Goal: Task Accomplishment & Management: Use online tool/utility

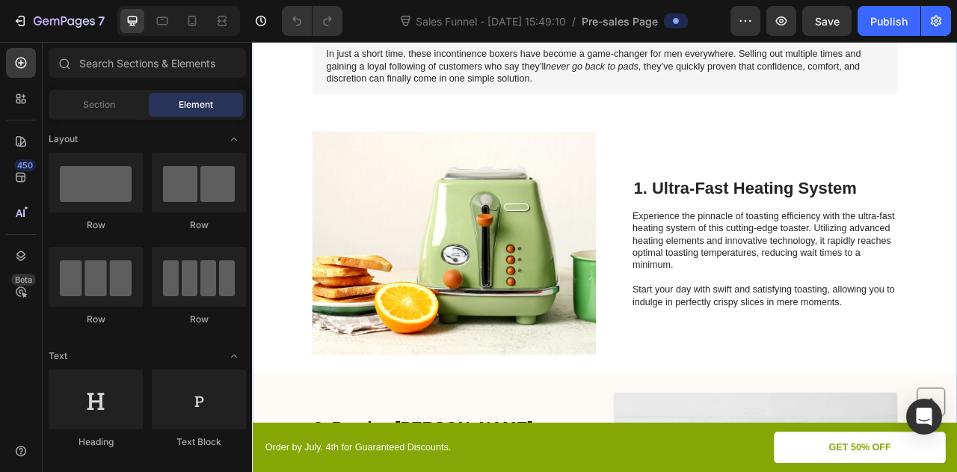
scroll to position [307, 0]
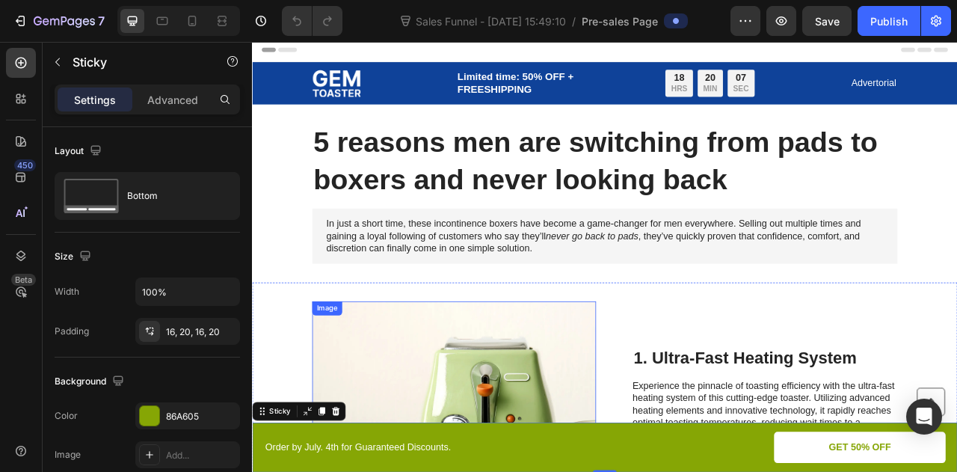
scroll to position [0, 0]
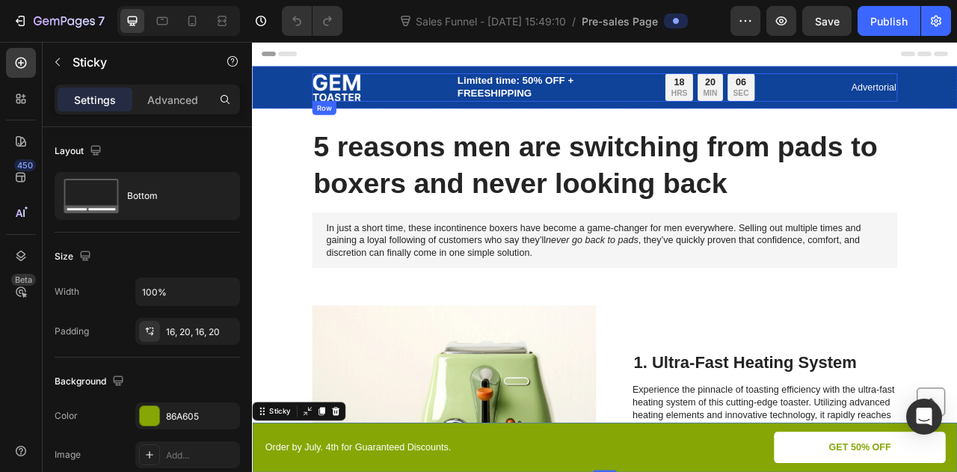
click at [429, 97] on div "Image Limited time: 50% OFF + FREESHIPPING Text Block 18 HRS 20 MIN 06 SEC Coun…" at bounding box center [700, 100] width 745 height 36
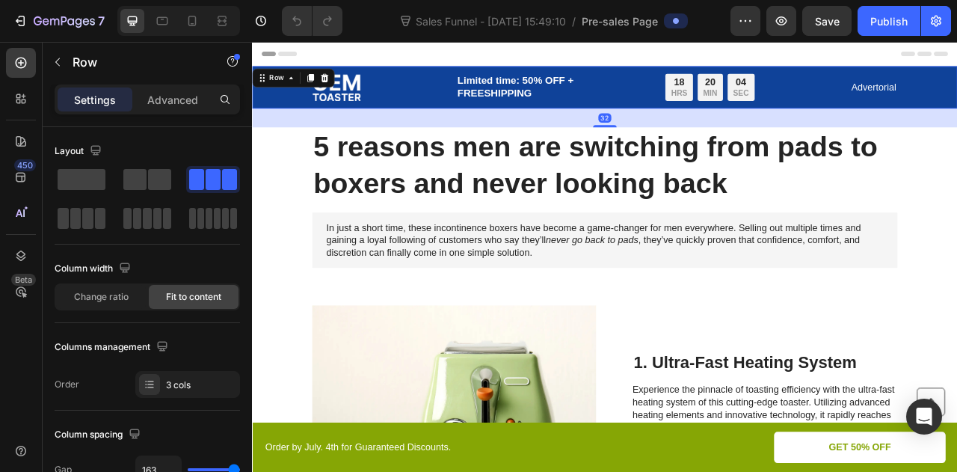
click at [283, 108] on div "Image Limited time: 50% OFF + FREESHIPPING Text Block 18 HRS 20 MIN 04 SEC Coun…" at bounding box center [700, 100] width 867 height 36
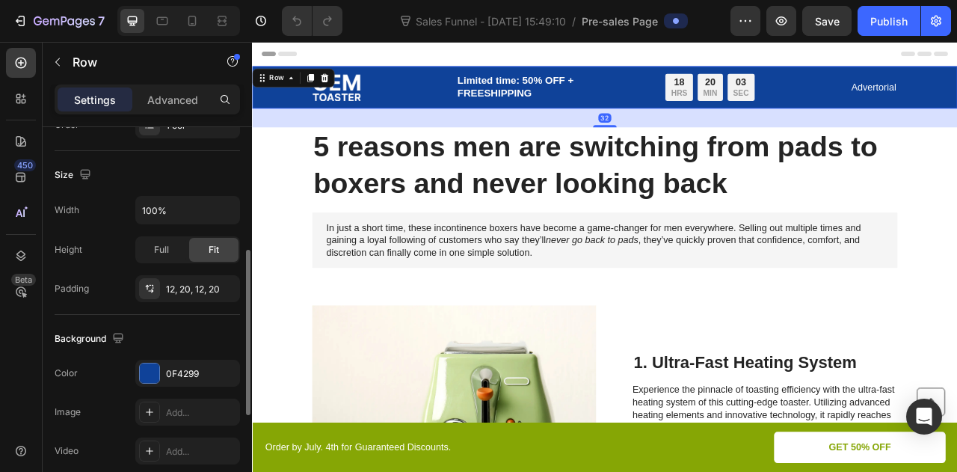
scroll to position [302, 0]
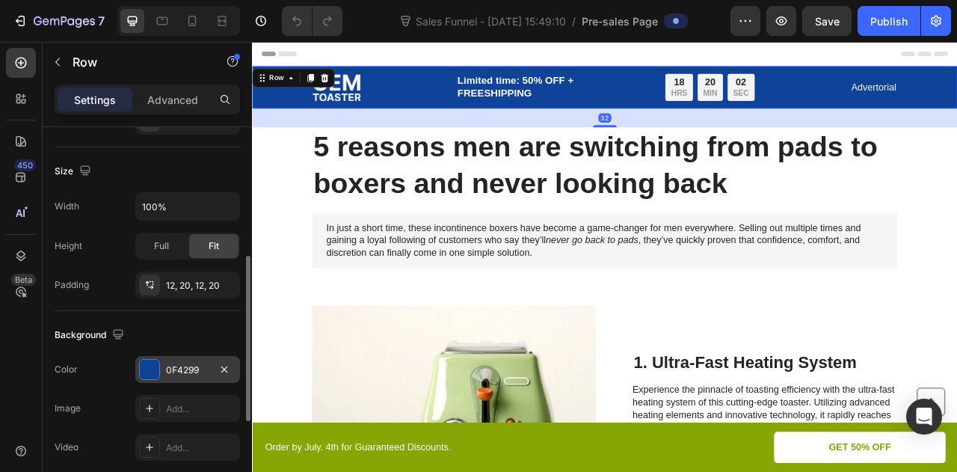
click at [185, 370] on div "0F4299" at bounding box center [187, 369] width 43 height 13
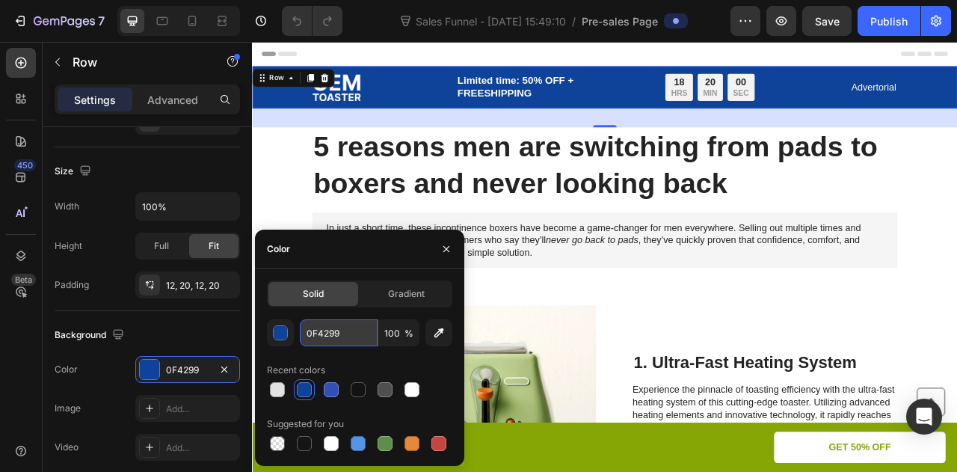
click at [341, 335] on input "0F4299" at bounding box center [339, 332] width 78 height 27
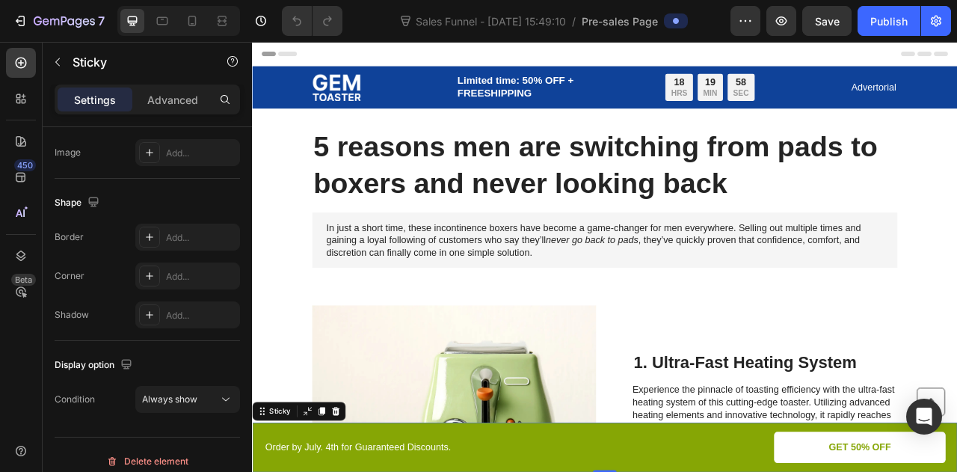
scroll to position [0, 0]
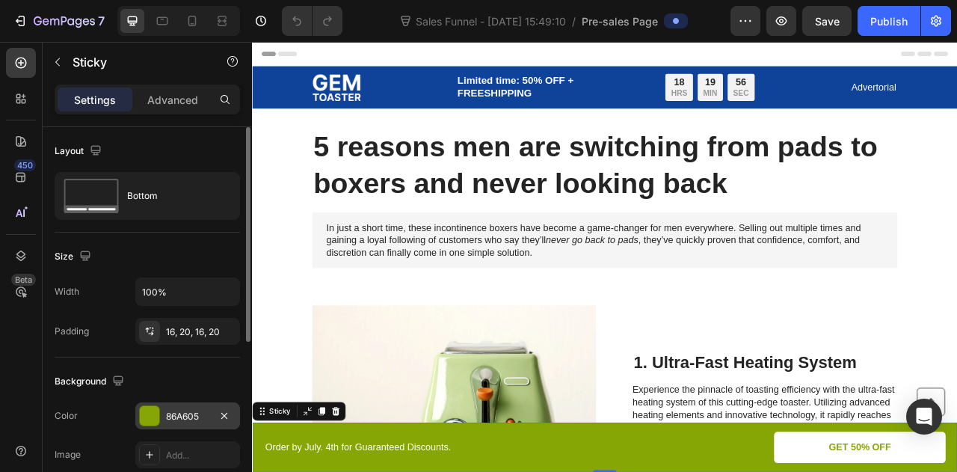
click at [215, 417] on div "86A605" at bounding box center [187, 415] width 105 height 27
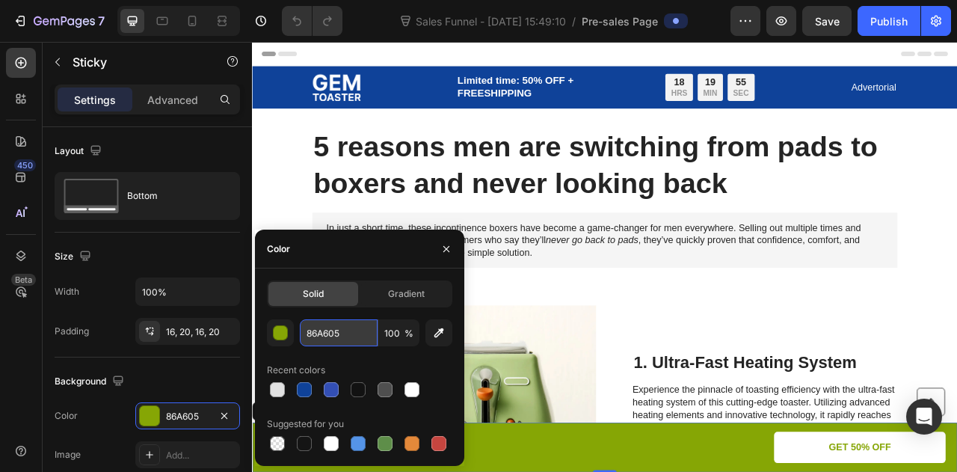
click at [335, 329] on input "86A605" at bounding box center [339, 332] width 78 height 27
paste input "0F4299"
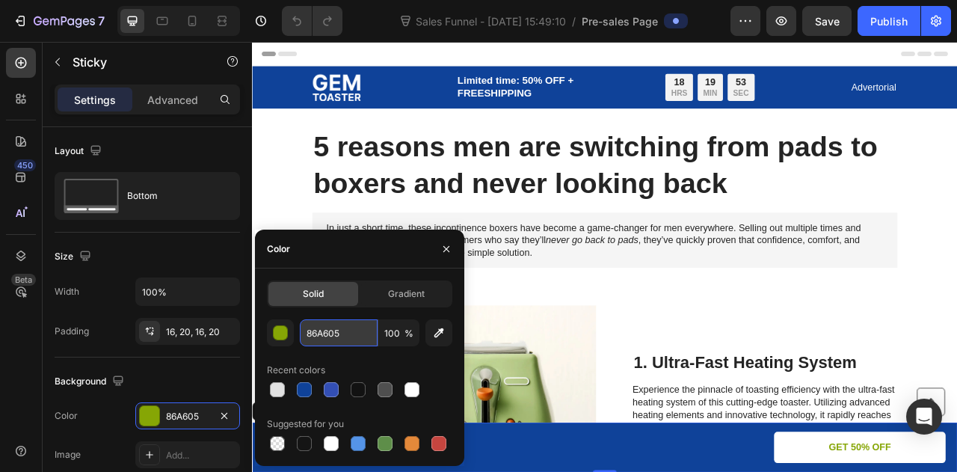
type input "0F4299"
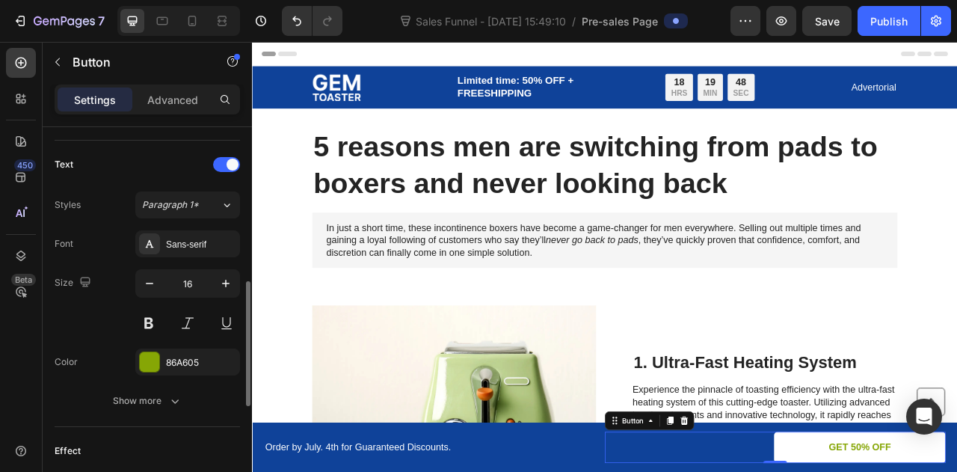
scroll to position [486, 0]
click at [164, 359] on div "86A605" at bounding box center [187, 361] width 105 height 27
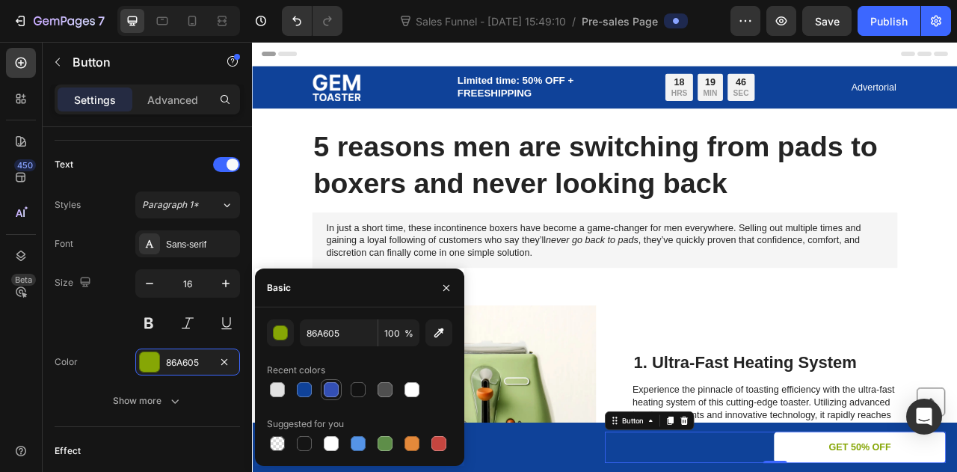
click at [333, 390] on div at bounding box center [331, 389] width 15 height 15
type input "334FB4"
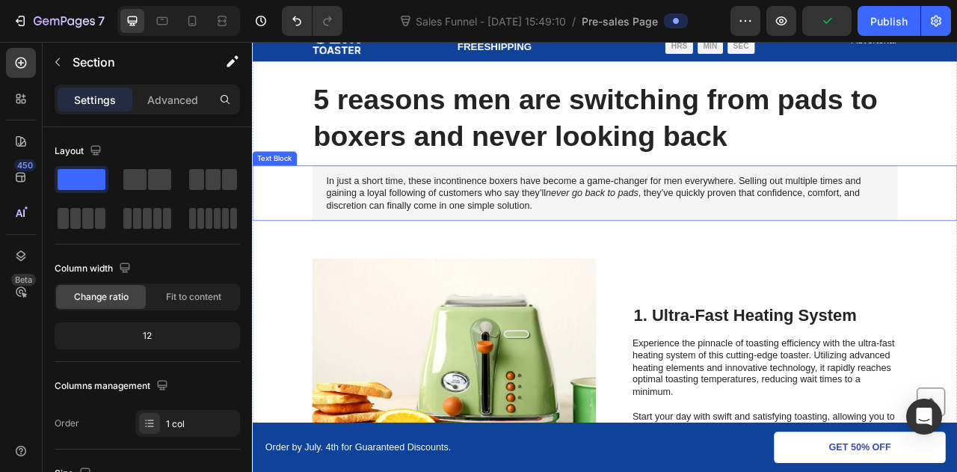
scroll to position [0, 0]
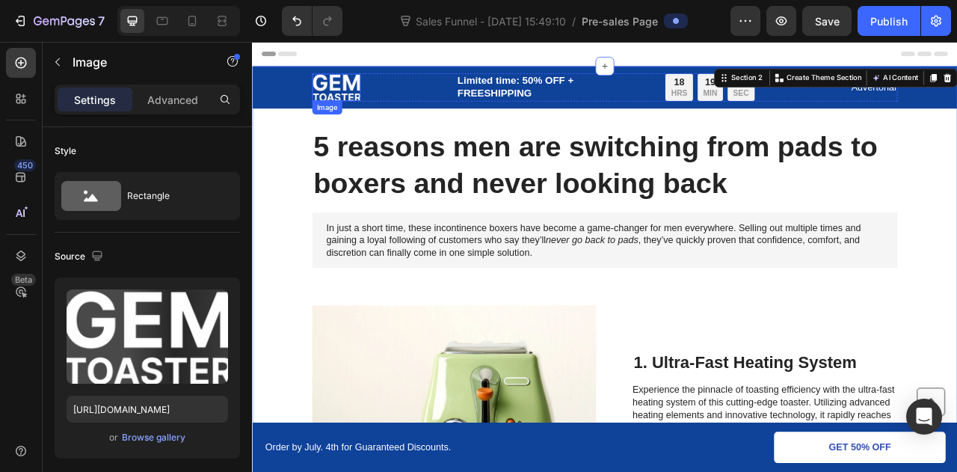
click at [344, 94] on img at bounding box center [358, 99] width 61 height 34
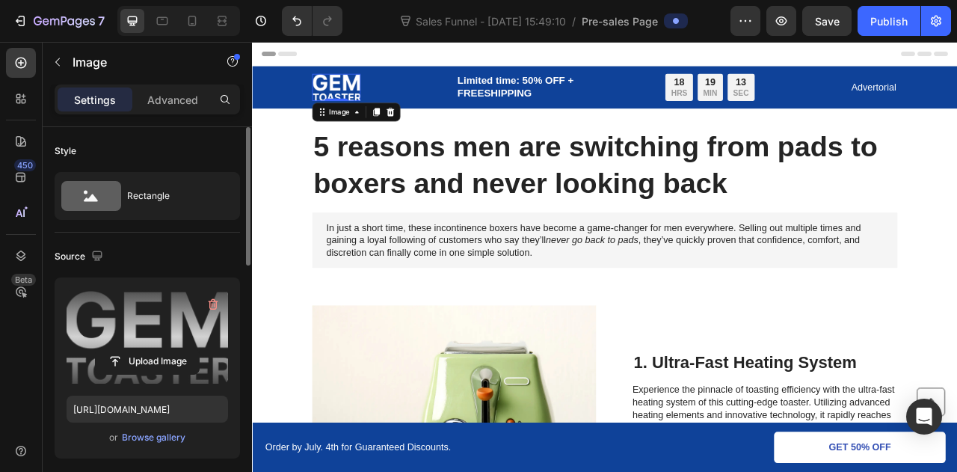
click at [167, 319] on label at bounding box center [148, 336] width 162 height 94
click at [167, 348] on input "file" at bounding box center [147, 360] width 103 height 25
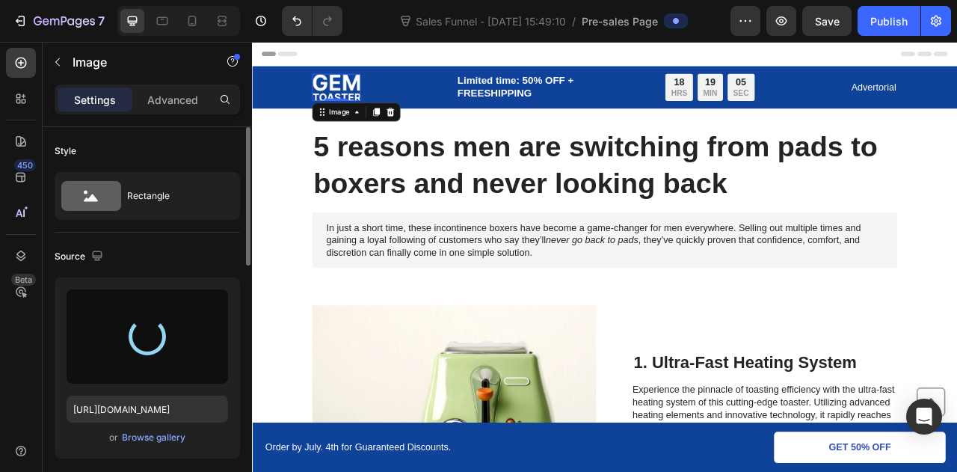
type input "https://cdn.shopify.com/s/files/1/0908/0288/0896/files/gempages_581524670545658…"
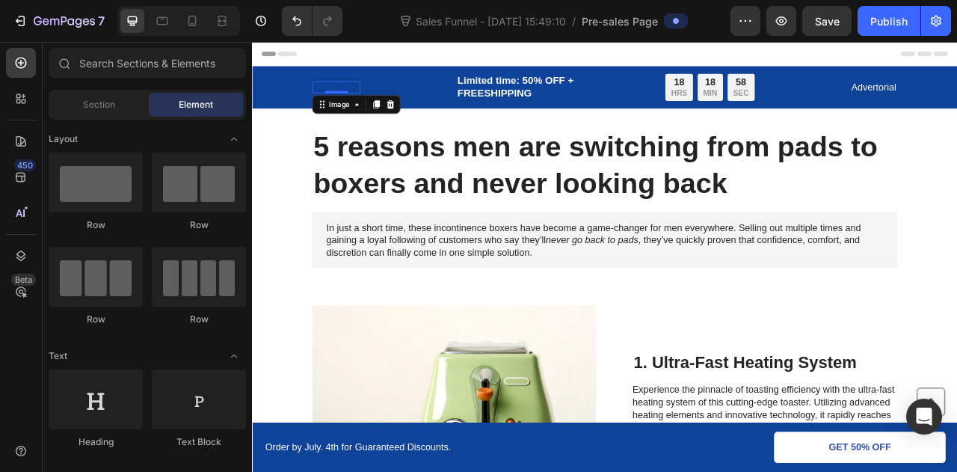
click at [426, 55] on div "Header" at bounding box center [700, 57] width 873 height 30
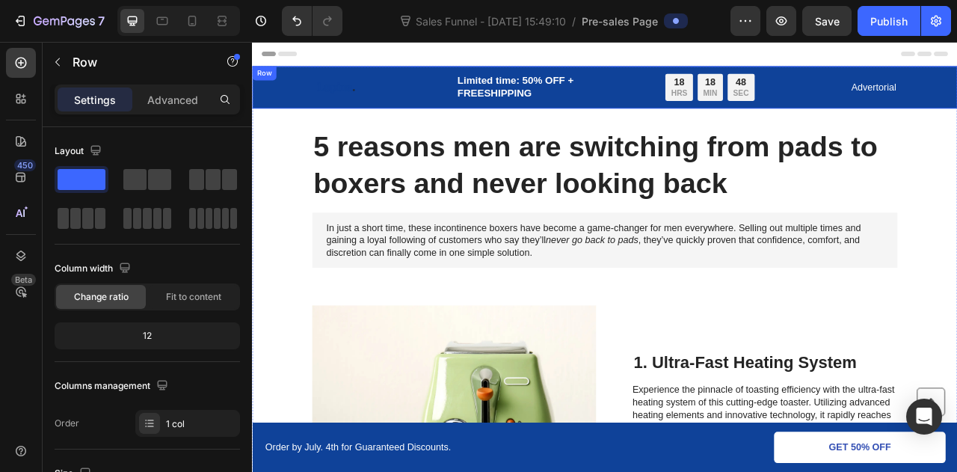
click at [381, 77] on div "Image Limited time: 50% OFF + FREESHIPPING Text Block 18 HRS 18 MIN 48 SEC Coun…" at bounding box center [700, 100] width 897 height 54
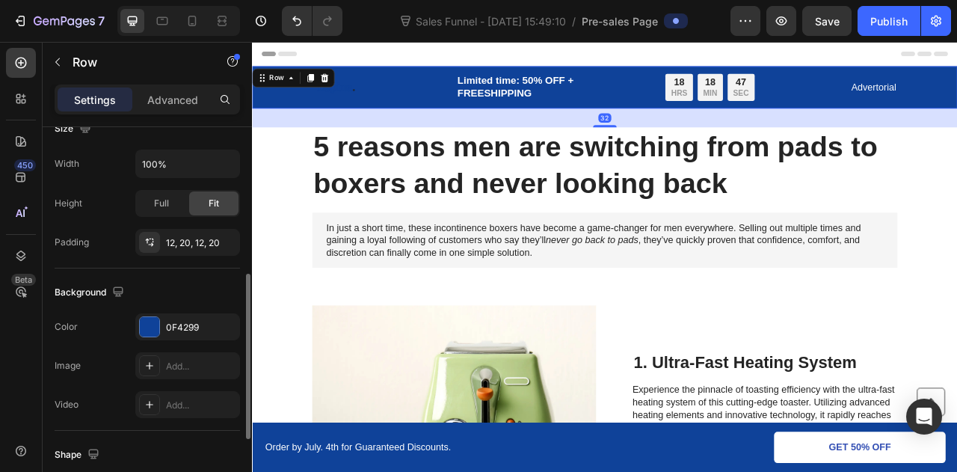
scroll to position [347, 0]
click at [182, 319] on div "0F4299" at bounding box center [187, 325] width 43 height 13
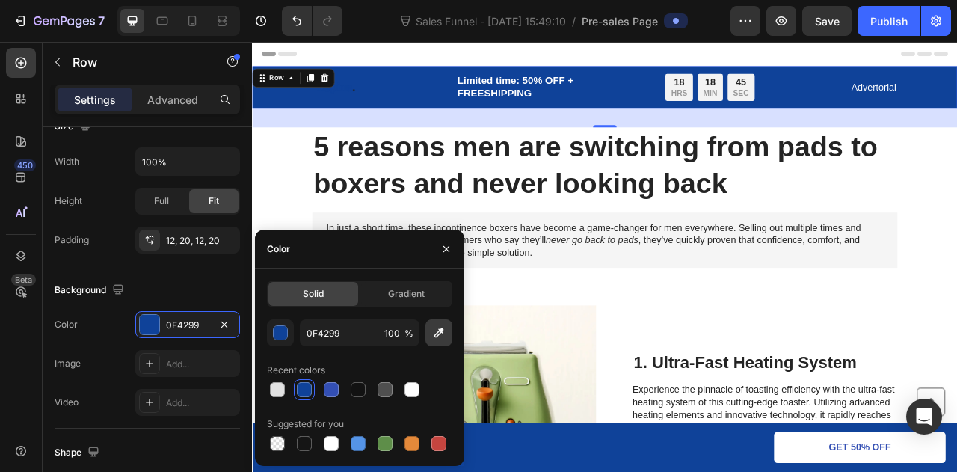
click at [429, 336] on button "button" at bounding box center [439, 332] width 27 height 27
type input "151515"
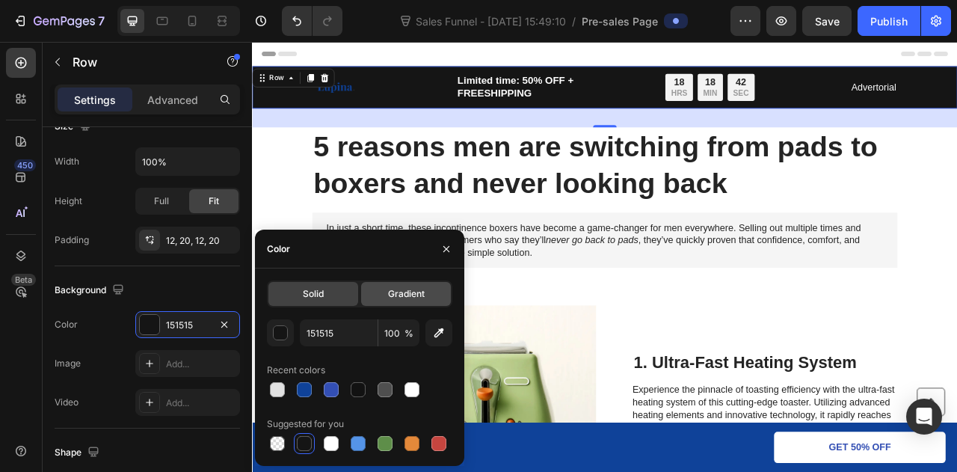
click at [395, 298] on span "Gradient" at bounding box center [406, 293] width 37 height 13
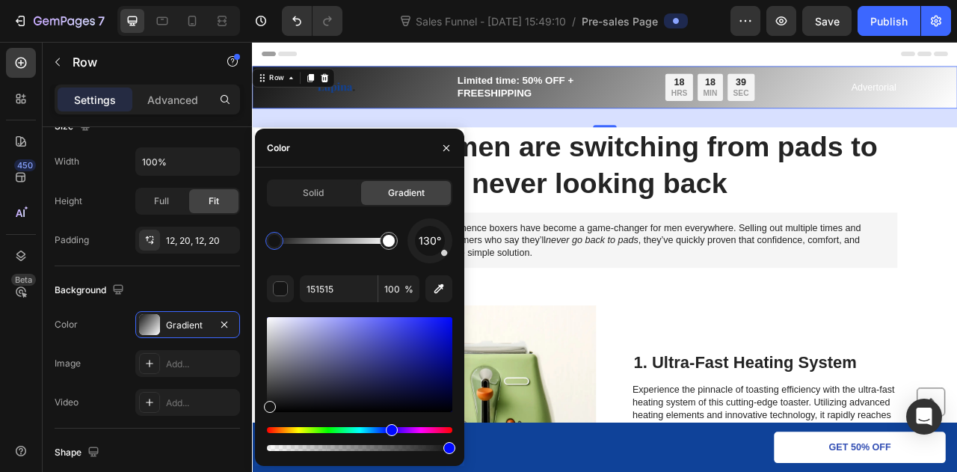
click at [390, 431] on div "Hue" at bounding box center [359, 430] width 185 height 6
click at [389, 427] on div "Hue" at bounding box center [359, 430] width 185 height 6
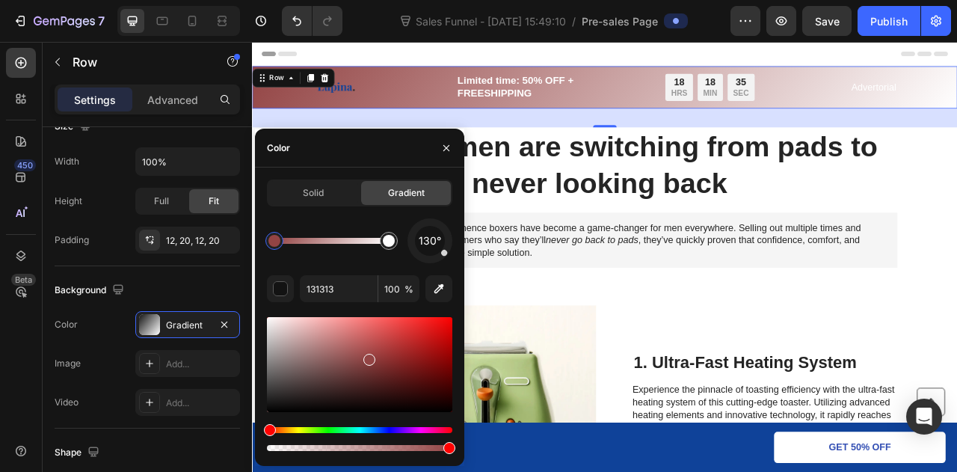
click at [368, 357] on div at bounding box center [359, 364] width 185 height 95
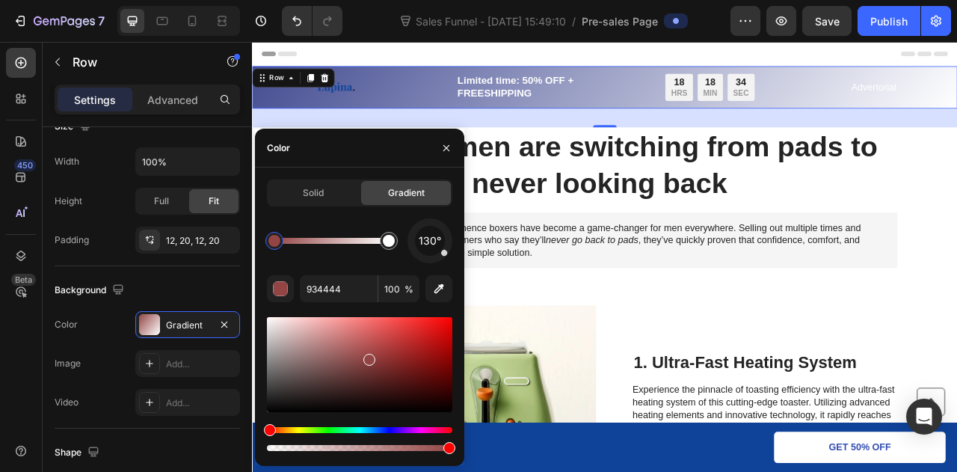
click at [387, 427] on div "Hue" at bounding box center [359, 430] width 185 height 6
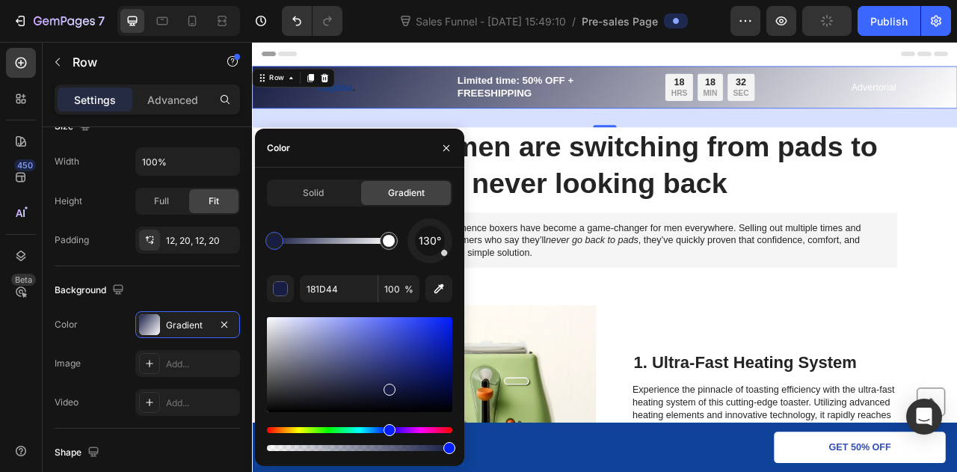
drag, startPoint x: 387, startPoint y: 398, endPoint x: 371, endPoint y: 377, distance: 26.6
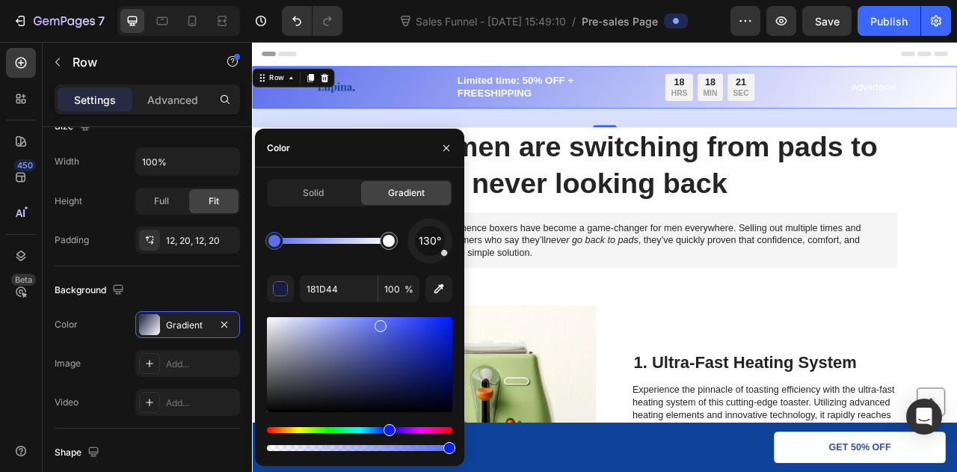
drag, startPoint x: 371, startPoint y: 377, endPoint x: 379, endPoint y: 324, distance: 53.7
click at [379, 324] on div at bounding box center [359, 364] width 185 height 95
type input "5E6FED"
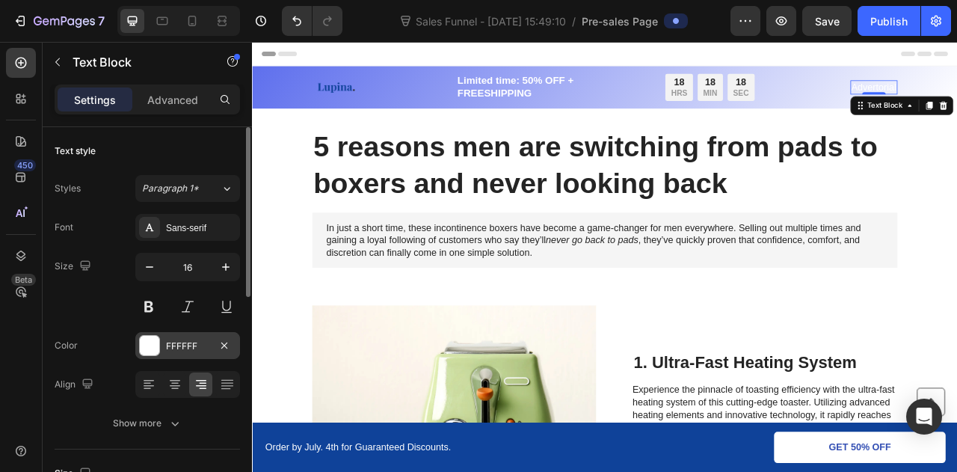
click at [160, 343] on div "FFFFFF" at bounding box center [187, 345] width 105 height 27
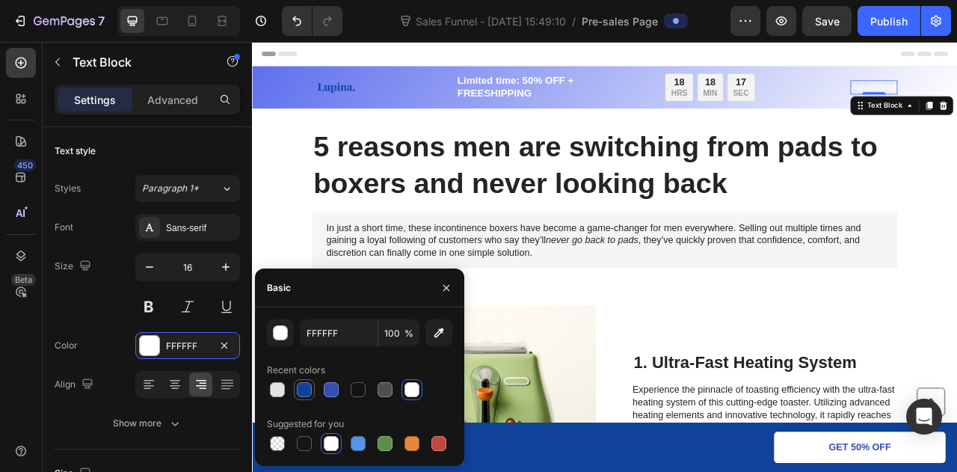
click at [304, 387] on div at bounding box center [304, 389] width 15 height 15
type input "0F4299"
click at [567, 92] on p "Limited time: 50% OFF + FREESHIPPING" at bounding box center [635, 99] width 245 height 33
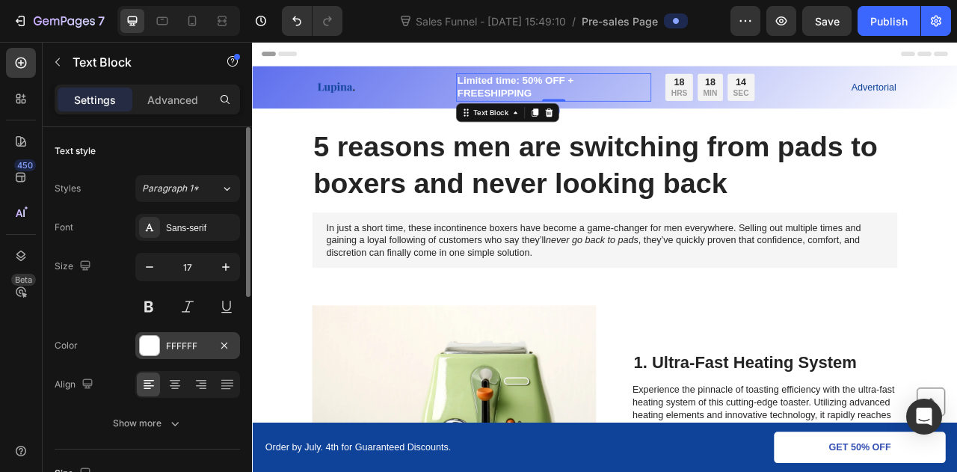
click at [154, 349] on div at bounding box center [149, 345] width 19 height 19
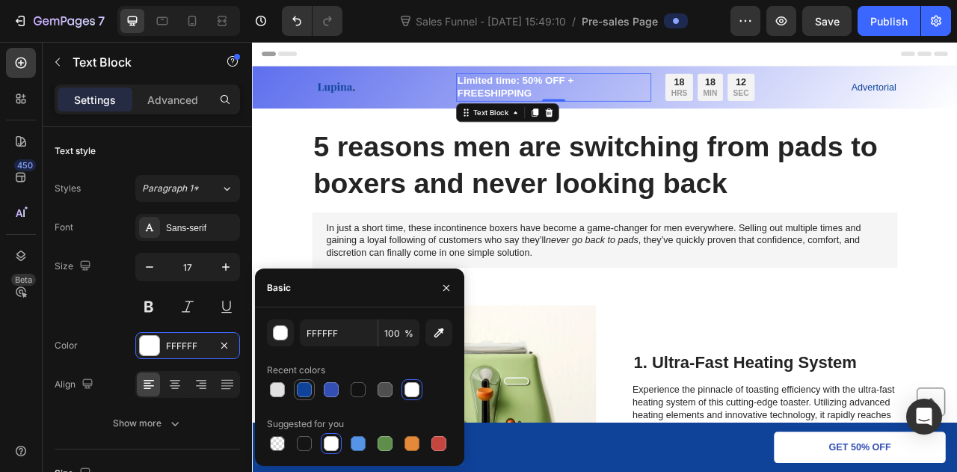
click at [301, 386] on div at bounding box center [304, 389] width 15 height 15
type input "0F4299"
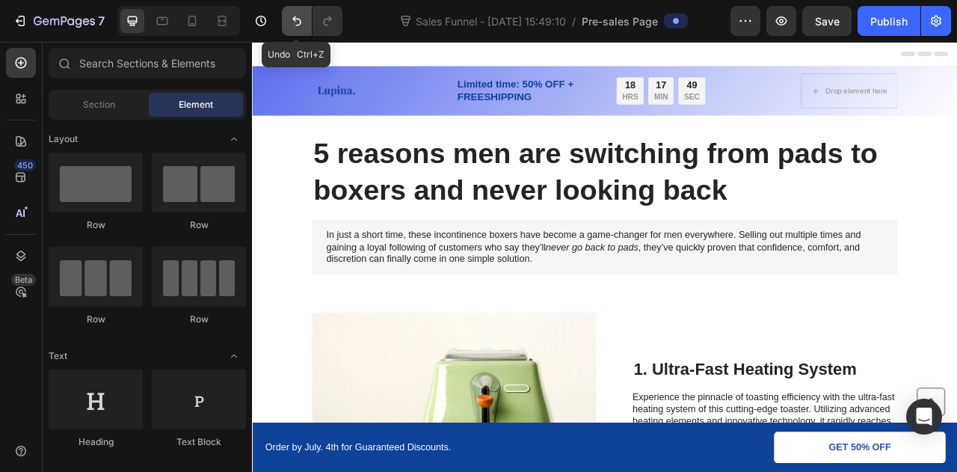
click at [301, 22] on icon "Undo/Redo" at bounding box center [296, 20] width 15 height 15
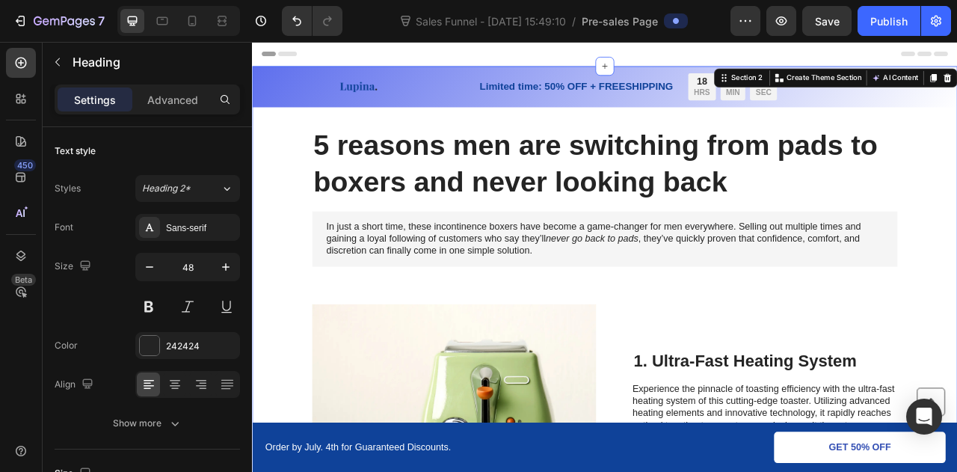
click at [956, 207] on div "5 reasons men are switching from pads to boxers and never looking back" at bounding box center [700, 197] width 867 height 96
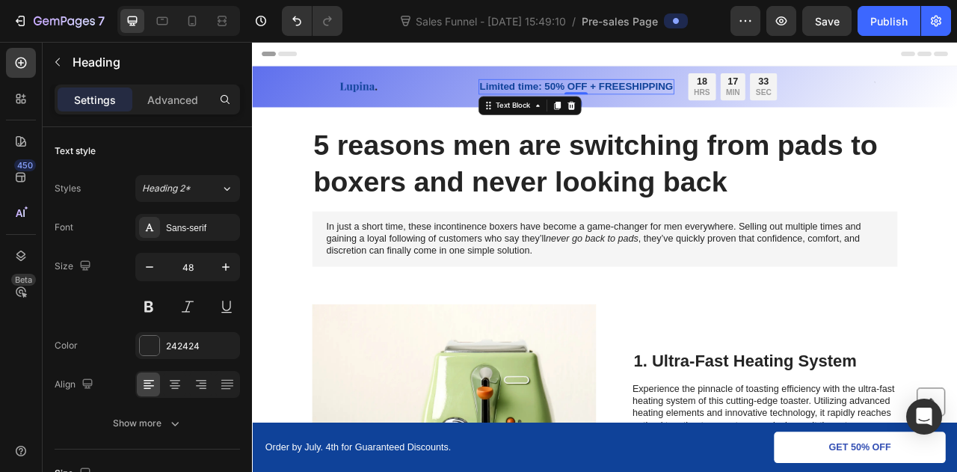
click at [663, 94] on p "Limited time: 50% OFF + FREESHIPPING" at bounding box center [664, 98] width 246 height 16
click at [681, 98] on p "Limited time: 50% OFF + FREESHIPPING" at bounding box center [664, 98] width 246 height 16
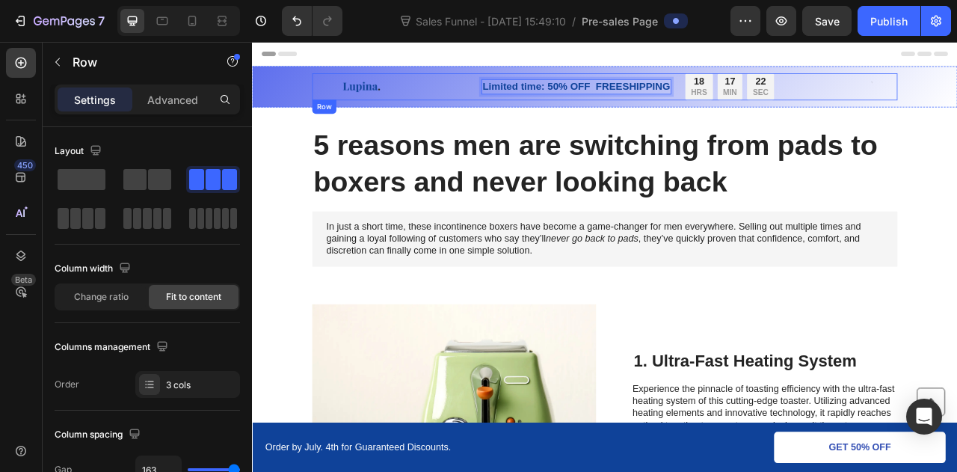
click at [530, 111] on div "Image Limited time: 50% OFF FREESHIPPING Text Block 0 18 HRS 17 MIN 22 SEC Coun…" at bounding box center [700, 99] width 745 height 34
click at [568, 96] on p "Limited time: 50% OFF FREESHIPPING" at bounding box center [664, 98] width 239 height 16
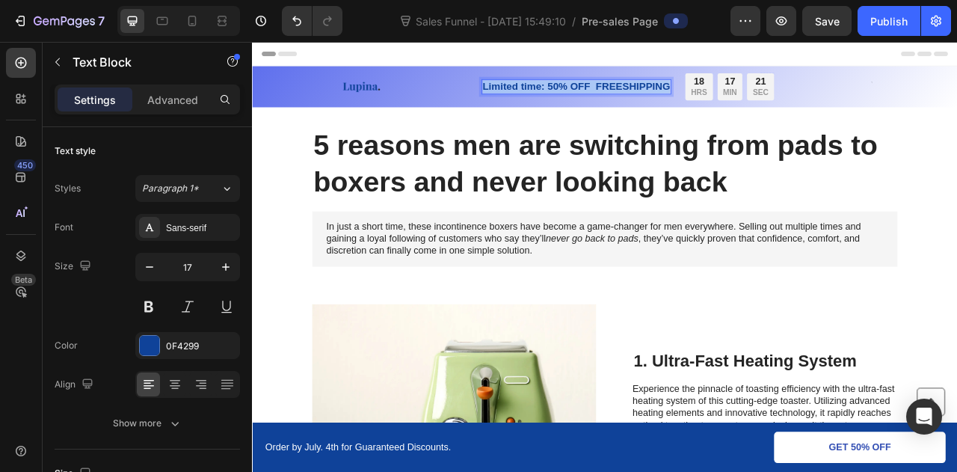
click at [568, 96] on p "Limited time: 50% OFF FREESHIPPING" at bounding box center [664, 98] width 239 height 16
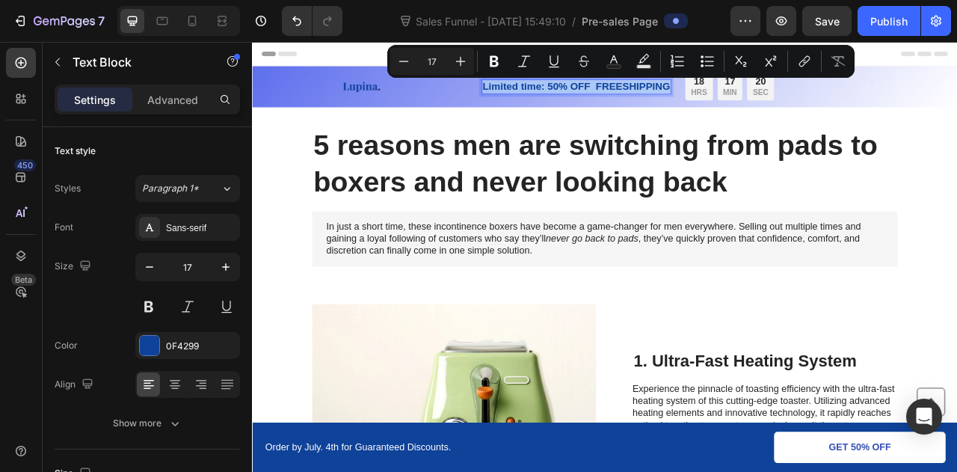
click at [568, 96] on p "Limited time: 50% OFF FREESHIPPING" at bounding box center [664, 98] width 239 height 16
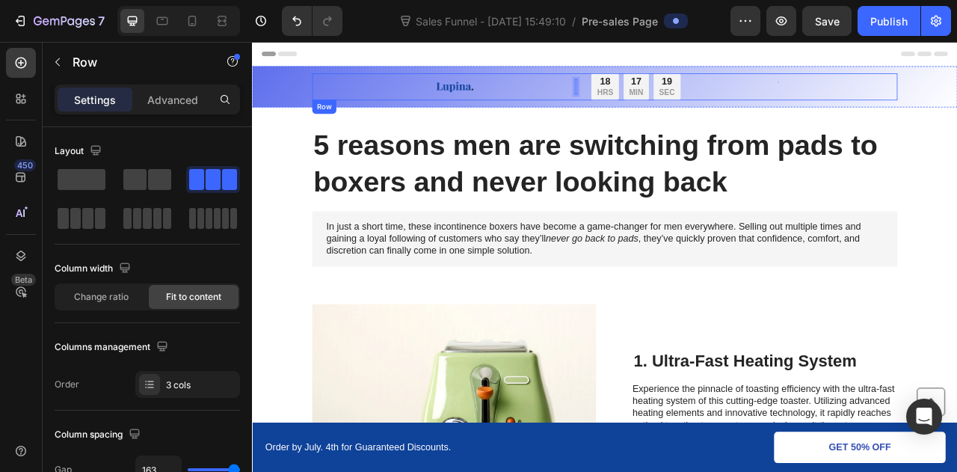
click at [847, 108] on div "Image Text Block 0 18 HRS 17 MIN 19 SEC Countdown Timer Row Text Block Row" at bounding box center [700, 99] width 745 height 34
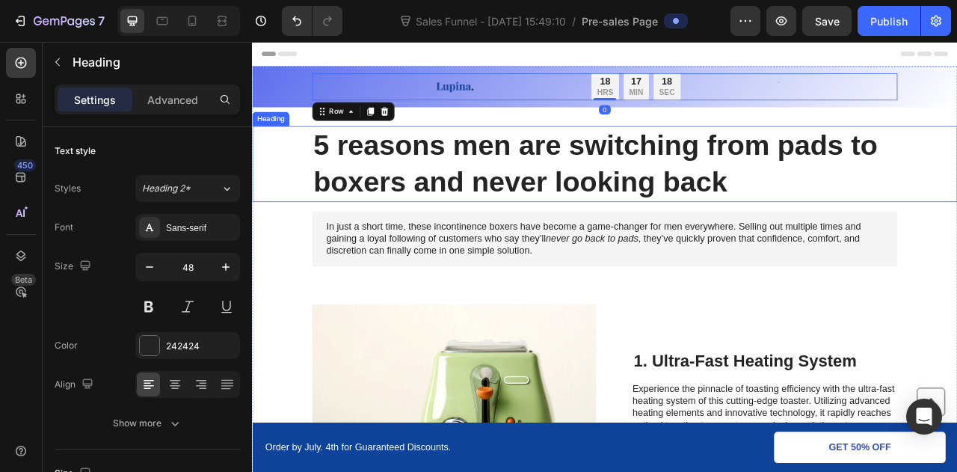
click at [825, 150] on h1 "5 reasons men are switching from pads to boxers and never looking back" at bounding box center [700, 197] width 745 height 96
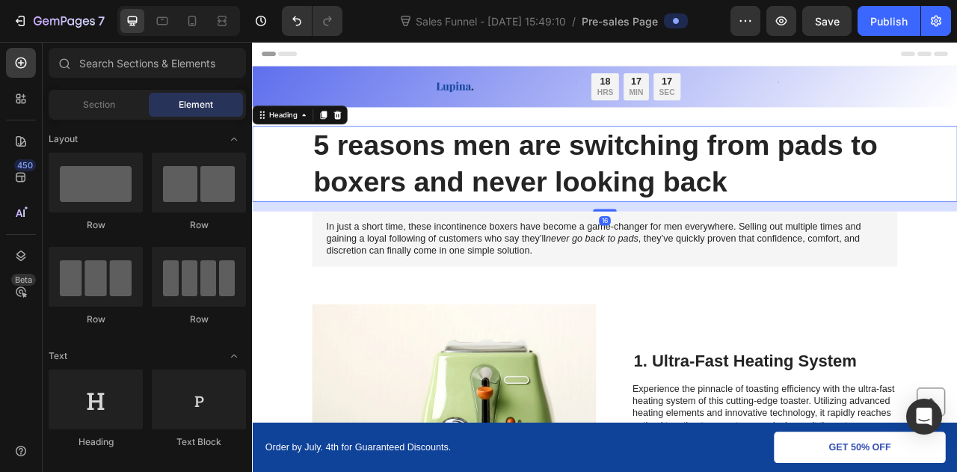
click at [956, 56] on div "Header" at bounding box center [700, 57] width 873 height 30
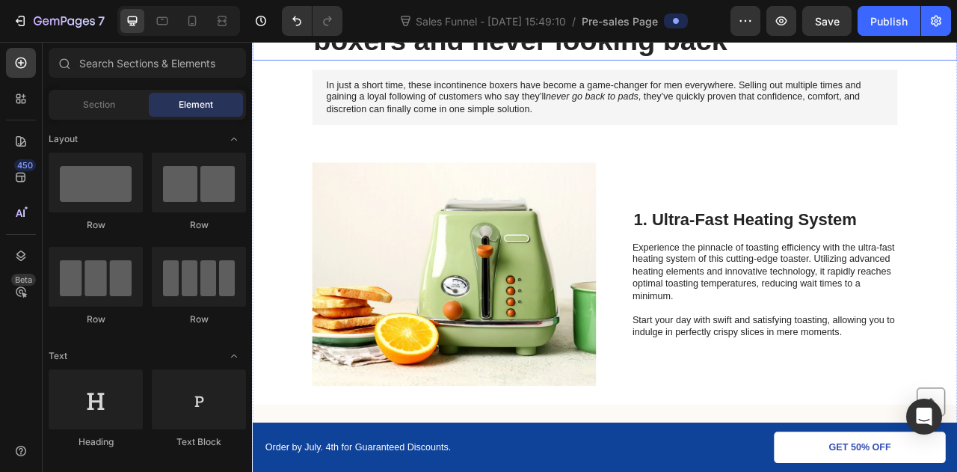
scroll to position [181, 0]
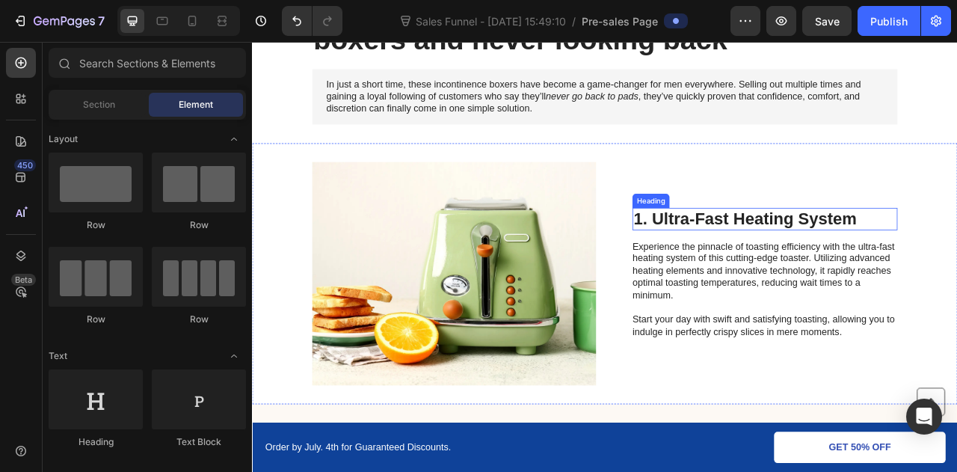
click at [778, 271] on h2 "1. Ultra-Fast Heating System" at bounding box center [904, 267] width 337 height 28
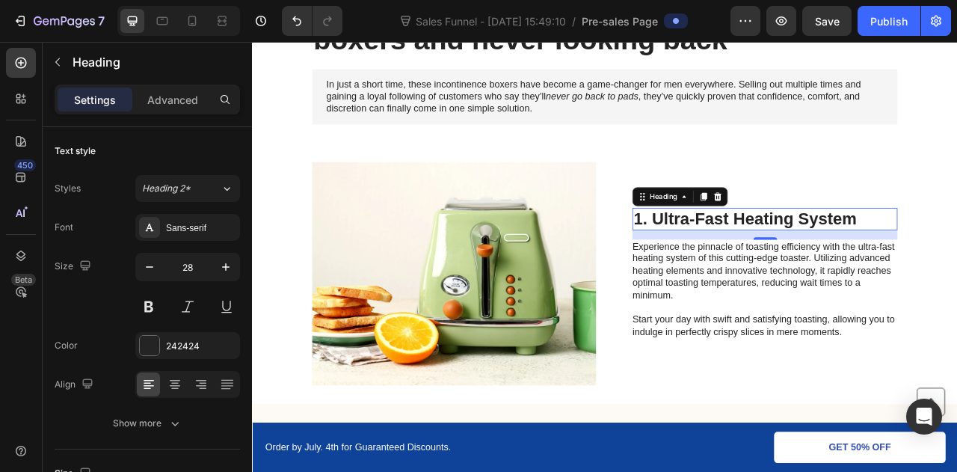
click at [802, 268] on h2 "1. Ultra-Fast Heating System" at bounding box center [904, 267] width 337 height 28
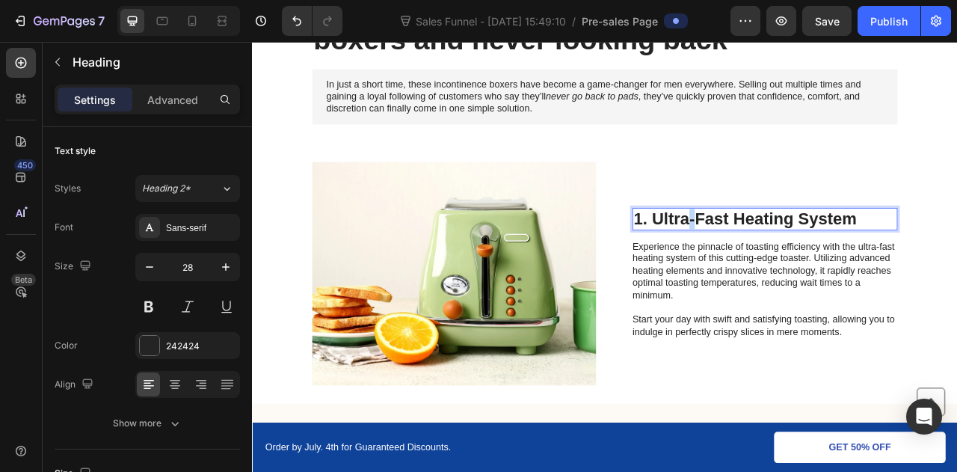
click at [802, 268] on p "1. Ultra-Fast Heating System" at bounding box center [904, 266] width 334 height 25
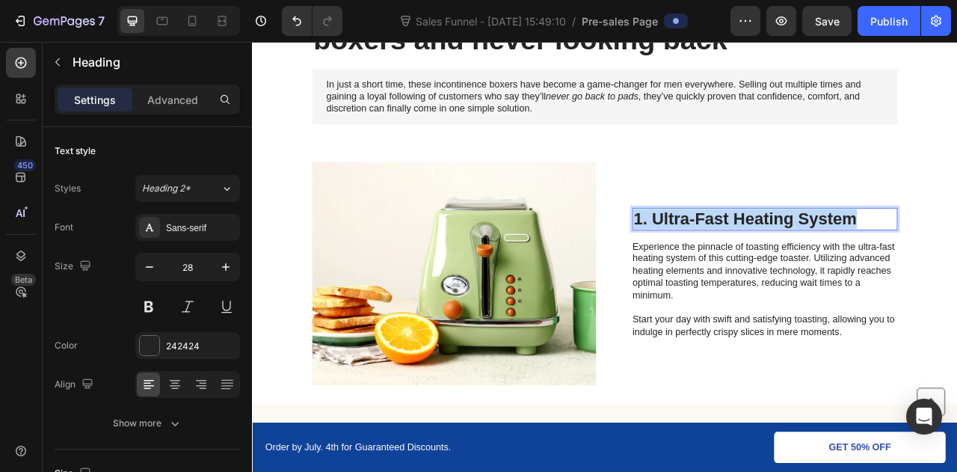
click at [802, 268] on p "1. Ultra-Fast Heating System" at bounding box center [904, 266] width 334 height 25
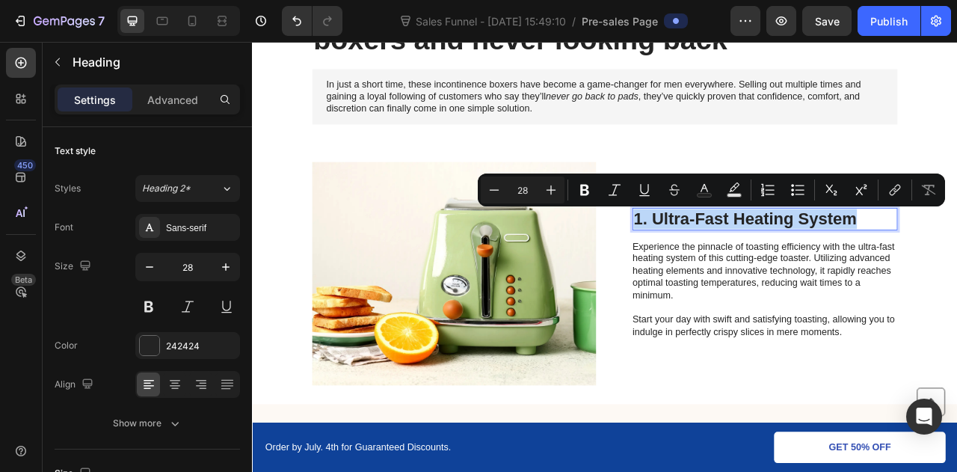
click at [899, 265] on p "1. Ultra-Fast Heating System" at bounding box center [904, 266] width 334 height 25
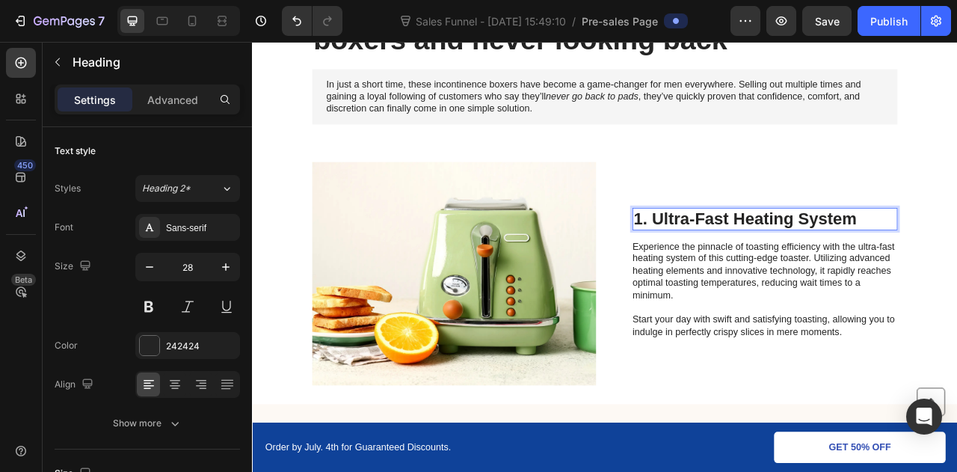
click at [956, 270] on p "1. Ultra-Fast Heating System" at bounding box center [904, 266] width 334 height 25
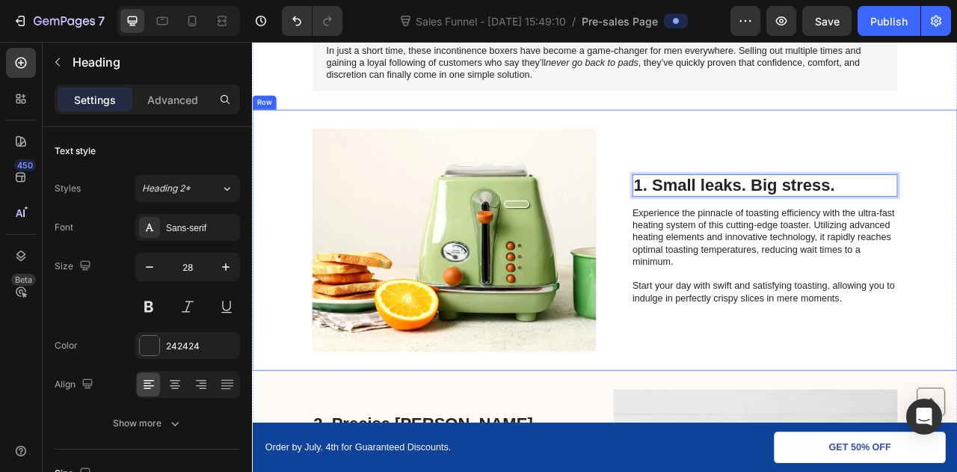
scroll to position [226, 0]
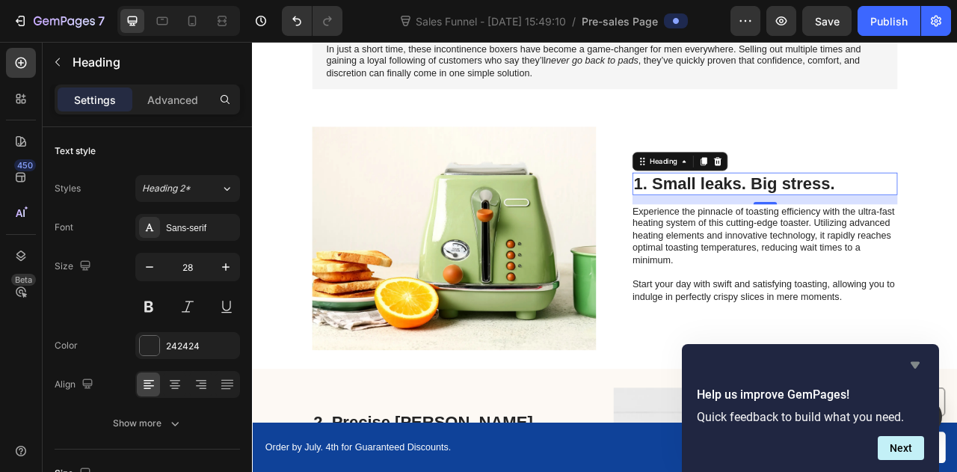
click at [913, 366] on icon "Hide survey" at bounding box center [915, 365] width 9 height 7
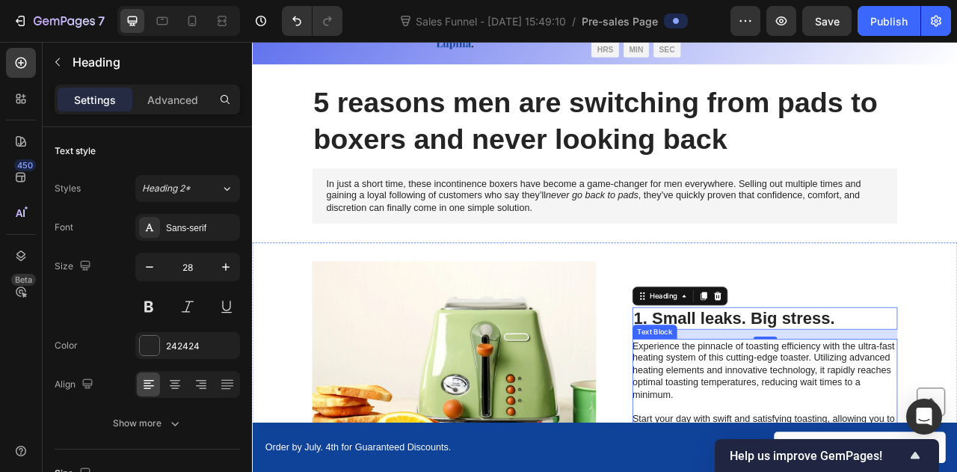
scroll to position [55, 0]
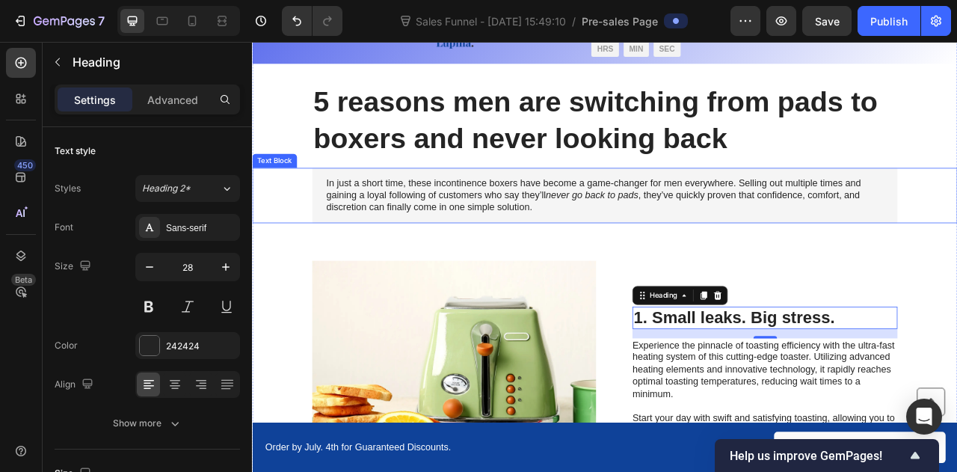
click at [279, 224] on div "In just a short time, these incontinence boxers have become a game-changer for …" at bounding box center [700, 237] width 867 height 70
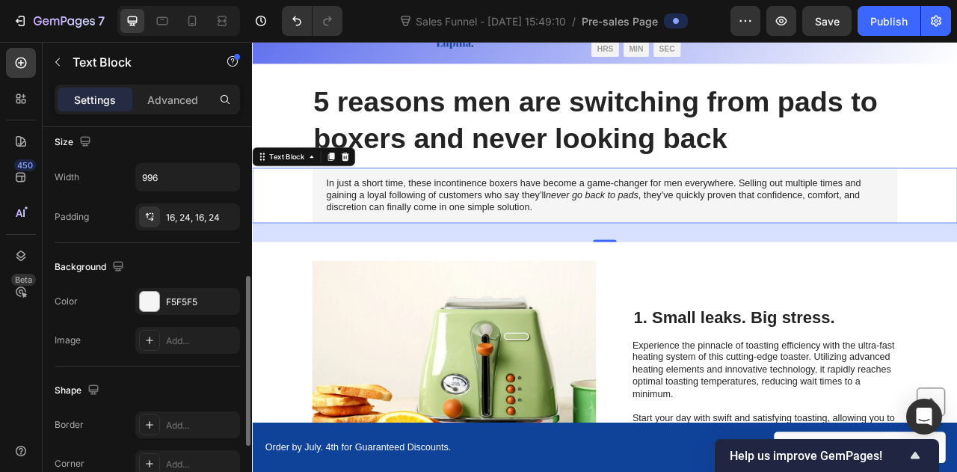
scroll to position [334, 0]
click at [159, 292] on div at bounding box center [149, 299] width 21 height 21
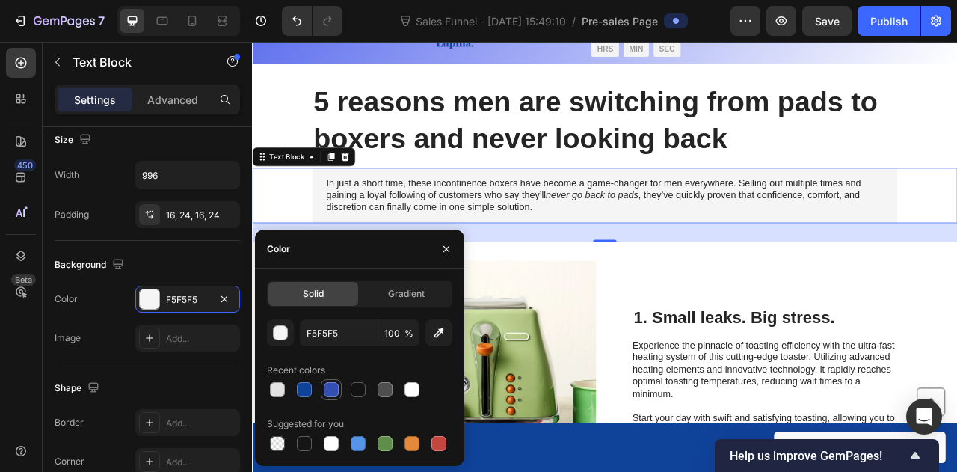
click at [325, 392] on div at bounding box center [331, 389] width 15 height 15
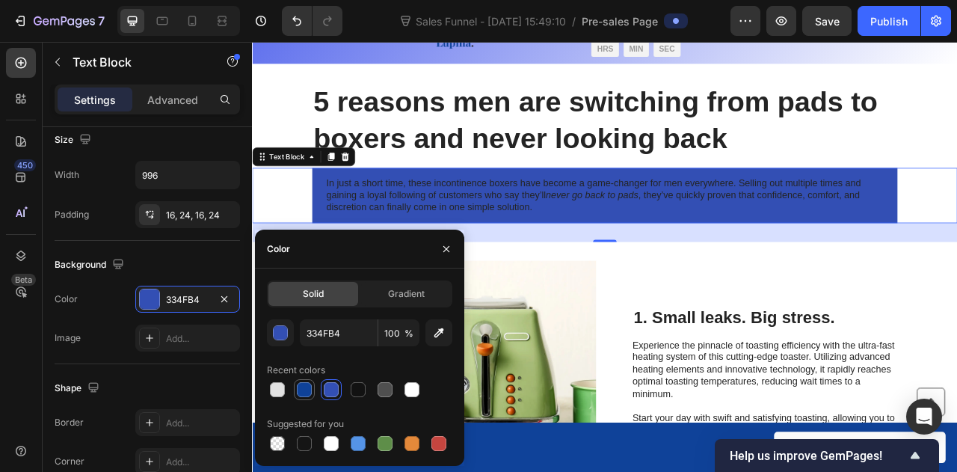
click at [307, 388] on div at bounding box center [304, 389] width 15 height 15
type input "0F4299"
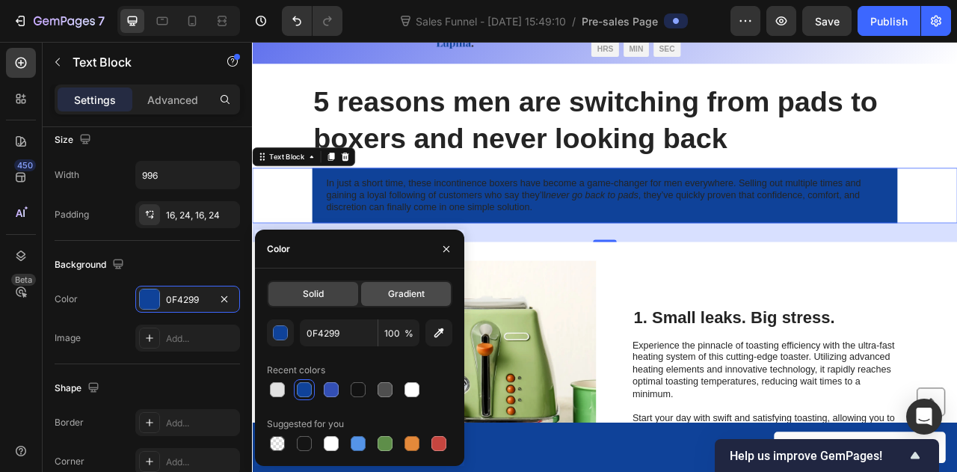
click at [396, 301] on div "Gradient" at bounding box center [406, 294] width 90 height 24
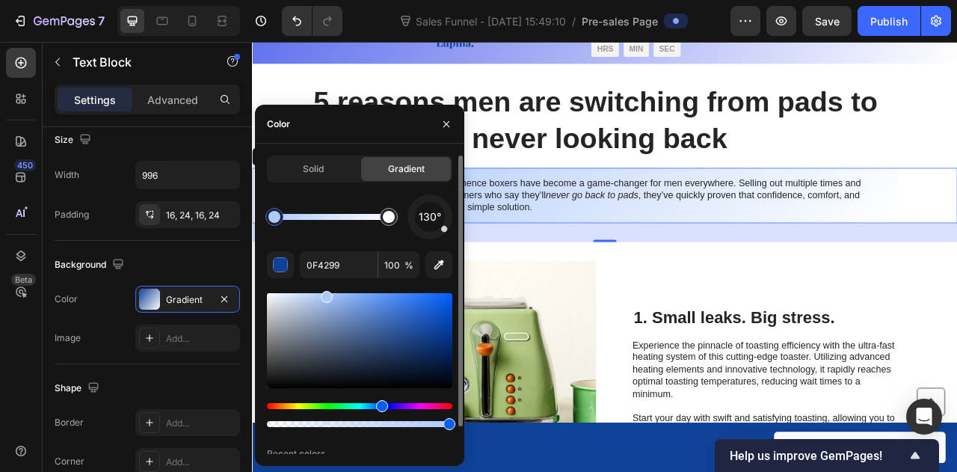
type input "AECAFC"
drag, startPoint x: 434, startPoint y: 321, endPoint x: 326, endPoint y: 295, distance: 111.5
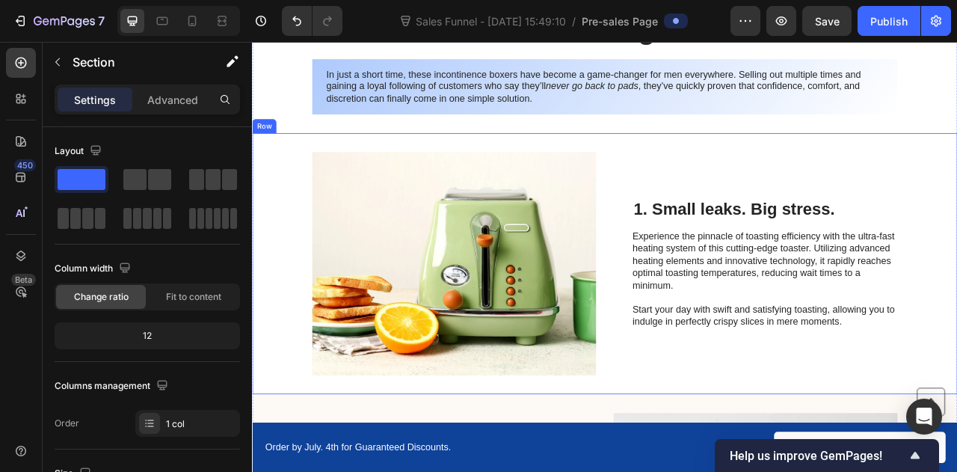
scroll to position [193, 0]
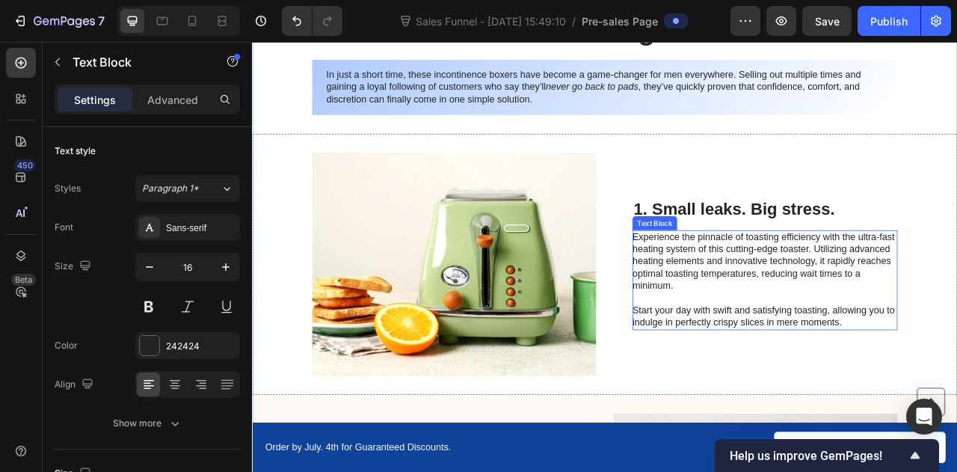
click at [781, 316] on p "Experience the pinnacle of toasting efficiency with the ultra-fast heating syst…" at bounding box center [904, 345] width 336 height 124
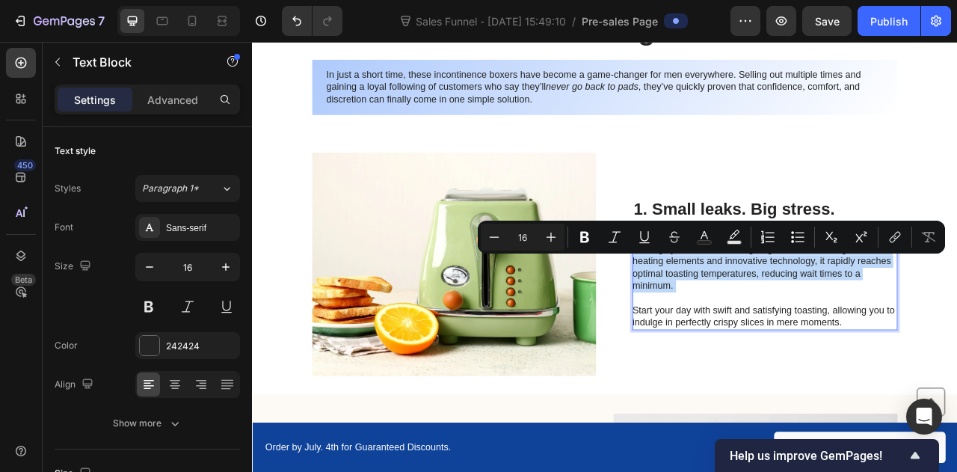
click at [781, 316] on p "Experience the pinnacle of toasting efficiency with the ultra-fast heating syst…" at bounding box center [904, 345] width 336 height 124
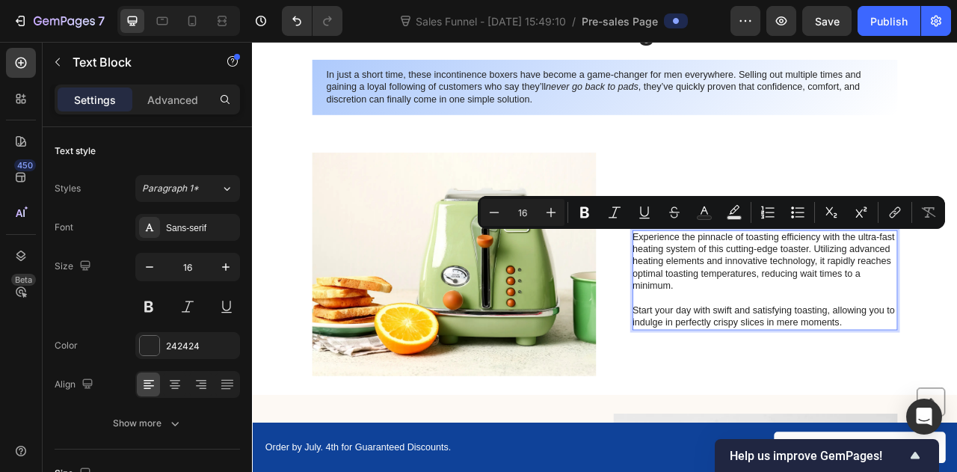
click at [919, 382] on p "Experience the pinnacle of toasting efficiency with the ultra-fast heating syst…" at bounding box center [904, 345] width 336 height 124
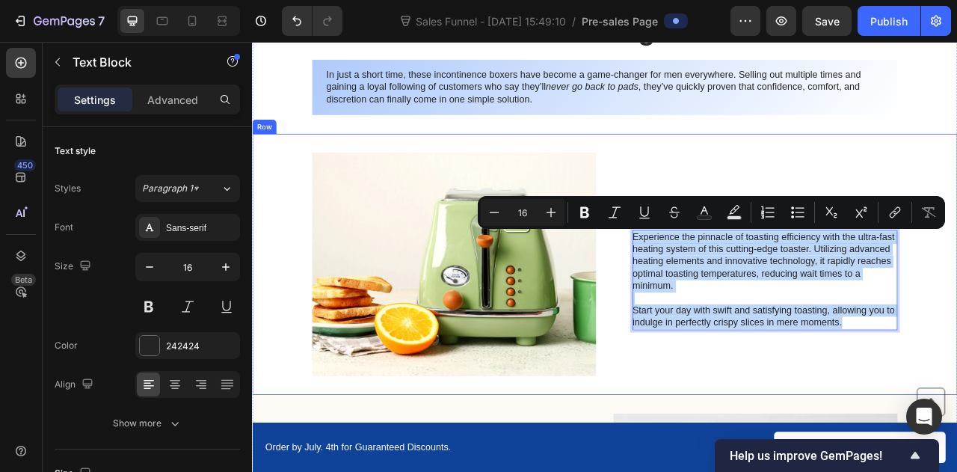
drag, startPoint x: 1010, startPoint y: 398, endPoint x: 722, endPoint y: 281, distance: 310.0
click at [722, 281] on div "Image 1. Small leaks. Big stress. Heading Experience the pinnacle of toasting e…" at bounding box center [700, 325] width 897 height 332
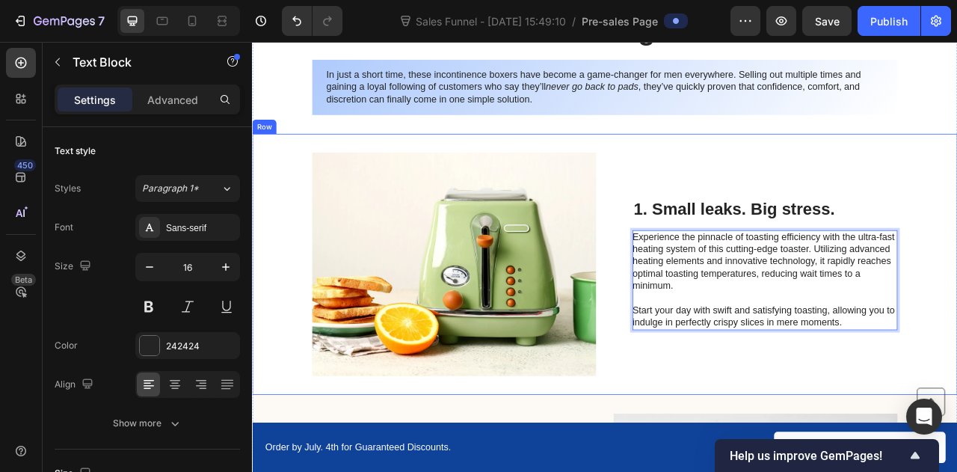
scroll to position [208, 0]
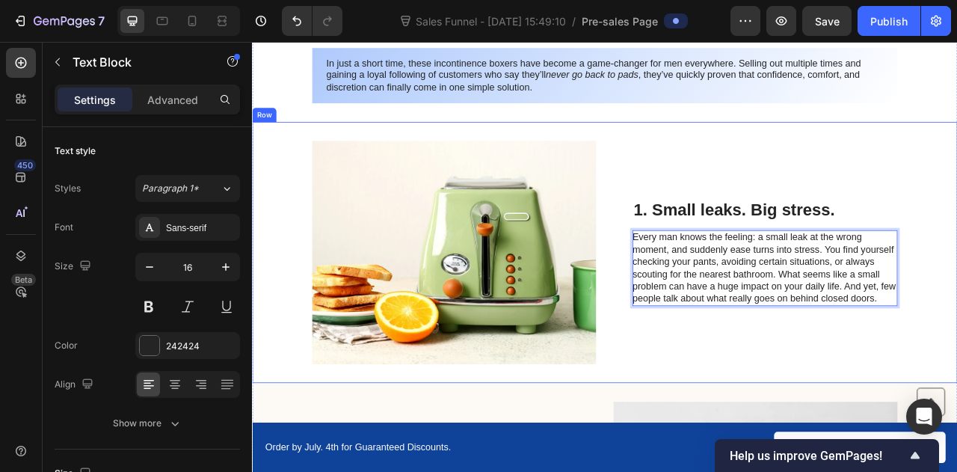
click at [922, 201] on div "1. Small leaks. Big stress. Heading Every man knows the feeling: a small leak a…" at bounding box center [904, 310] width 337 height 284
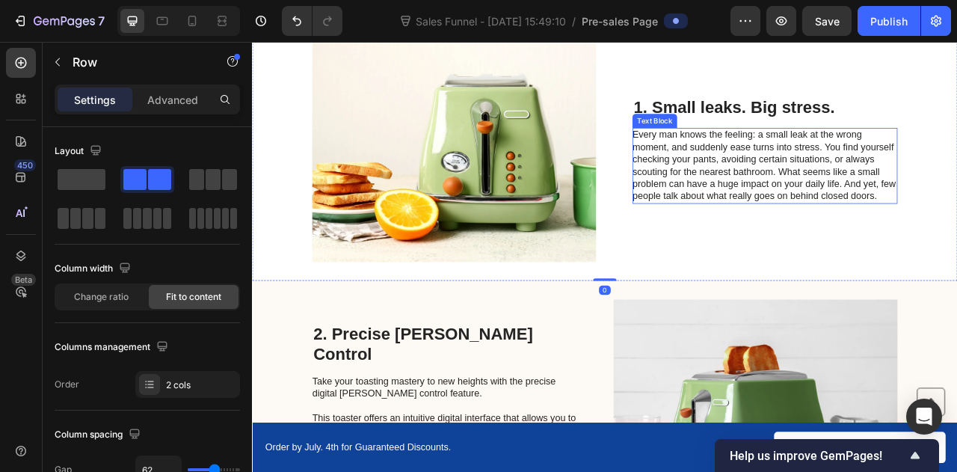
scroll to position [232, 0]
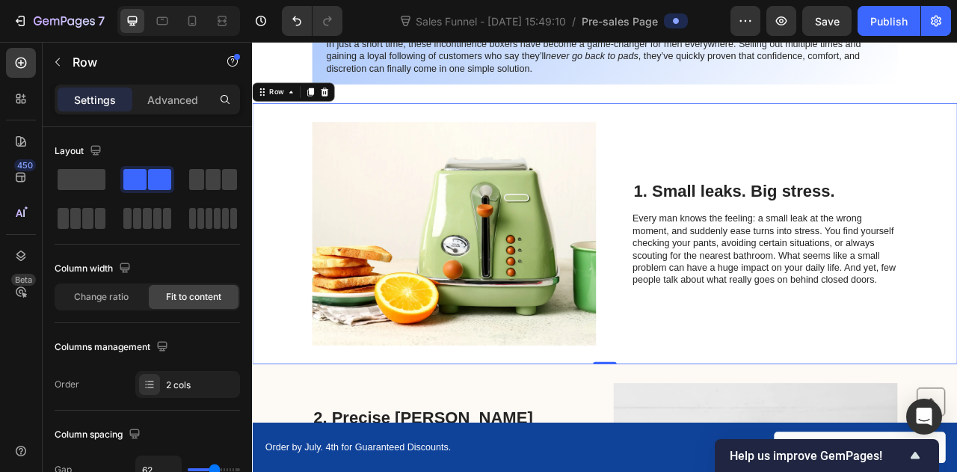
click at [823, 169] on div "1. Small leaks. Big stress. Heading Every man knows the feeling: a small leak a…" at bounding box center [904, 286] width 337 height 284
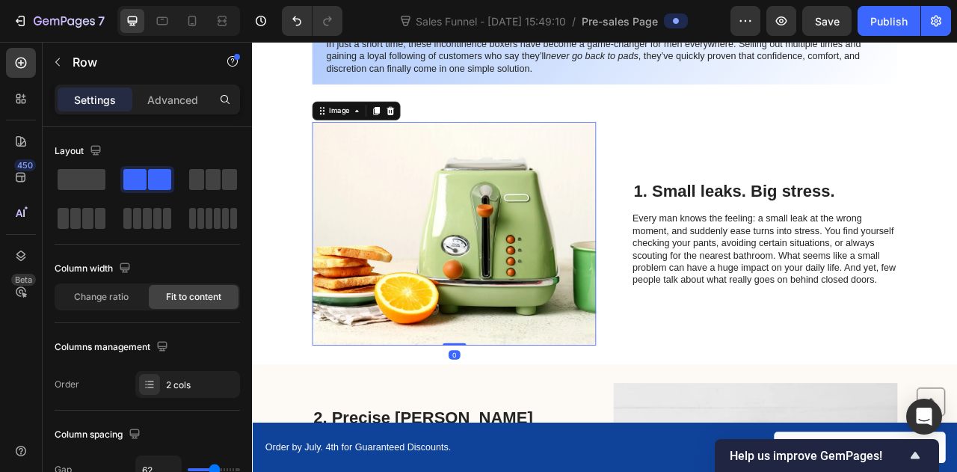
click at [561, 256] on img at bounding box center [508, 286] width 361 height 284
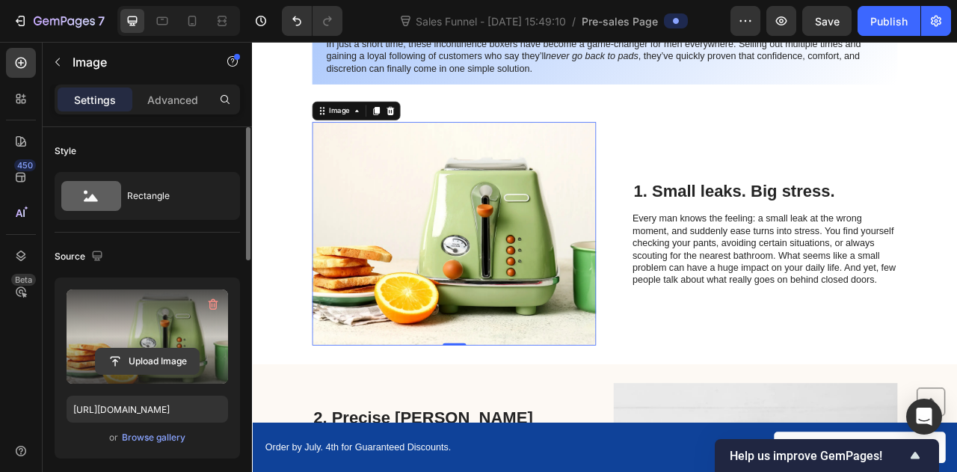
click at [154, 355] on input "file" at bounding box center [147, 360] width 103 height 25
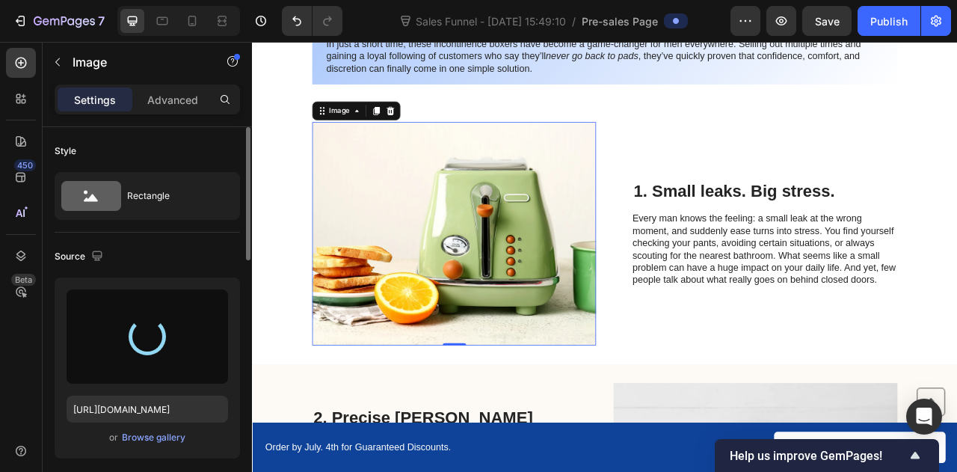
type input "https://cdn.shopify.com/s/files/1/0908/0288/0896/files/gempages_581524670545658…"
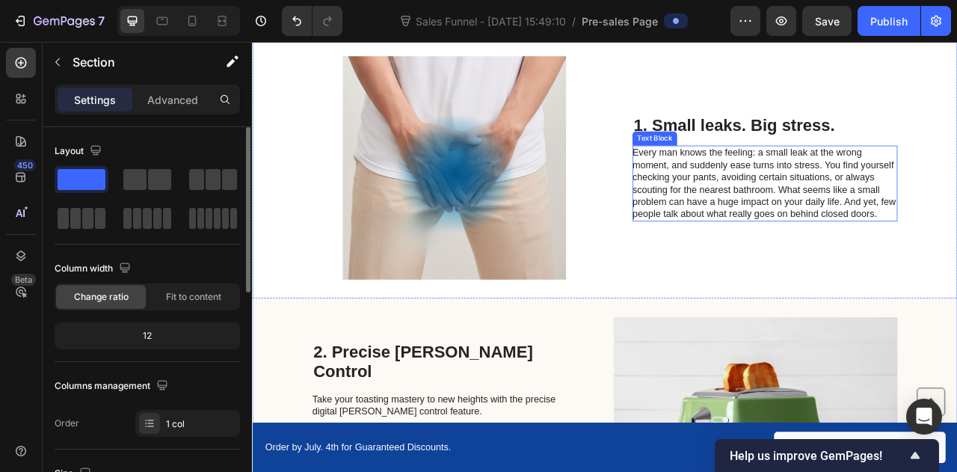
scroll to position [319, 0]
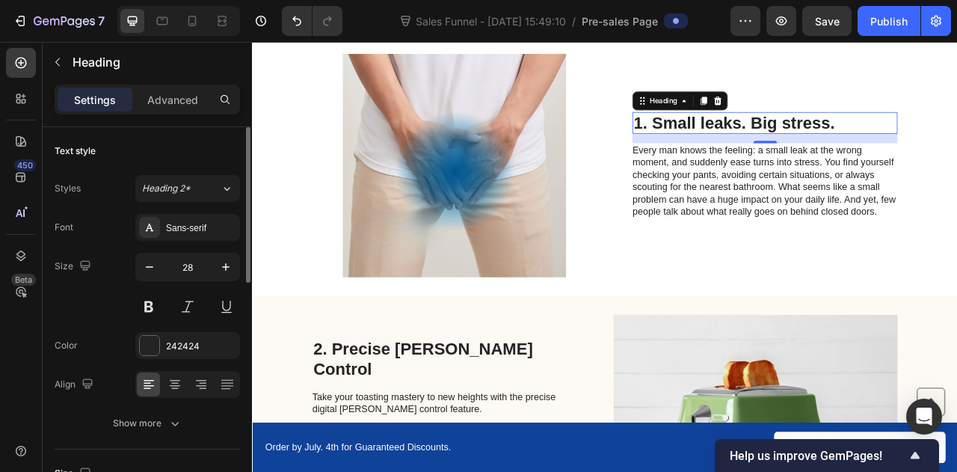
click at [807, 138] on p "1. Small leaks. Big stress." at bounding box center [904, 144] width 334 height 25
click at [221, 262] on icon "button" at bounding box center [225, 266] width 15 height 15
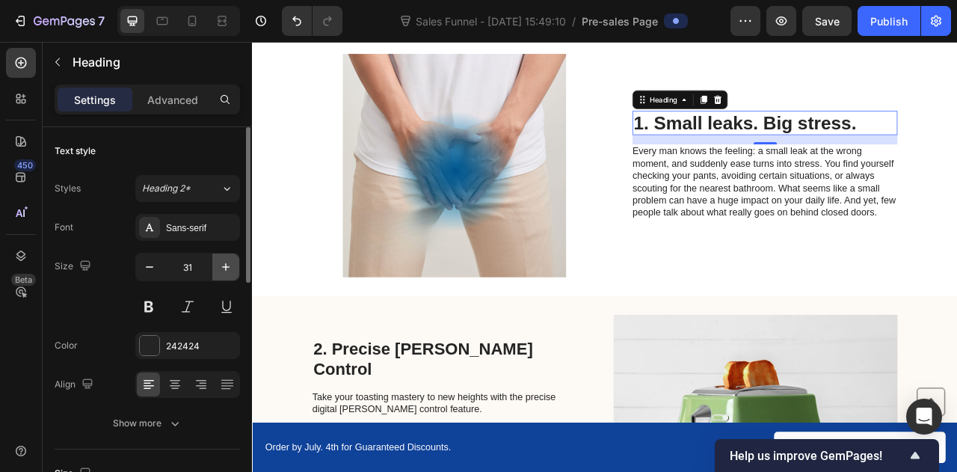
click at [221, 262] on icon "button" at bounding box center [225, 266] width 15 height 15
type input "35"
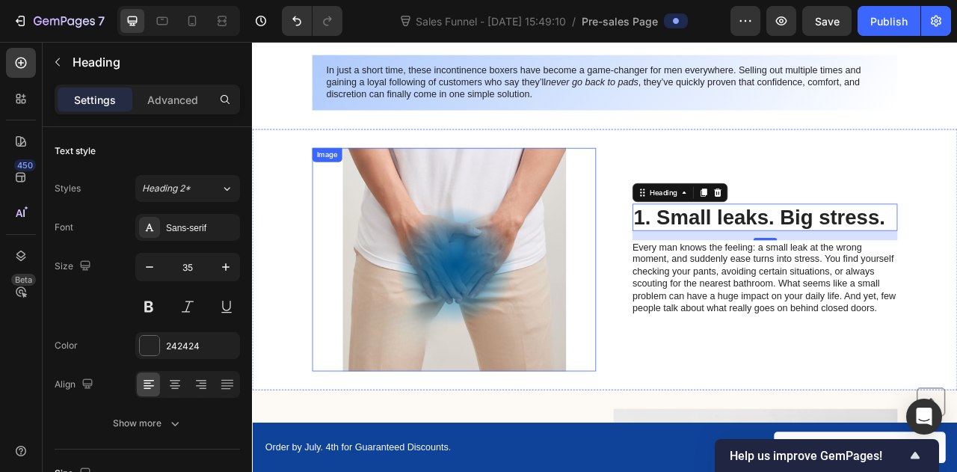
scroll to position [202, 0]
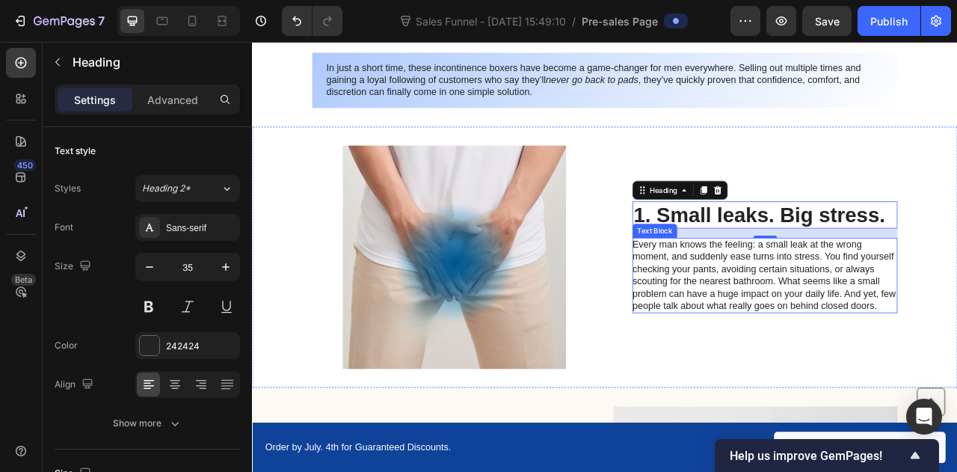
click at [789, 327] on p "Every man knows the feeling: a small leak at the wrong moment, and suddenly eas…" at bounding box center [904, 338] width 336 height 93
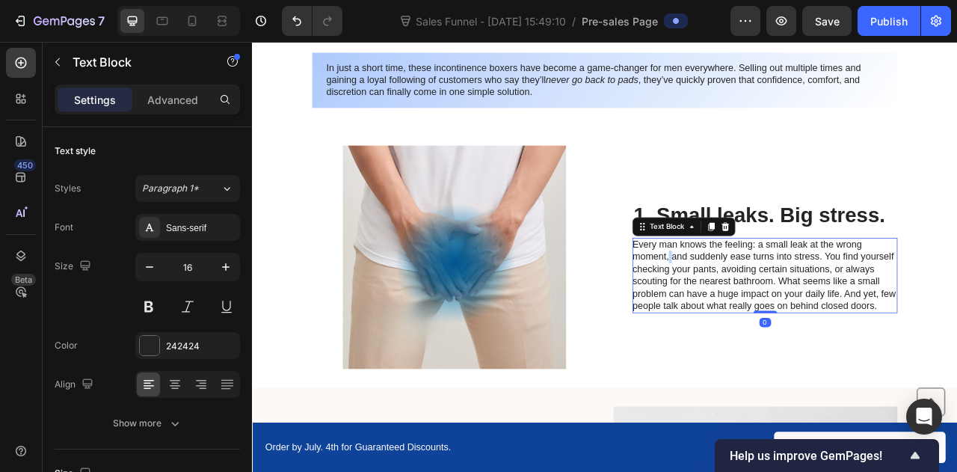
click at [776, 310] on p "Every man knows the feeling: a small leak at the wrong moment, and suddenly eas…" at bounding box center [904, 338] width 336 height 93
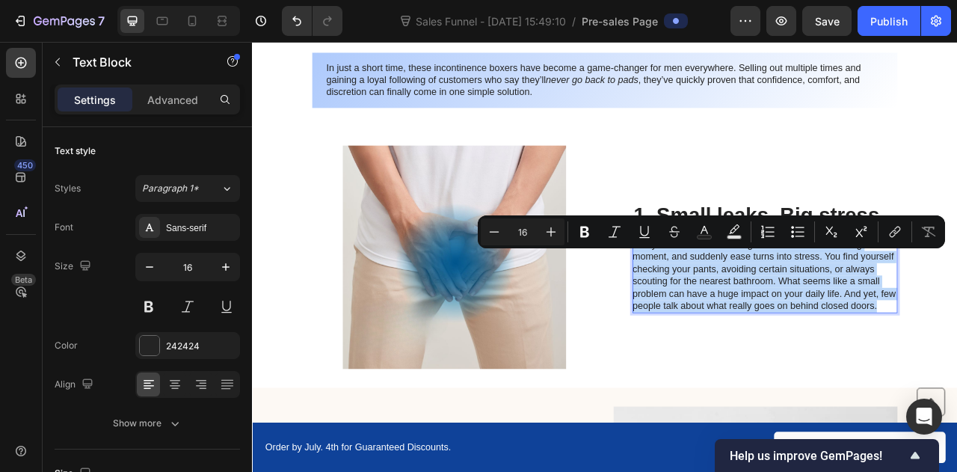
click at [776, 310] on p "Every man knows the feeling: a small leak at the wrong moment, and suddenly eas…" at bounding box center [904, 338] width 336 height 93
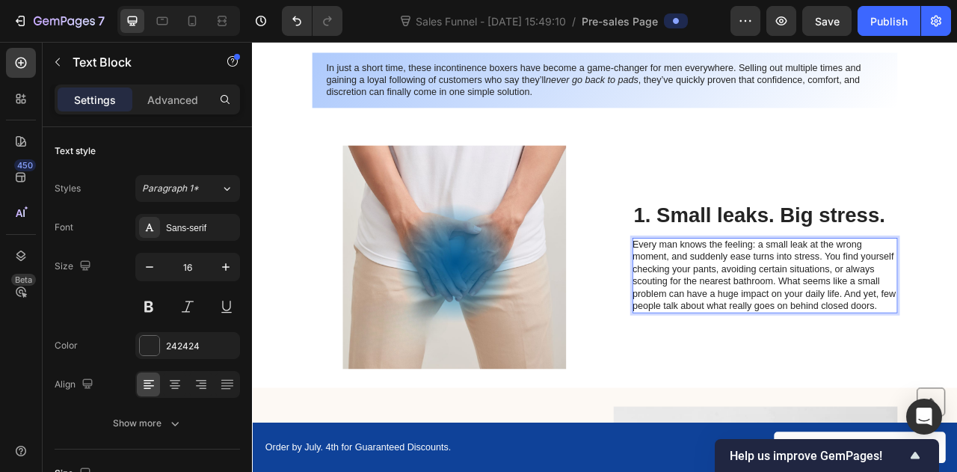
scroll to position [179, 0]
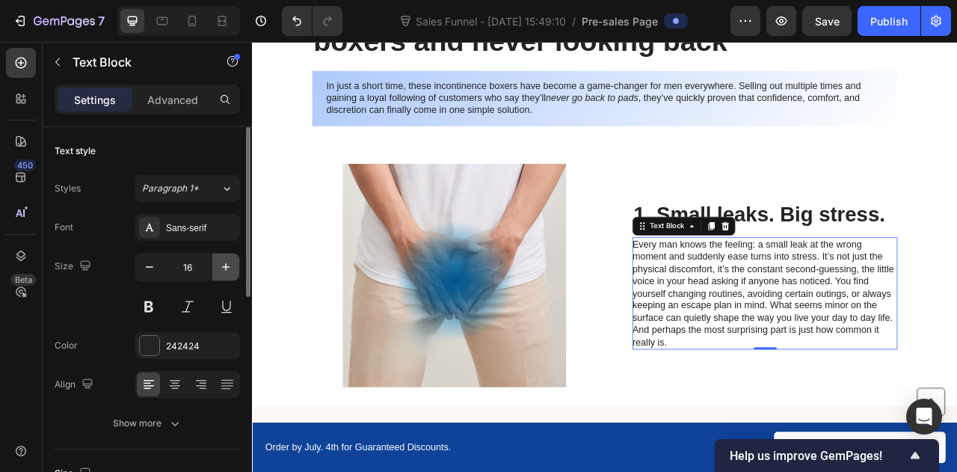
click at [227, 268] on icon "button" at bounding box center [225, 266] width 15 height 15
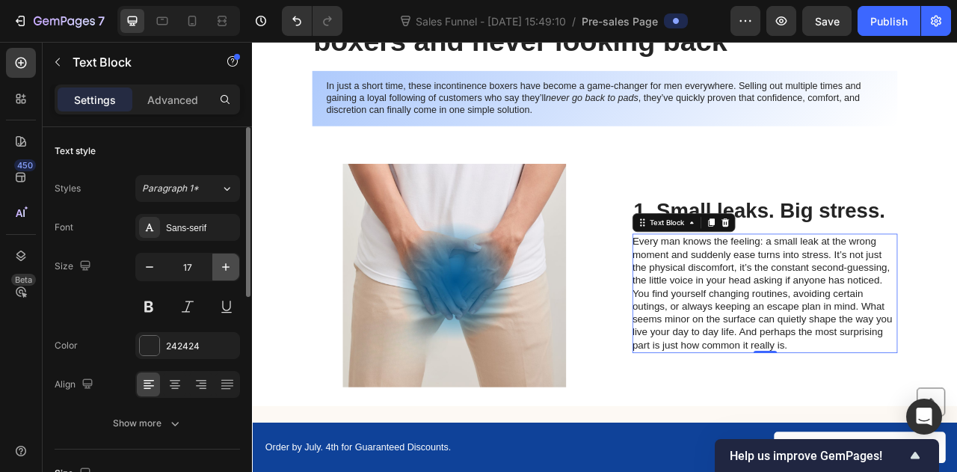
click at [227, 268] on icon "button" at bounding box center [225, 266] width 15 height 15
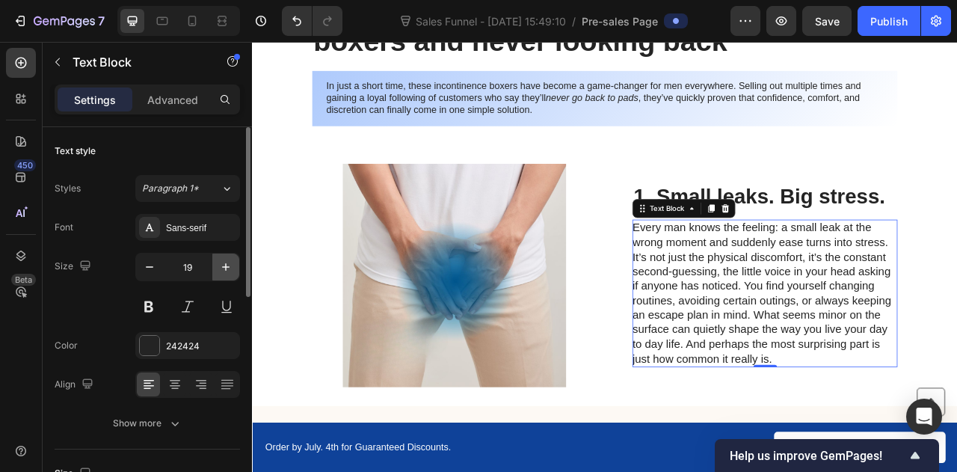
click at [231, 267] on icon "button" at bounding box center [225, 266] width 15 height 15
type input "20"
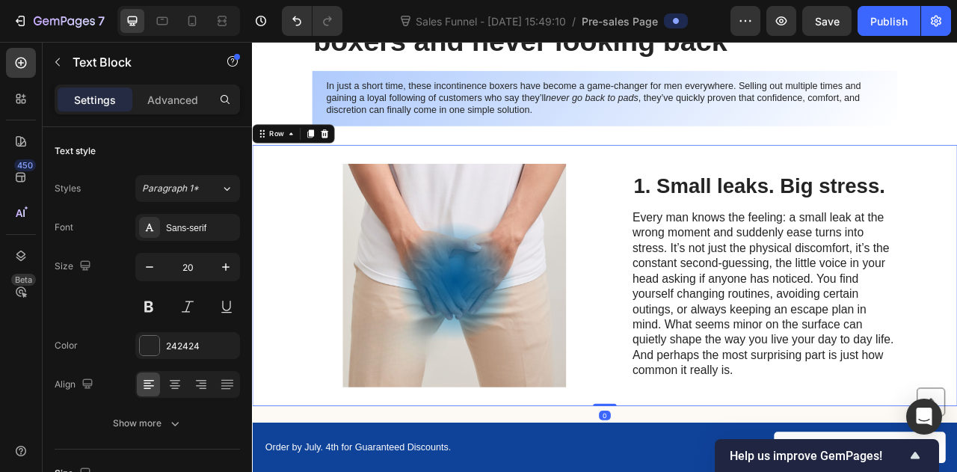
click at [956, 206] on div "Image 1. Small leaks. Big stress. Heading Every man knows the feeling: a small …" at bounding box center [700, 339] width 897 height 332
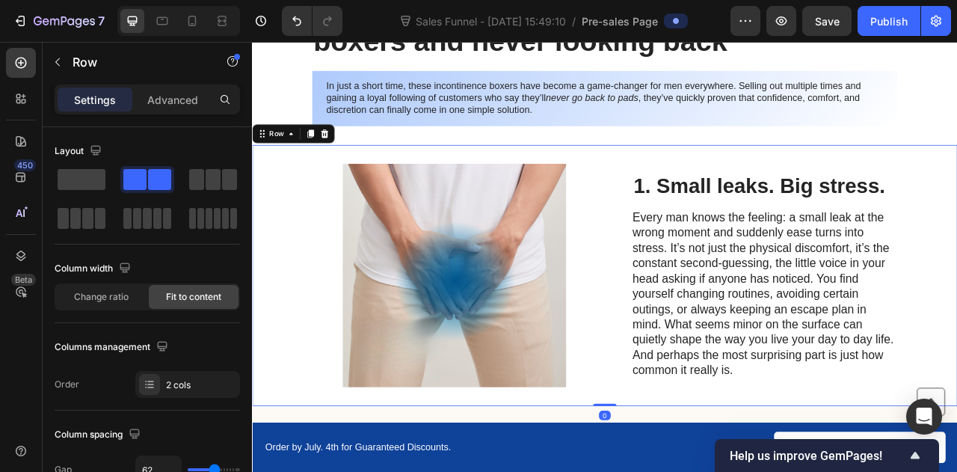
click at [956, 215] on div "Image 1. Small leaks. Big stress. Heading Every man knows the feeling: a small …" at bounding box center [700, 339] width 897 height 332
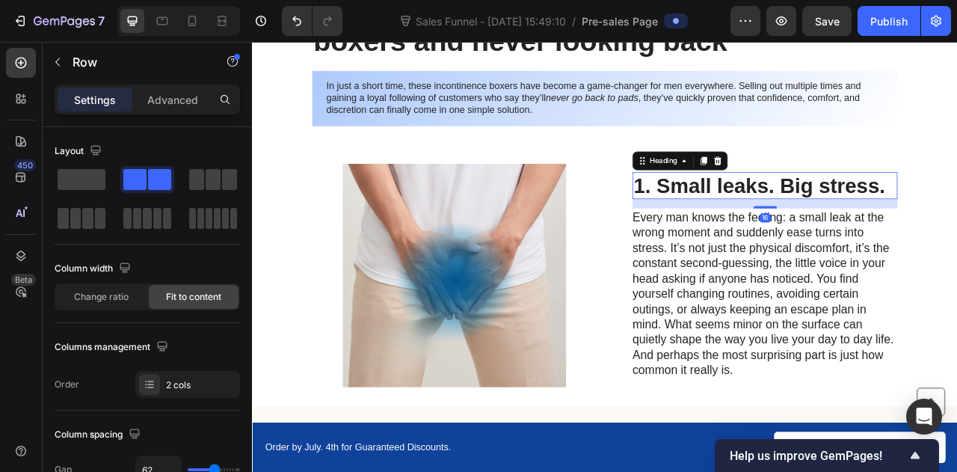
click at [956, 222] on p "1. Small leaks. Big stress." at bounding box center [904, 224] width 334 height 31
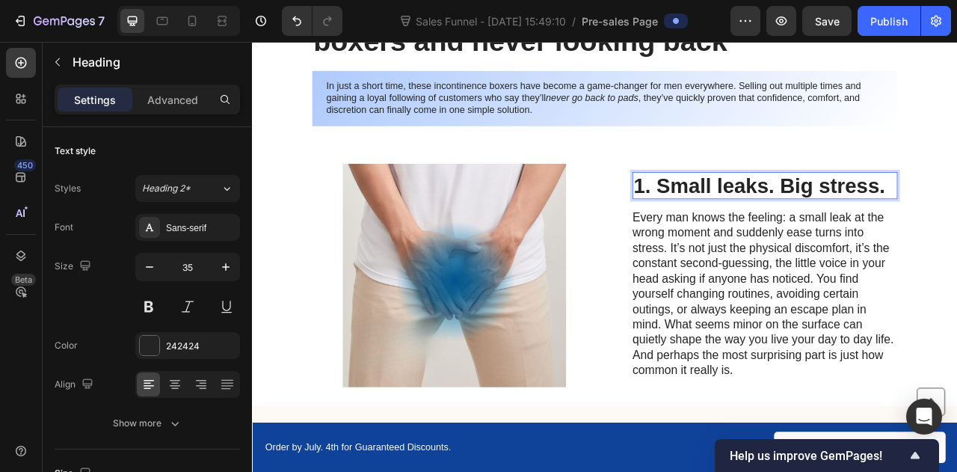
scroll to position [168, 0]
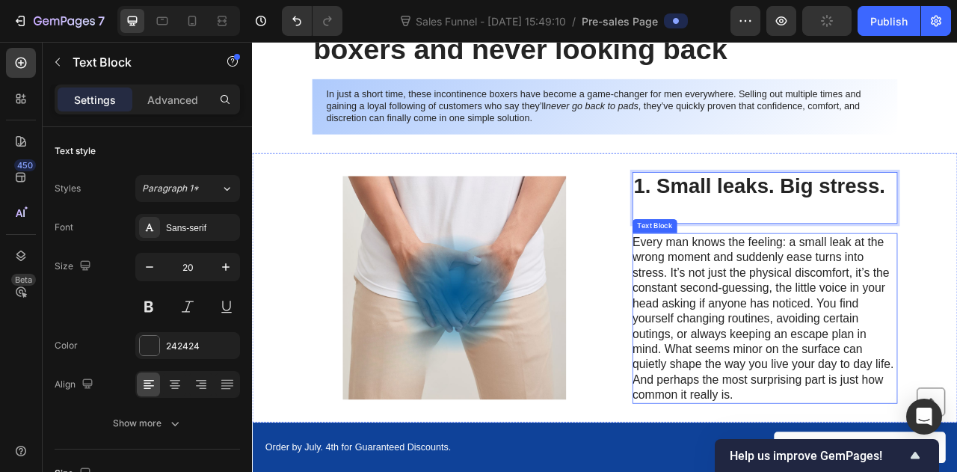
click at [956, 324] on p "Every man knows the feeling: a small leak at the wrong moment and suddenly ease…" at bounding box center [904, 393] width 336 height 214
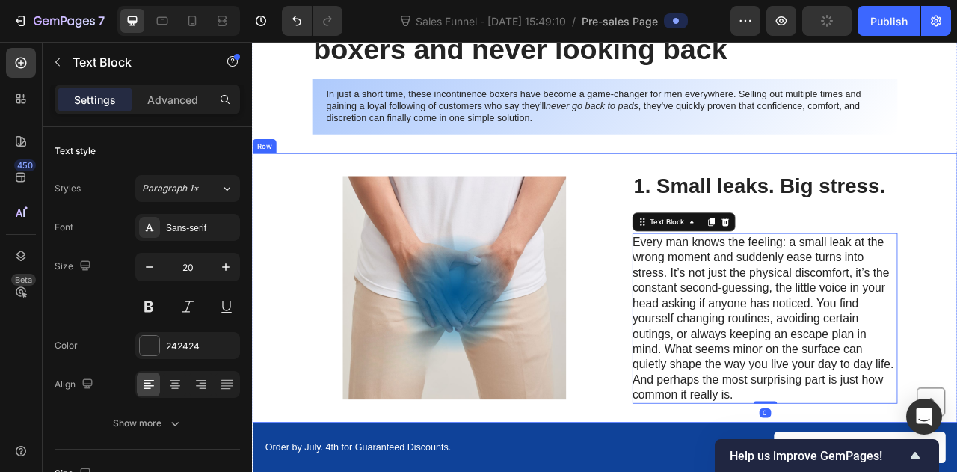
click at [956, 316] on div "Image 1. Small leaks. Big stress. Heading Every man knows the feeling: a small …" at bounding box center [700, 354] width 897 height 343
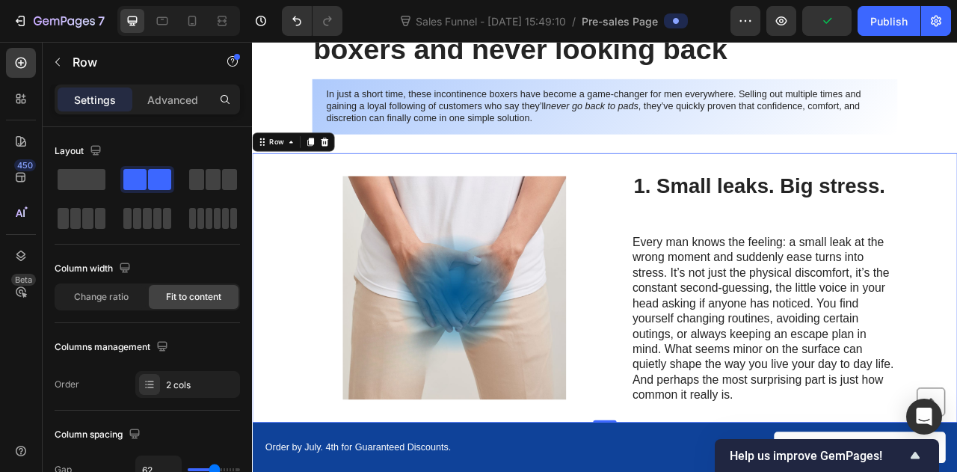
scroll to position [180, 0]
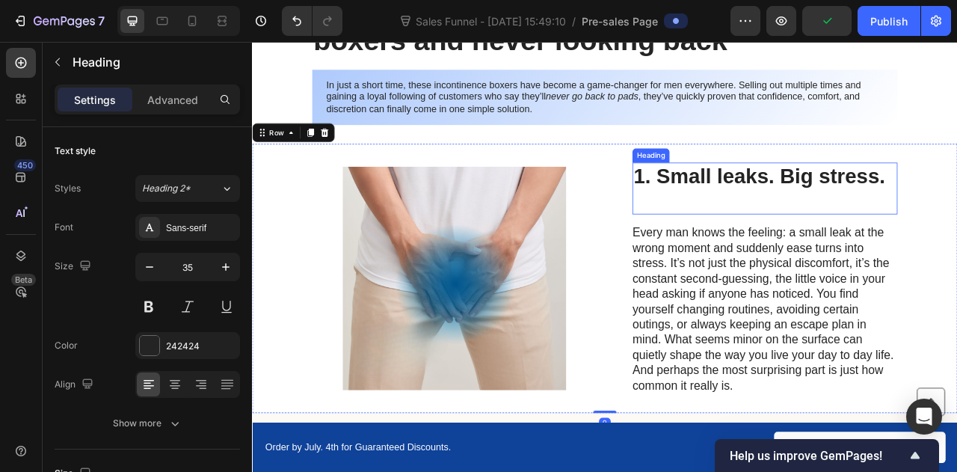
click at [858, 236] on p "1. Small leaks. Big stress." at bounding box center [904, 228] width 334 height 63
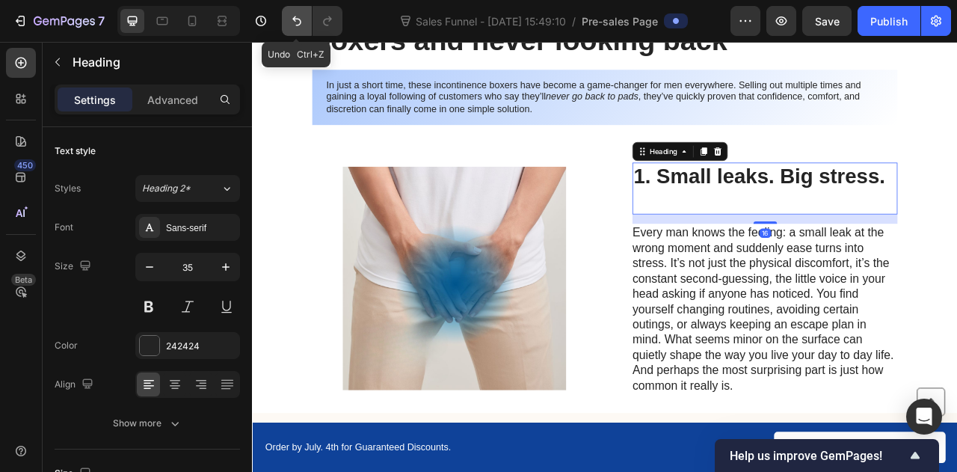
click at [298, 17] on icon "Undo/Redo" at bounding box center [296, 20] width 15 height 15
click at [286, 23] on button "Undo/Redo" at bounding box center [297, 21] width 30 height 30
click at [286, 22] on button "Undo/Redo" at bounding box center [297, 21] width 30 height 30
click at [827, 226] on h2 "1. Small leaks. Big stress." at bounding box center [904, 228] width 337 height 66
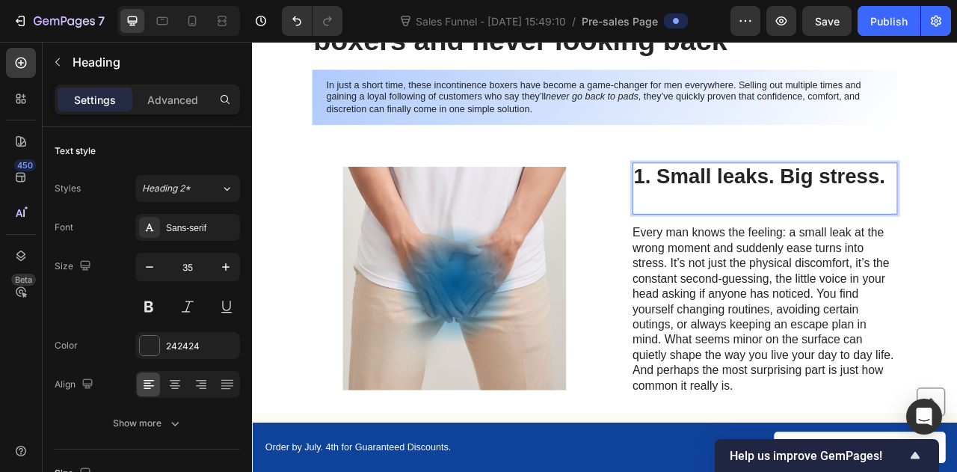
click at [823, 234] on p "1. Small leaks. Big stress." at bounding box center [904, 228] width 334 height 63
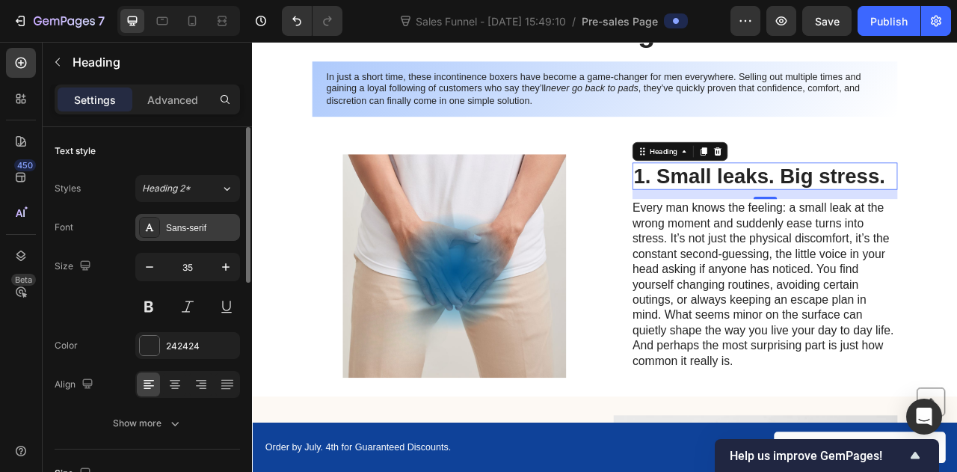
click at [162, 222] on div "Sans-serif" at bounding box center [187, 227] width 105 height 27
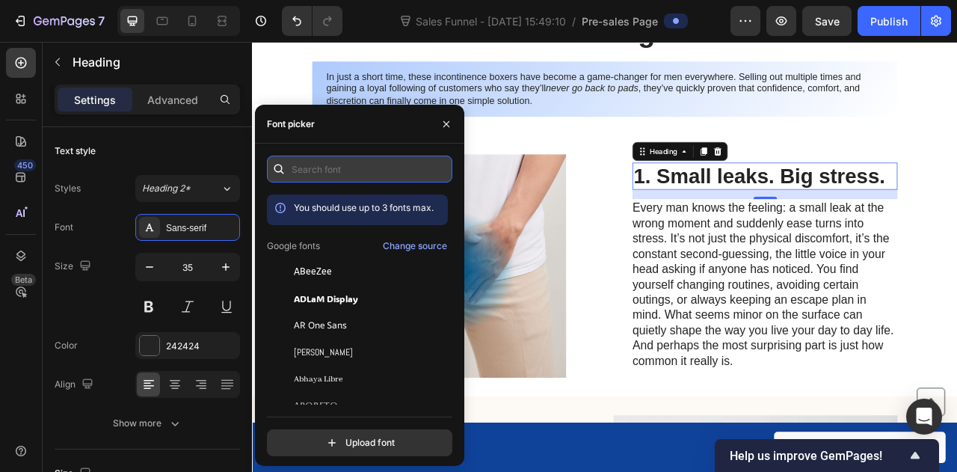
click at [322, 179] on input "text" at bounding box center [359, 169] width 185 height 27
type input "h"
type input "a"
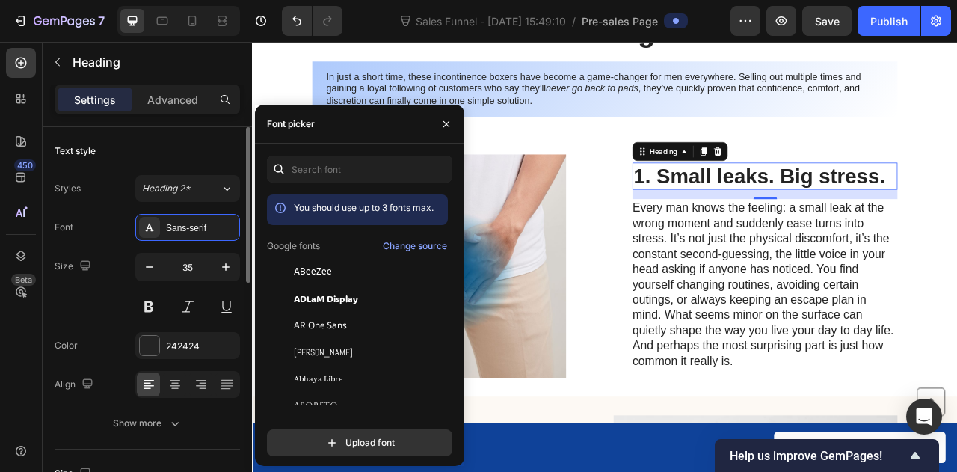
click at [113, 194] on div "Styles Heading 2*" at bounding box center [147, 188] width 185 height 27
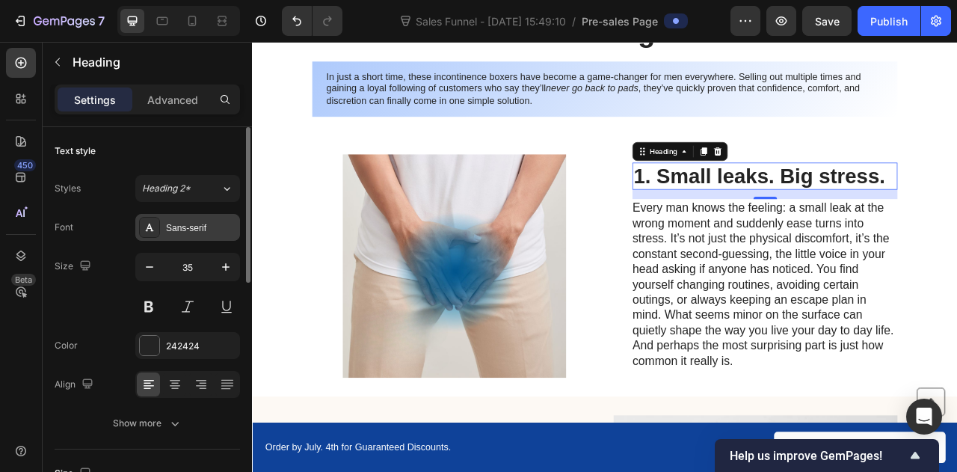
click at [183, 227] on div "Sans-serif" at bounding box center [201, 227] width 70 height 13
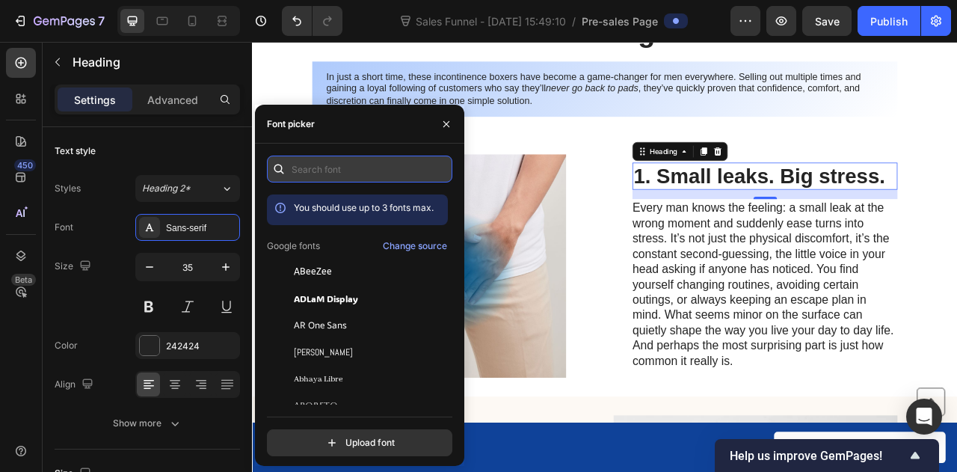
click at [310, 162] on input "text" at bounding box center [359, 169] width 185 height 27
type input "v"
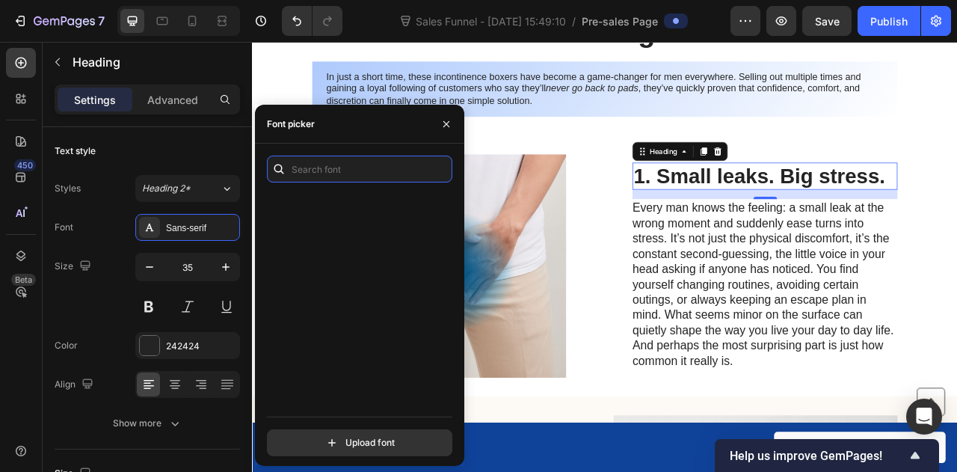
scroll to position [0, 0]
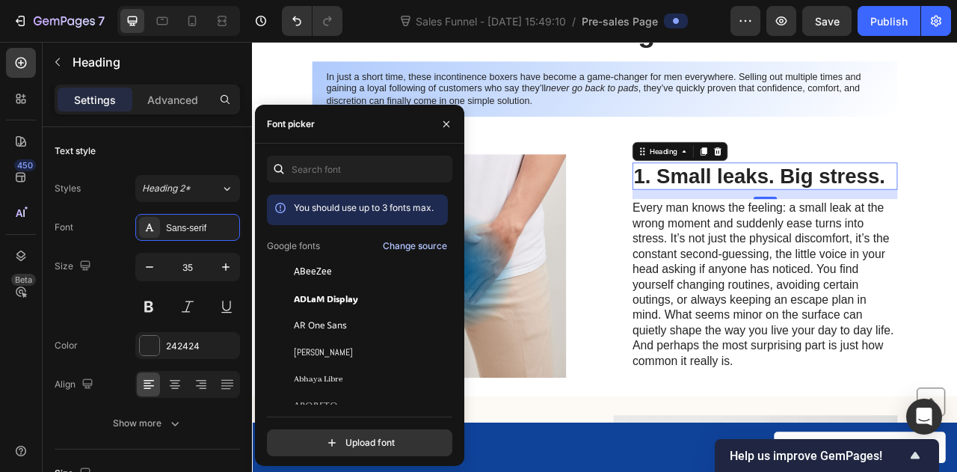
click at [390, 248] on div "Change source" at bounding box center [415, 245] width 64 height 13
click at [159, 149] on div "Text style" at bounding box center [147, 151] width 185 height 24
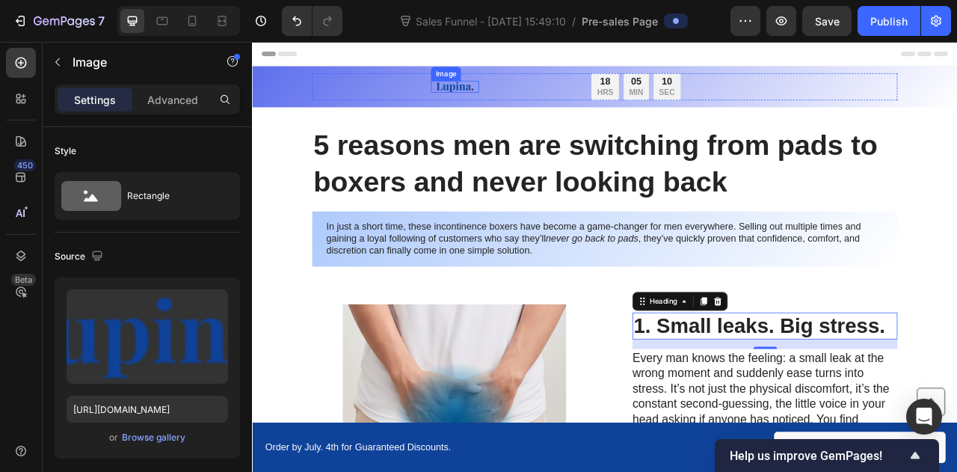
click at [492, 96] on img at bounding box center [509, 99] width 61 height 16
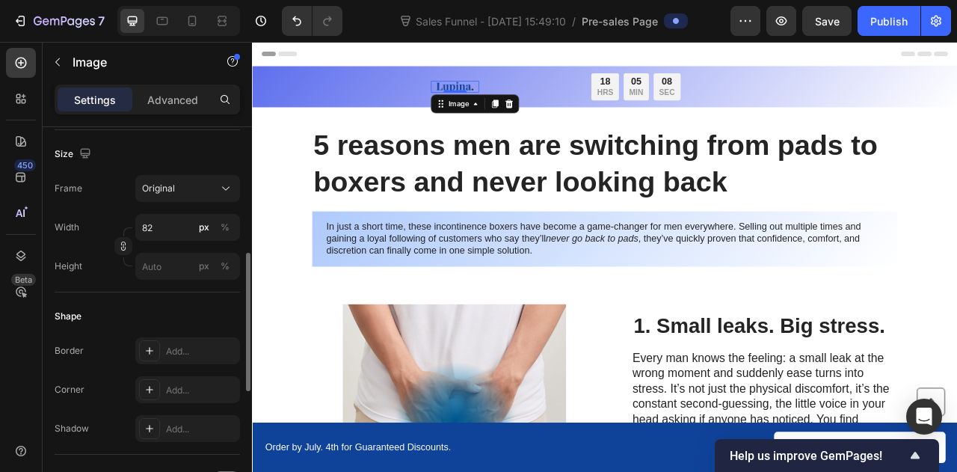
scroll to position [354, 0]
click at [161, 226] on input "82" at bounding box center [187, 226] width 105 height 27
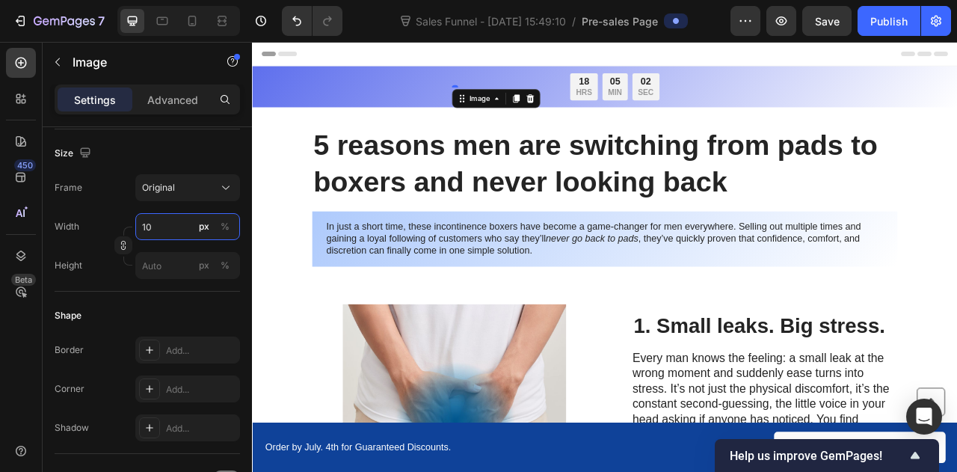
type input "1"
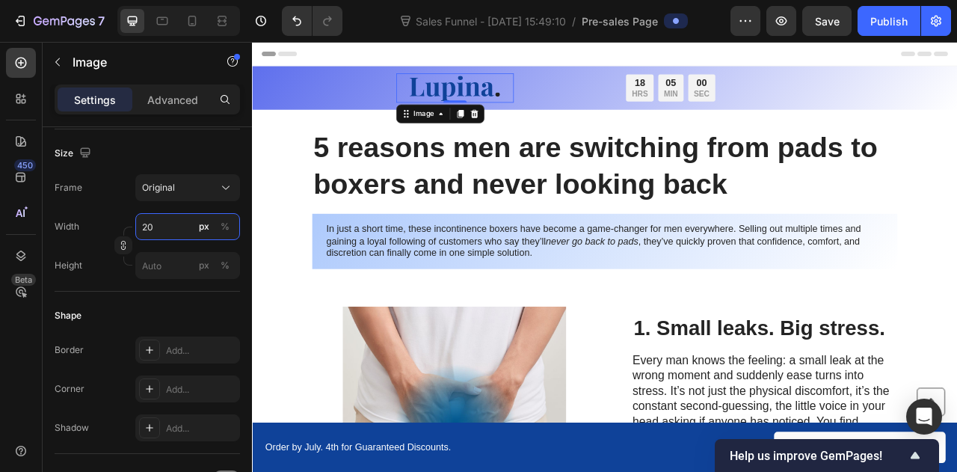
type input "2"
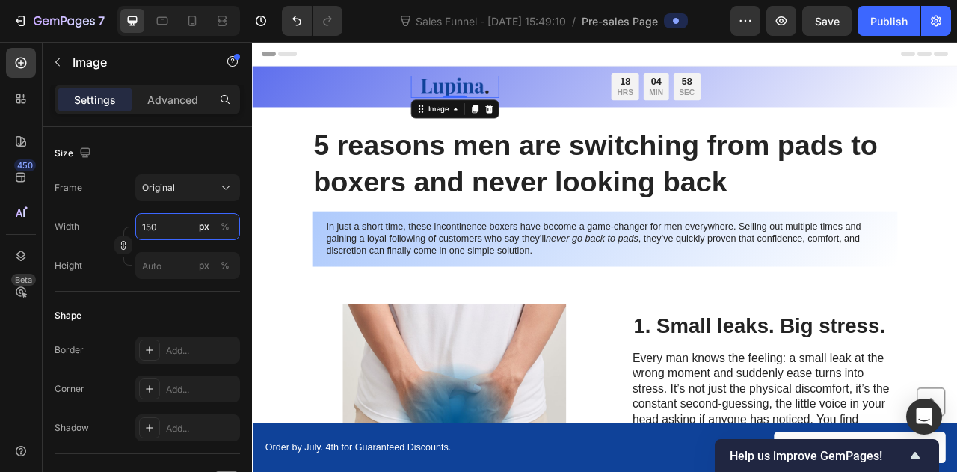
type input "150"
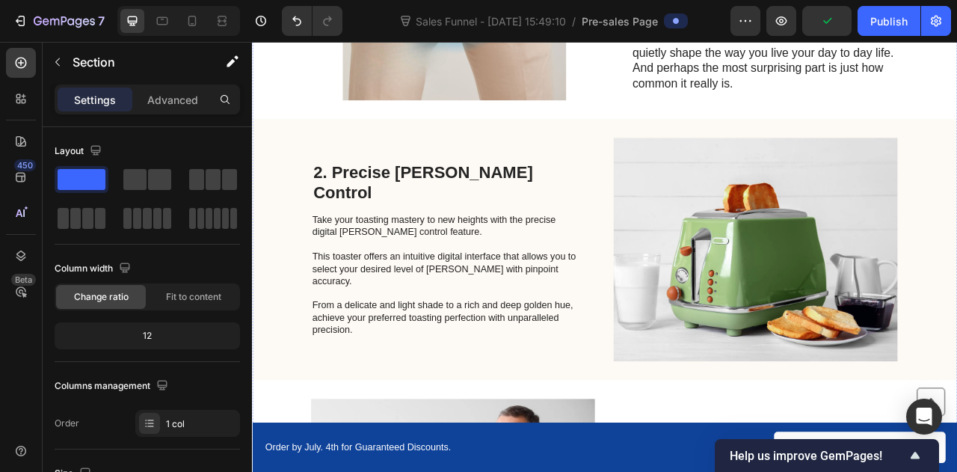
scroll to position [547, 0]
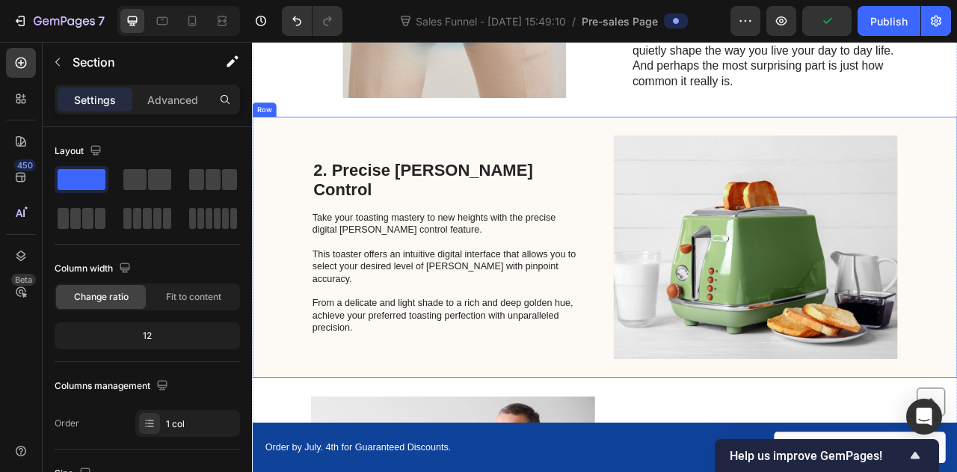
click at [427, 154] on div "2. Precise Browning Control Heading Take your toasting mastery to new heights w…" at bounding box center [700, 303] width 897 height 332
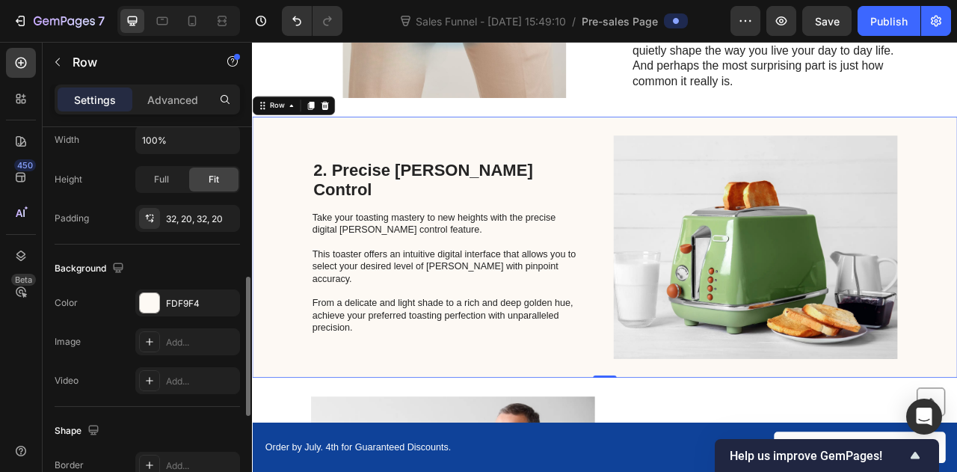
scroll to position [417, 0]
click at [176, 292] on div "FDF9F4" at bounding box center [187, 302] width 105 height 27
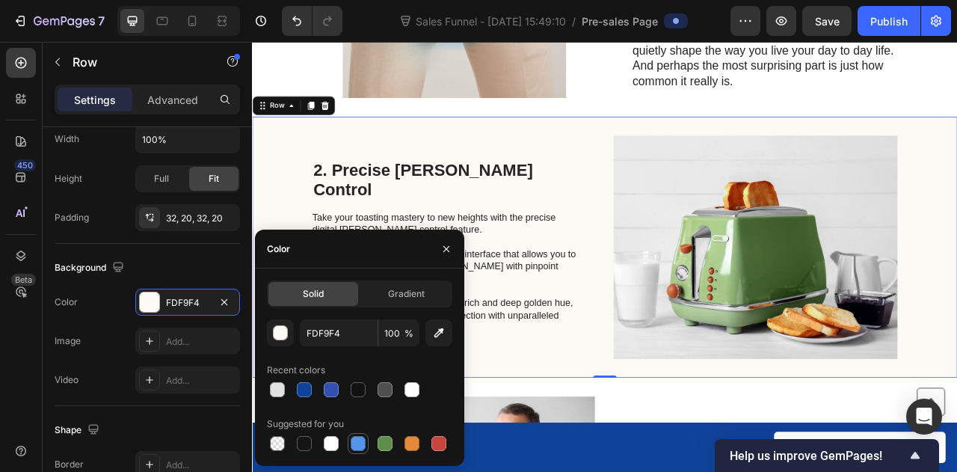
click at [360, 440] on div at bounding box center [358, 443] width 15 height 15
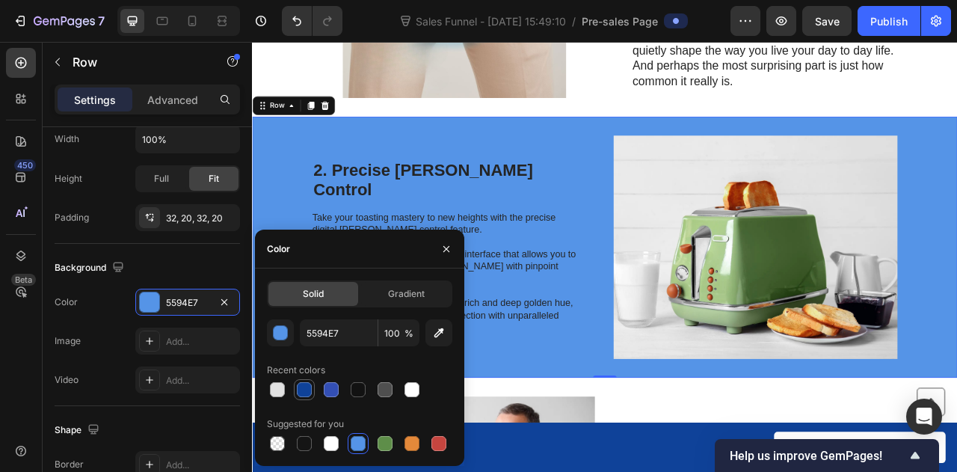
click at [300, 394] on div at bounding box center [304, 389] width 15 height 15
type input "0F4299"
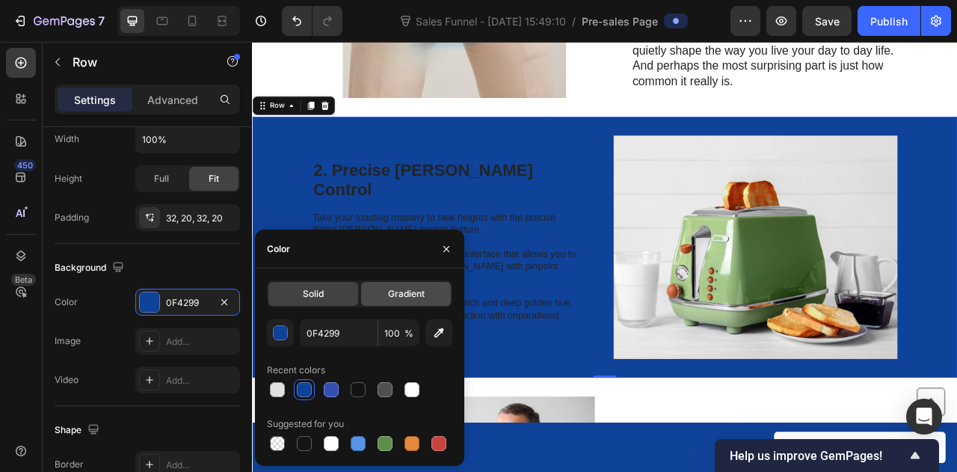
click at [408, 300] on span "Gradient" at bounding box center [406, 293] width 37 height 13
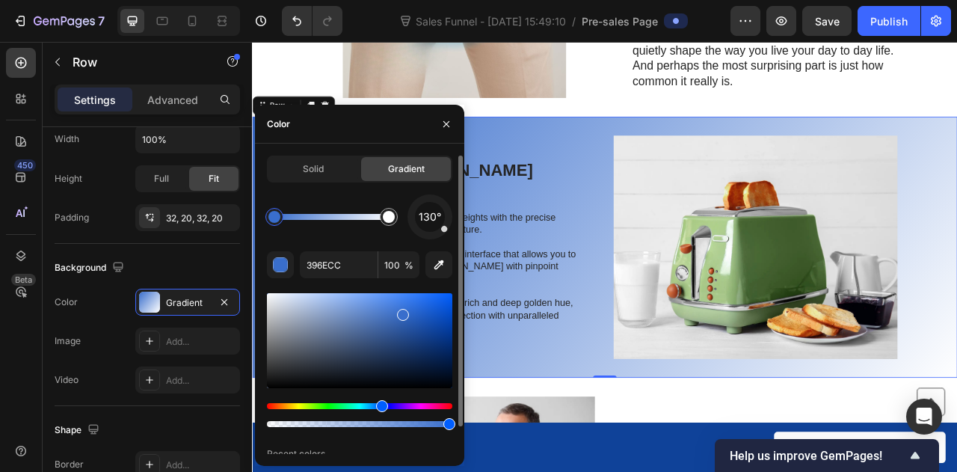
drag, startPoint x: 426, startPoint y: 333, endPoint x: 450, endPoint y: 318, distance: 28.2
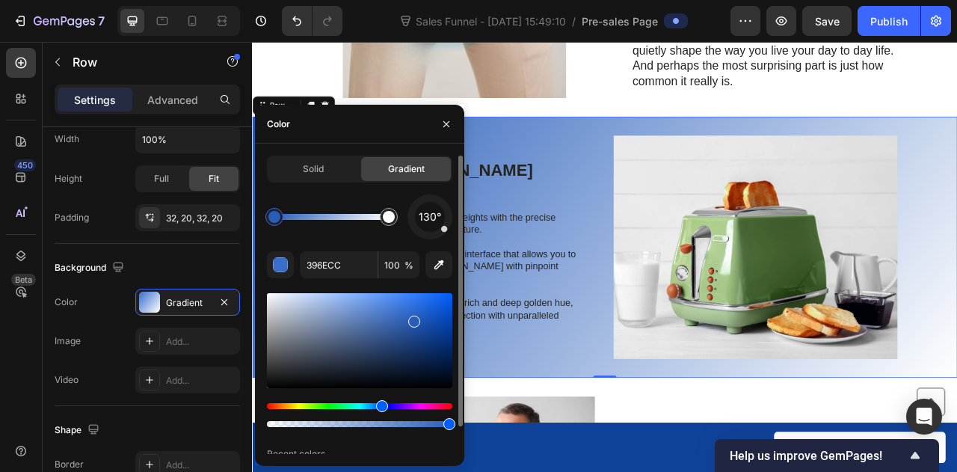
click at [413, 318] on div at bounding box center [414, 322] width 12 height 12
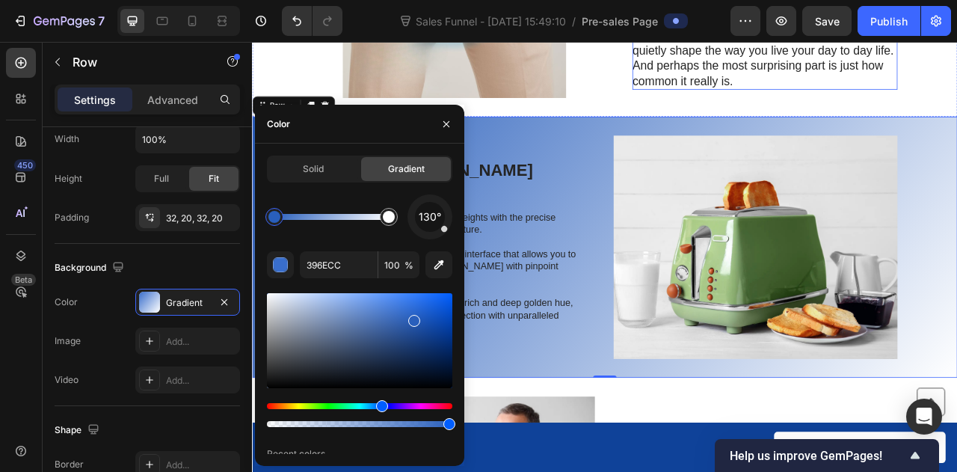
type input "295FBC"
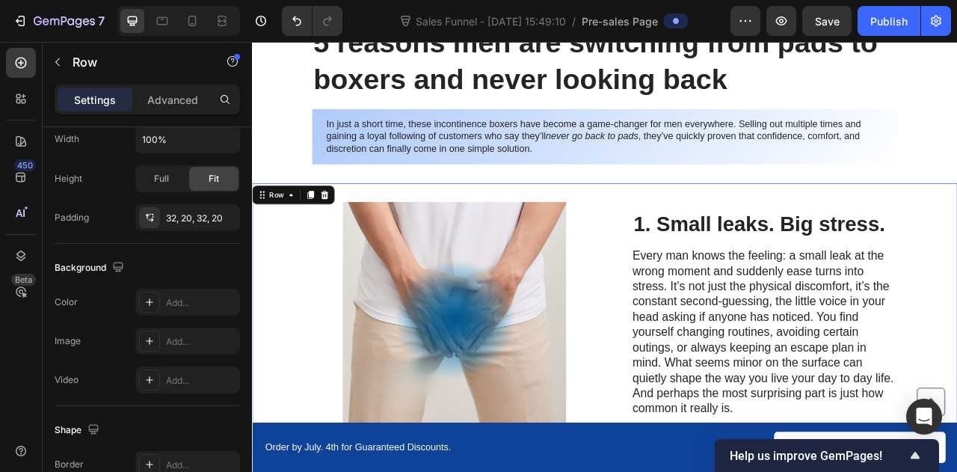
scroll to position [254, 0]
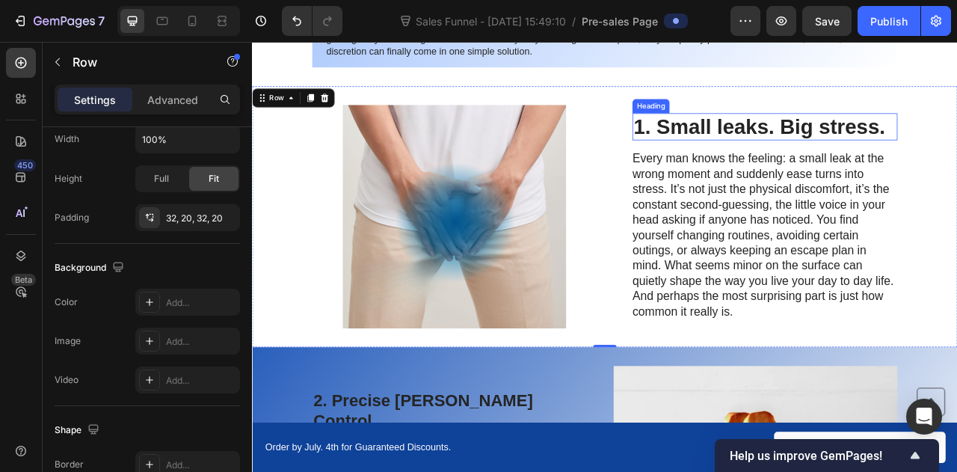
click at [789, 149] on p "1. Small leaks. Big stress." at bounding box center [904, 149] width 334 height 31
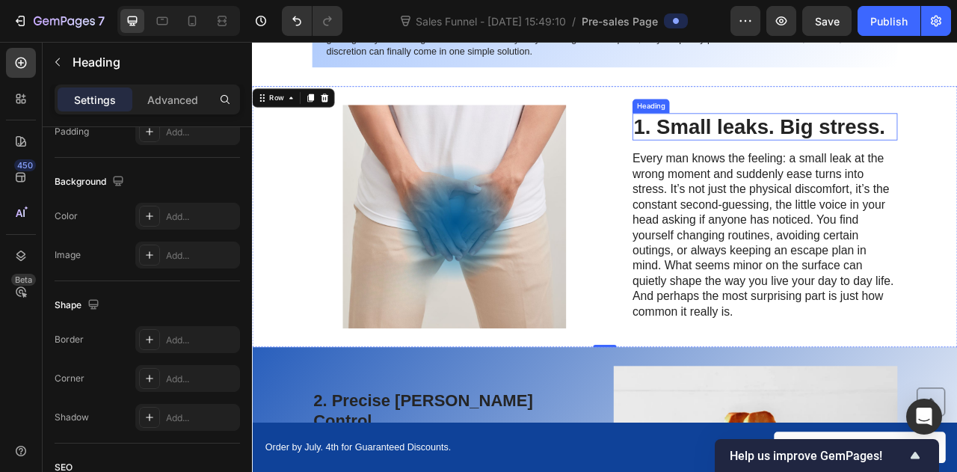
scroll to position [0, 0]
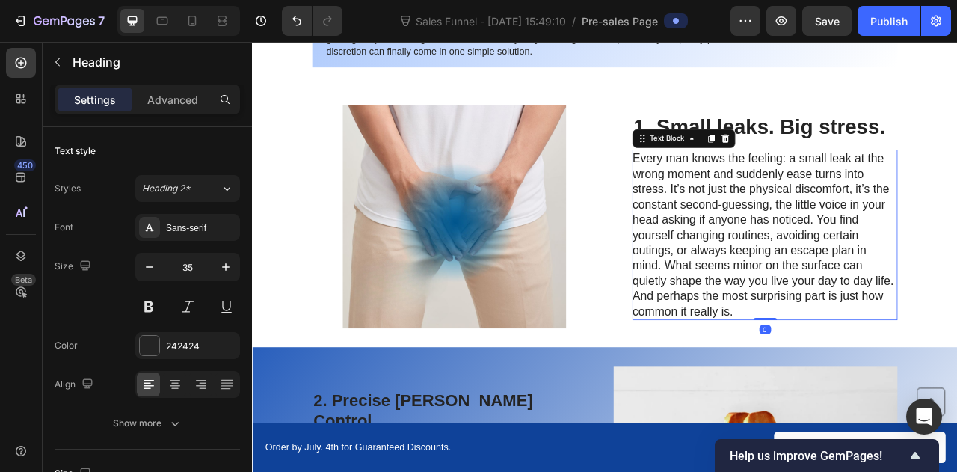
click at [789, 233] on p "Every man knows the feeling: a small leak at the wrong moment and suddenly ease…" at bounding box center [904, 287] width 336 height 214
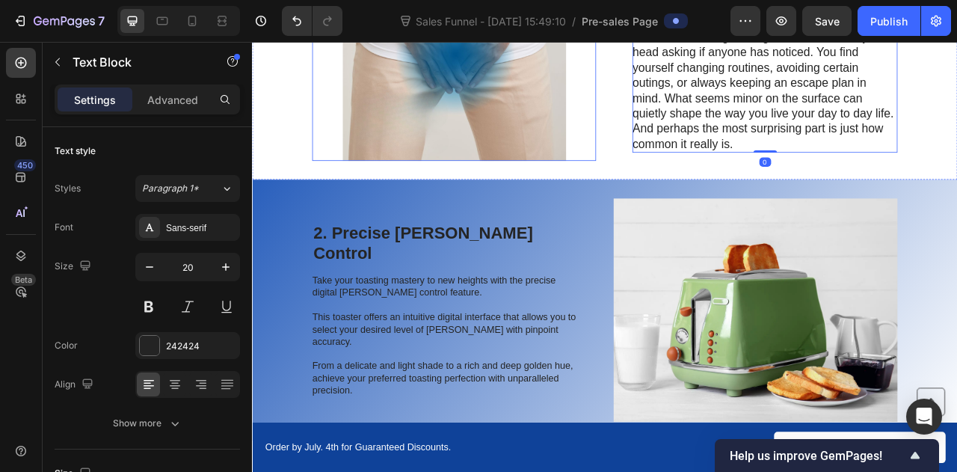
scroll to position [467, 0]
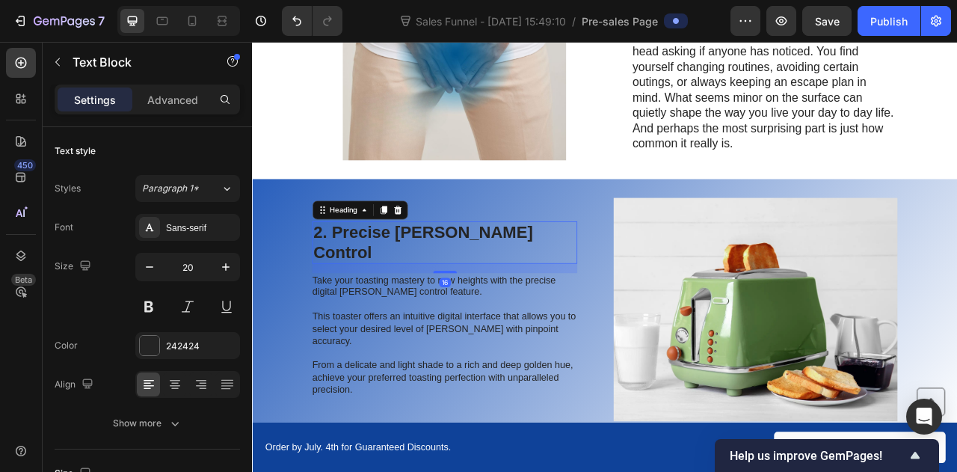
click at [431, 308] on h2 "2. Precise Browning Control" at bounding box center [496, 296] width 337 height 53
click at [194, 274] on input "28" at bounding box center [187, 267] width 49 height 27
type input "35"
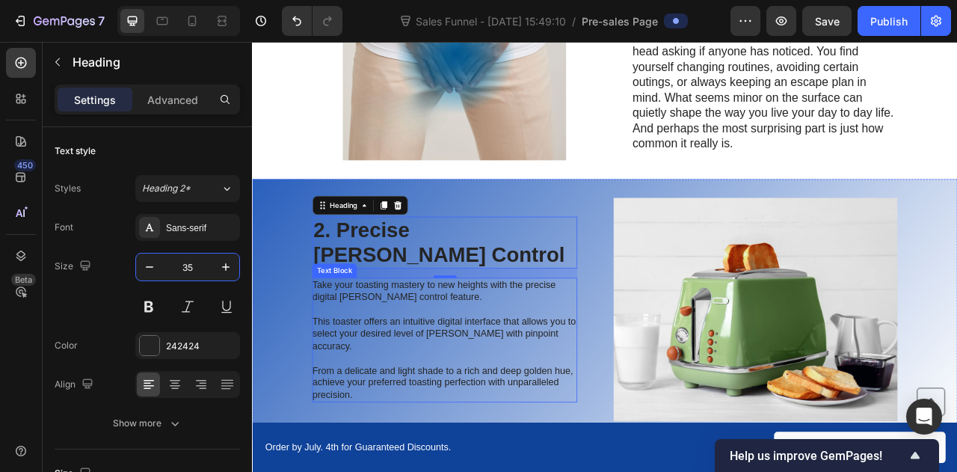
click at [345, 420] on p "Take your toasting mastery to new heights with the precise digital browning con…" at bounding box center [496, 421] width 336 height 156
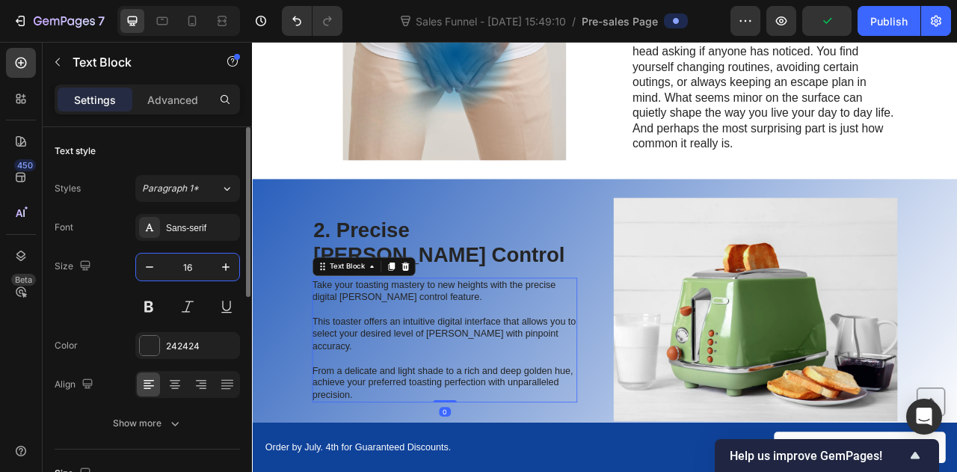
click at [191, 266] on input "16" at bounding box center [187, 267] width 49 height 27
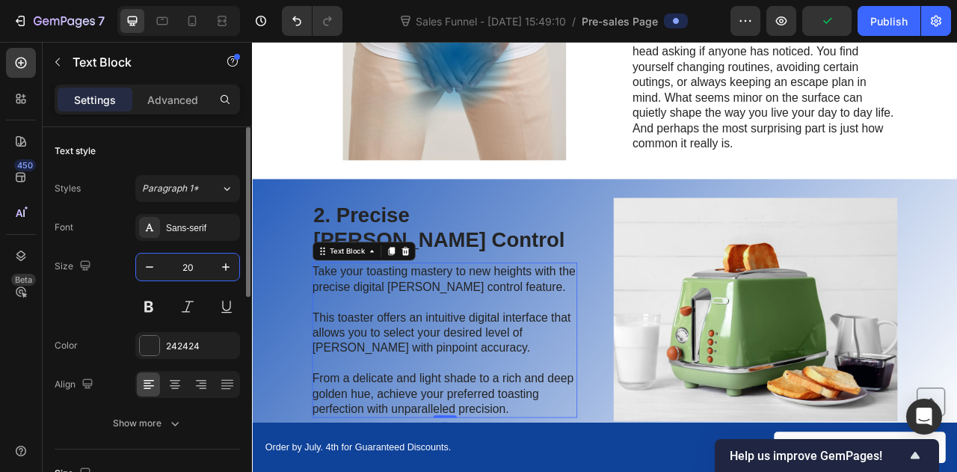
type input "20"
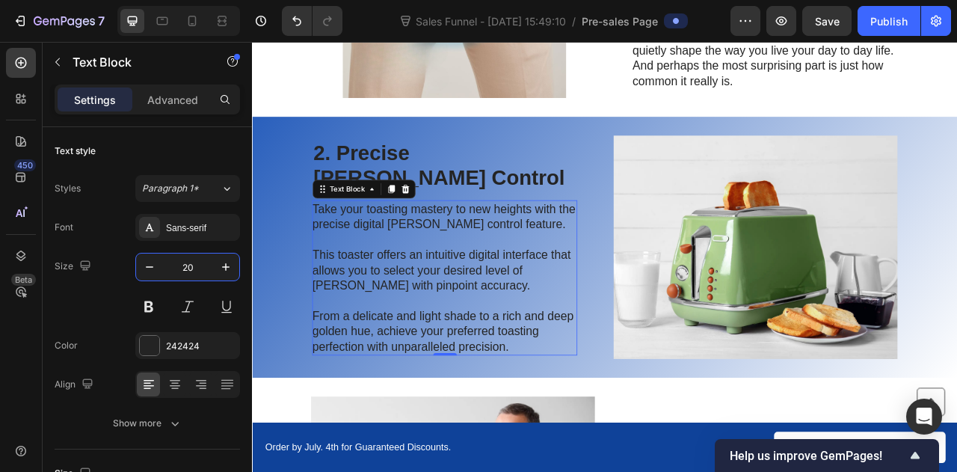
scroll to position [512, 0]
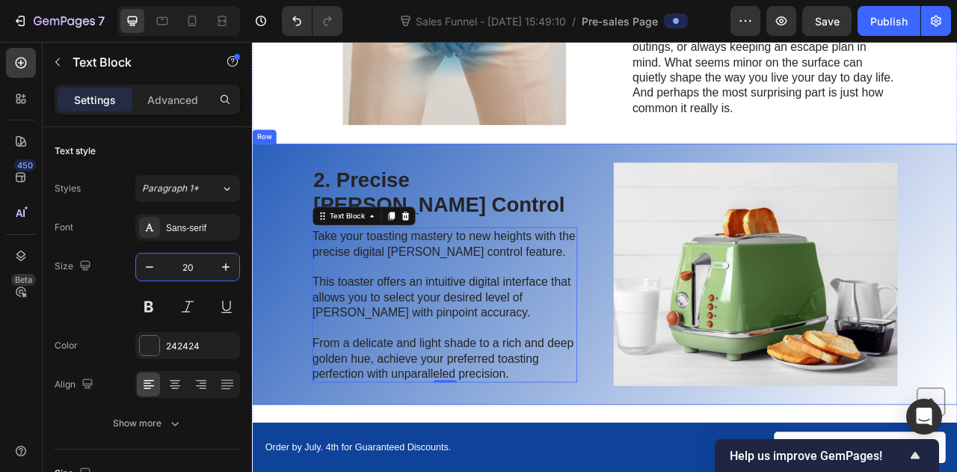
click at [634, 192] on div "2. Precise Browning Control Heading Take your toasting mastery to new heights w…" at bounding box center [700, 337] width 897 height 332
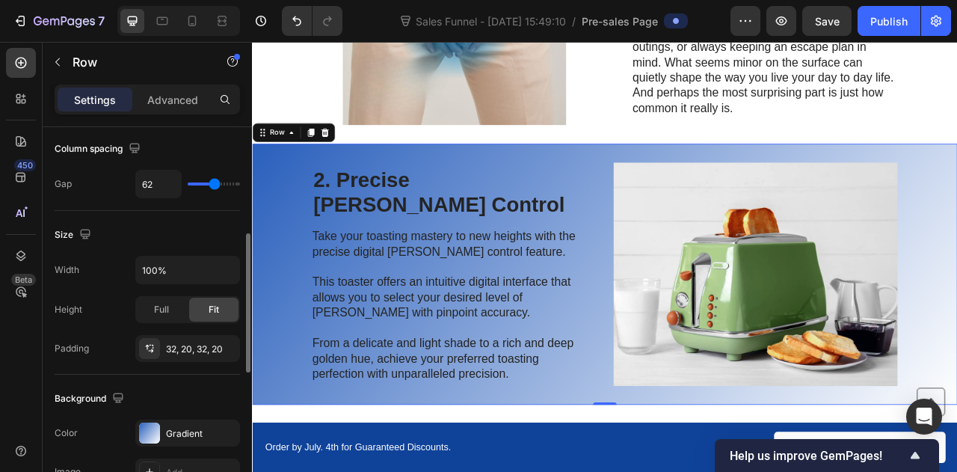
scroll to position [289, 0]
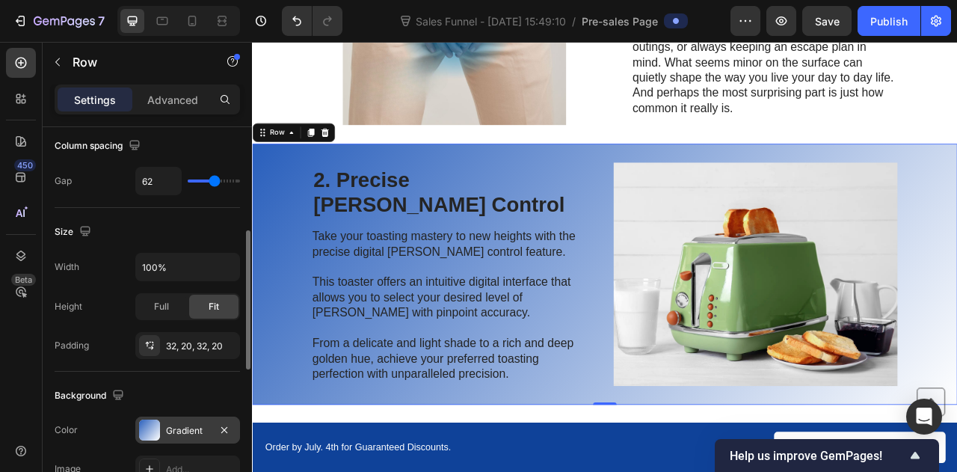
click at [173, 427] on div "Gradient" at bounding box center [187, 430] width 43 height 13
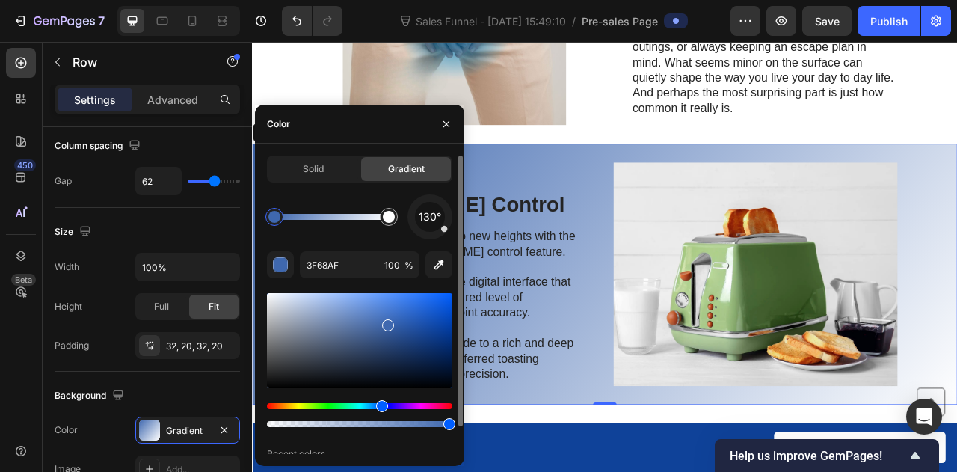
drag, startPoint x: 416, startPoint y: 325, endPoint x: 386, endPoint y: 298, distance: 40.7
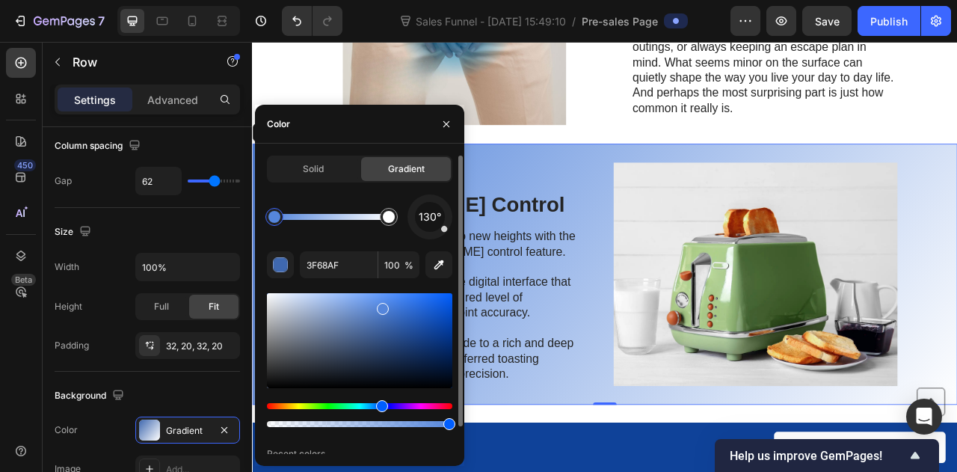
drag, startPoint x: 389, startPoint y: 318, endPoint x: 381, endPoint y: 306, distance: 14.1
click at [381, 306] on div at bounding box center [359, 340] width 185 height 95
type input "5586DB"
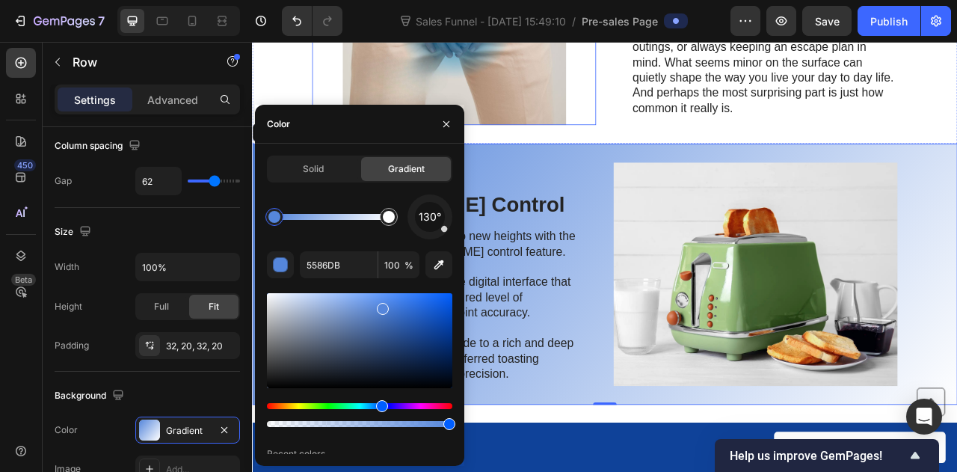
click at [665, 144] on img at bounding box center [508, 5] width 361 height 284
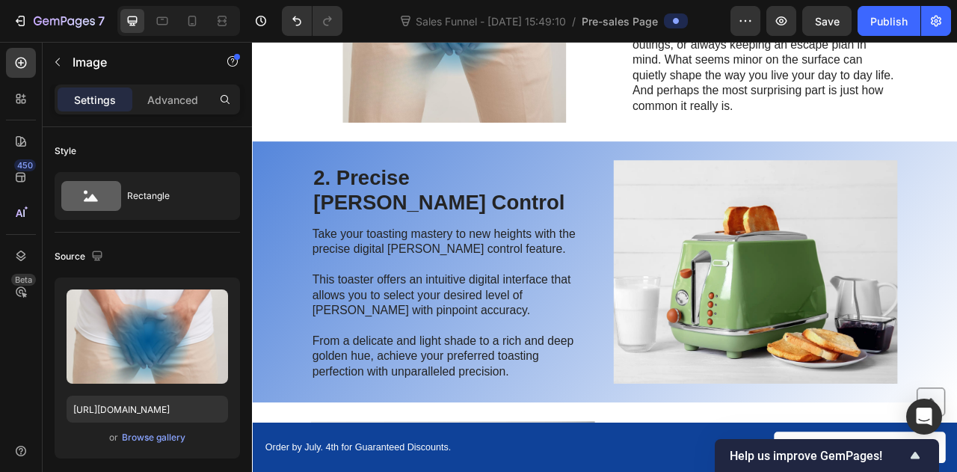
scroll to position [530, 0]
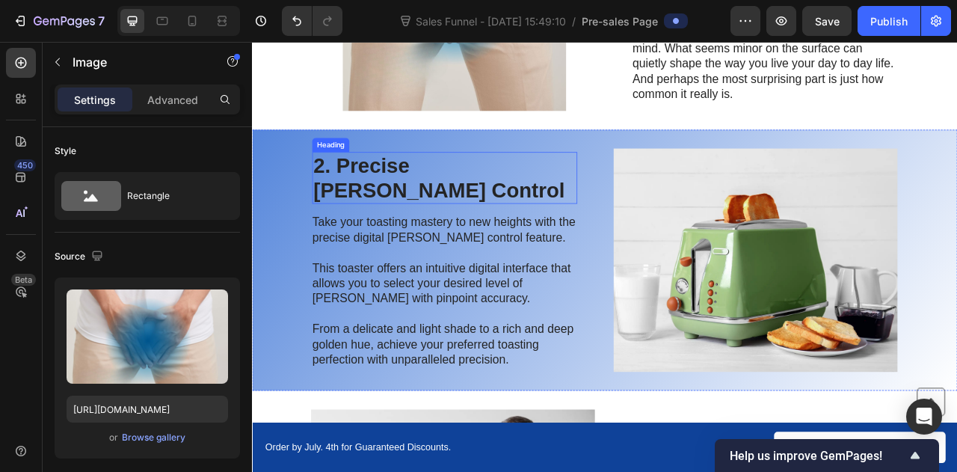
click at [473, 194] on h2 "2. Precise Browning Control" at bounding box center [496, 215] width 337 height 66
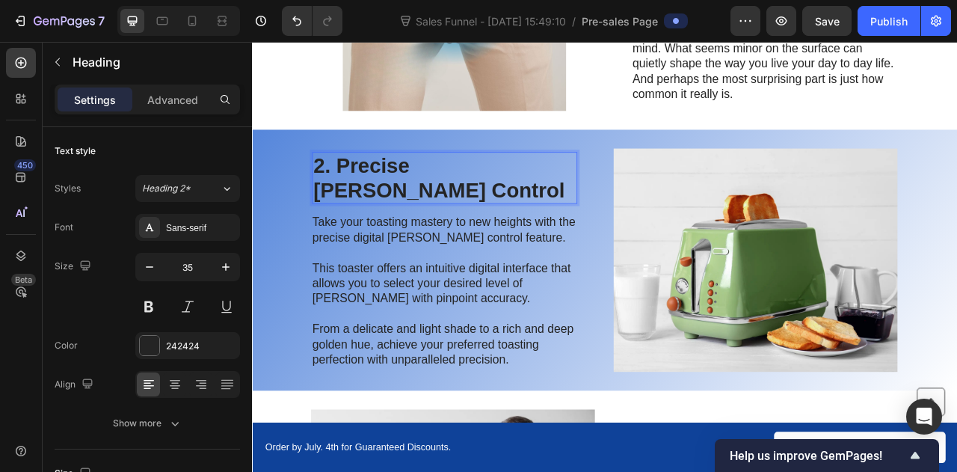
click at [473, 194] on h2 "2. Precise Browning Control" at bounding box center [496, 215] width 337 height 66
click at [473, 194] on p "2. Precise Browning Control" at bounding box center [497, 214] width 334 height 63
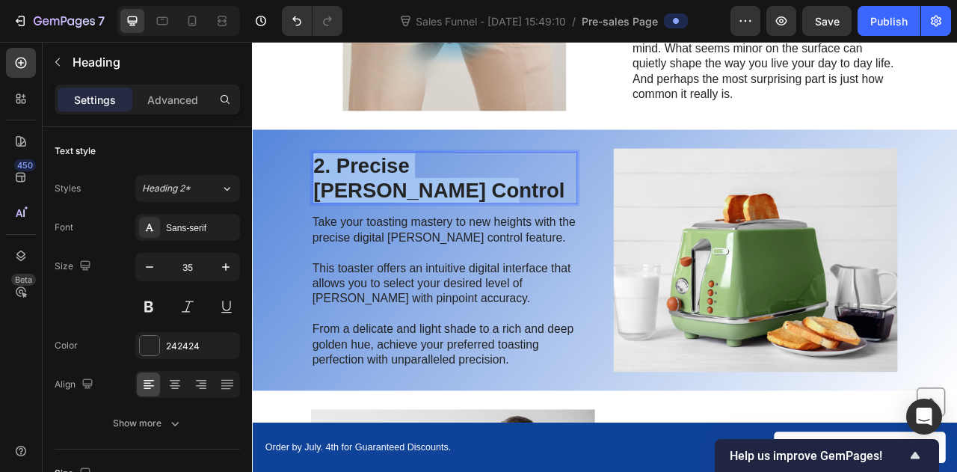
click at [473, 194] on p "2. Precise Browning Control" at bounding box center [497, 214] width 334 height 63
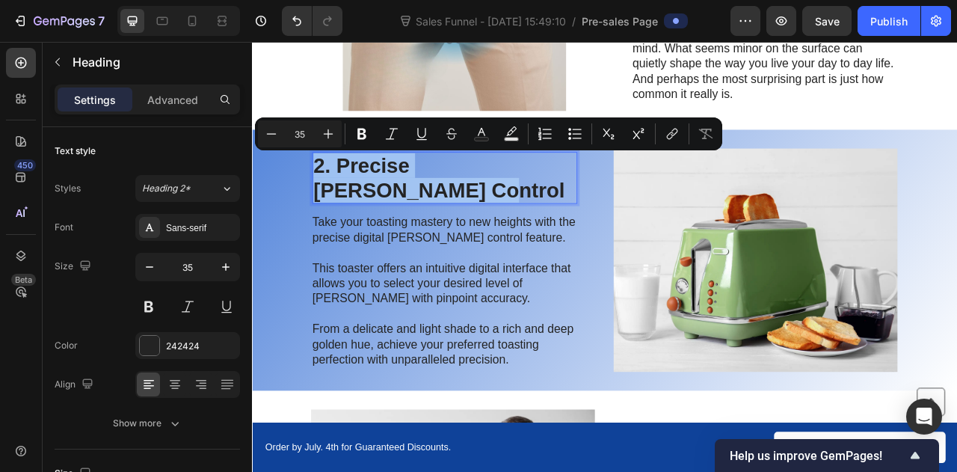
click at [385, 201] on p "2. Precise Browning Control" at bounding box center [497, 214] width 334 height 63
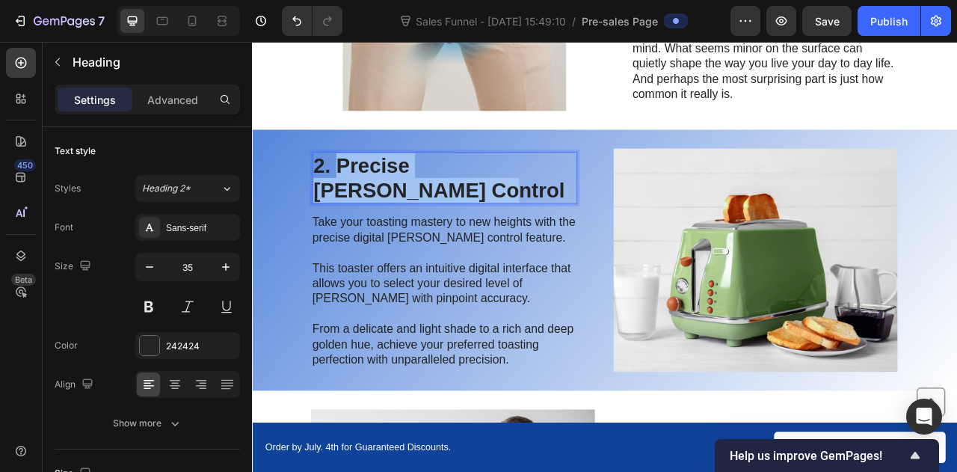
drag, startPoint x: 352, startPoint y: 195, endPoint x: 417, endPoint y: 236, distance: 76.3
click at [417, 236] on p "2. Precise Browning Control" at bounding box center [497, 214] width 334 height 63
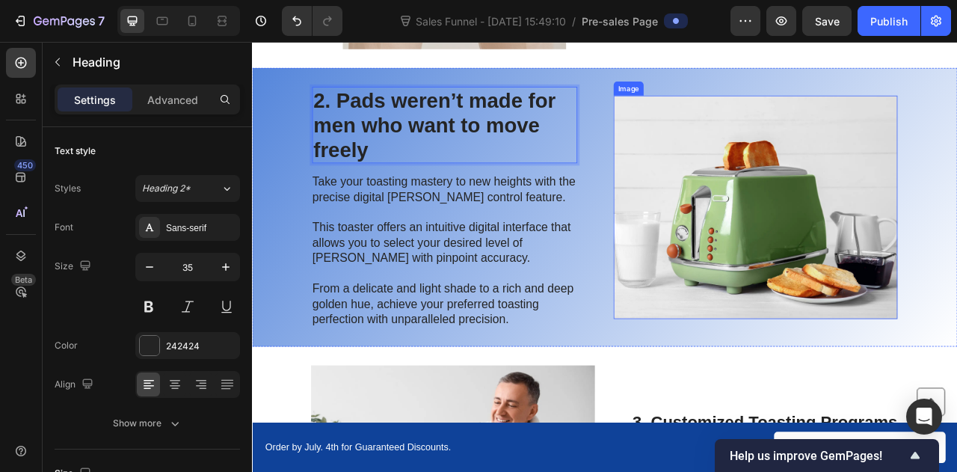
scroll to position [608, 0]
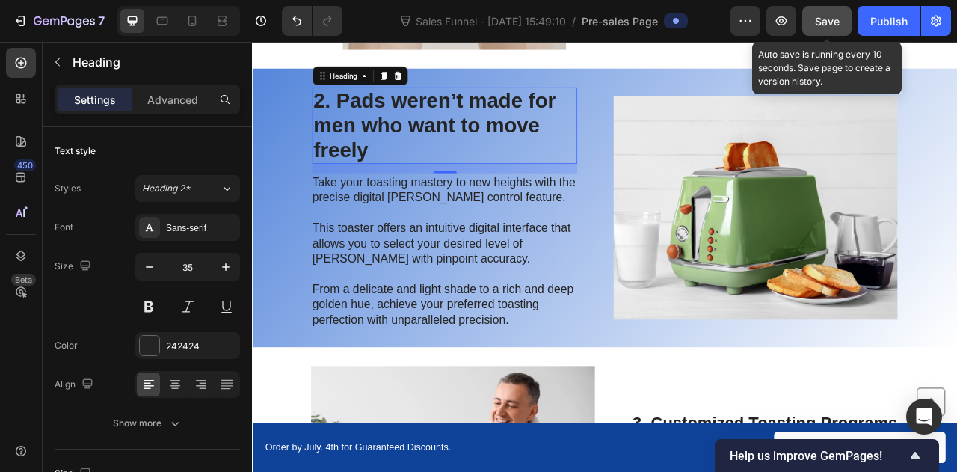
click at [827, 29] on button "Save" at bounding box center [826, 21] width 49 height 30
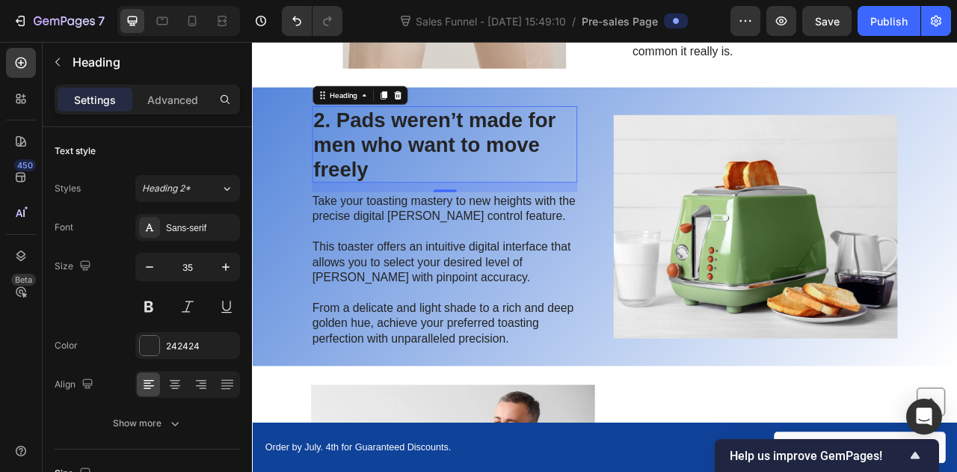
scroll to position [583, 0]
click at [464, 355] on p "Take your toasting mastery to new heights with the precise digital browning con…" at bounding box center [496, 332] width 336 height 194
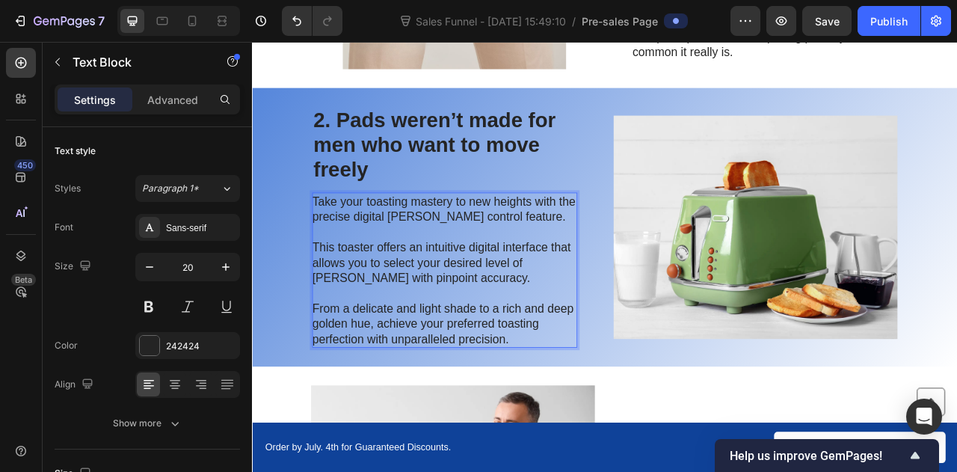
click at [464, 355] on p "Take your toasting mastery to new heights with the precise digital browning con…" at bounding box center [496, 332] width 336 height 194
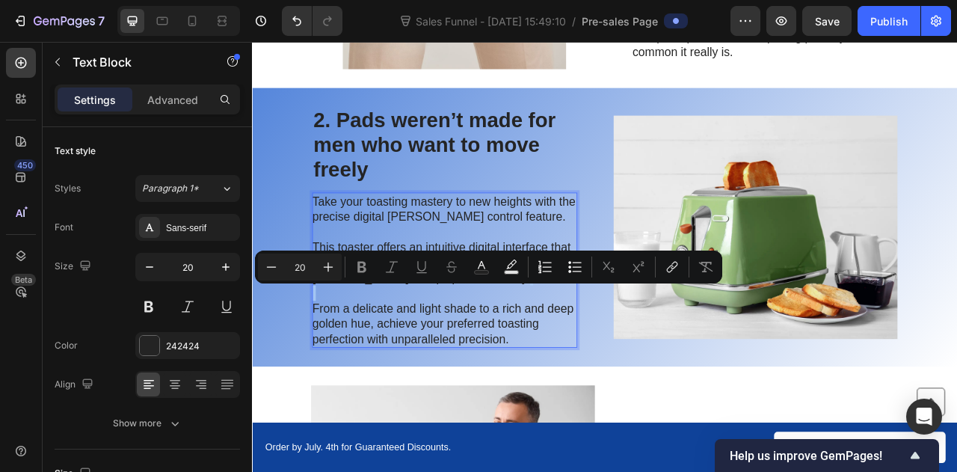
click at [464, 355] on p "Take your toasting mastery to new heights with the precise digital browning con…" at bounding box center [496, 332] width 336 height 194
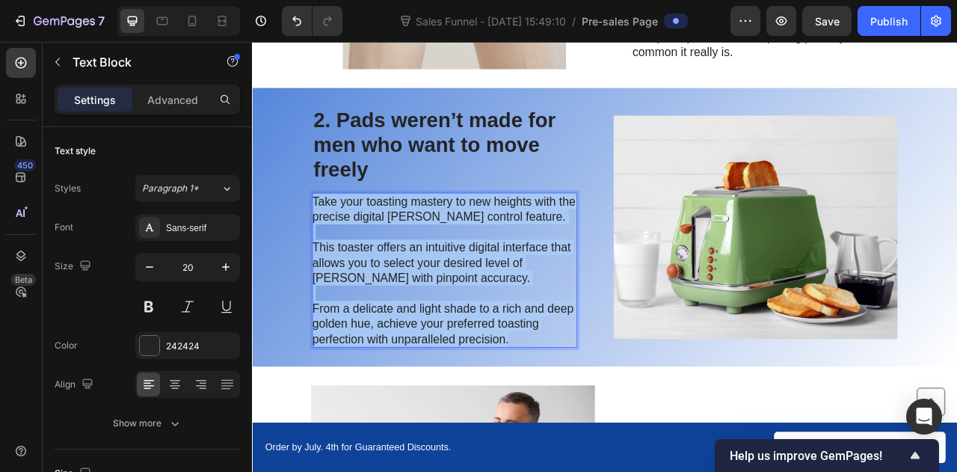
drag, startPoint x: 581, startPoint y: 422, endPoint x: 323, endPoint y: 242, distance: 314.3
click at [328, 242] on p "Take your toasting mastery to new heights with the precise digital browning con…" at bounding box center [496, 332] width 336 height 194
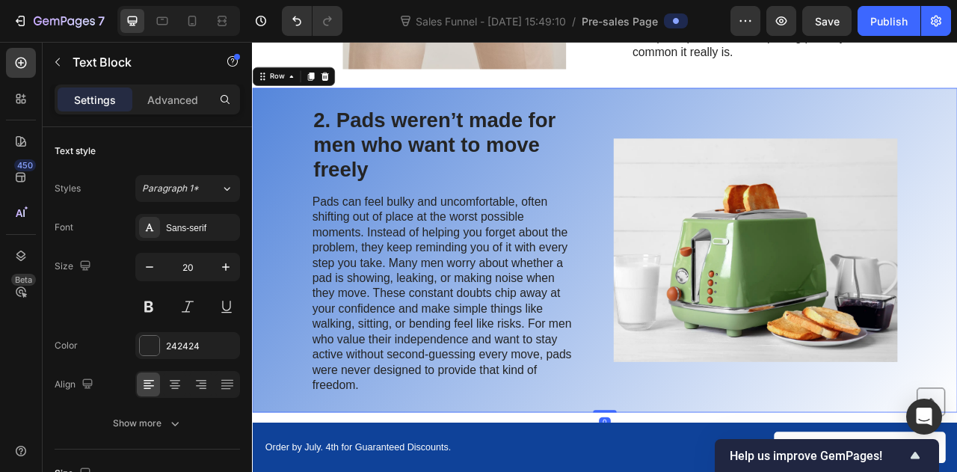
click at [288, 466] on div "2. Pads weren’t made for men who want to move freely Heading Pads can feel bulk…" at bounding box center [700, 306] width 897 height 413
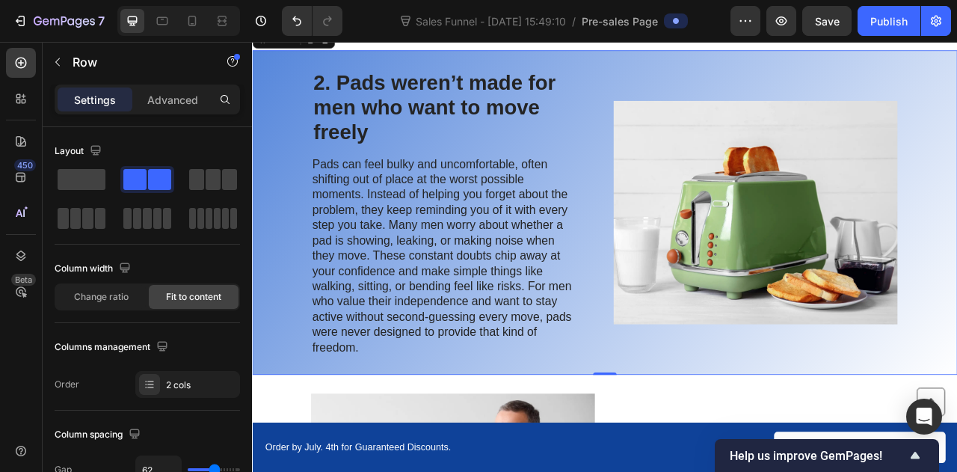
scroll to position [636, 0]
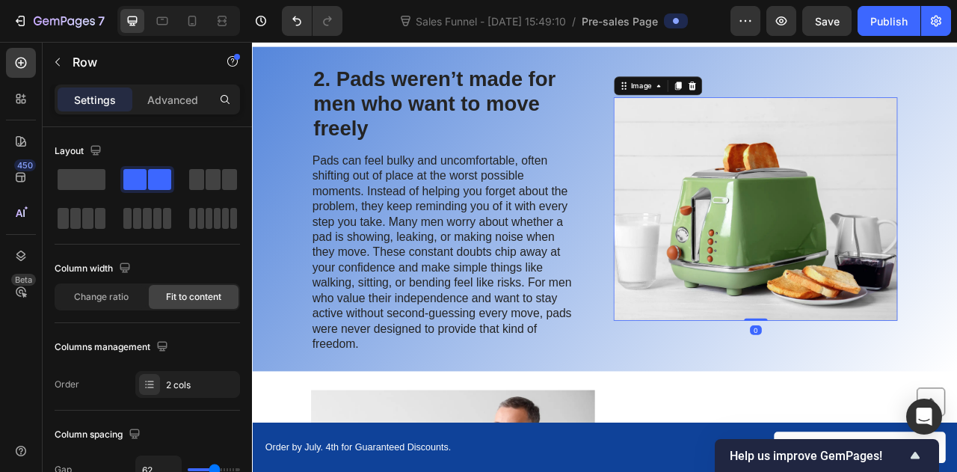
click at [838, 224] on img at bounding box center [892, 254] width 361 height 284
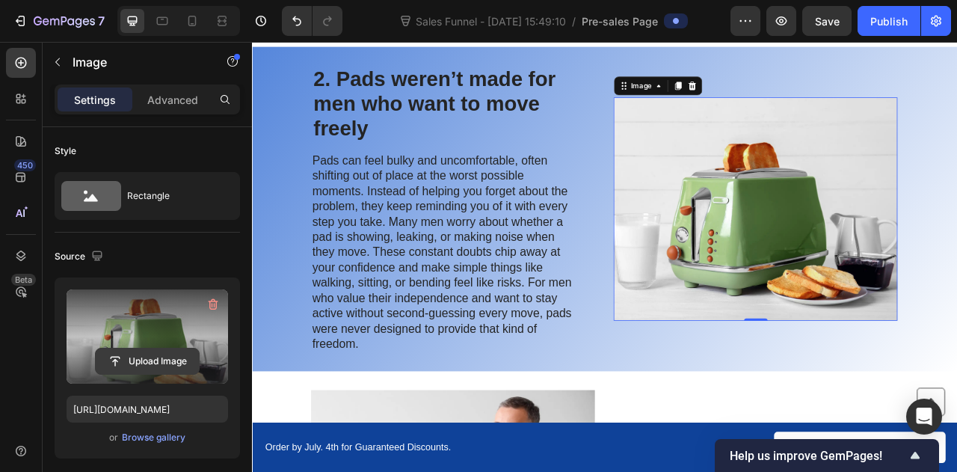
click at [138, 351] on input "file" at bounding box center [147, 360] width 103 height 25
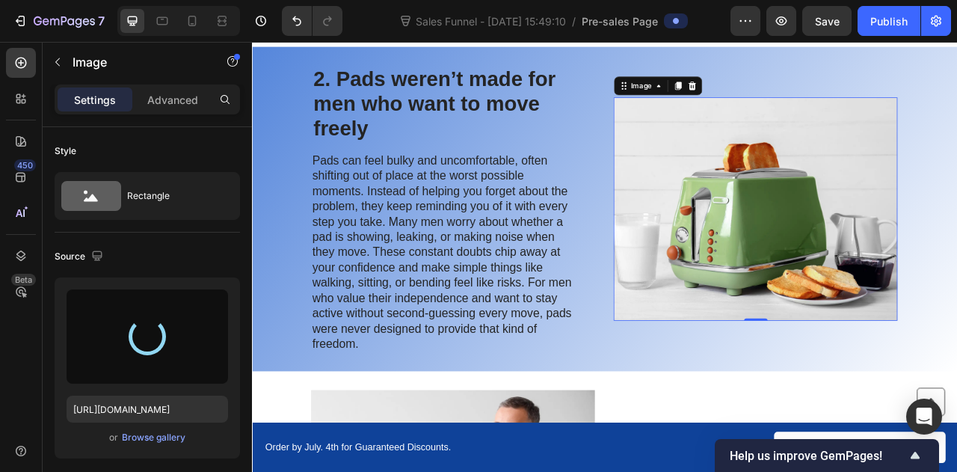
type input "https://cdn.shopify.com/s/files/1/0908/0288/0896/files/gempages_581524670545658…"
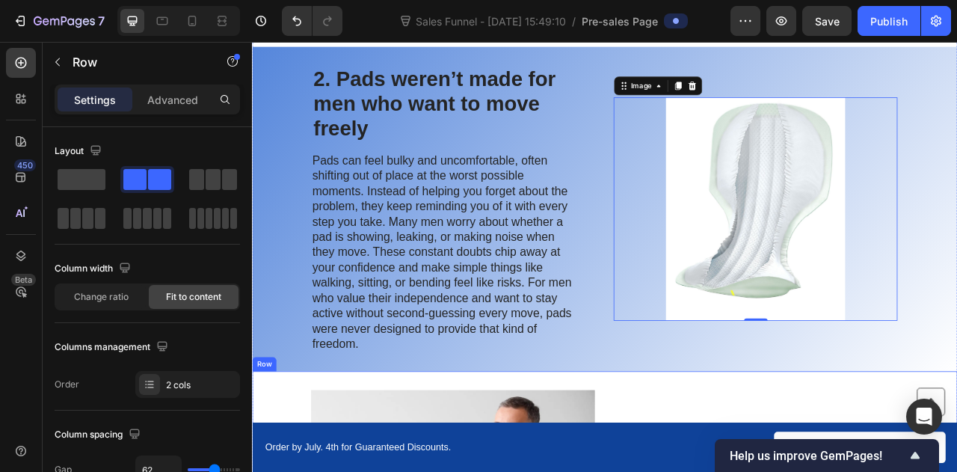
click at [789, 265] on img at bounding box center [892, 254] width 361 height 284
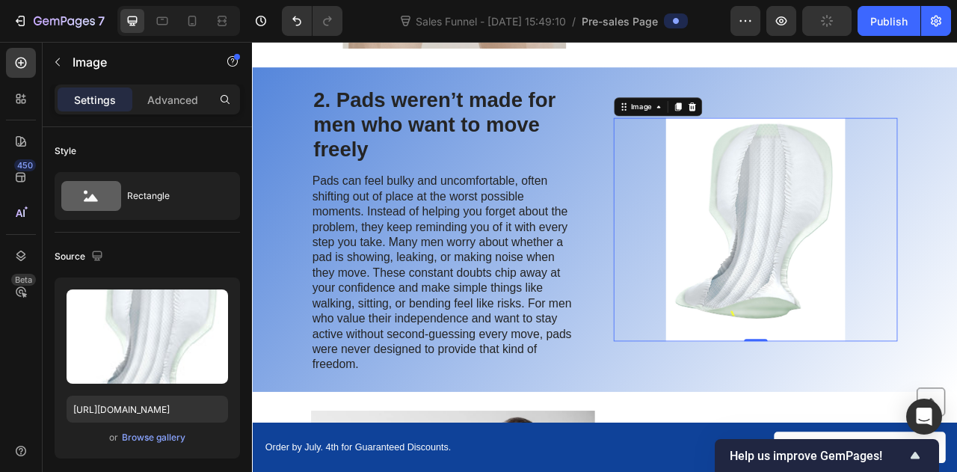
scroll to position [612, 0]
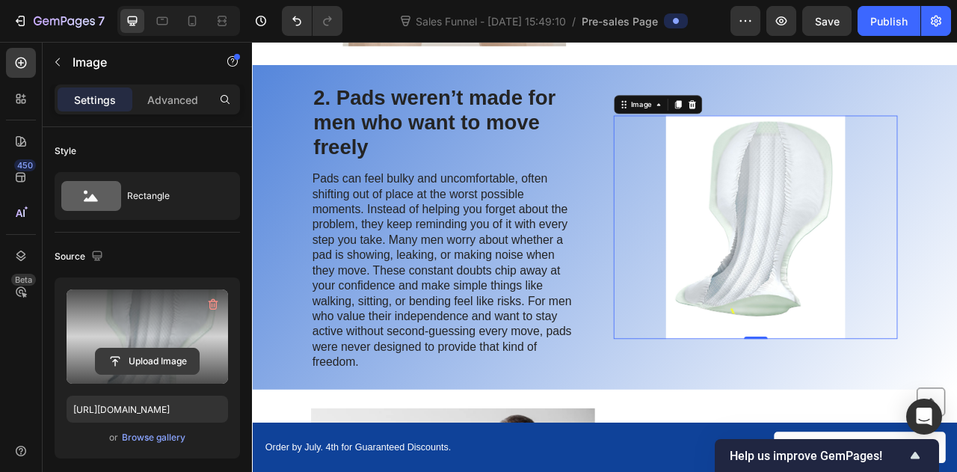
click at [132, 355] on input "file" at bounding box center [147, 360] width 103 height 25
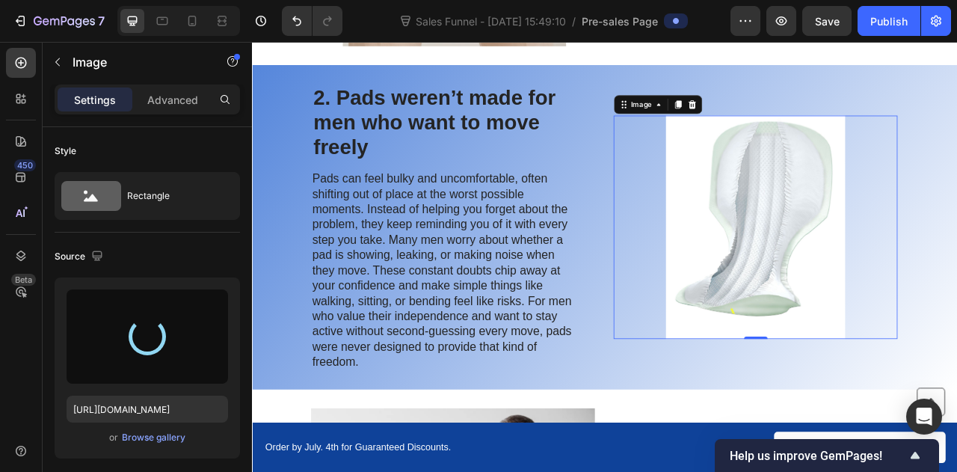
type input "https://cdn.shopify.com/s/files/1/0908/0288/0896/files/gempages_581524670545658…"
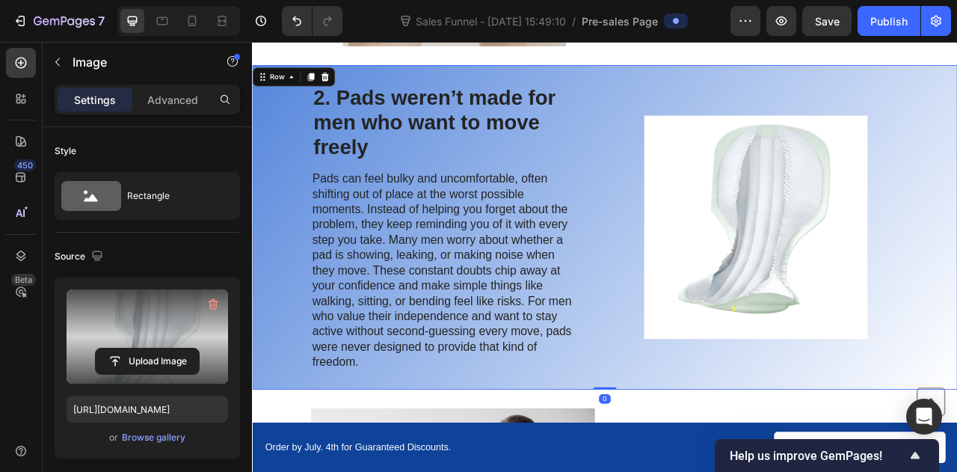
click at [956, 102] on div "Image" at bounding box center [892, 277] width 361 height 365
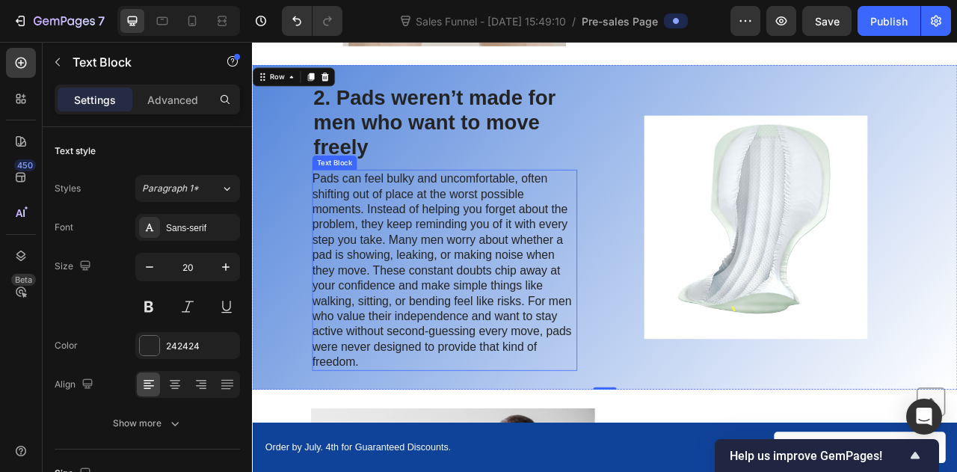
click at [446, 324] on p "Pads can feel bulky and uncomfortable, often shifting out of place at the worst…" at bounding box center [496, 332] width 336 height 253
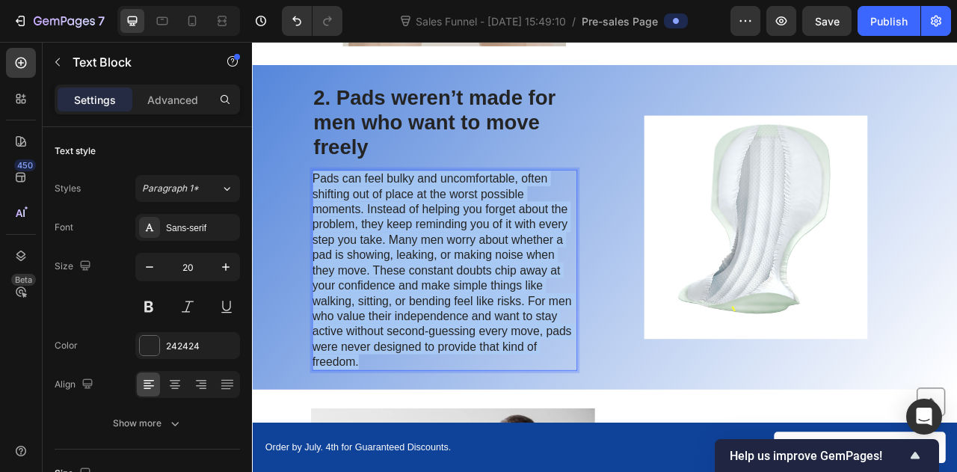
click at [446, 324] on p "Pads can feel bulky and uncomfortable, often shifting out of place at the worst…" at bounding box center [496, 332] width 336 height 253
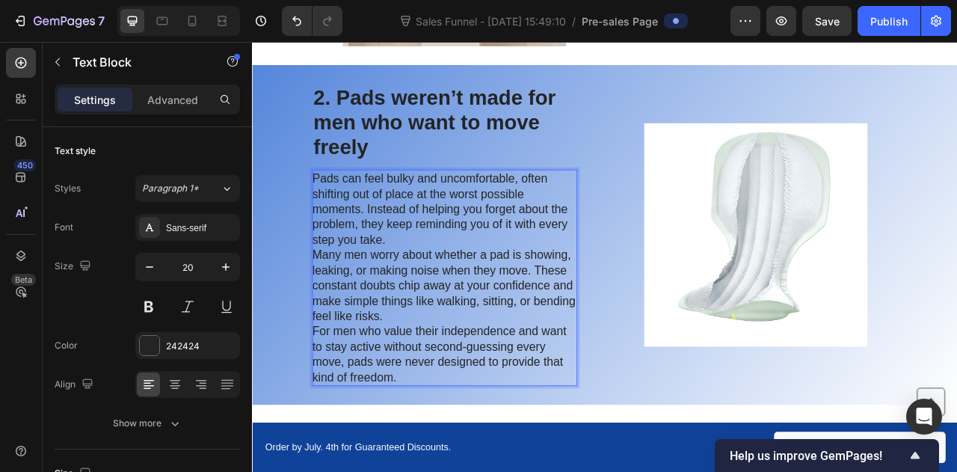
click at [430, 289] on p "Pads can feel bulky and uncomfortable, often shifting out of place at the worst…" at bounding box center [496, 254] width 336 height 97
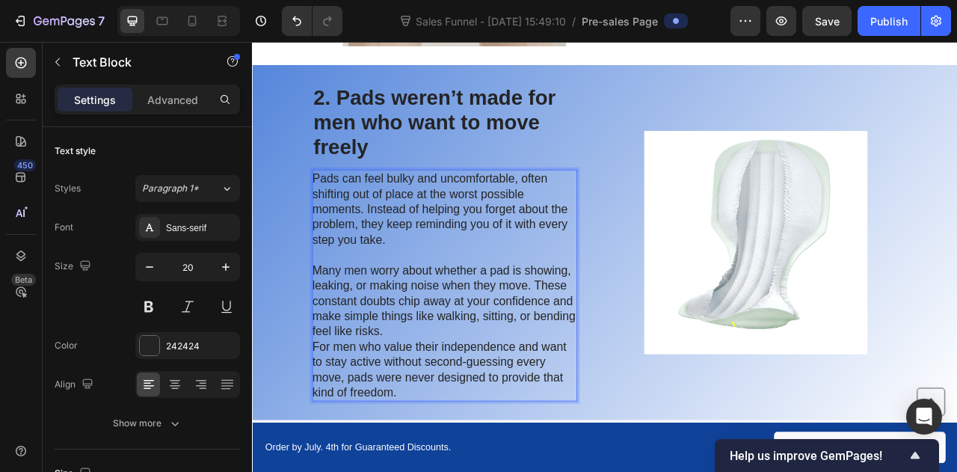
click at [411, 403] on p "Many men worry about whether a pad is showing, leaking, or making noise when th…" at bounding box center [496, 370] width 336 height 97
click at [421, 412] on p "Many men worry about whether a pad is showing, leaking, or making noise when th…" at bounding box center [496, 370] width 336 height 97
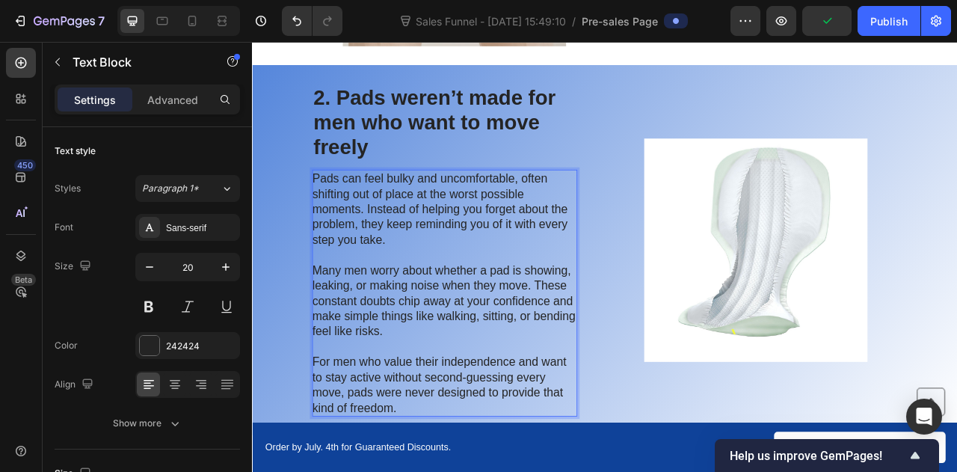
click at [328, 446] on p "For men who value their independence and want to stay active without second-gue…" at bounding box center [496, 478] width 336 height 78
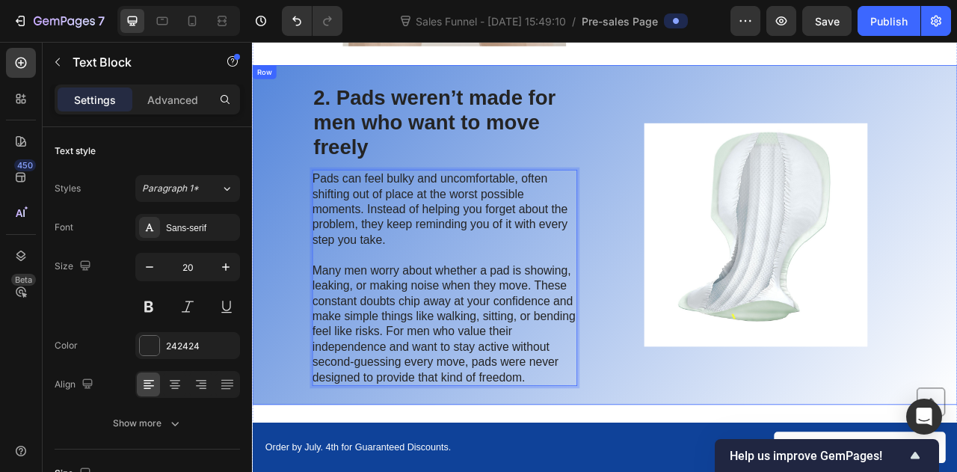
click at [274, 328] on div "2. Pads weren’t made for men who want to move freely Heading Pads can feel bulk…" at bounding box center [700, 287] width 897 height 432
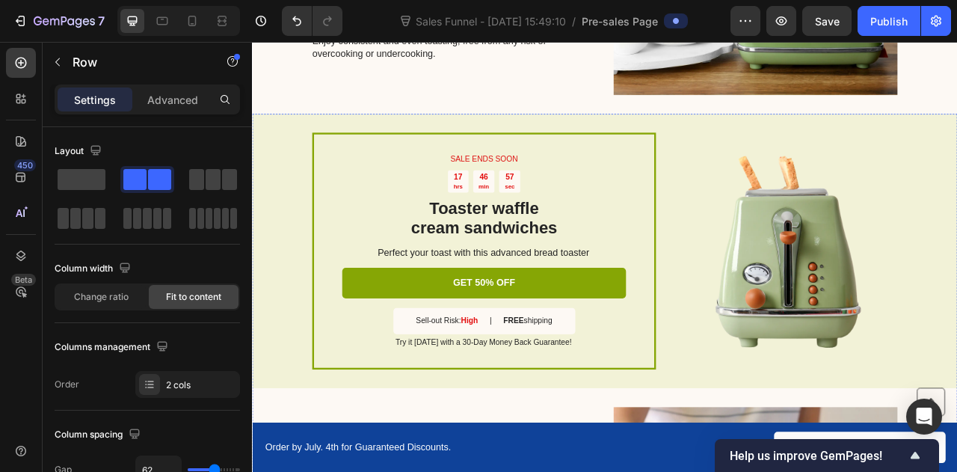
scroll to position [1646, 0]
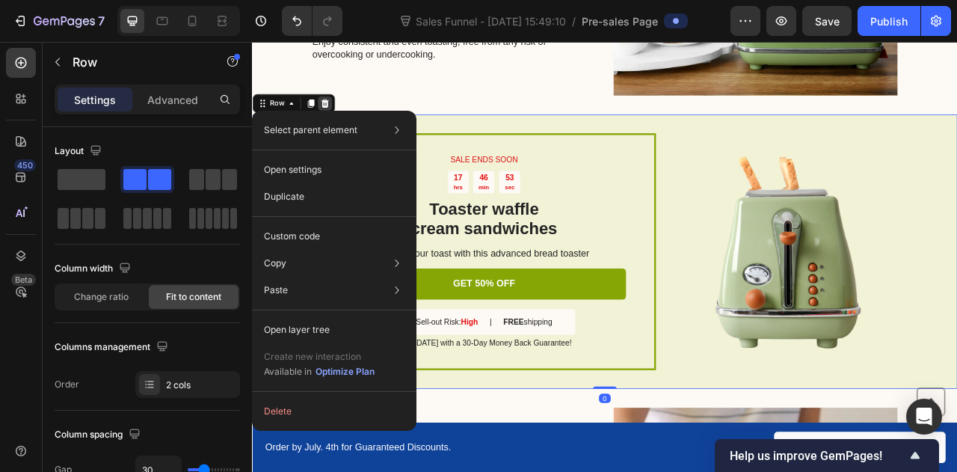
click at [346, 114] on icon at bounding box center [344, 120] width 12 height 12
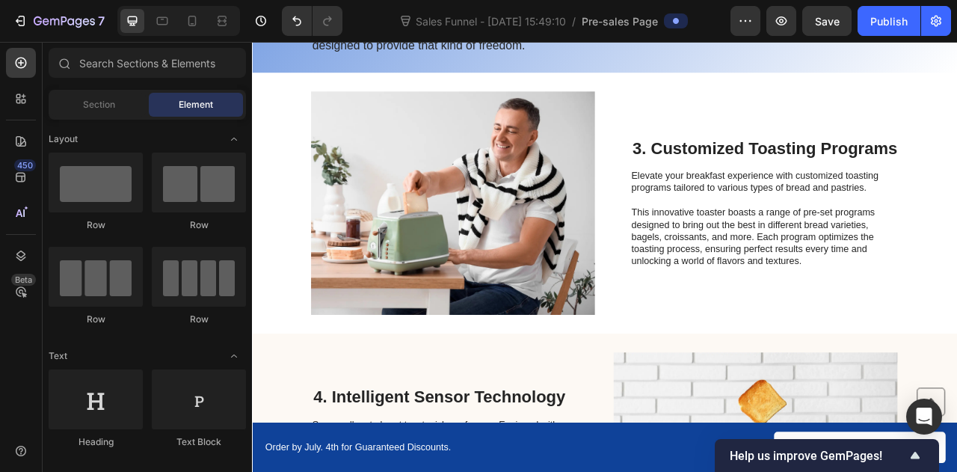
scroll to position [1036, 0]
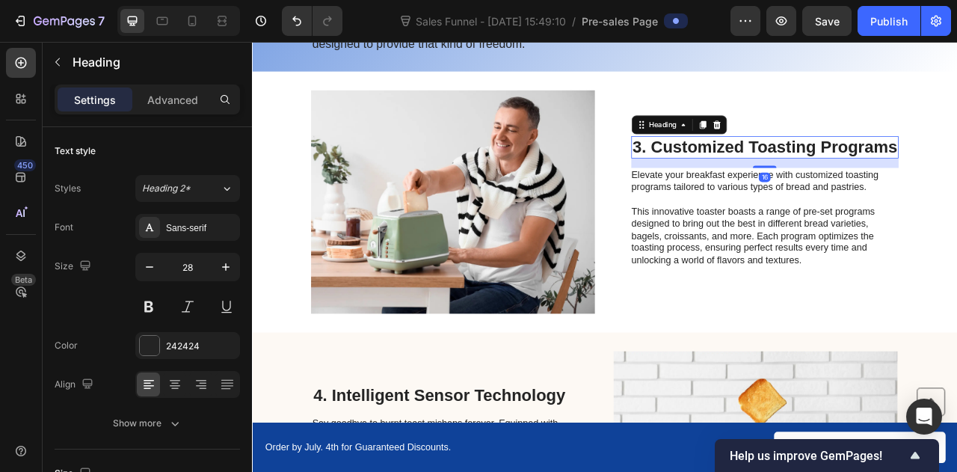
click at [795, 168] on h2 "3. Customized Toasting Programs" at bounding box center [904, 176] width 340 height 28
click at [794, 168] on h2 "3. Customized Toasting Programs" at bounding box center [904, 176] width 340 height 28
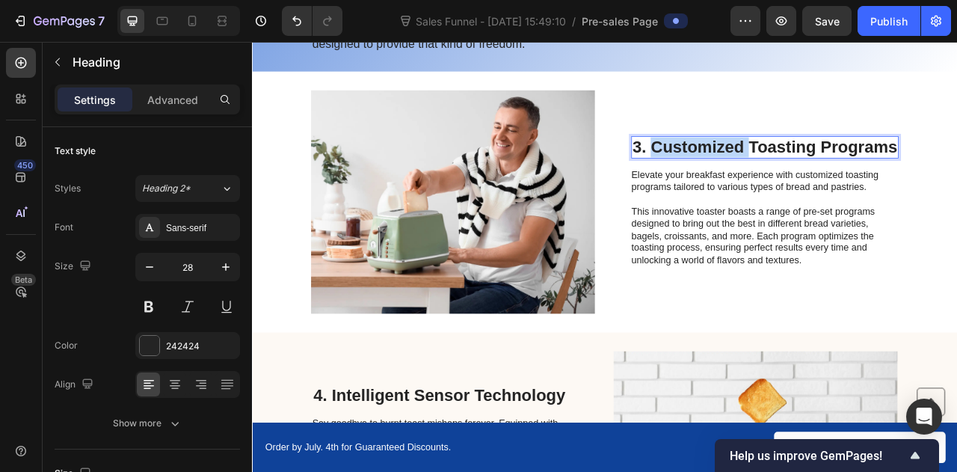
click at [794, 168] on p "3. Customized Toasting Programs" at bounding box center [904, 175] width 337 height 25
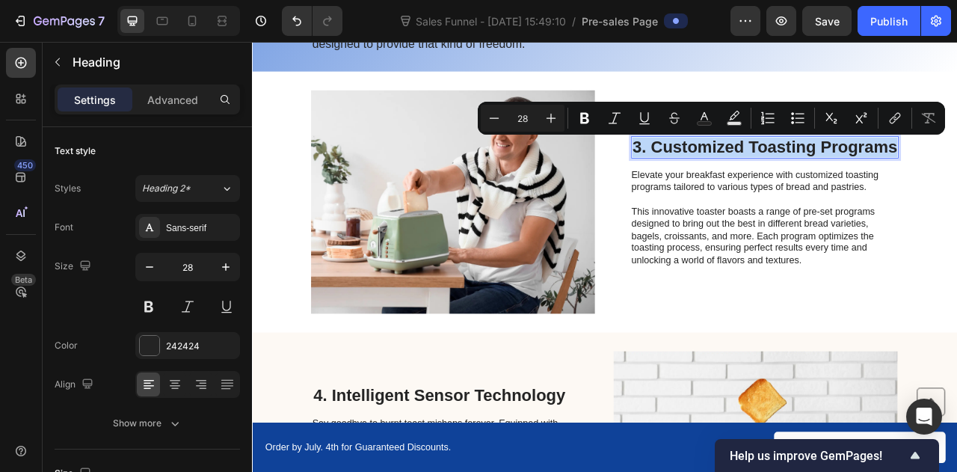
click at [794, 168] on p "3. Customized Toasting Programs" at bounding box center [904, 175] width 337 height 25
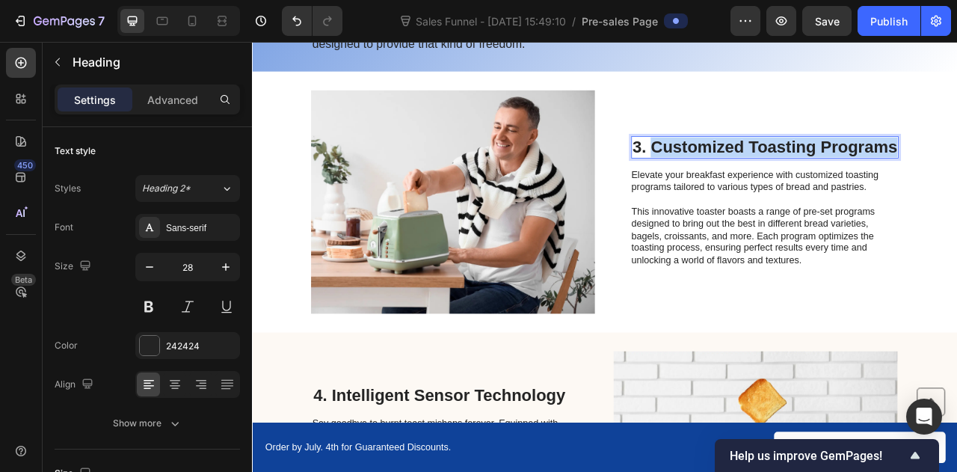
drag, startPoint x: 760, startPoint y: 173, endPoint x: 1063, endPoint y: 177, distance: 302.9
click at [956, 177] on p "3. Customized Toasting Programs" at bounding box center [904, 175] width 337 height 25
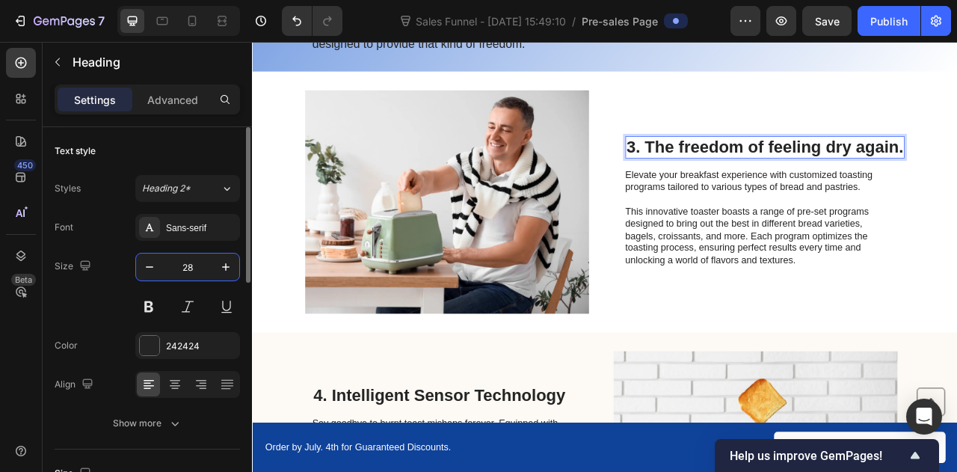
click at [198, 268] on input "28" at bounding box center [187, 267] width 49 height 27
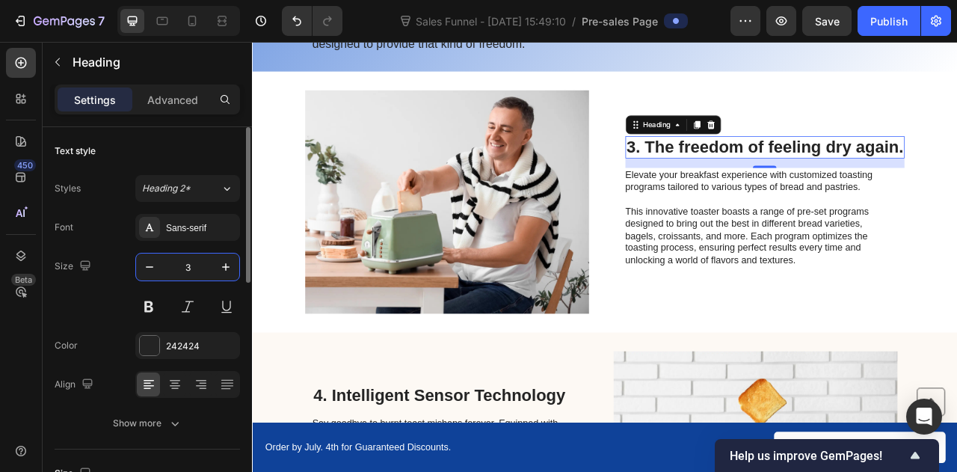
type input "35"
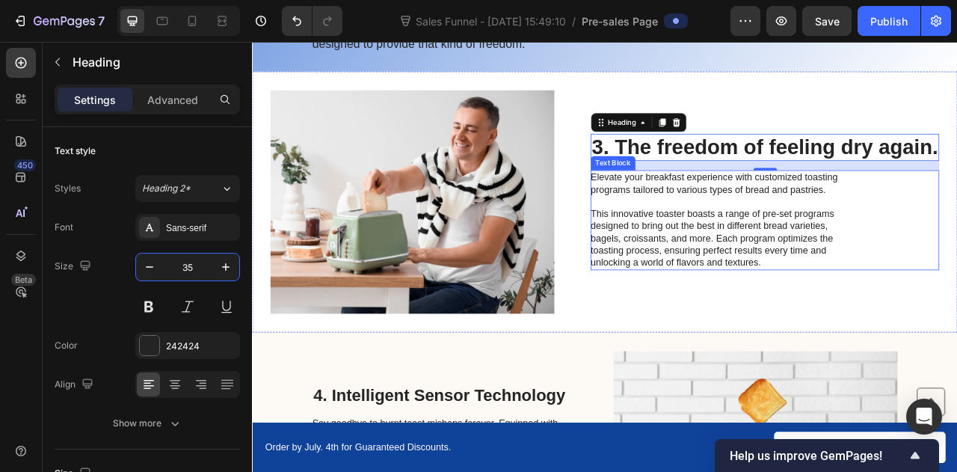
click at [710, 267] on p "This innovative toaster boasts a range of pre-set programs designed to bring ou…" at bounding box center [851, 292] width 336 height 78
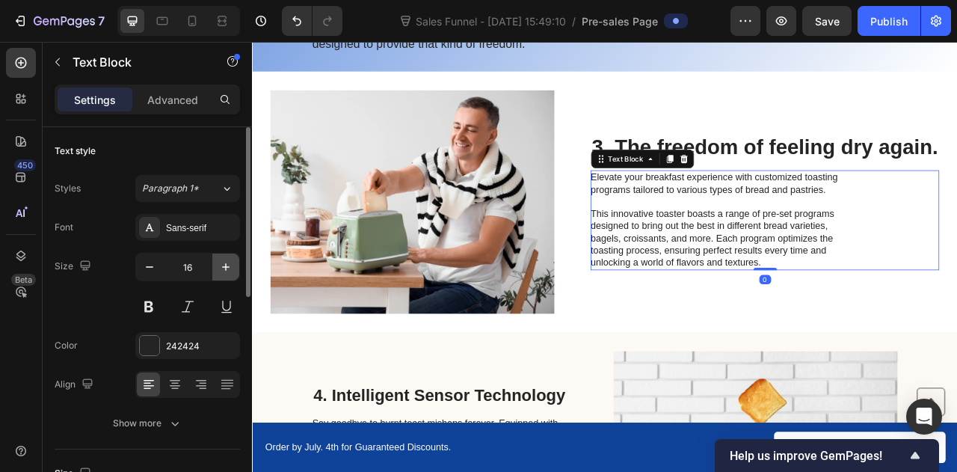
click at [218, 266] on button "button" at bounding box center [225, 267] width 27 height 27
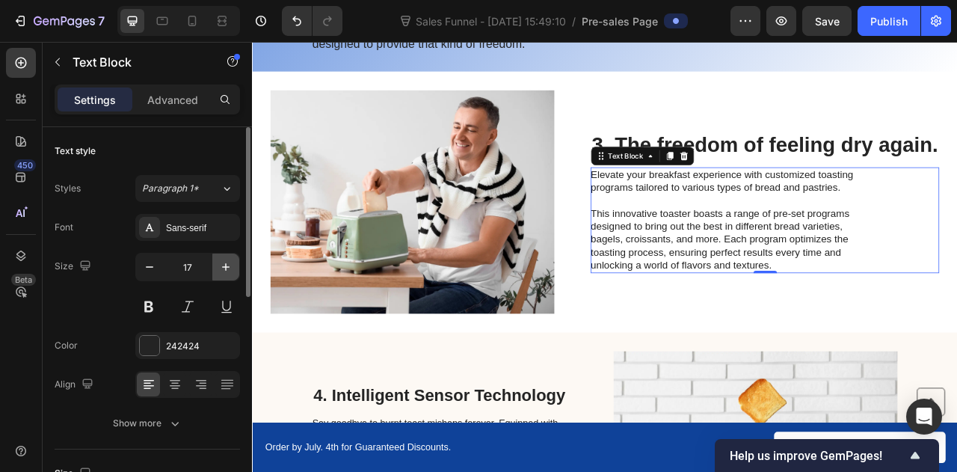
click at [218, 266] on button "button" at bounding box center [225, 267] width 27 height 27
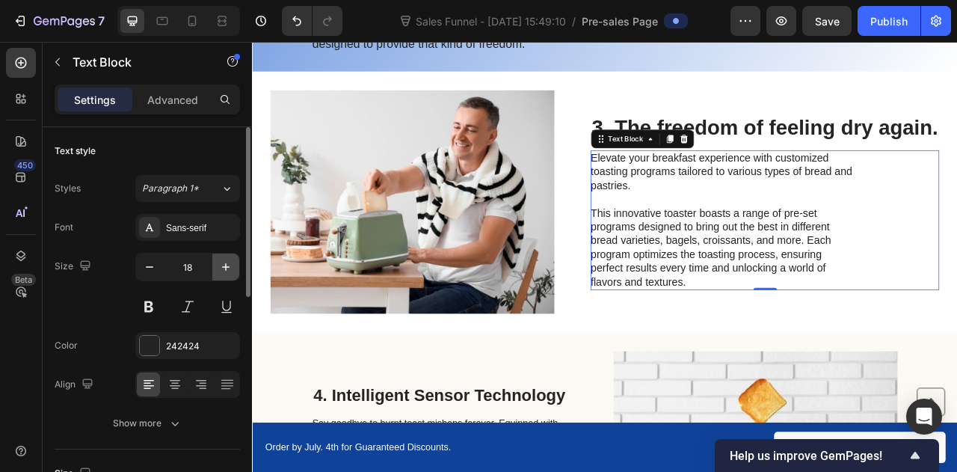
click at [218, 266] on button "button" at bounding box center [225, 267] width 27 height 27
type input "20"
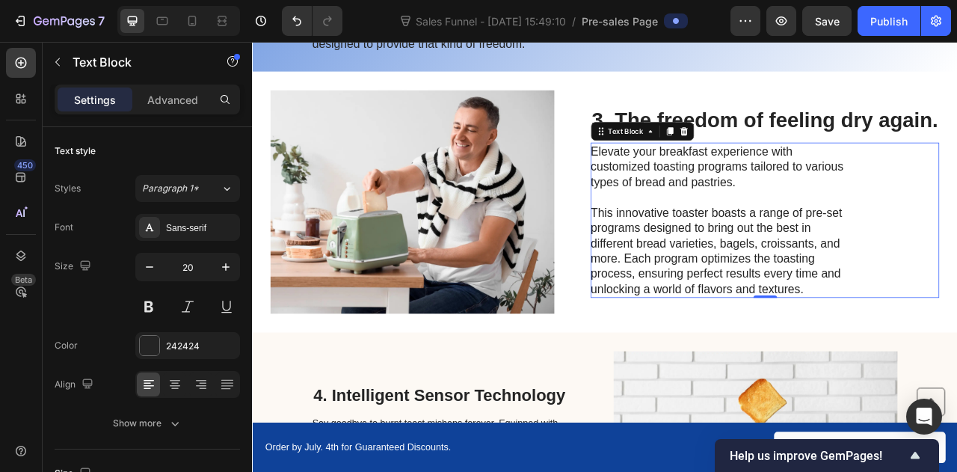
click at [778, 281] on p "This innovative toaster boasts a range of pre-set programs designed to bring ou…" at bounding box center [851, 307] width 336 height 117
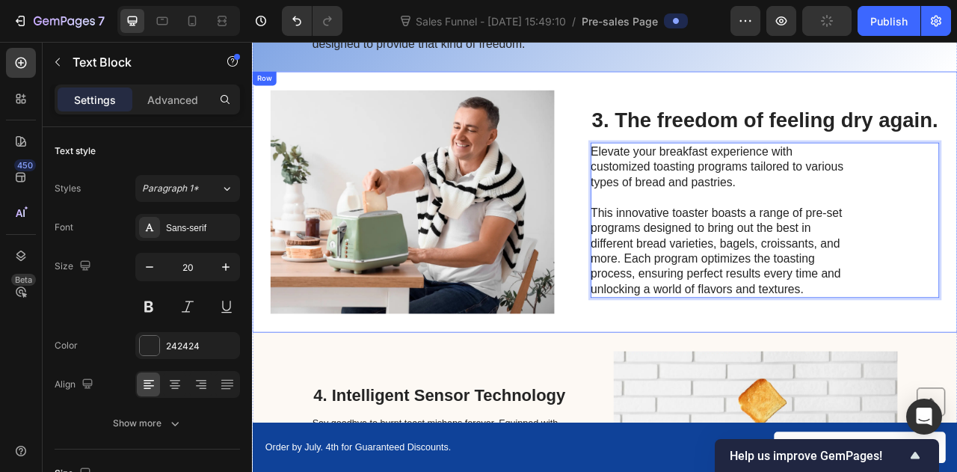
click at [701, 94] on div "Image 3. The freedom of feeling dry again. Heading Elevate your breakfast exper…" at bounding box center [700, 245] width 897 height 332
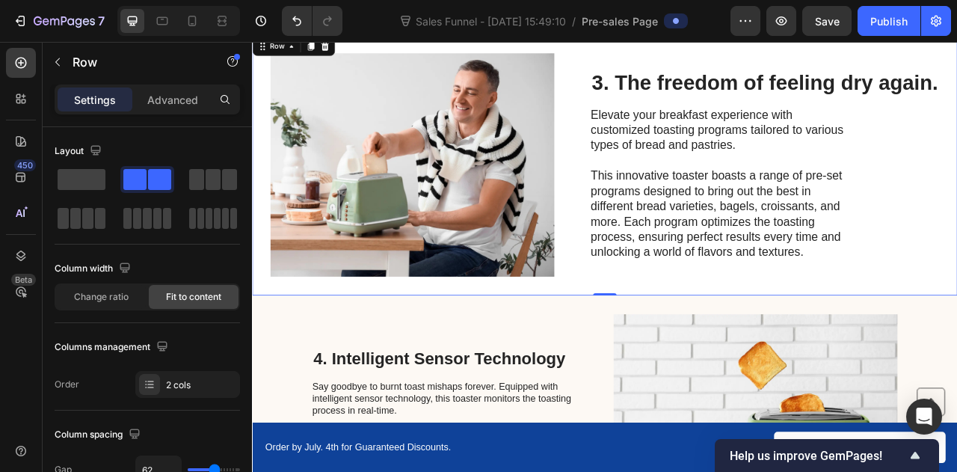
scroll to position [1085, 0]
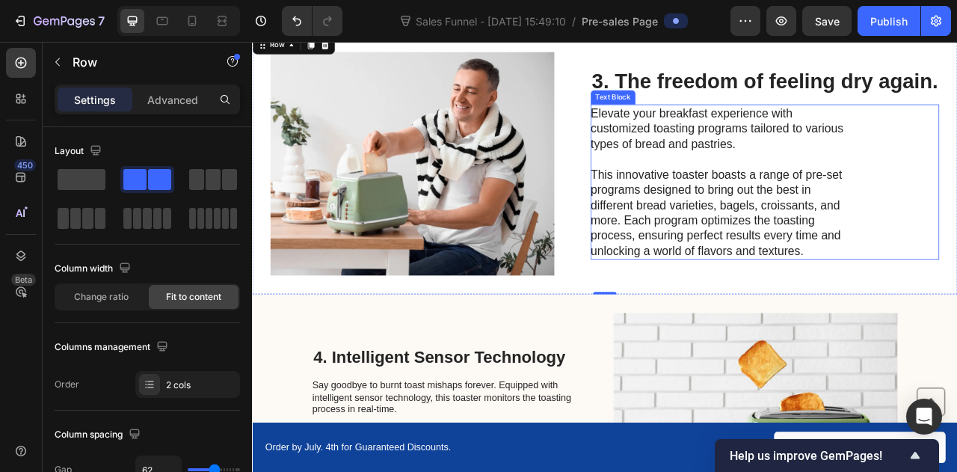
click at [792, 234] on p "This innovative toaster boasts a range of pre-set programs designed to bring ou…" at bounding box center [851, 258] width 336 height 117
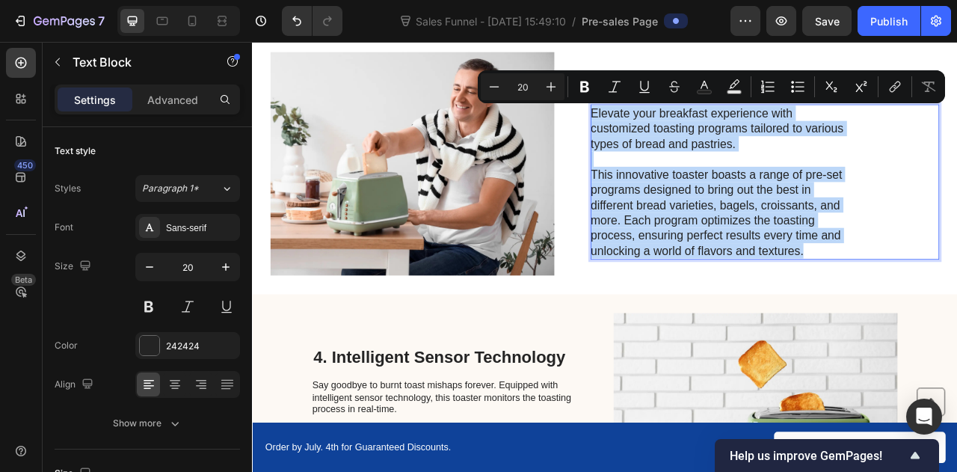
drag, startPoint x: 956, startPoint y: 303, endPoint x: 678, endPoint y: 132, distance: 326.7
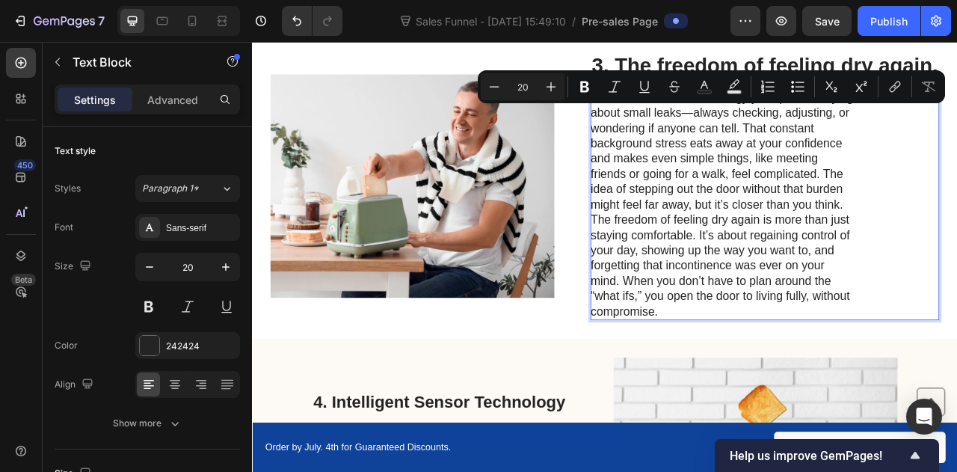
scroll to position [1065, 0]
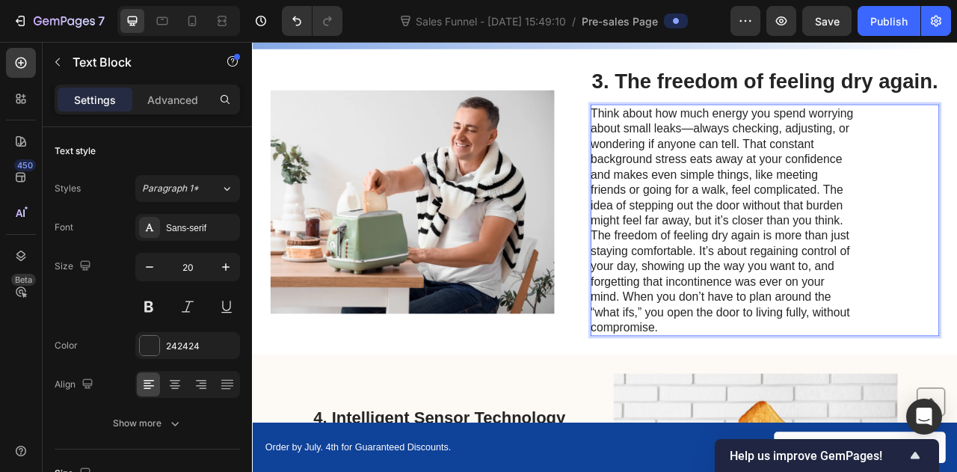
click at [956, 265] on p "Think about how much energy you spend worrying about small leaks—always checkin…" at bounding box center [851, 201] width 336 height 156
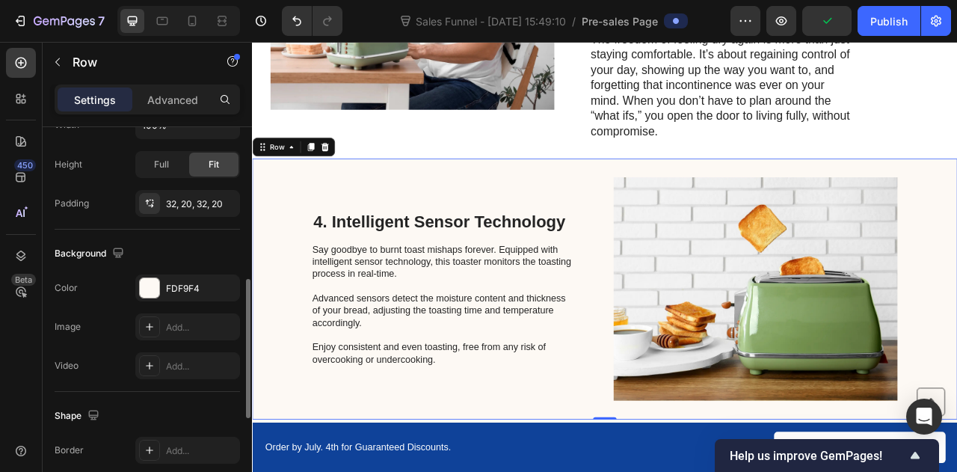
scroll to position [431, 0]
click at [176, 289] on div "FDF9F4" at bounding box center [187, 287] width 43 height 13
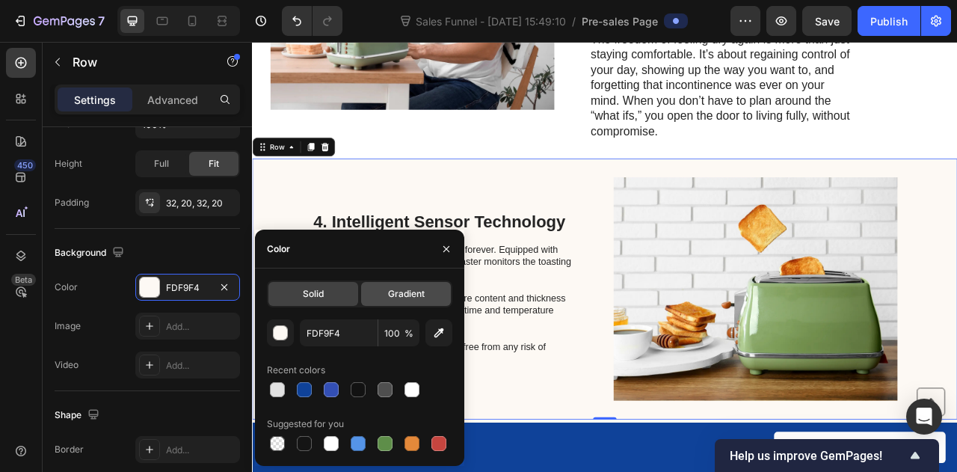
click at [407, 301] on div "Gradient" at bounding box center [406, 294] width 90 height 24
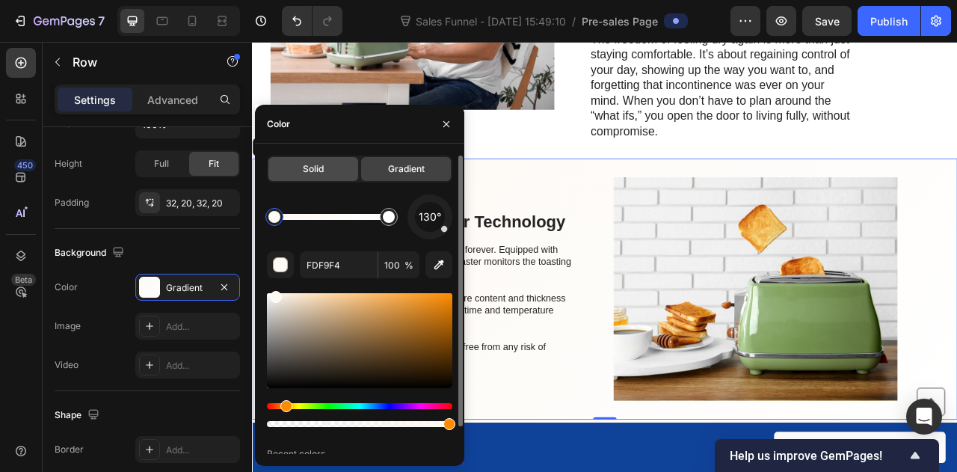
click at [304, 174] on span "Solid" at bounding box center [313, 168] width 21 height 13
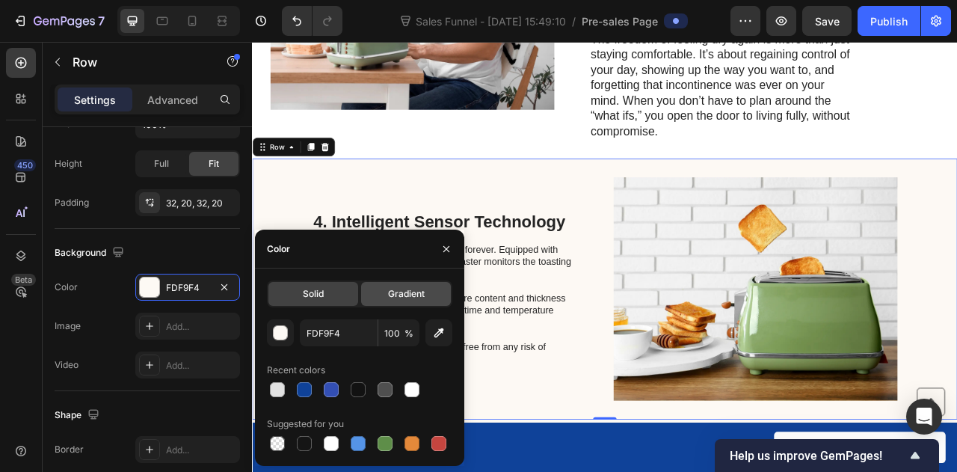
click at [380, 299] on div "Gradient" at bounding box center [406, 294] width 90 height 24
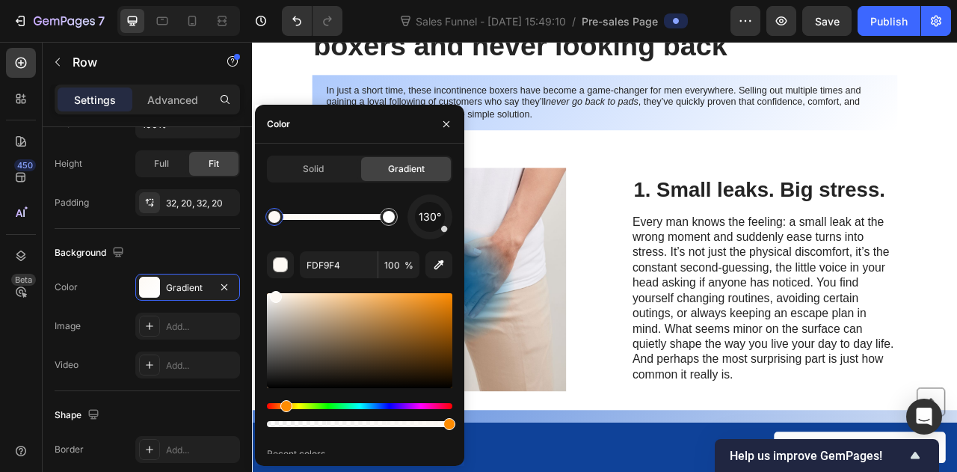
scroll to position [0, 0]
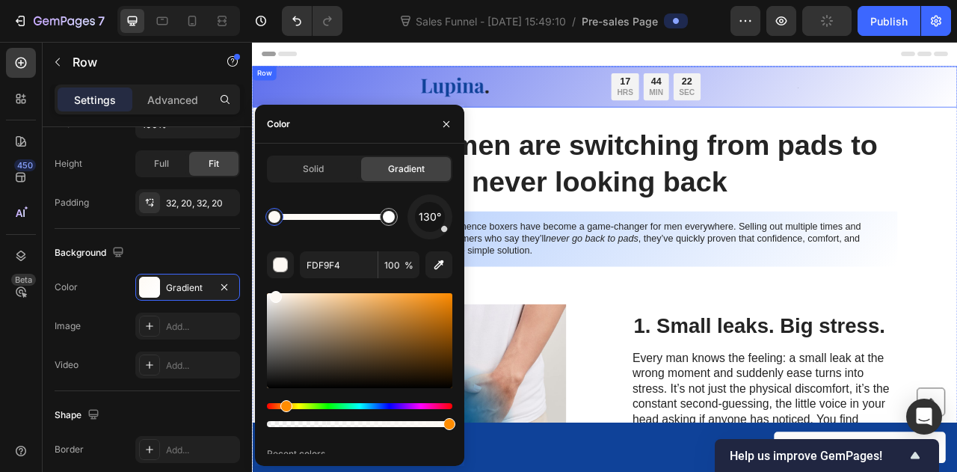
click at [304, 86] on div "Image Text Block 17 HRS 44 MIN 22 SEC Countdown Timer Row Text Block Row Row" at bounding box center [700, 99] width 897 height 52
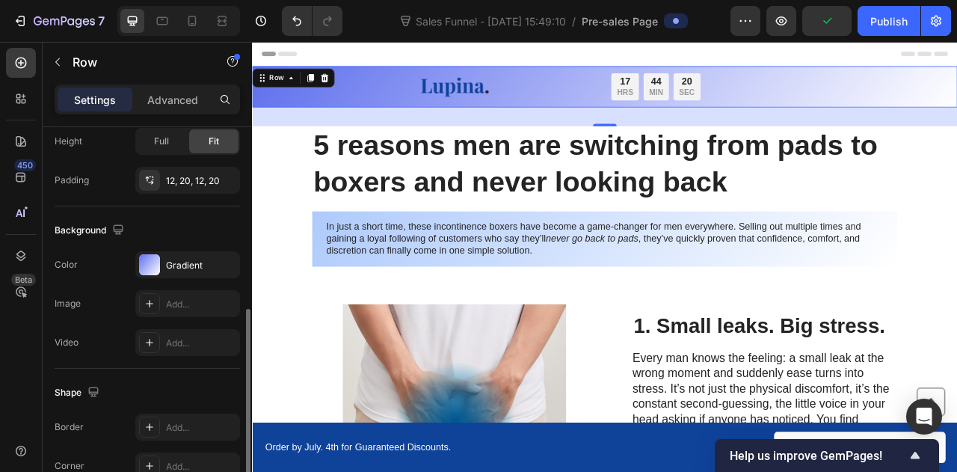
scroll to position [405, 0]
click at [191, 268] on div "Gradient" at bounding box center [187, 266] width 43 height 13
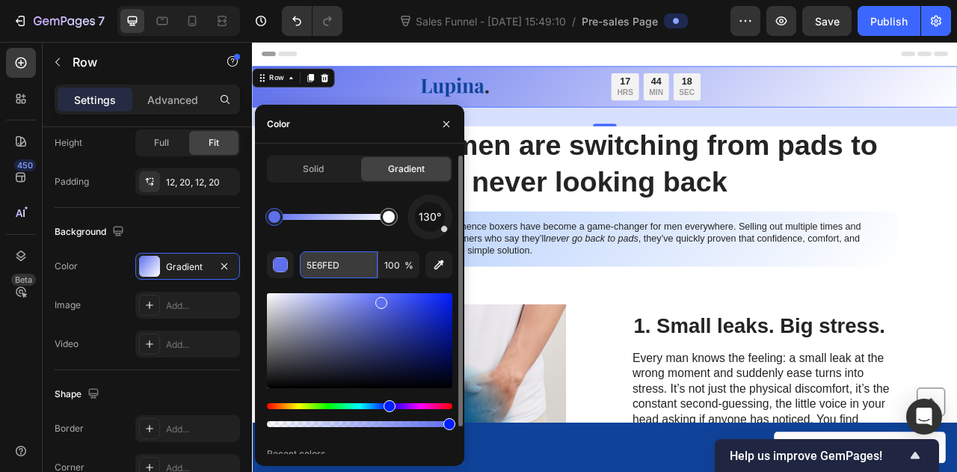
click at [334, 271] on input "5E6FED" at bounding box center [339, 264] width 78 height 27
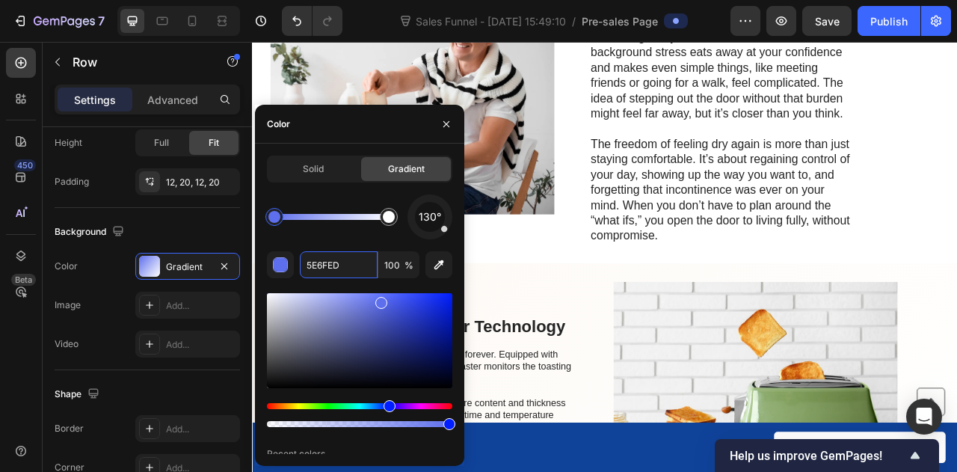
scroll to position [1203, 0]
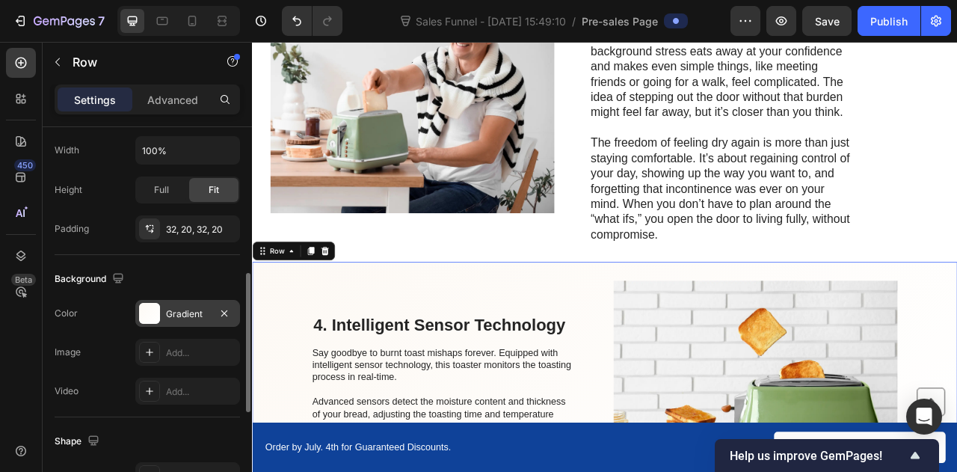
click at [172, 316] on div "Gradient" at bounding box center [187, 313] width 43 height 13
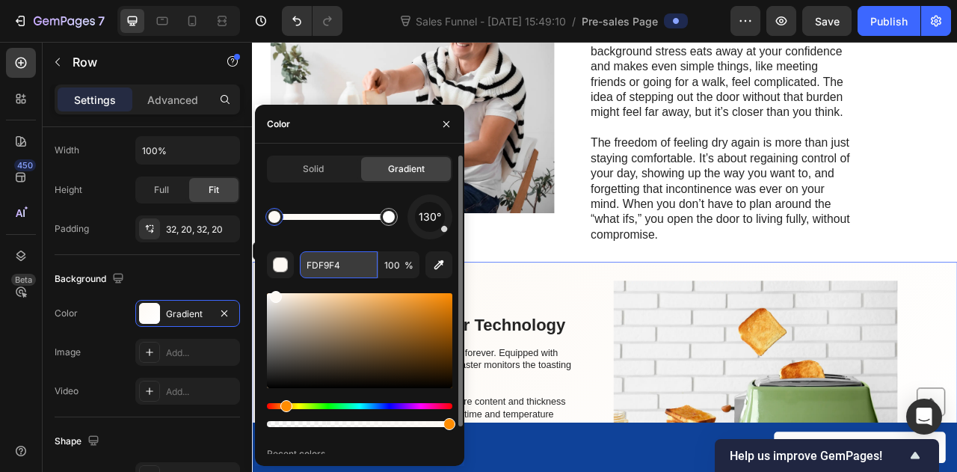
click at [328, 259] on input "FDF9F4" at bounding box center [339, 264] width 78 height 27
paste input "5E6FED"
type input "5E6FED"
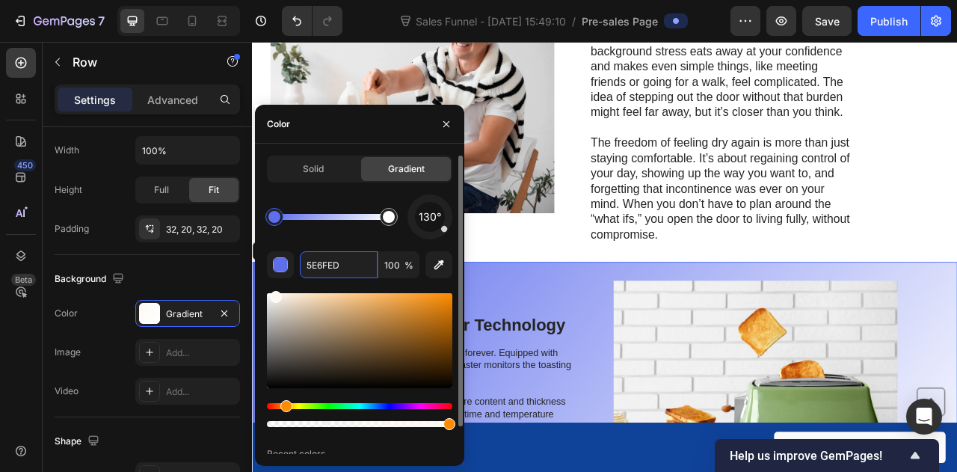
click at [381, 331] on div at bounding box center [359, 340] width 185 height 95
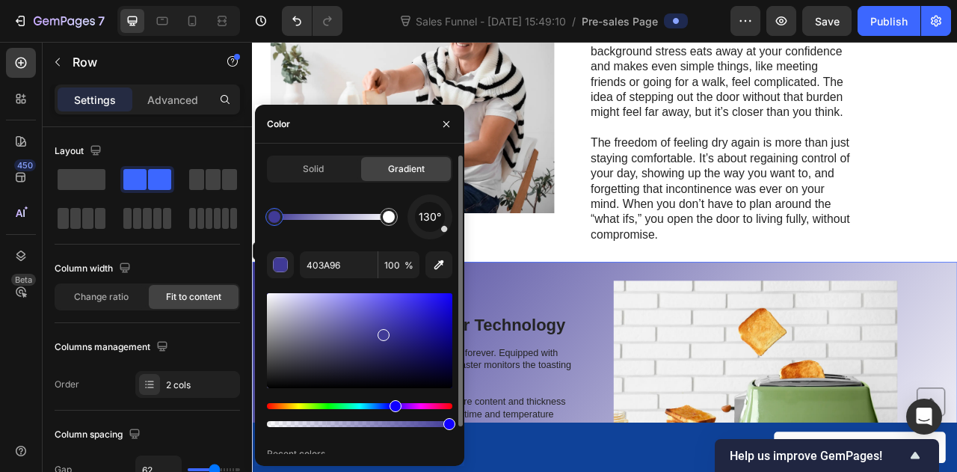
scroll to position [405, 0]
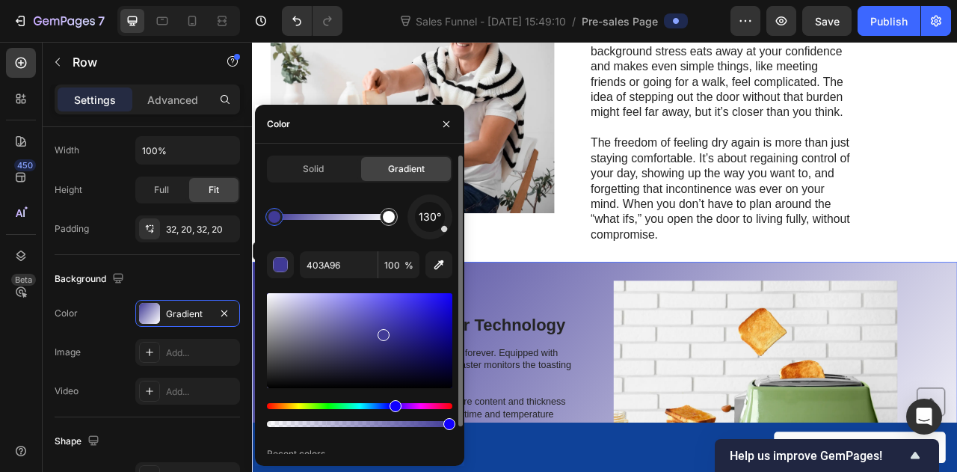
click at [387, 405] on div "Hue" at bounding box center [359, 406] width 185 height 6
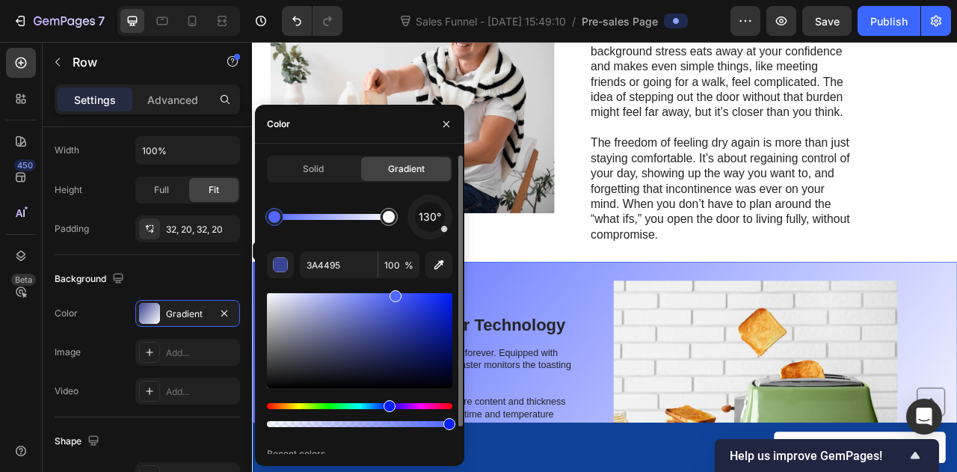
drag, startPoint x: 392, startPoint y: 339, endPoint x: 395, endPoint y: 291, distance: 48.0
click at [395, 293] on div at bounding box center [359, 340] width 185 height 95
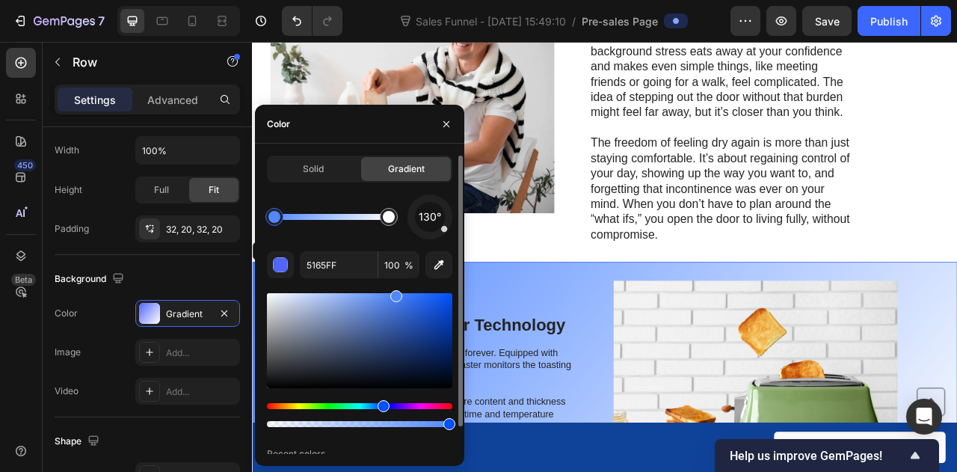
click at [381, 405] on div "Hue" at bounding box center [384, 406] width 12 height 12
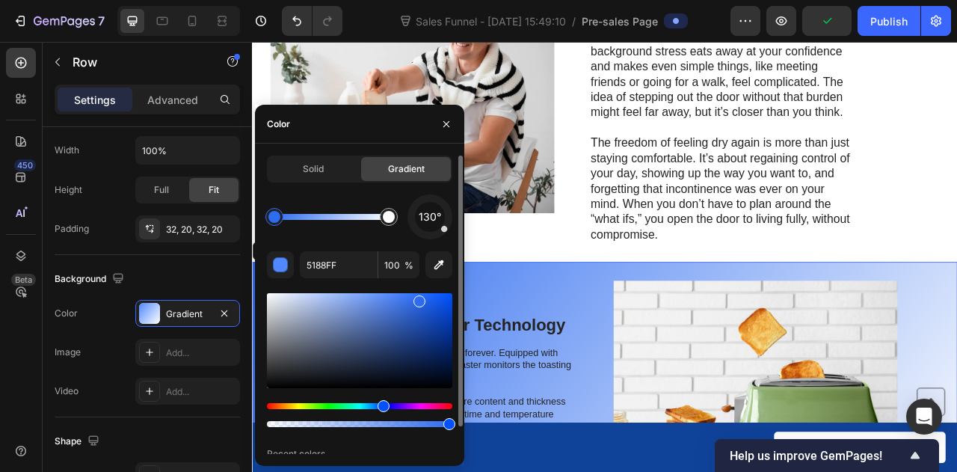
drag, startPoint x: 398, startPoint y: 306, endPoint x: 419, endPoint y: 298, distance: 22.5
click at [419, 298] on div at bounding box center [359, 340] width 185 height 95
type input "2E6CF2"
click at [600, 274] on div "Image" at bounding box center [455, 117] width 361 height 360
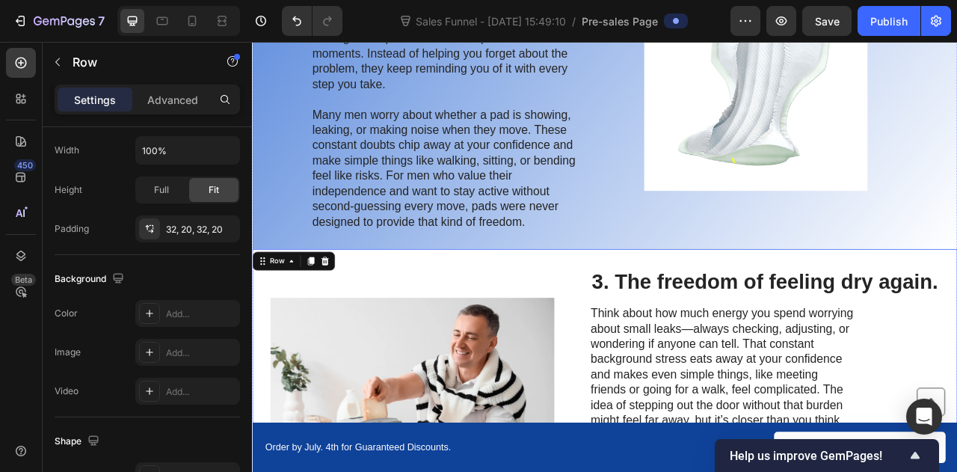
scroll to position [777, 0]
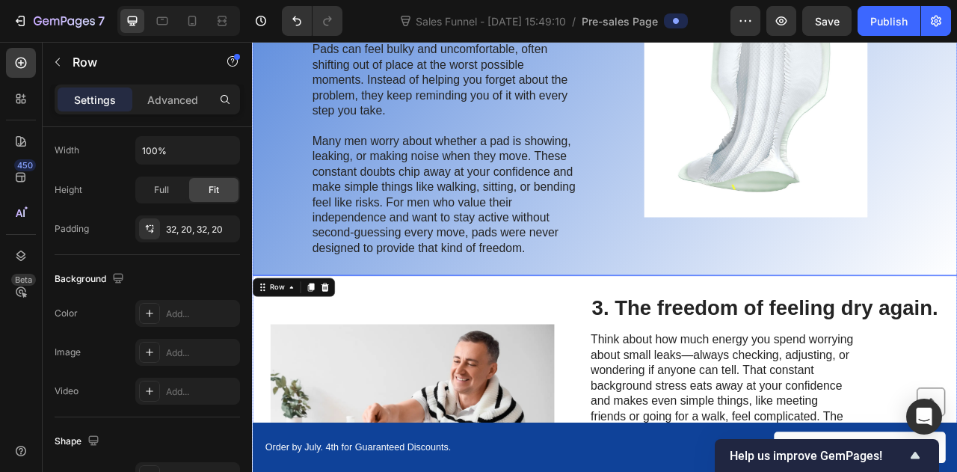
click at [675, 305] on div "2. Pads weren’t made for men who want to move freely Heading Pads can feel bulk…" at bounding box center [700, 123] width 897 height 432
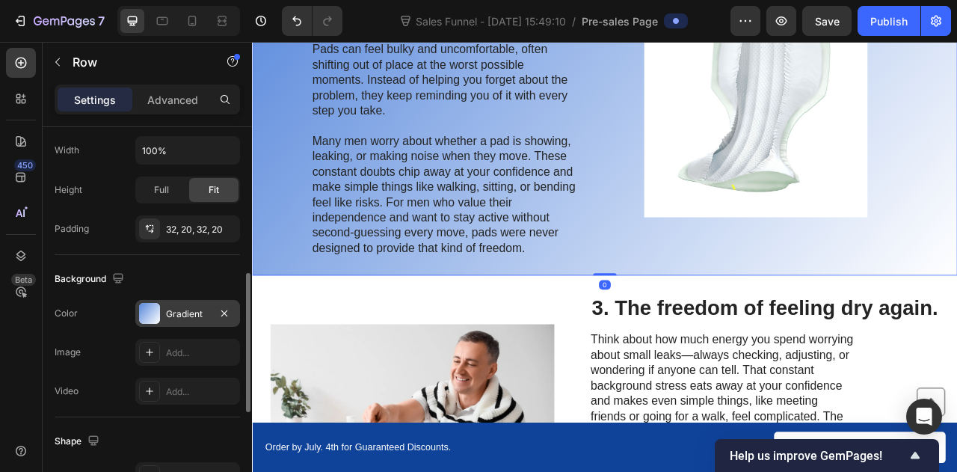
click at [176, 311] on div "Gradient" at bounding box center [187, 313] width 43 height 13
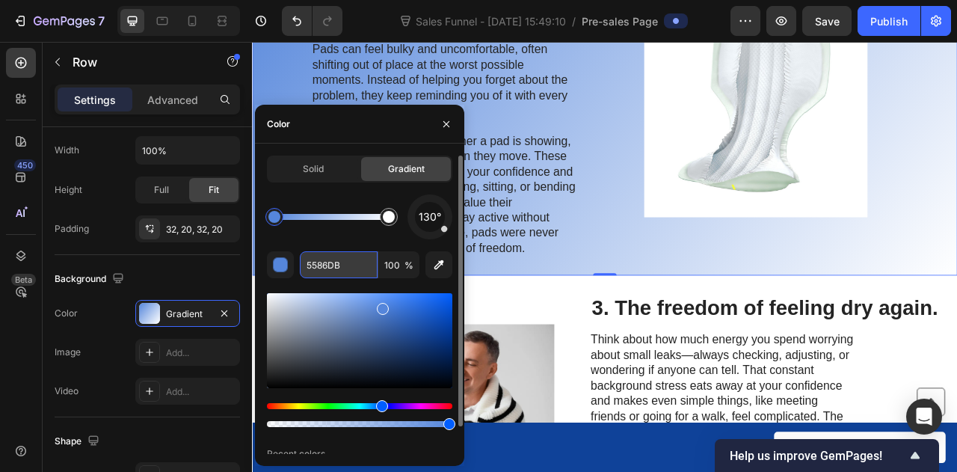
click at [331, 263] on input "5586DB" at bounding box center [339, 264] width 78 height 27
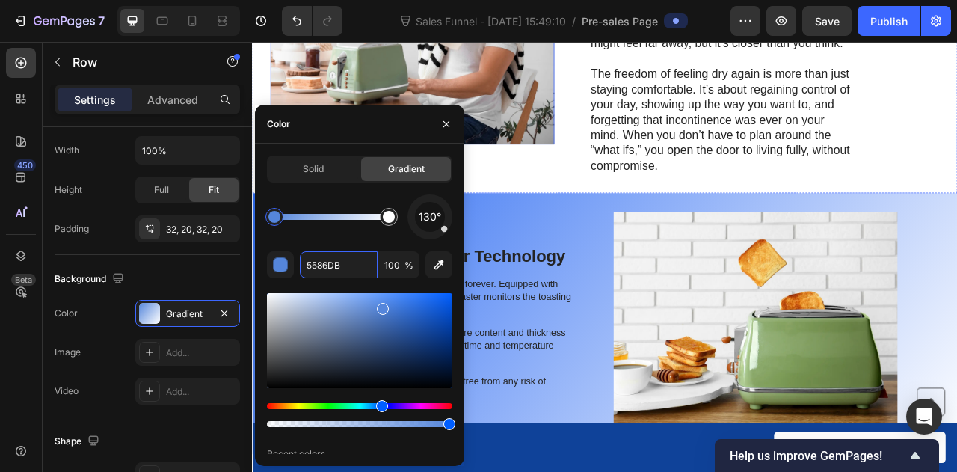
scroll to position [1303, 0]
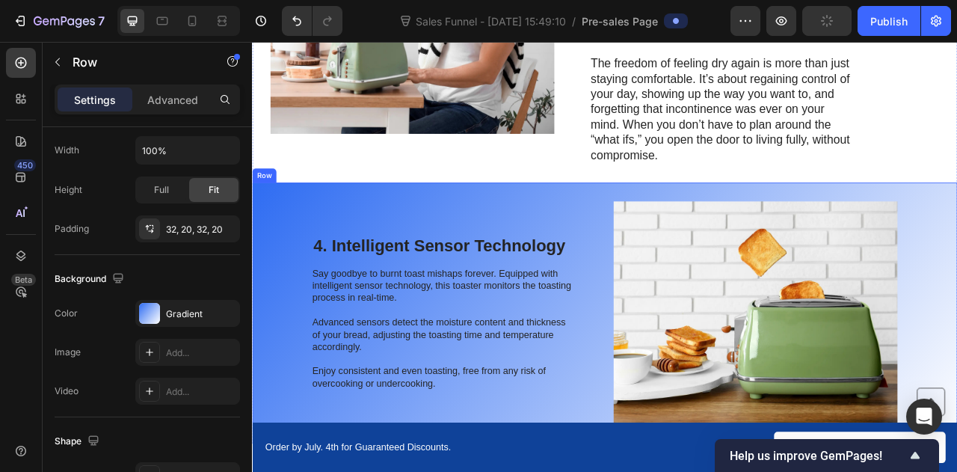
click at [579, 237] on div "4. Intelligent Sensor Technology Heading Say goodbye to burnt toast mishaps for…" at bounding box center [700, 387] width 897 height 332
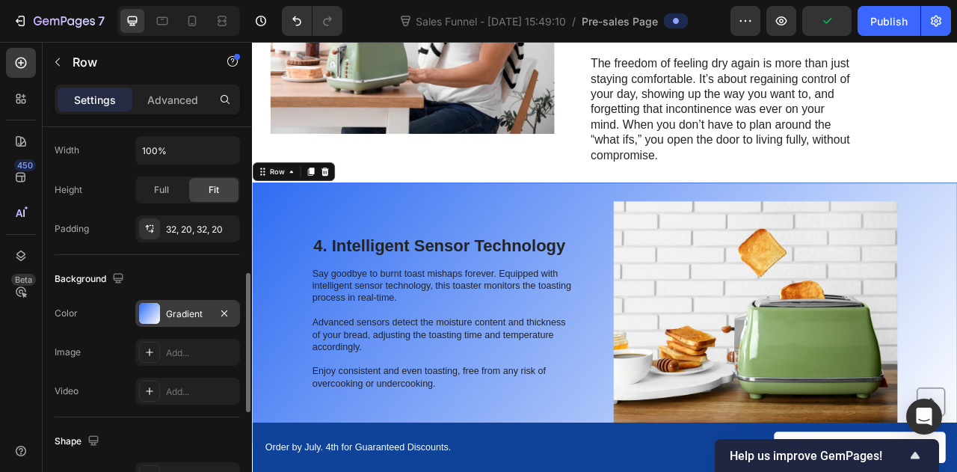
click at [199, 302] on div "Gradient" at bounding box center [187, 313] width 105 height 27
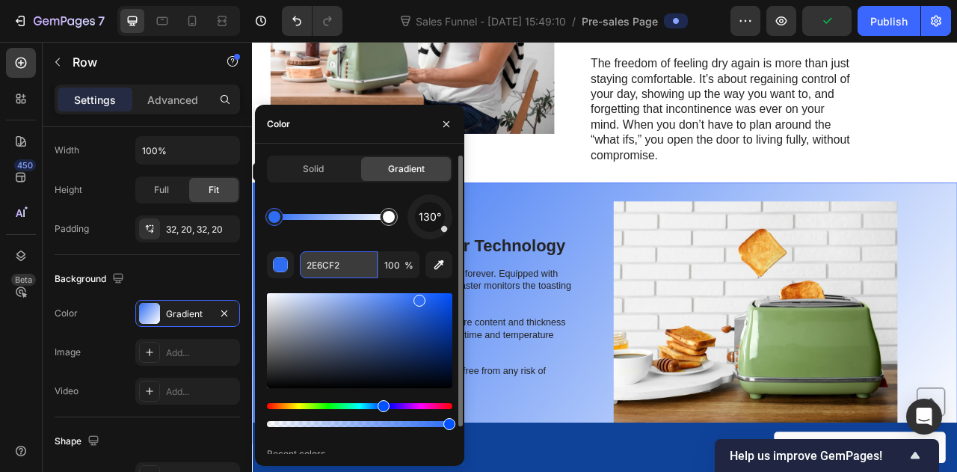
click at [344, 267] on input "2E6CF2" at bounding box center [339, 264] width 78 height 27
paste input "5586DB"
type input "5586DB"
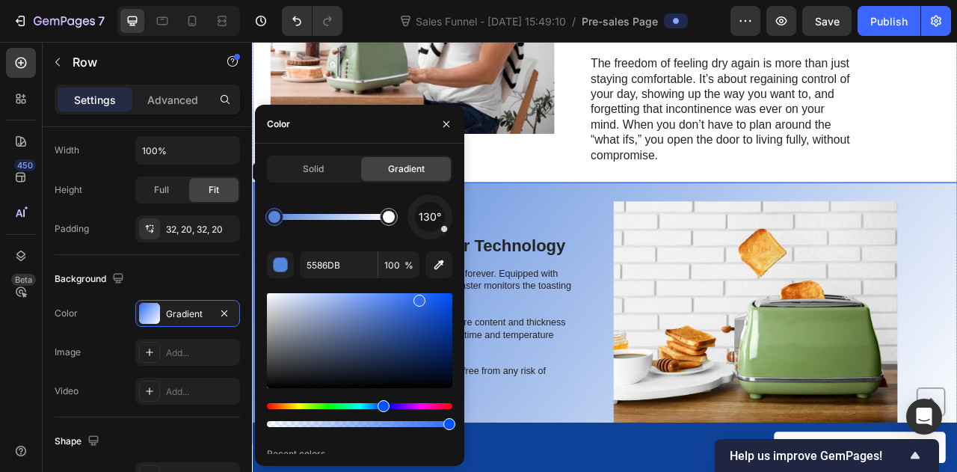
click at [583, 196] on div "Image 3. The freedom of feeling dry again. Heading Think about how much energy …" at bounding box center [700, 16] width 897 height 408
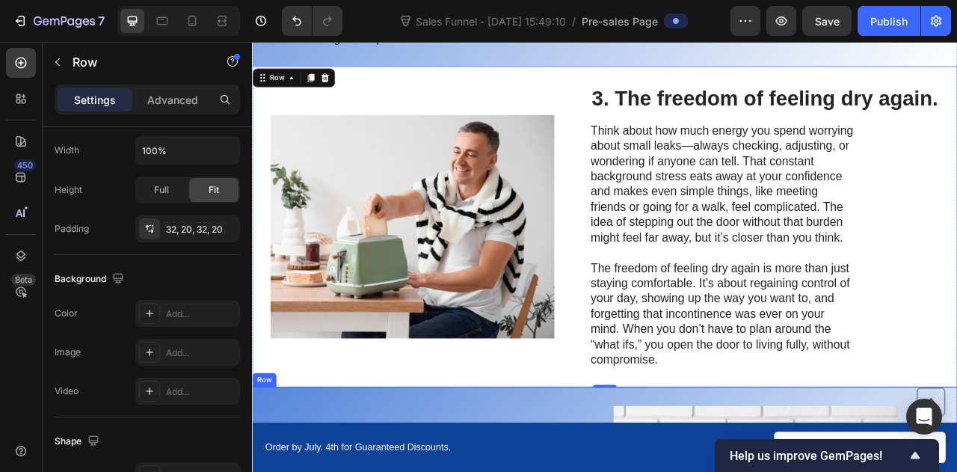
scroll to position [1042, 0]
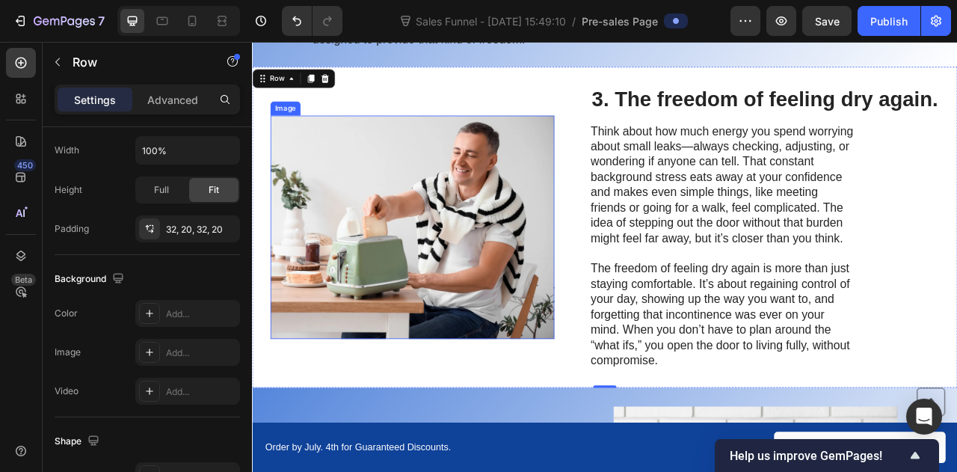
click at [482, 281] on img at bounding box center [455, 277] width 361 height 284
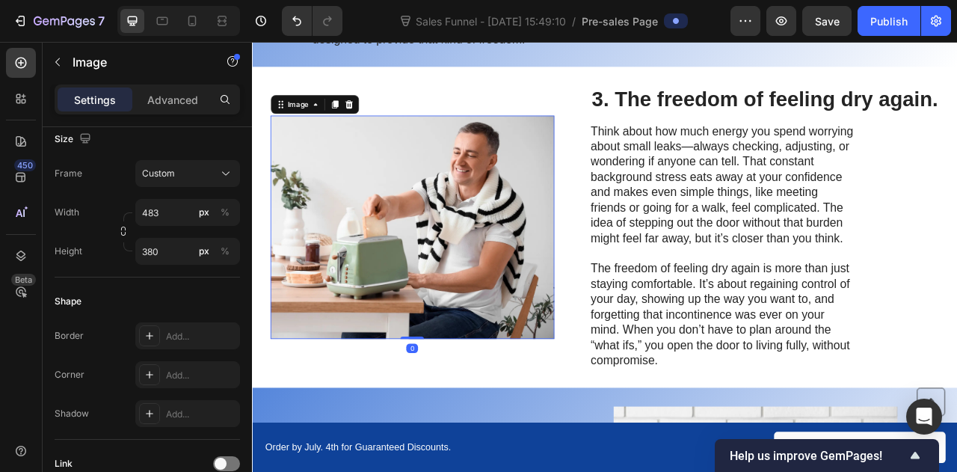
scroll to position [0, 0]
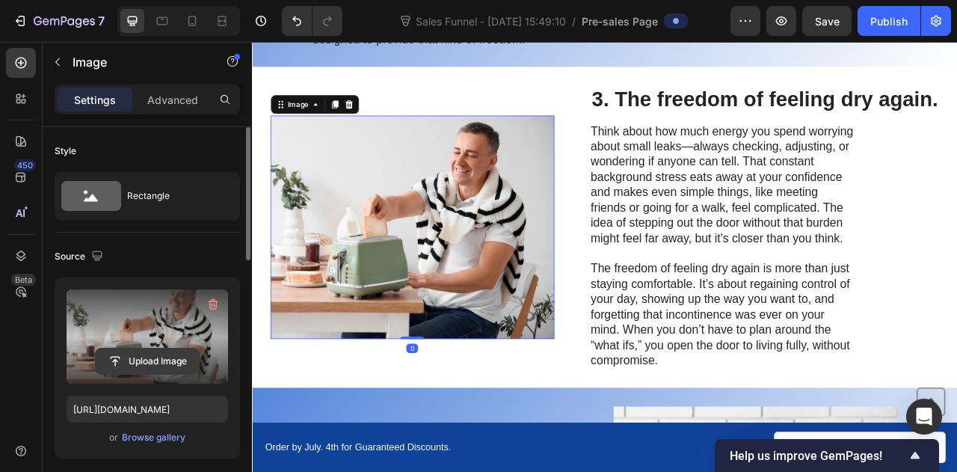
click at [121, 361] on input "file" at bounding box center [147, 360] width 103 height 25
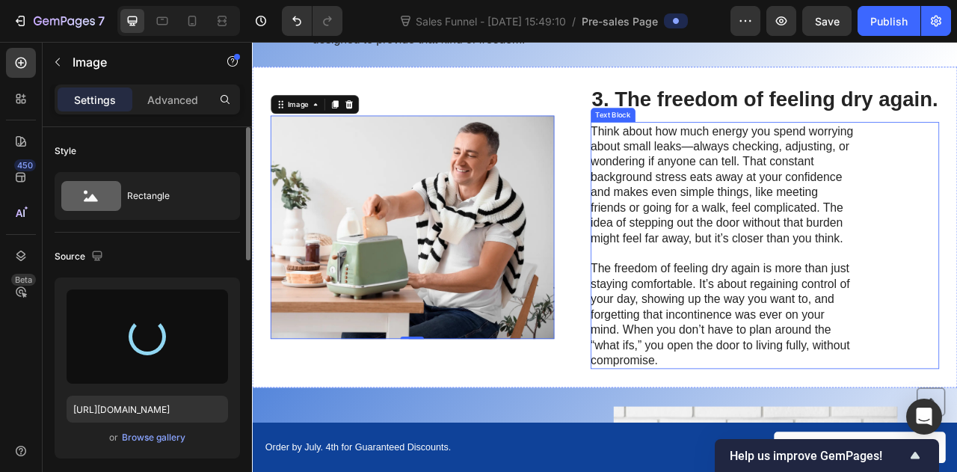
type input "[URL][DOMAIN_NAME]"
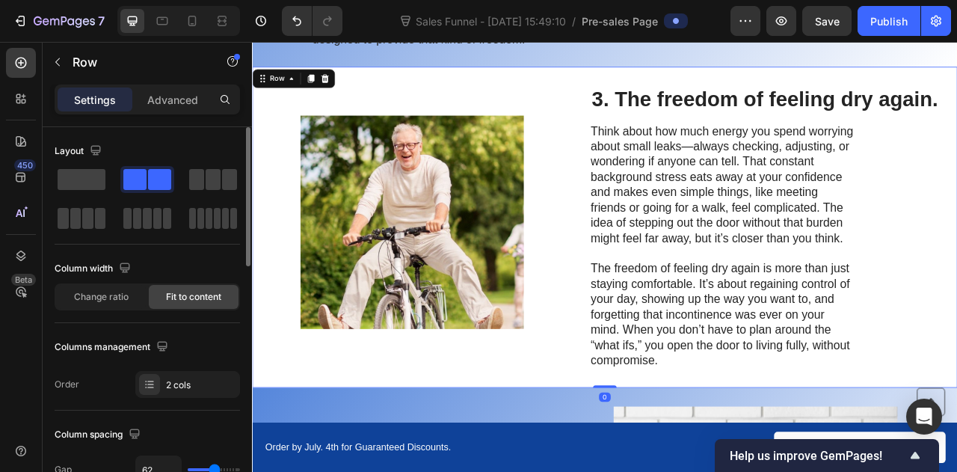
click at [506, 431] on div "Image" at bounding box center [455, 277] width 361 height 360
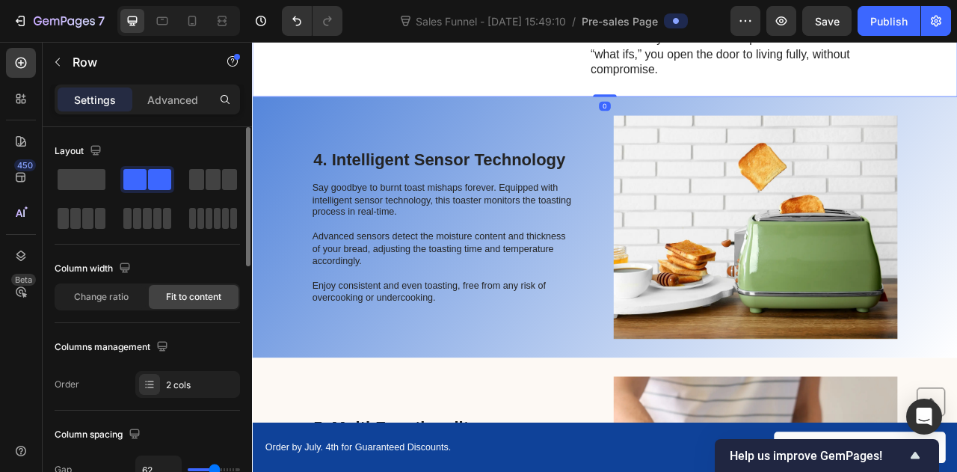
scroll to position [1419, 0]
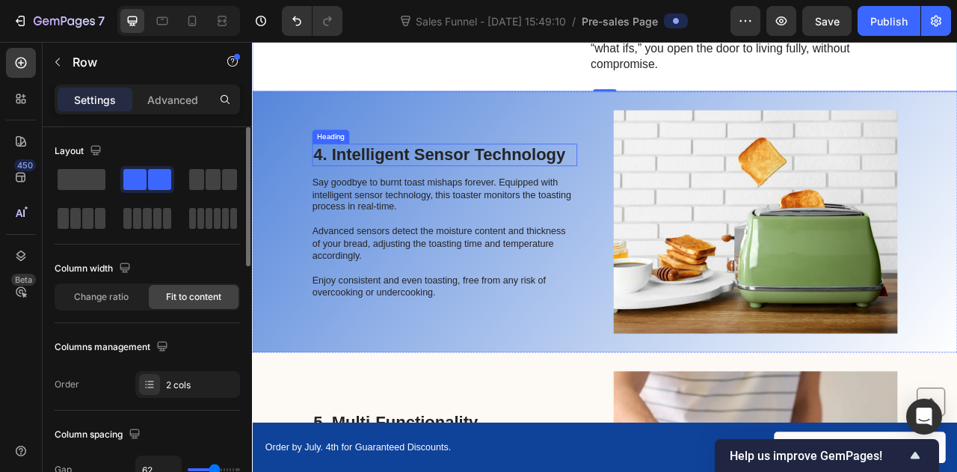
click at [373, 173] on h2 "4. Intelligent Sensor Technology" at bounding box center [496, 185] width 337 height 28
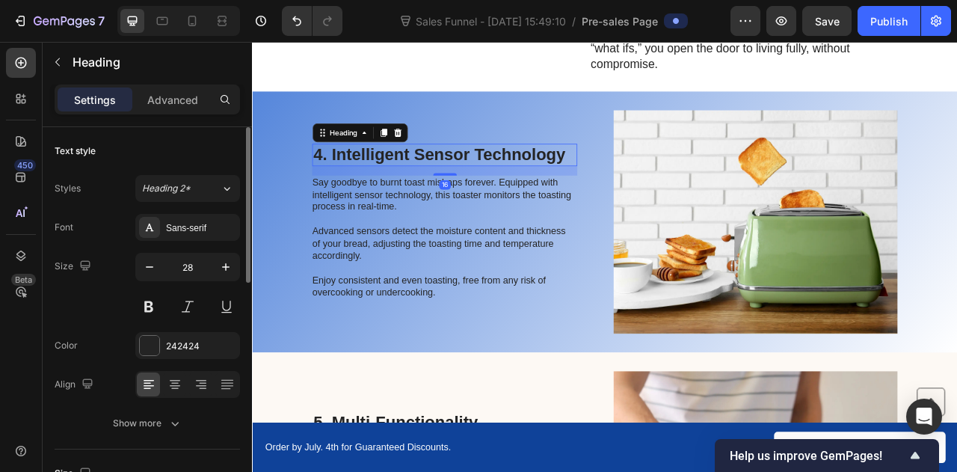
click at [434, 176] on h2 "4. Intelligent Sensor Technology" at bounding box center [496, 185] width 337 height 28
drag, startPoint x: 351, startPoint y: 182, endPoint x: 446, endPoint y: 183, distance: 94.2
click at [446, 183] on p "4. Intelligent Sensor Technology" at bounding box center [497, 185] width 334 height 25
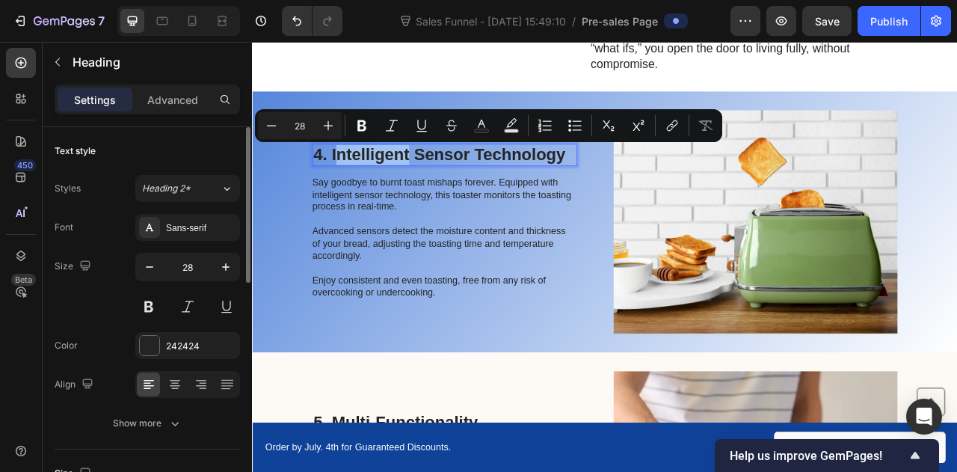
click at [350, 185] on p "4. Intelligent Sensor Technology" at bounding box center [497, 185] width 334 height 25
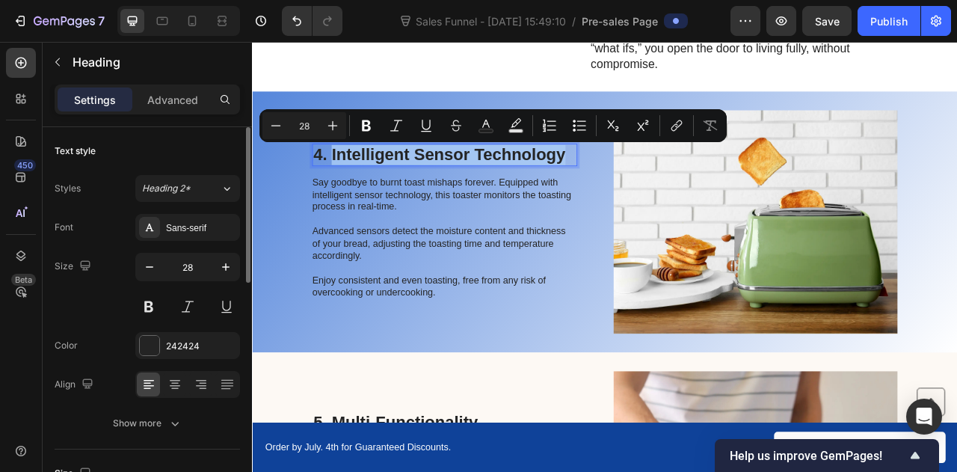
drag, startPoint x: 350, startPoint y: 185, endPoint x: 613, endPoint y: 181, distance: 263.3
click at [613, 181] on p "4. Intelligent Sensor Technology" at bounding box center [497, 185] width 334 height 25
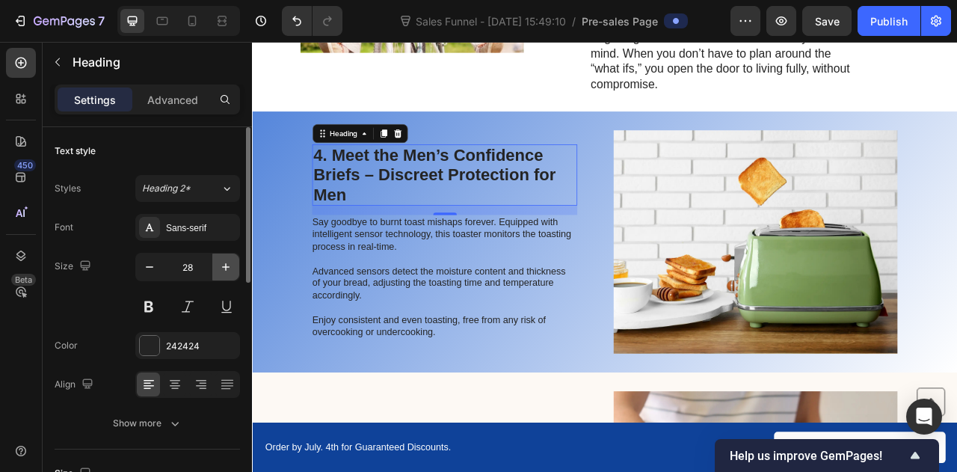
click at [233, 263] on button "button" at bounding box center [225, 267] width 27 height 27
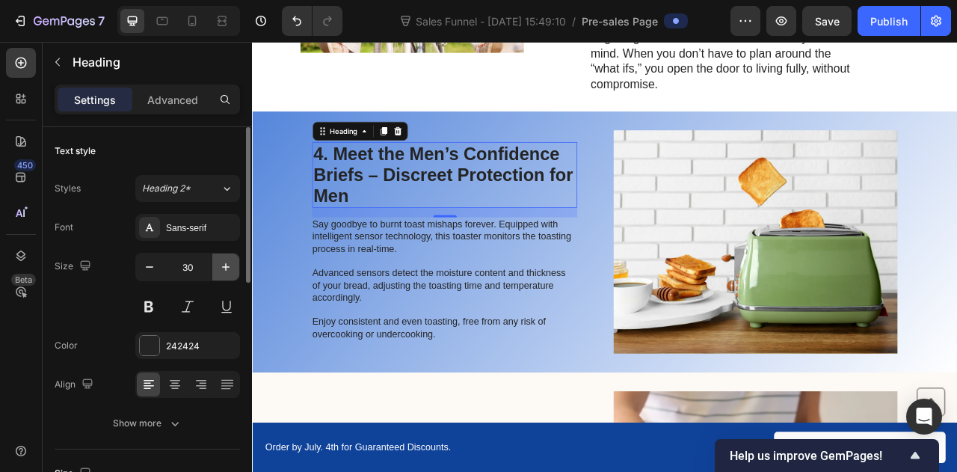
click at [233, 263] on button "button" at bounding box center [225, 267] width 27 height 27
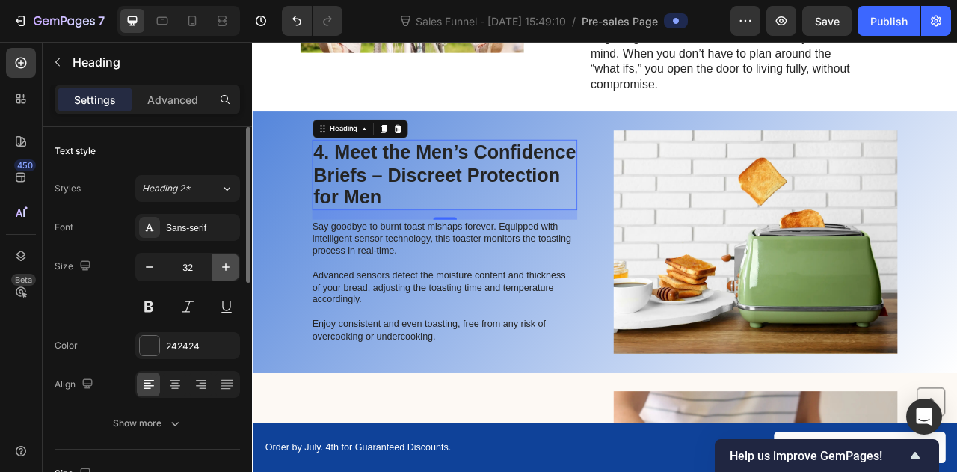
click at [233, 263] on button "button" at bounding box center [225, 267] width 27 height 27
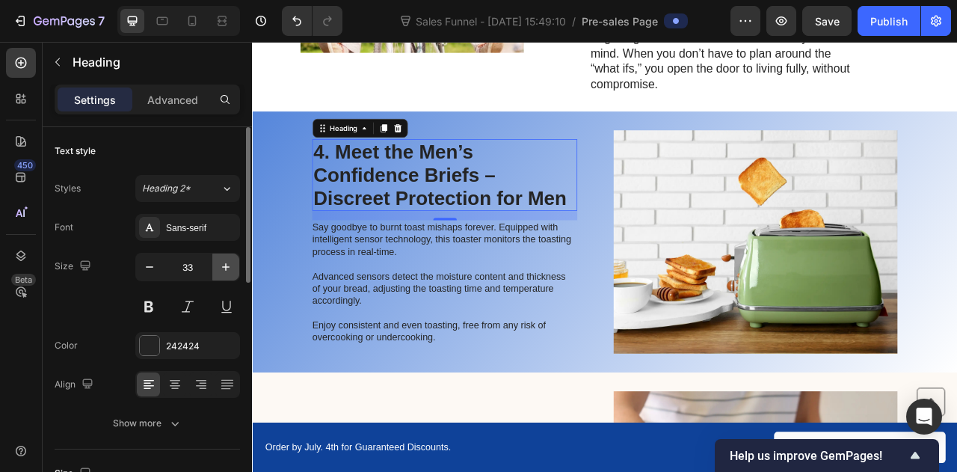
click at [233, 263] on button "button" at bounding box center [225, 267] width 27 height 27
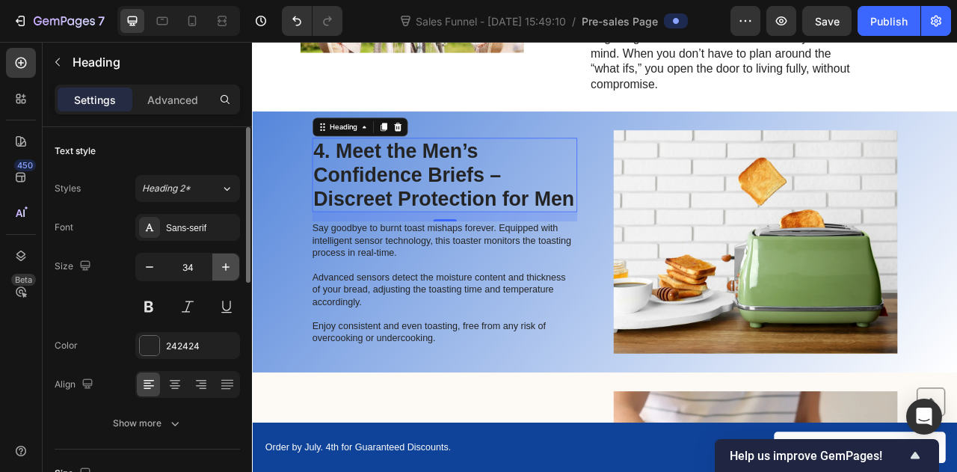
click at [233, 263] on button "button" at bounding box center [225, 267] width 27 height 27
type input "35"
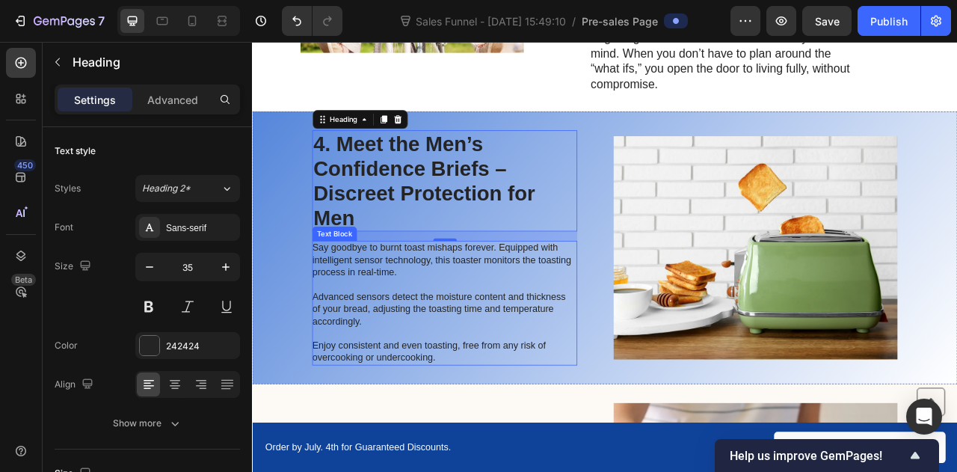
click at [453, 342] on p "Say goodbye to burnt toast mishaps forever. Equipped with intelligent sensor te…" at bounding box center [496, 374] width 336 height 156
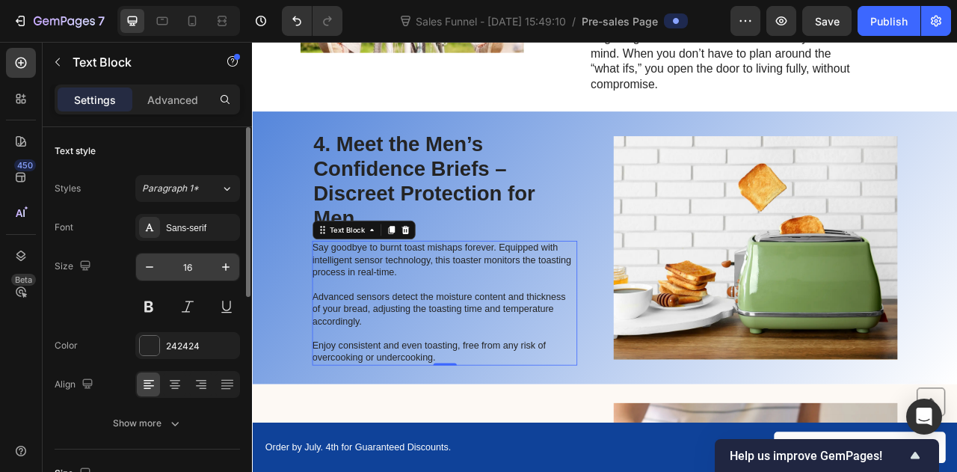
click at [200, 254] on input "16" at bounding box center [187, 267] width 49 height 27
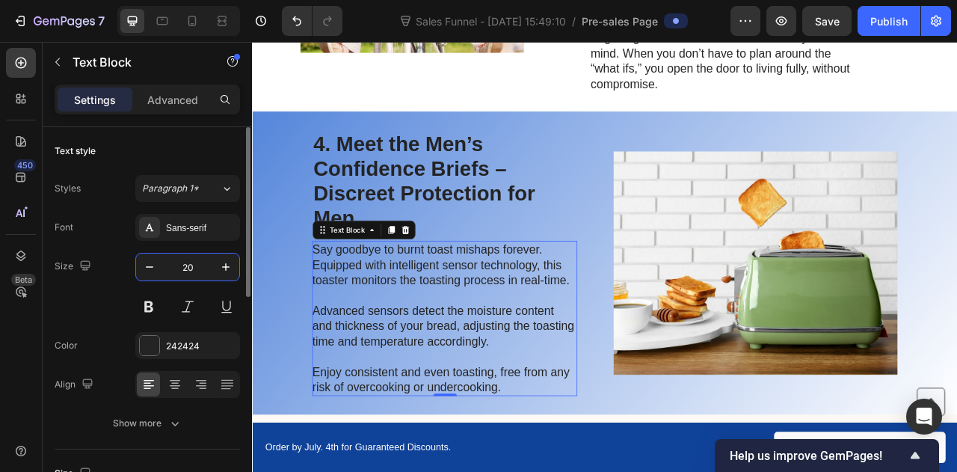
type input "20"
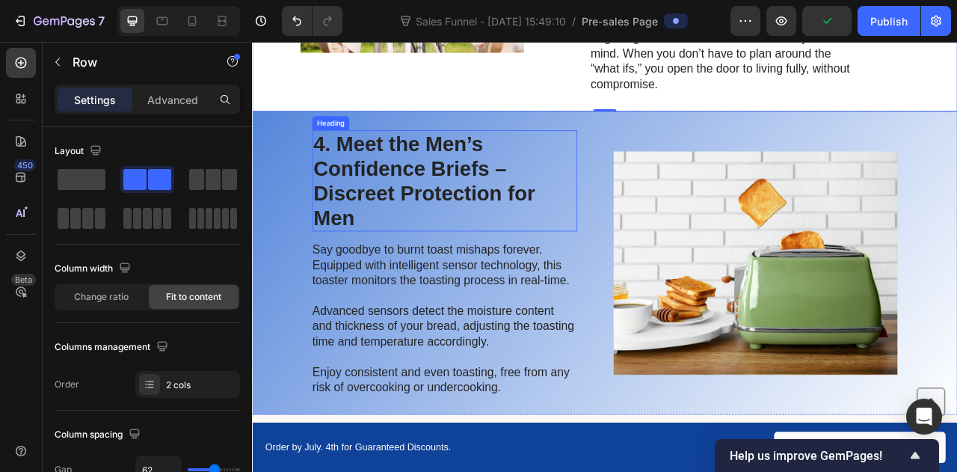
click at [431, 224] on p "4. Meet the Men’s Confidence Briefs – Discreet Protection for Men" at bounding box center [497, 219] width 334 height 126
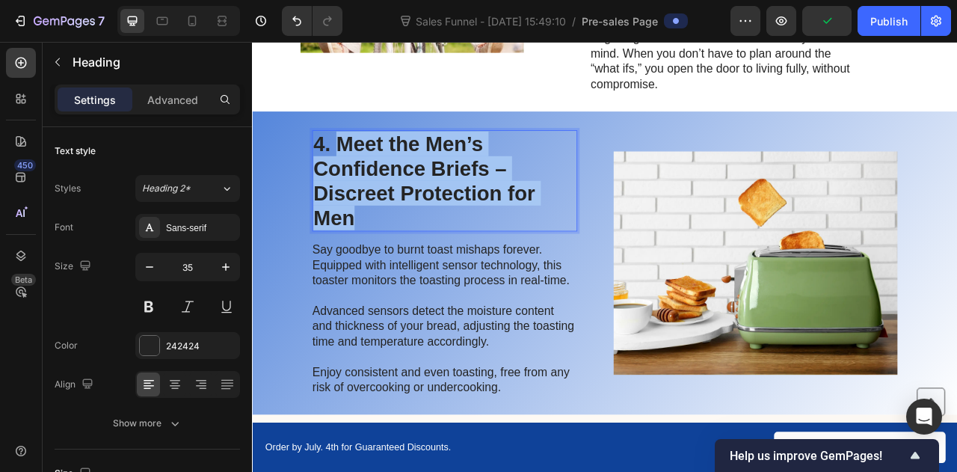
drag, startPoint x: 356, startPoint y: 165, endPoint x: 402, endPoint y: 264, distance: 109.4
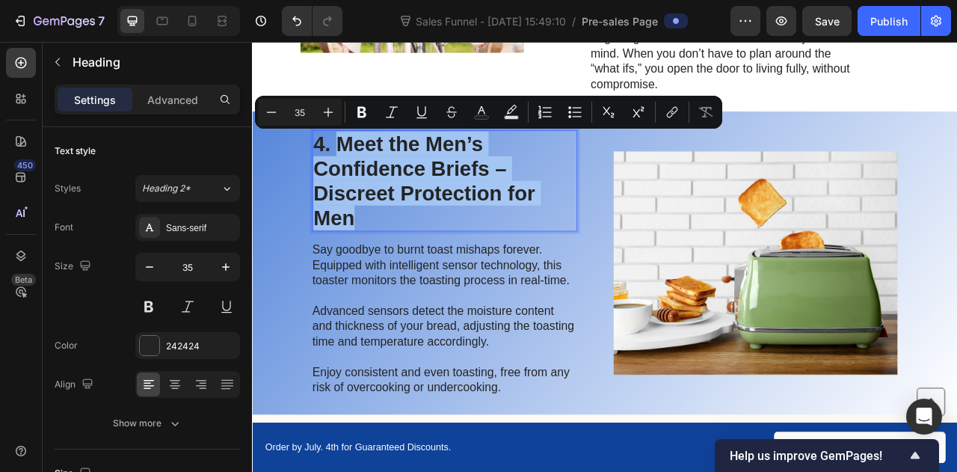
scroll to position [1398, 0]
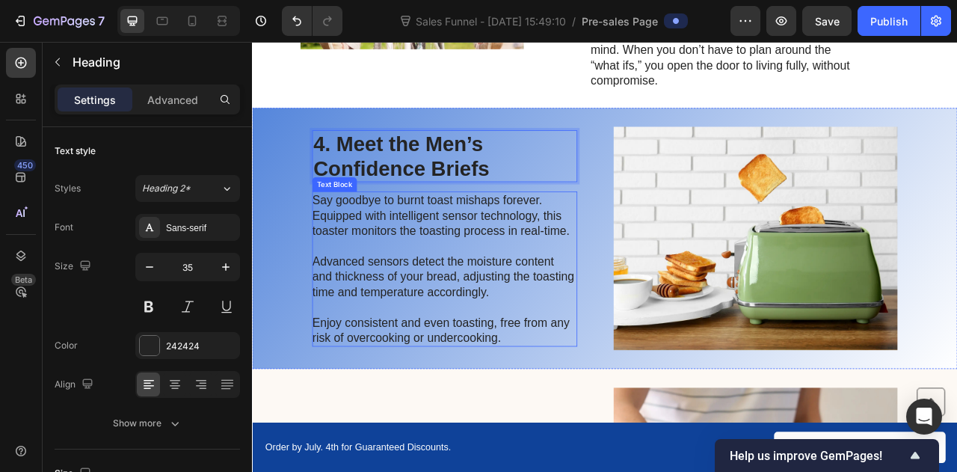
click at [423, 279] on p "Say goodbye to burnt toast mishaps forever. Equipped with intelligent sensor te…" at bounding box center [496, 330] width 336 height 194
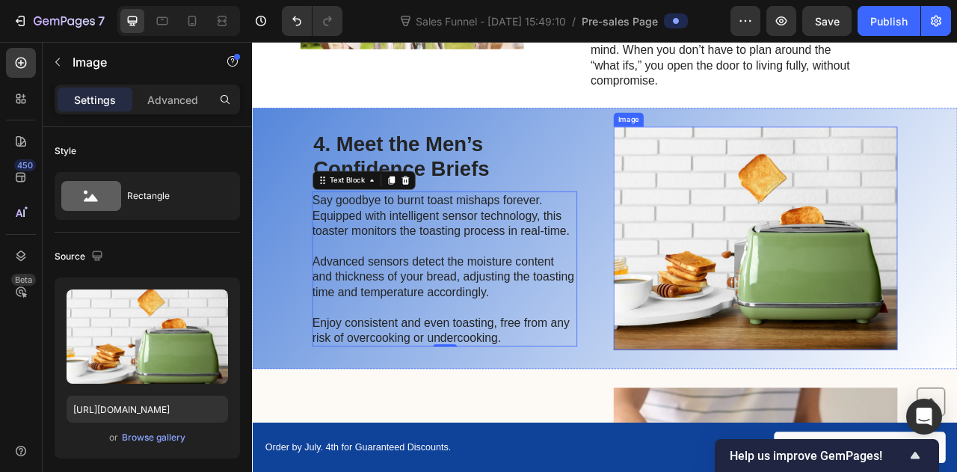
click at [921, 310] on img at bounding box center [892, 292] width 361 height 284
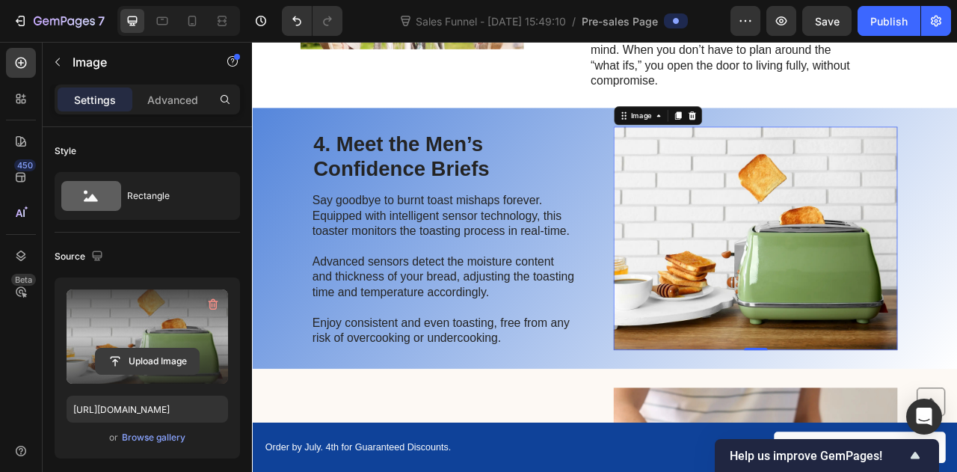
click at [111, 352] on input "file" at bounding box center [147, 360] width 103 height 25
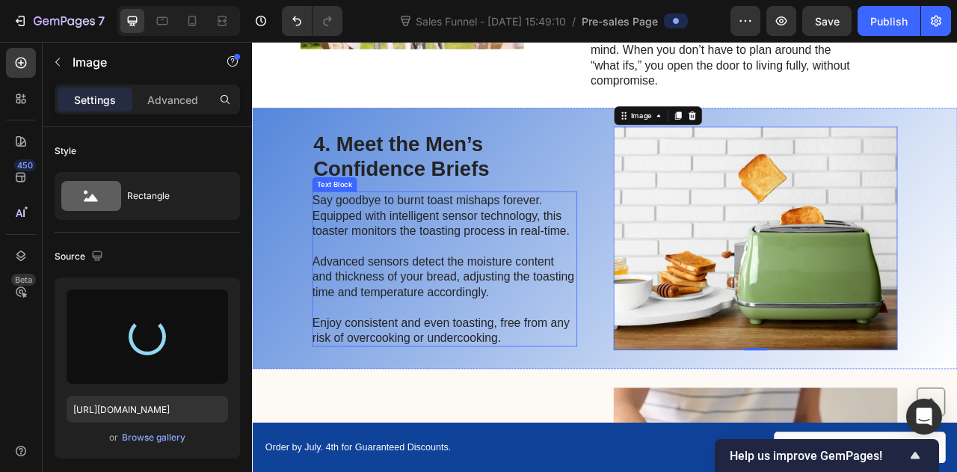
type input "[URL][DOMAIN_NAME]"
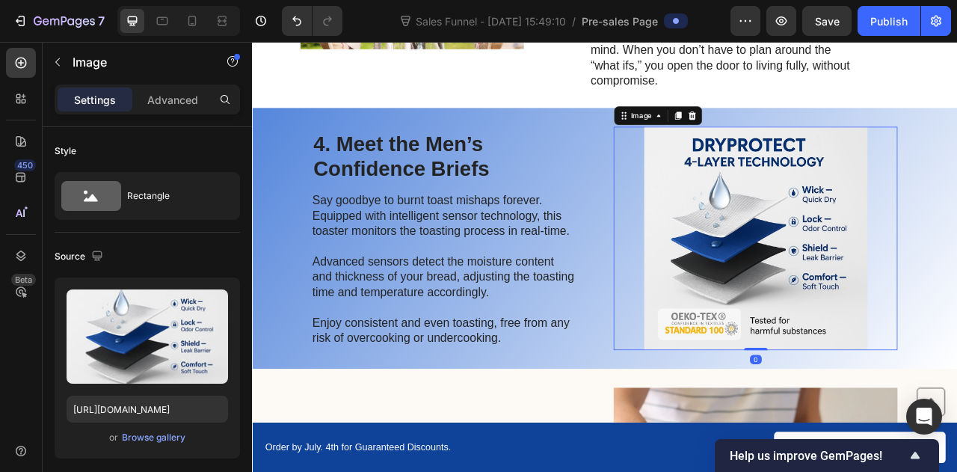
click at [906, 224] on img at bounding box center [892, 292] width 361 height 284
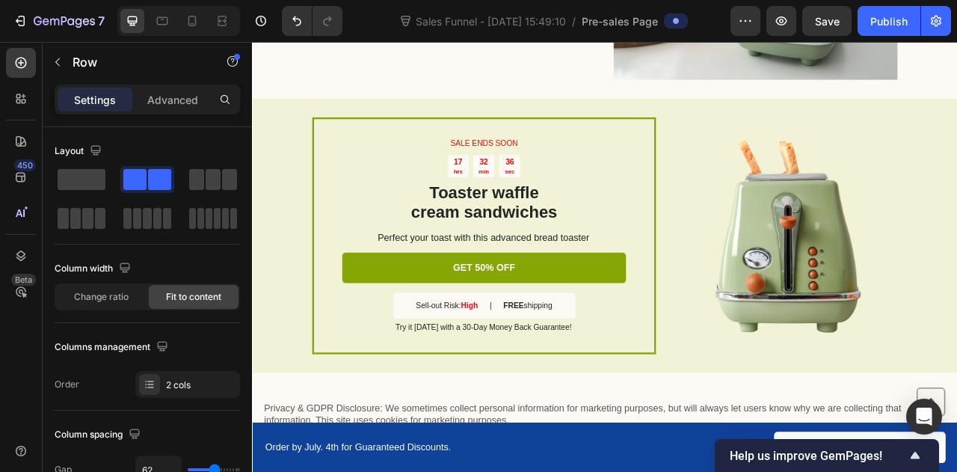
scroll to position [2736, 0]
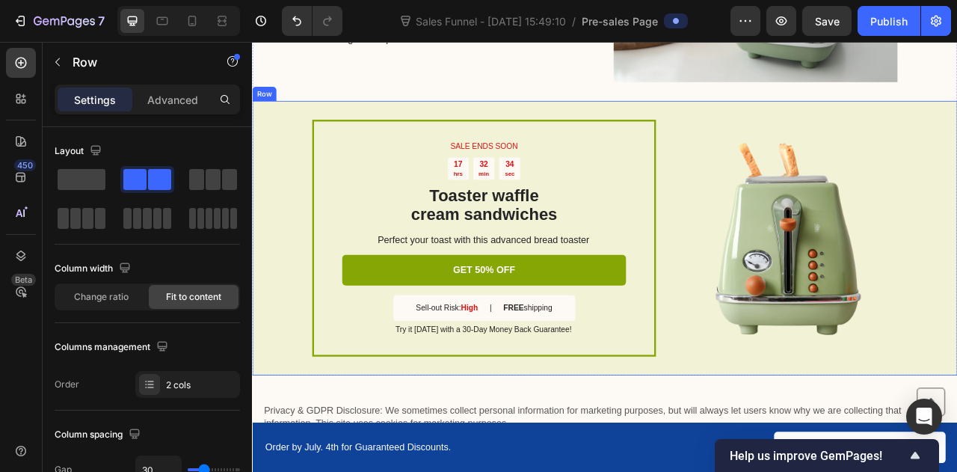
click at [689, 126] on div "SALE ENDS SOON Text Block 17 hrs 32 min 34 sec Countdown Timer Toaster waffle c…" at bounding box center [700, 291] width 897 height 349
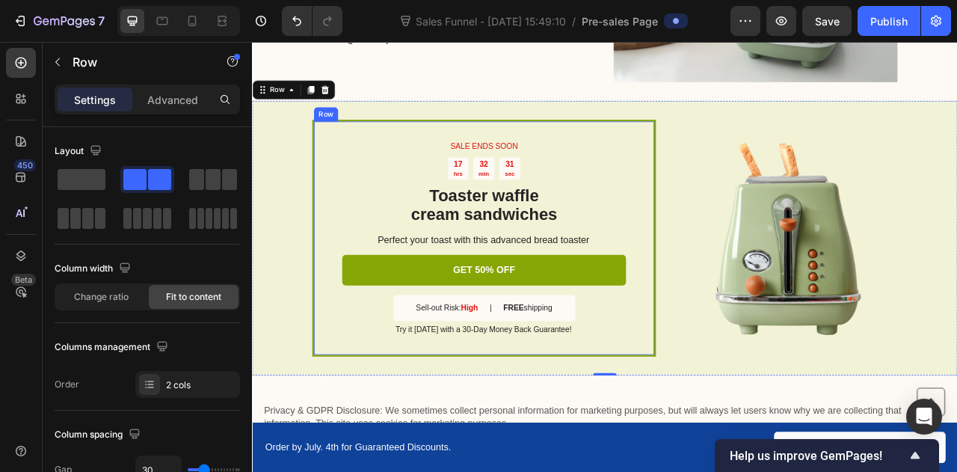
click at [348, 230] on div "SALE ENDS SOON Text Block 17 hrs 32 min 31 sec Countdown Timer Toaster waffle c…" at bounding box center [546, 291] width 437 height 301
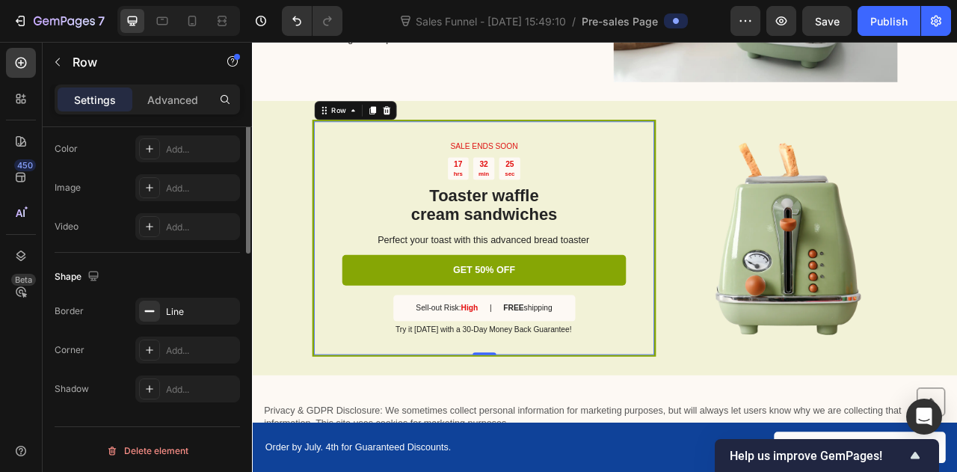
scroll to position [0, 0]
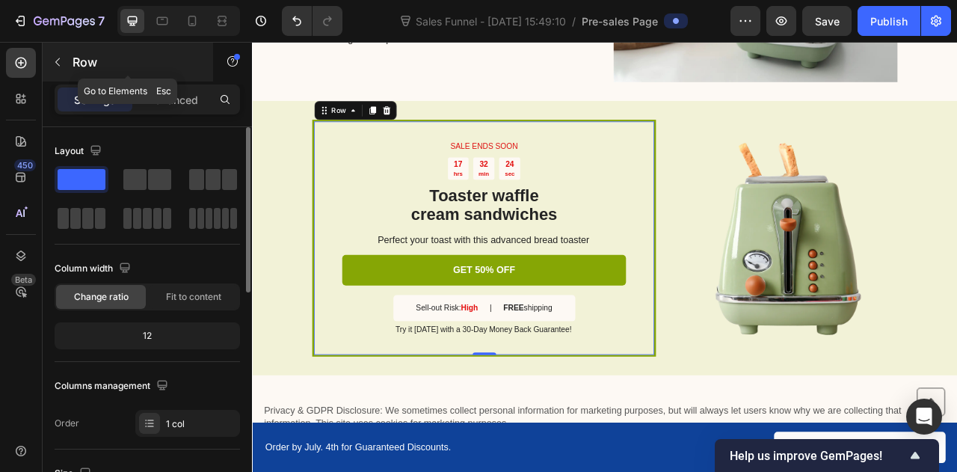
click at [52, 61] on icon "button" at bounding box center [58, 62] width 12 height 12
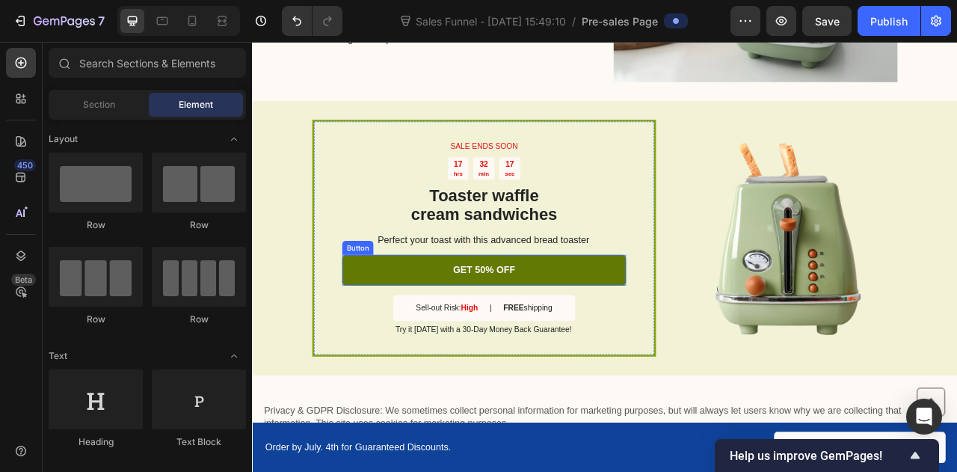
click at [401, 329] on link "GET 50% OFF" at bounding box center [546, 333] width 361 height 40
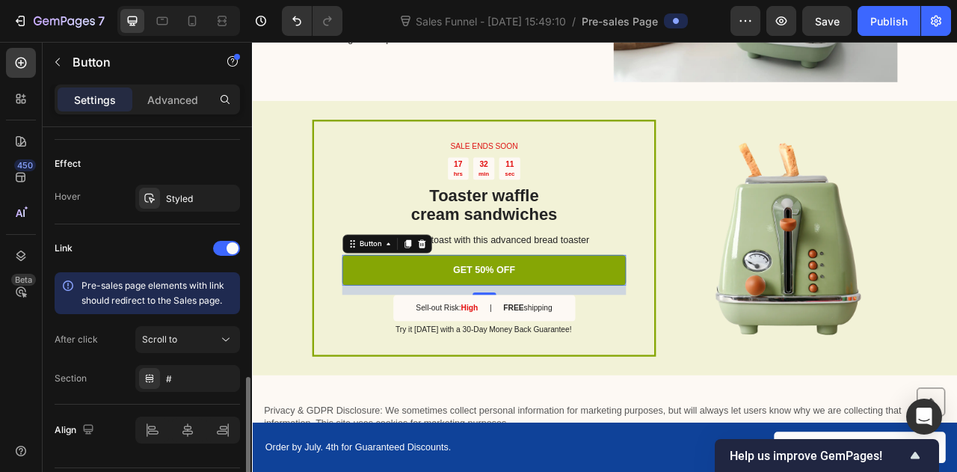
scroll to position [813, 0]
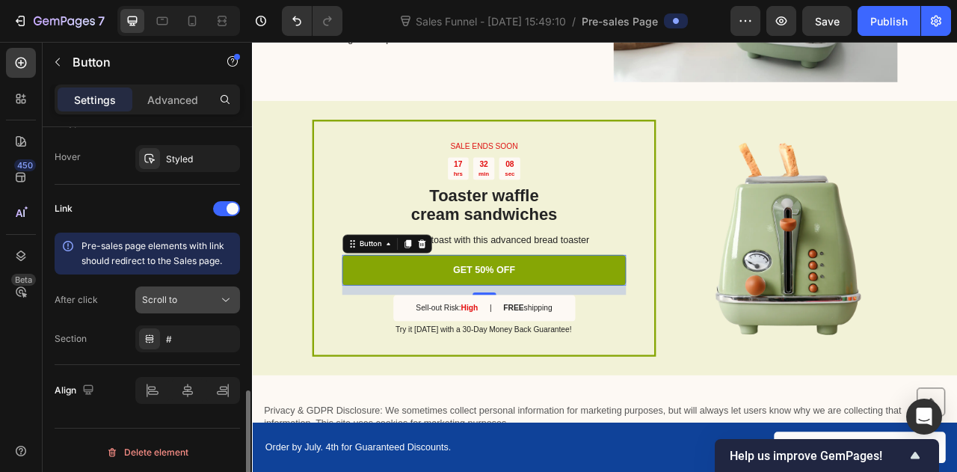
click at [175, 295] on span "Scroll to" at bounding box center [159, 299] width 35 height 11
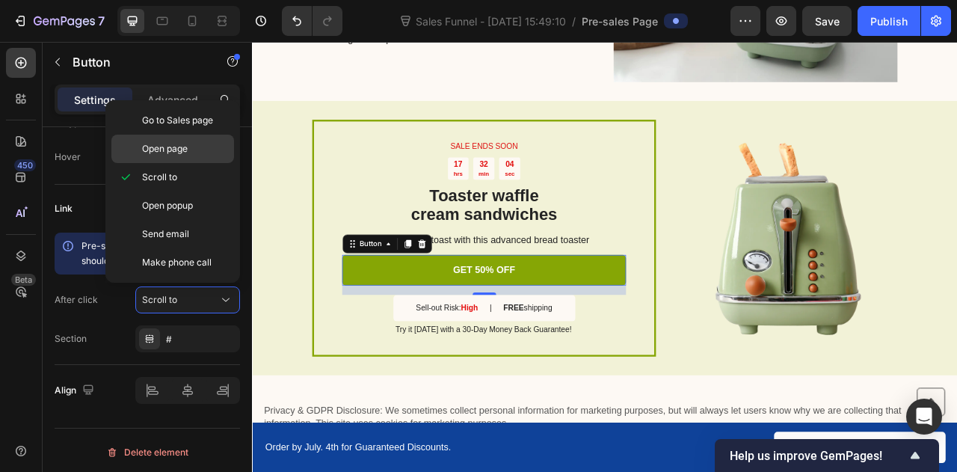
click at [185, 147] on span "Open page" at bounding box center [165, 148] width 46 height 13
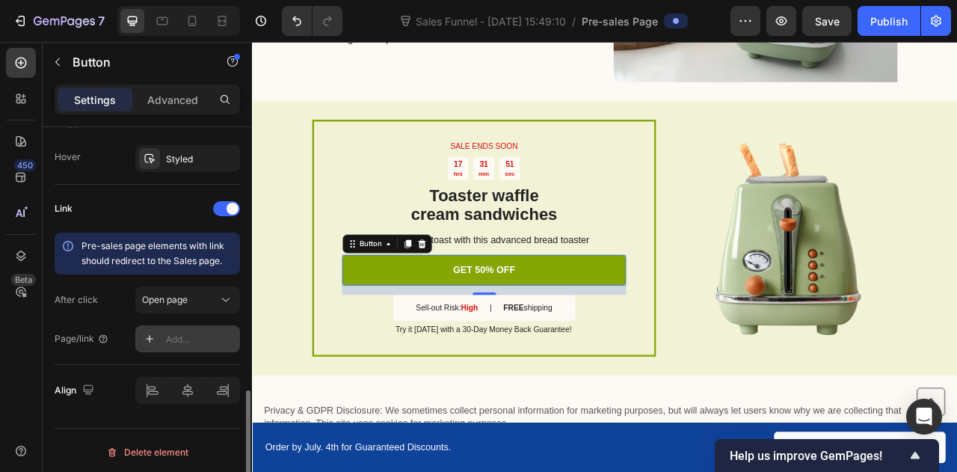
click at [184, 325] on div "Add..." at bounding box center [187, 338] width 105 height 27
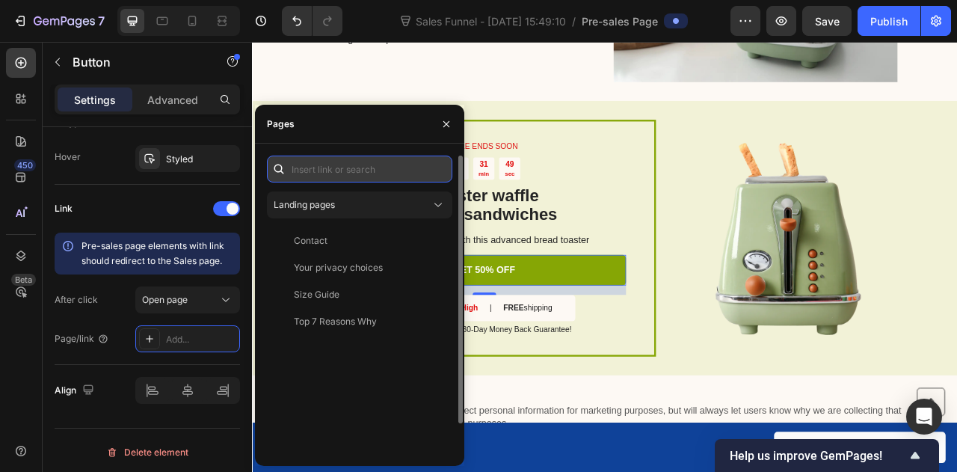
click at [322, 167] on input "text" at bounding box center [359, 169] width 185 height 27
paste input "[URL][DOMAIN_NAME]"
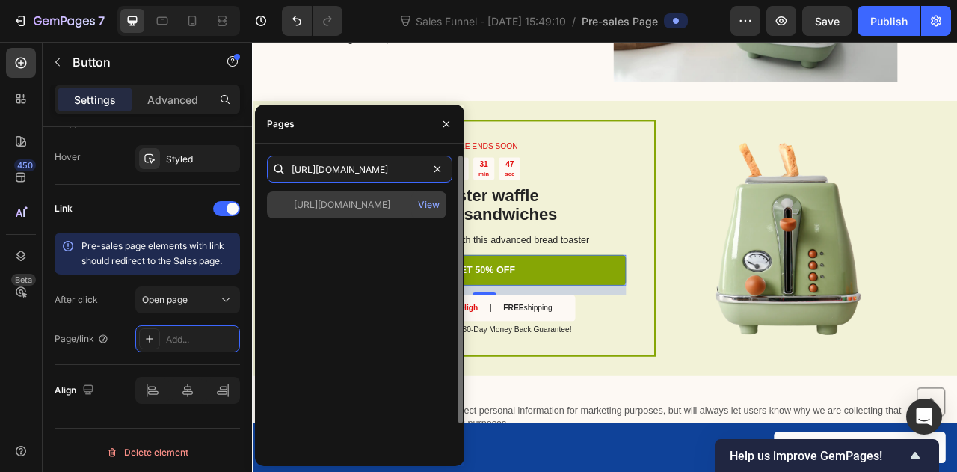
type input "[URL][DOMAIN_NAME]"
click at [350, 204] on div "[URL][DOMAIN_NAME]" at bounding box center [342, 204] width 96 height 13
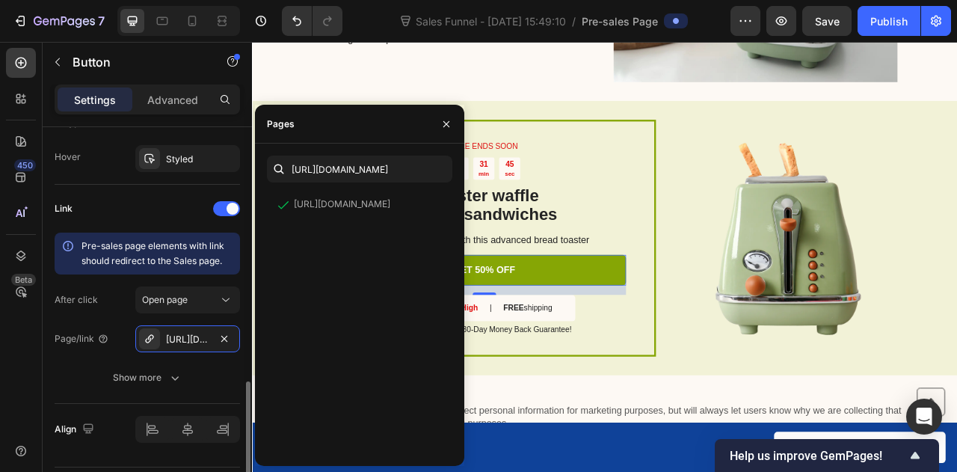
click at [141, 208] on div "Link" at bounding box center [147, 209] width 185 height 24
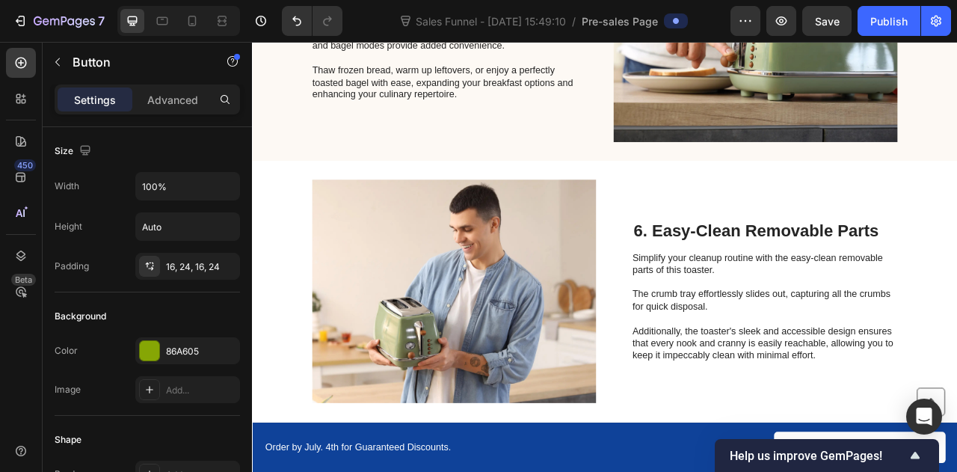
scroll to position [1997, 0]
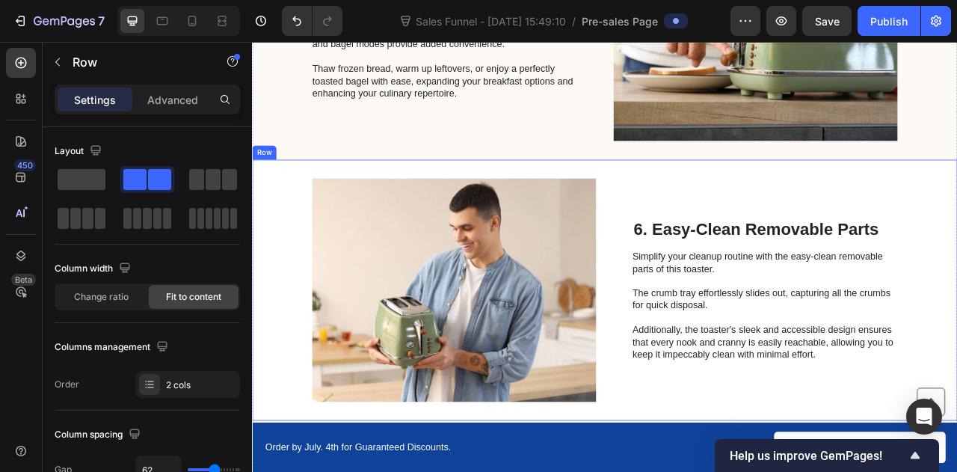
click at [723, 227] on div "Image 6. Easy-Clean Removable Parts Heading Simplify your cleanup routine with …" at bounding box center [700, 357] width 897 height 332
click at [344, 174] on icon at bounding box center [345, 177] width 10 height 10
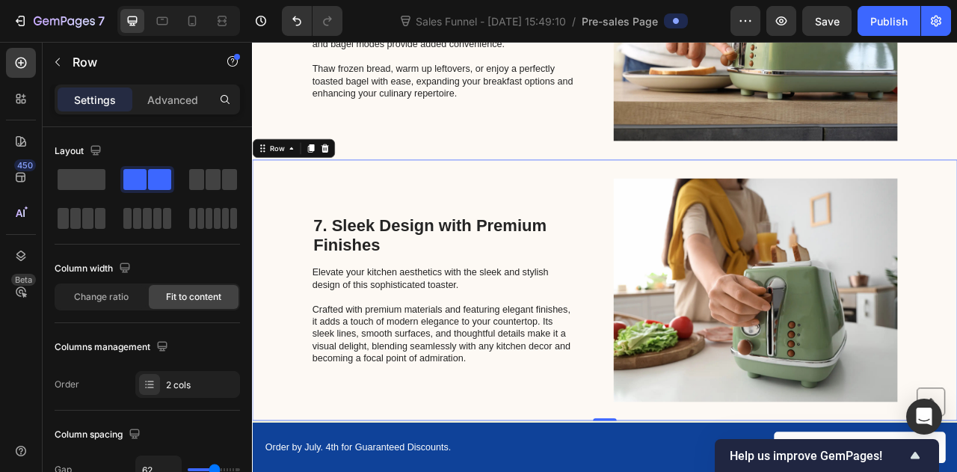
click at [425, 235] on div "7. Sleek Design with Premium Finishes Heading Elevate your kitchen aesthetics w…" at bounding box center [496, 357] width 337 height 284
click at [346, 178] on icon at bounding box center [345, 177] width 10 height 10
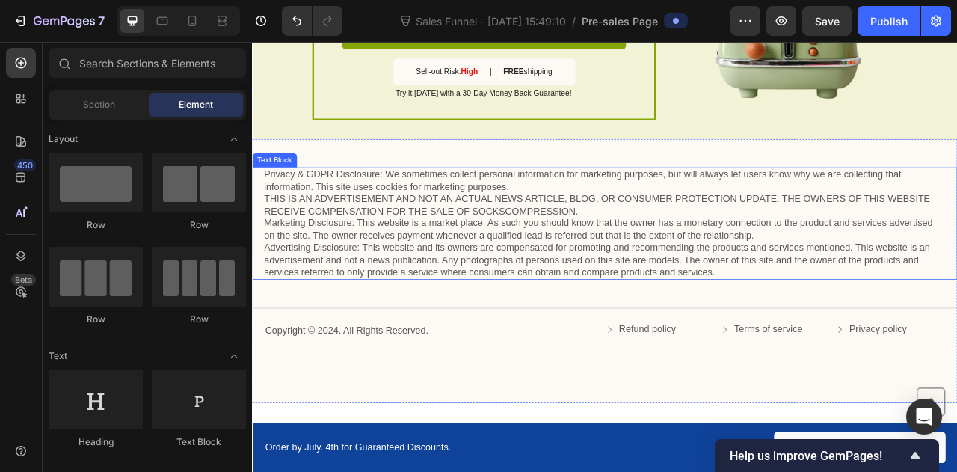
scroll to position [2496, 0]
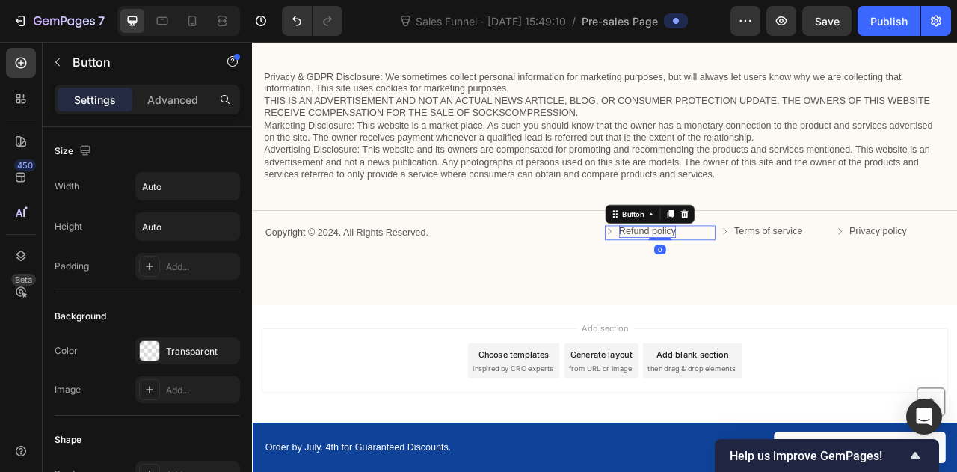
click at [752, 283] on p "Refund policy" at bounding box center [755, 283] width 73 height 16
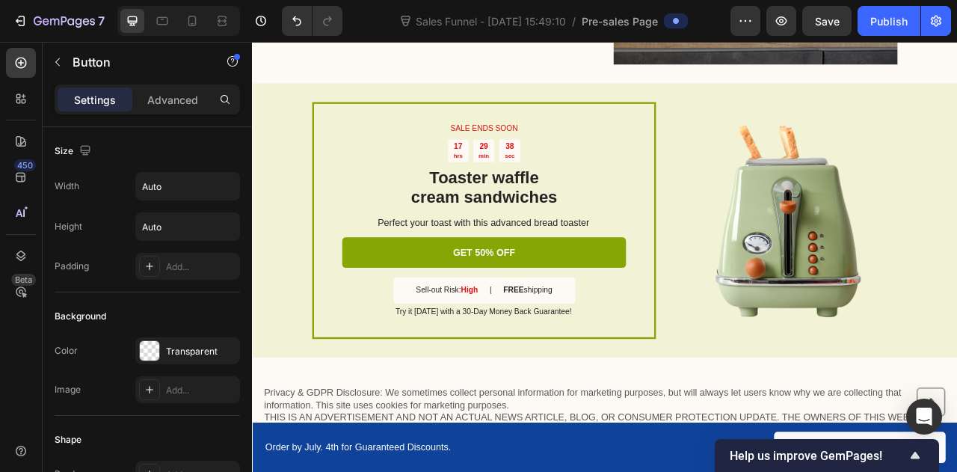
scroll to position [2092, 0]
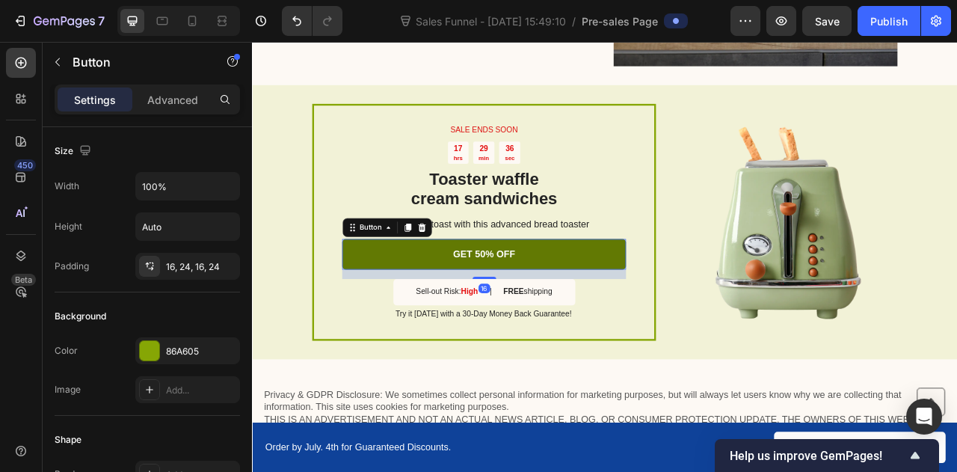
click at [430, 310] on link "GET 50% OFF" at bounding box center [546, 312] width 361 height 40
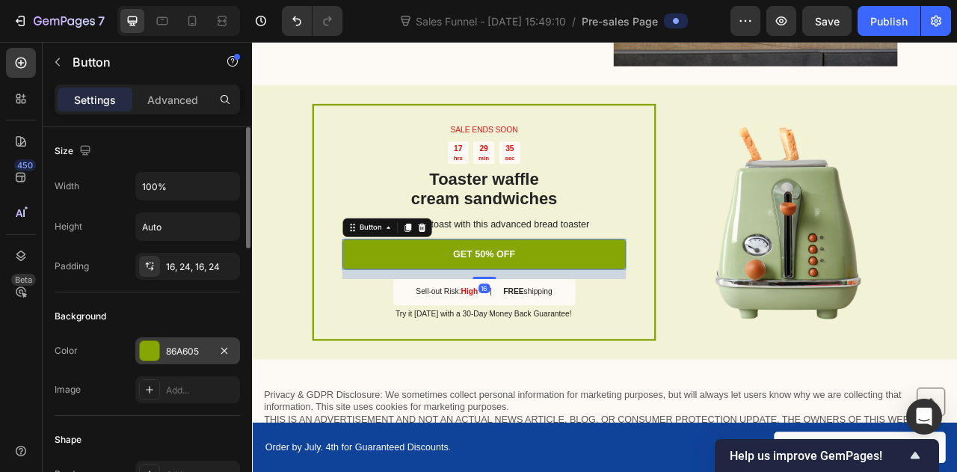
click at [168, 340] on div "86A605" at bounding box center [187, 350] width 105 height 27
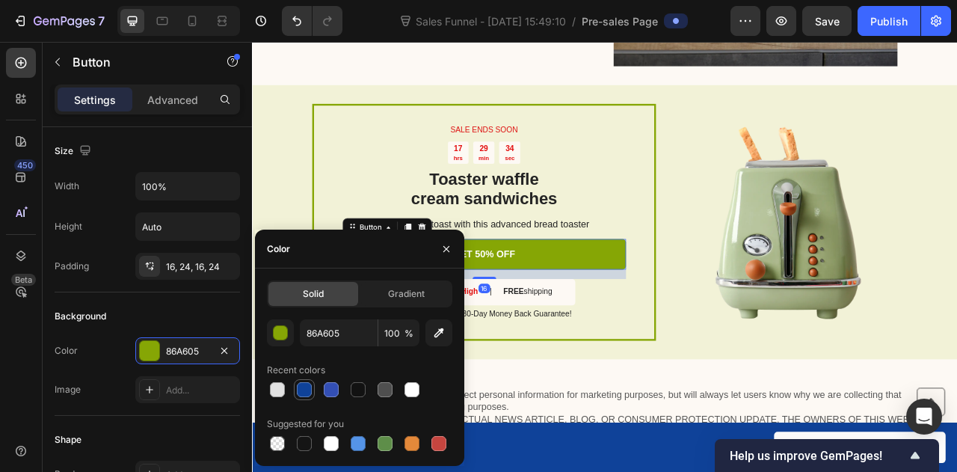
click at [299, 388] on div at bounding box center [304, 389] width 15 height 15
type input "0F4299"
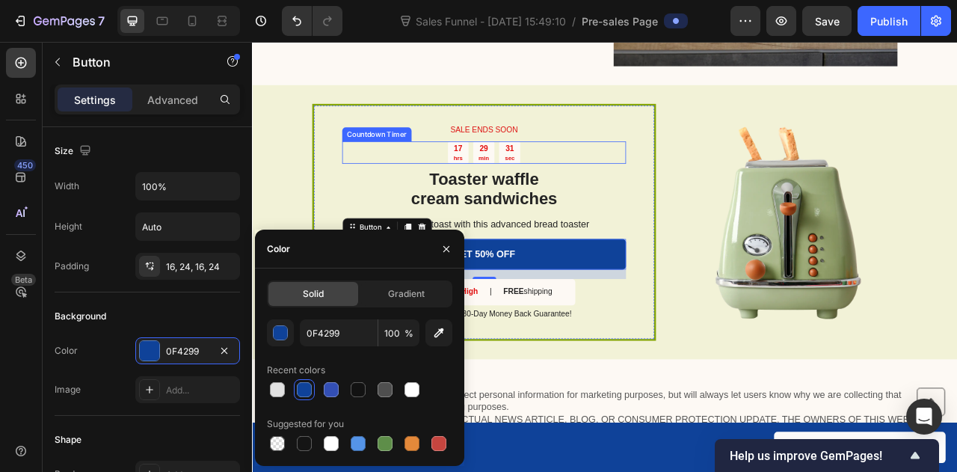
click at [546, 187] on p "min" at bounding box center [546, 189] width 13 height 10
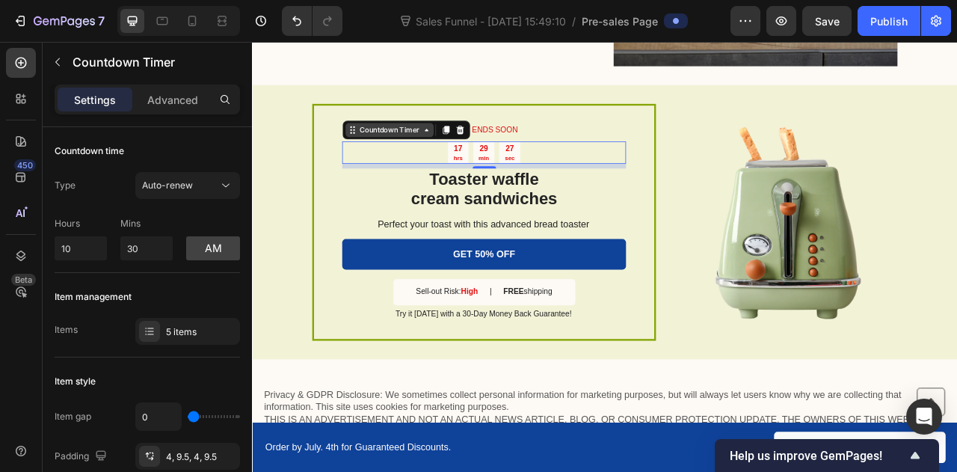
click at [470, 152] on icon at bounding box center [473, 154] width 12 height 12
click at [455, 157] on div "Countdown Timer" at bounding box center [426, 153] width 82 height 13
click at [452, 176] on div "17 hrs 29 min 19 sec" at bounding box center [546, 182] width 361 height 28
click at [496, 153] on icon at bounding box center [498, 154] width 8 height 10
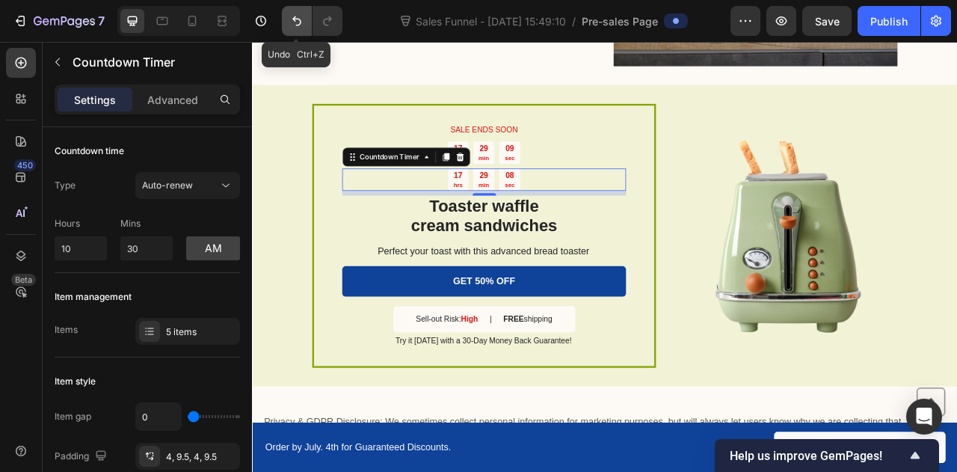
click at [302, 19] on icon "Undo/Redo" at bounding box center [296, 20] width 15 height 15
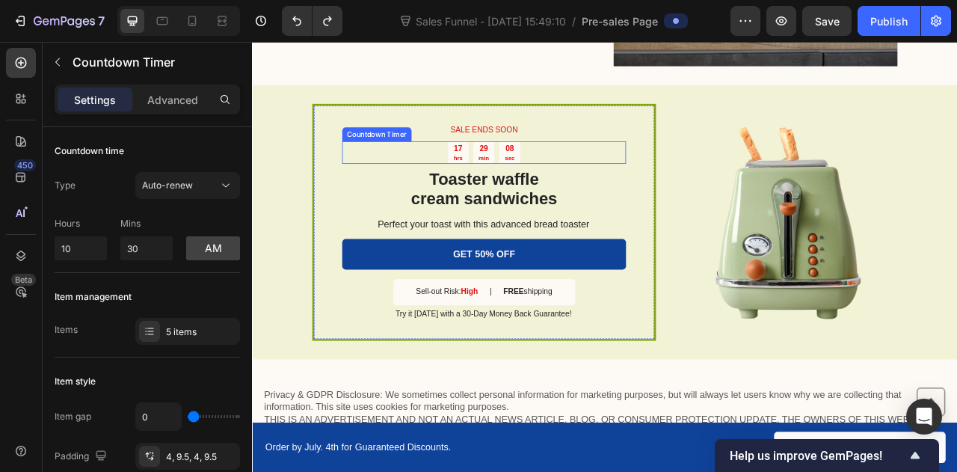
click at [517, 176] on div "17 hrs" at bounding box center [514, 182] width 26 height 28
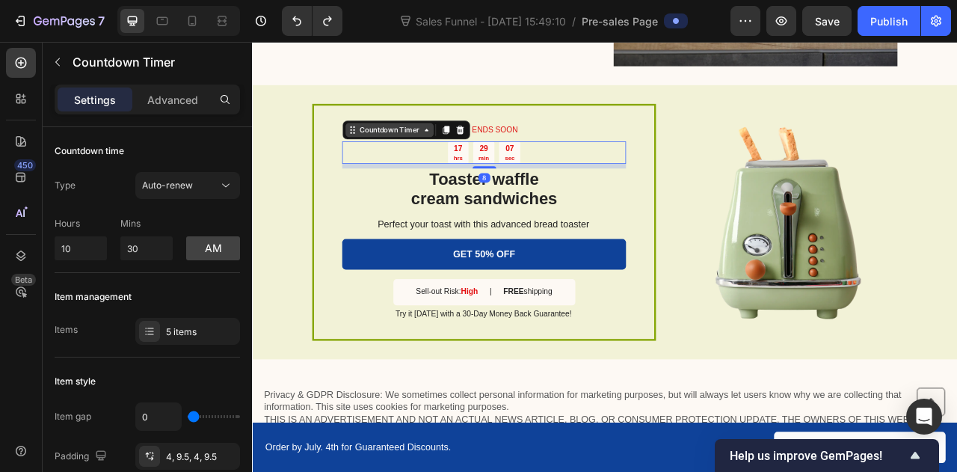
click at [457, 156] on div "Countdown Timer" at bounding box center [426, 153] width 82 height 13
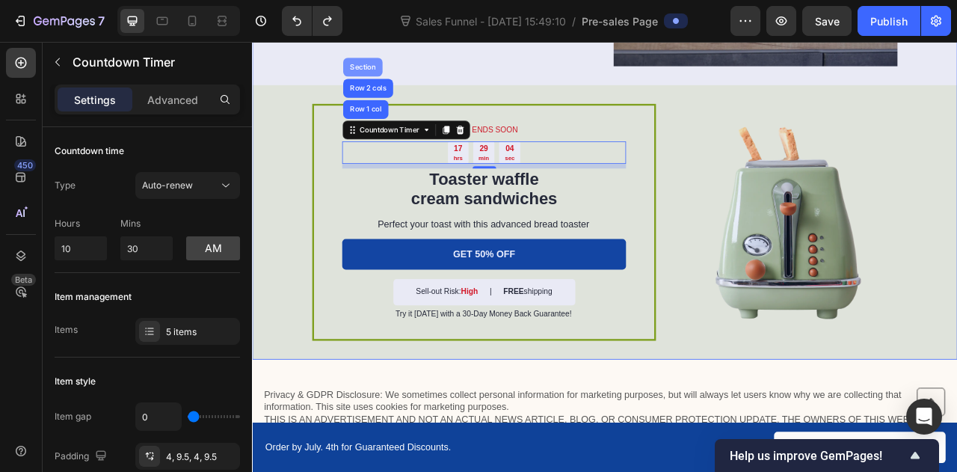
click at [387, 77] on div "Section" at bounding box center [392, 74] width 38 height 9
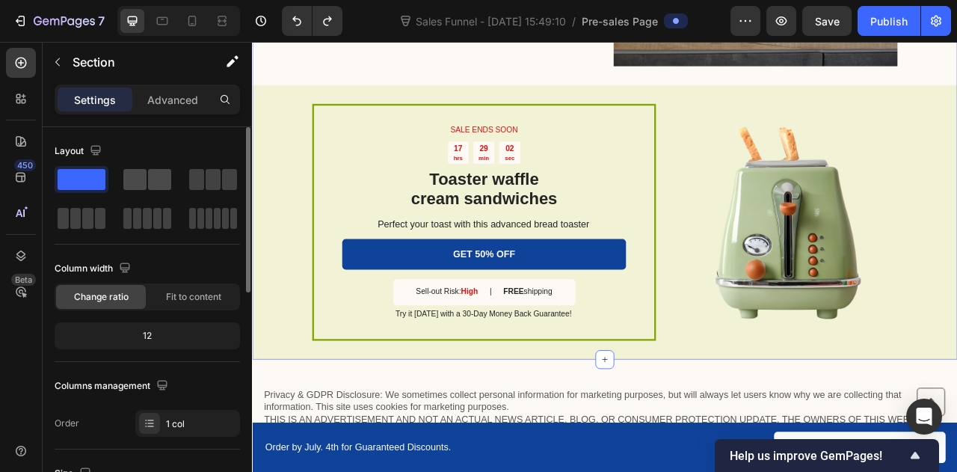
click at [157, 180] on span at bounding box center [159, 179] width 23 height 21
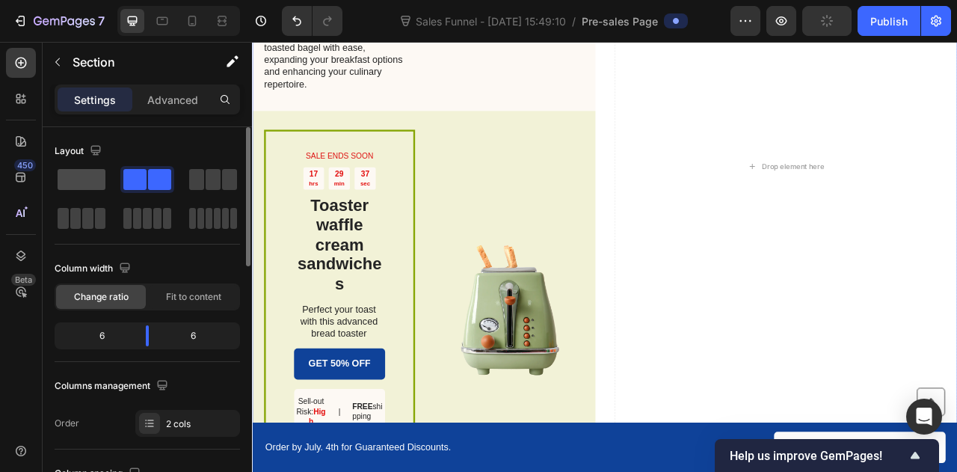
click at [81, 180] on span at bounding box center [82, 179] width 48 height 21
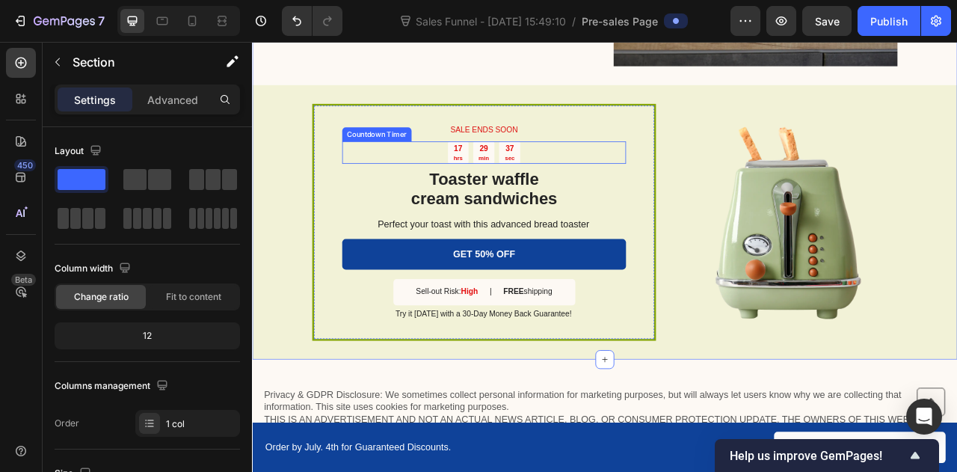
click at [583, 182] on div "37 sec" at bounding box center [579, 182] width 27 height 28
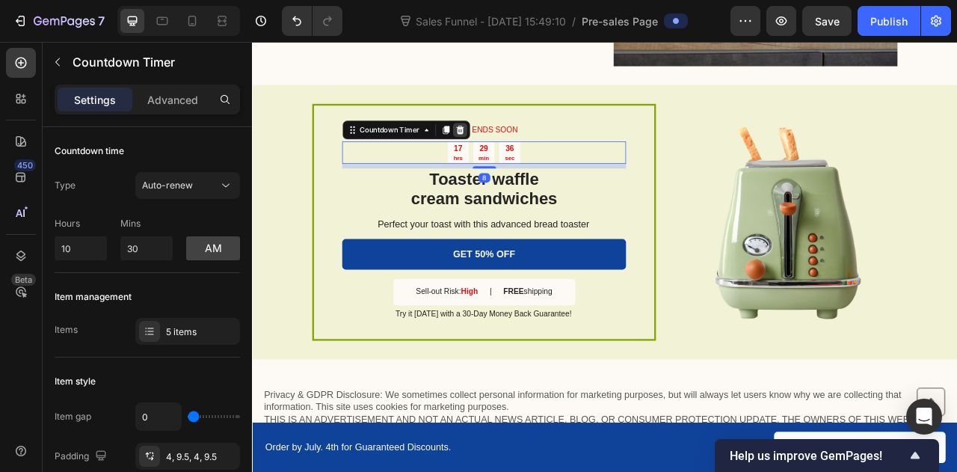
click at [510, 153] on icon at bounding box center [516, 154] width 12 height 12
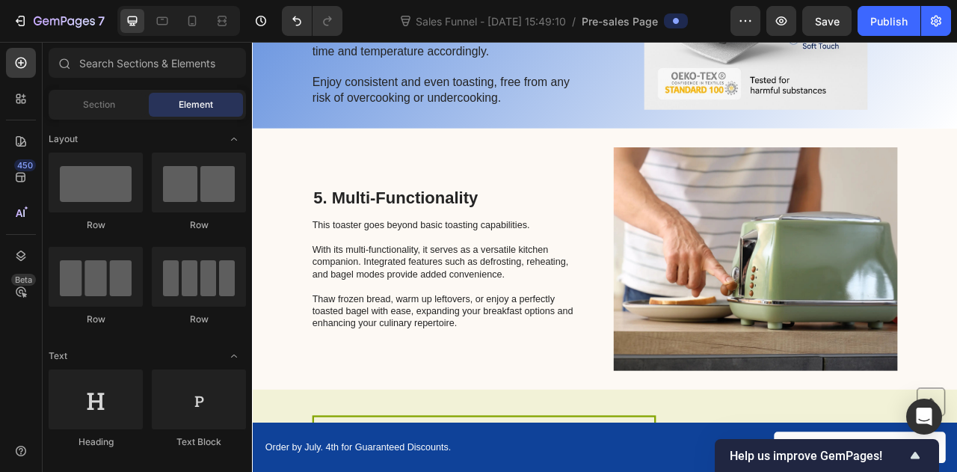
scroll to position [1465, 0]
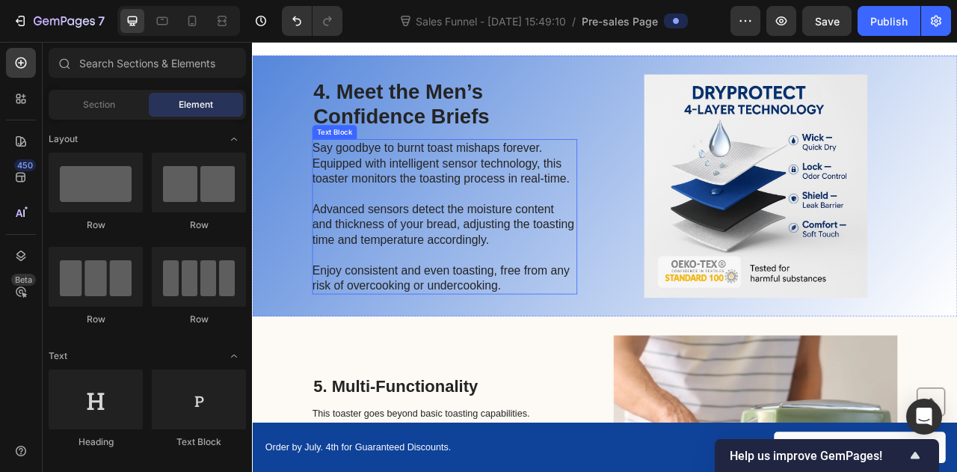
click at [545, 219] on p "Say goodbye to burnt toast mishaps forever. Equipped with intelligent sensor te…" at bounding box center [496, 264] width 336 height 194
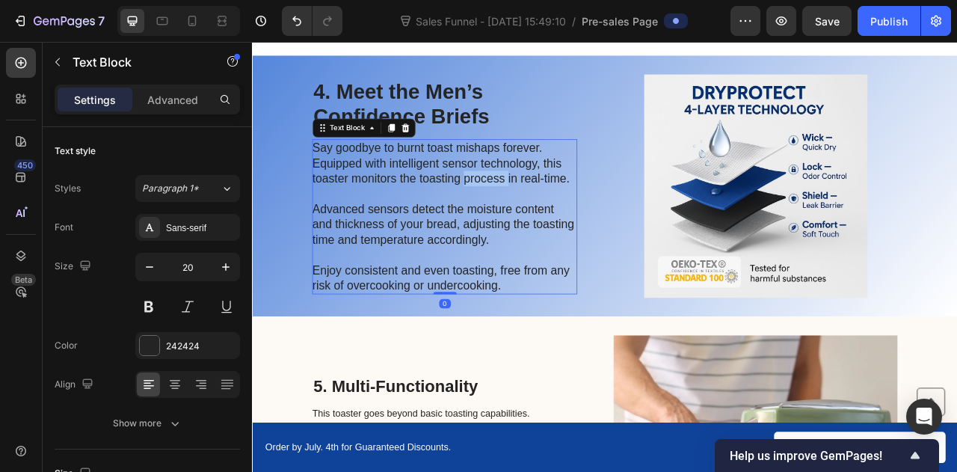
click at [545, 219] on p "Say goodbye to burnt toast mishaps forever. Equipped with intelligent sensor te…" at bounding box center [496, 264] width 336 height 194
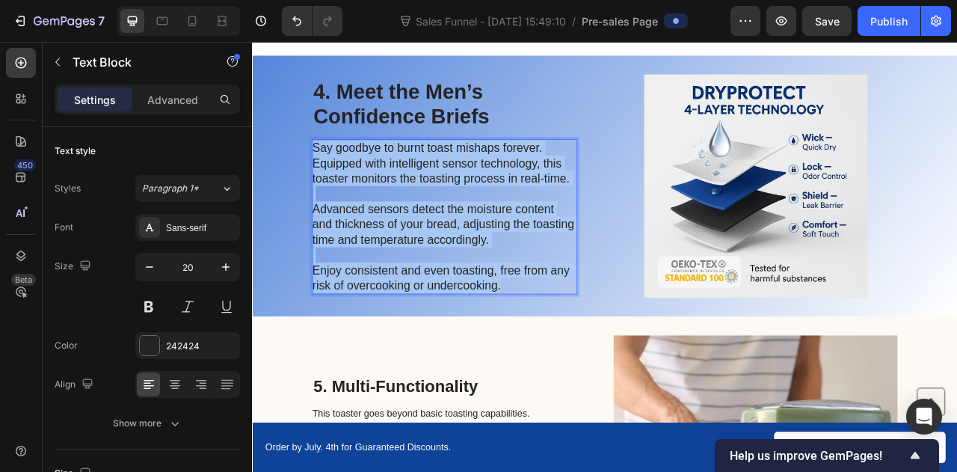
drag, startPoint x: 565, startPoint y: 350, endPoint x: 324, endPoint y: 185, distance: 292.3
click at [328, 185] on p "Say goodbye to burnt toast mishaps forever. Equipped with intelligent sensor te…" at bounding box center [496, 264] width 336 height 194
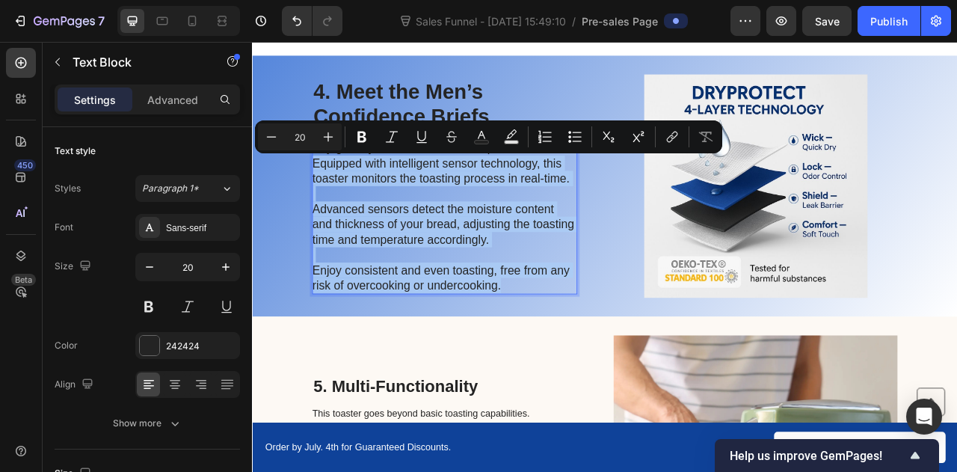
click at [363, 218] on p "Say goodbye to burnt toast mishaps forever. Equipped with intelligent sensor te…" at bounding box center [496, 264] width 336 height 194
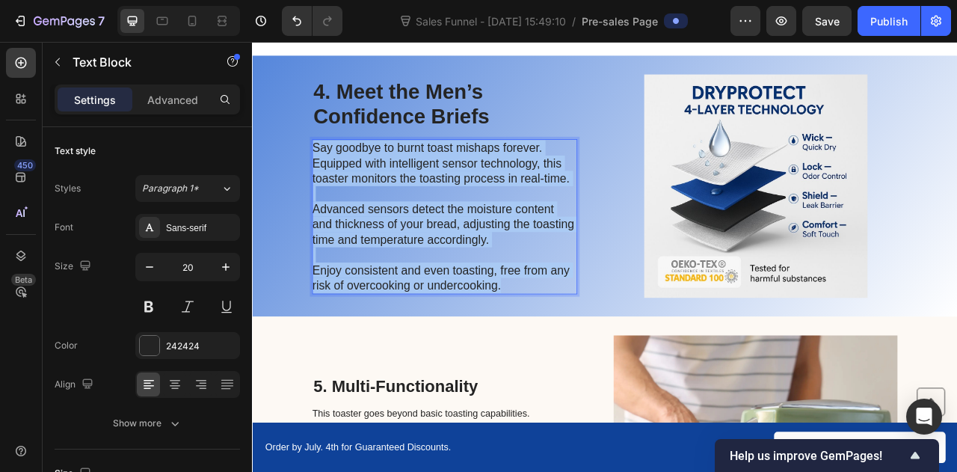
drag, startPoint x: 326, startPoint y: 173, endPoint x: 600, endPoint y: 351, distance: 326.5
click at [600, 351] on p "Say goodbye to burnt toast mishaps forever. Equipped with intelligent sensor te…" at bounding box center [496, 264] width 336 height 194
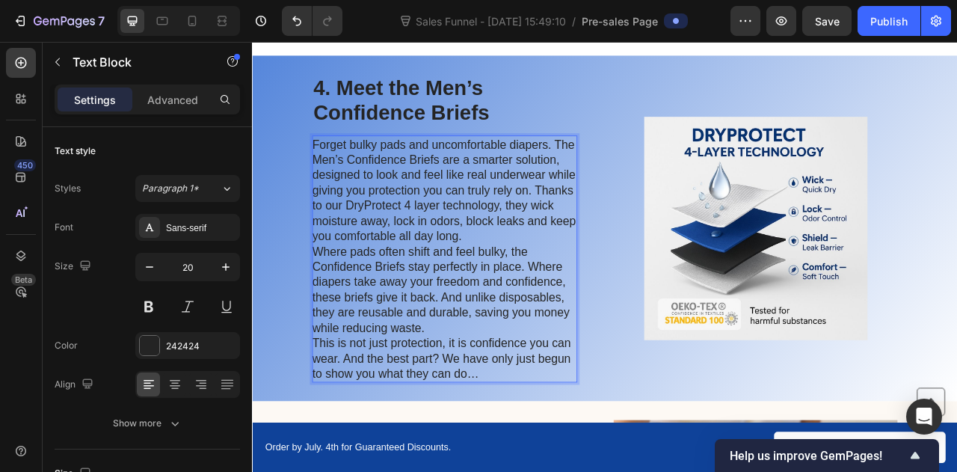
scroll to position [1461, 0]
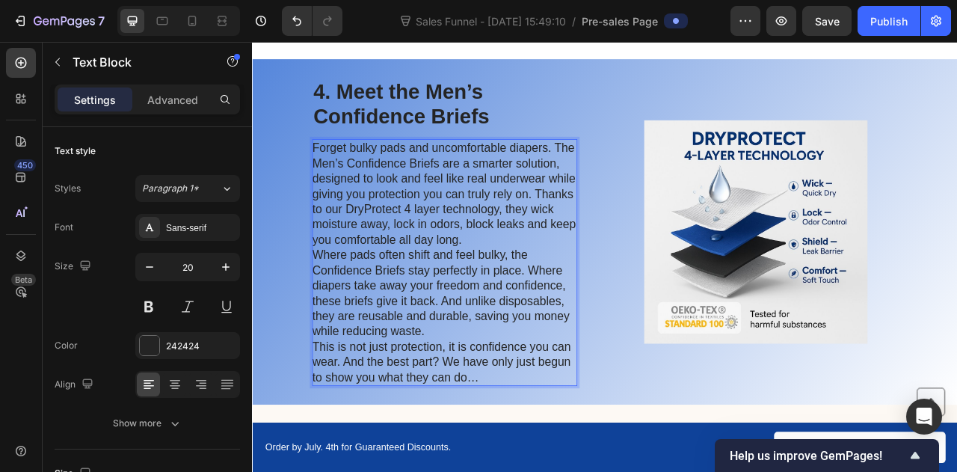
click at [512, 304] on p "Where pads often shift and feel bulky, the Confidence Briefs stay perfectly in …" at bounding box center [496, 361] width 336 height 117
click at [513, 295] on p "Forget bulky pads and uncomfortable diapers. The Men’s Confidence Briefs are a …" at bounding box center [496, 235] width 336 height 136
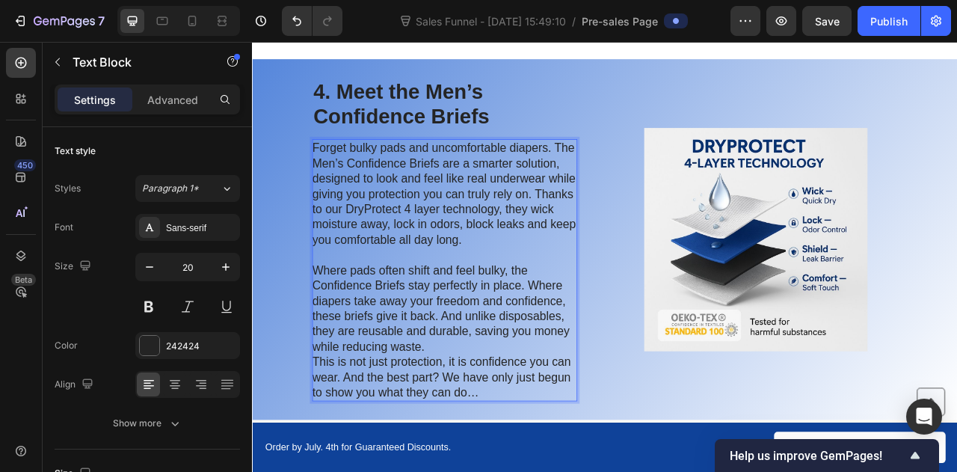
click at [470, 422] on p "Where pads often shift and feel bulky, the Confidence Briefs stay perfectly in …" at bounding box center [496, 380] width 336 height 117
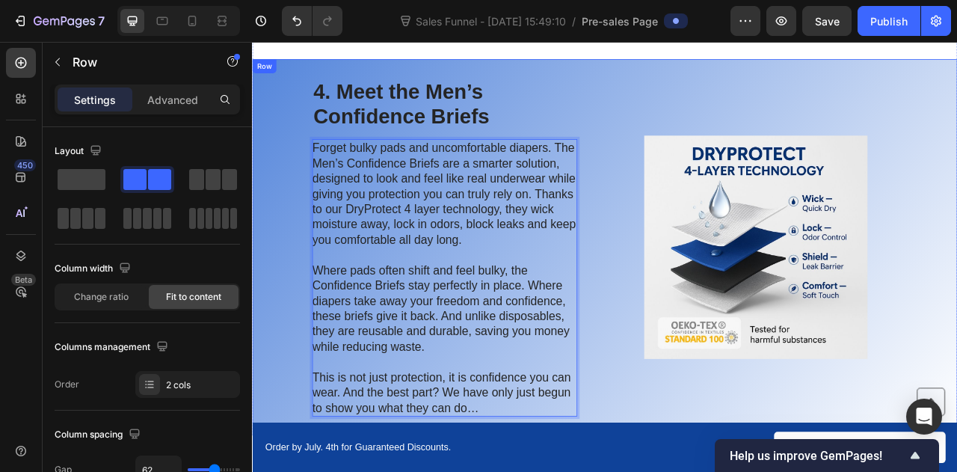
click at [888, 77] on div "4. Meet the Men’s Confidence Briefs Heading Forget bulky pads and uncomfortable…" at bounding box center [700, 303] width 897 height 479
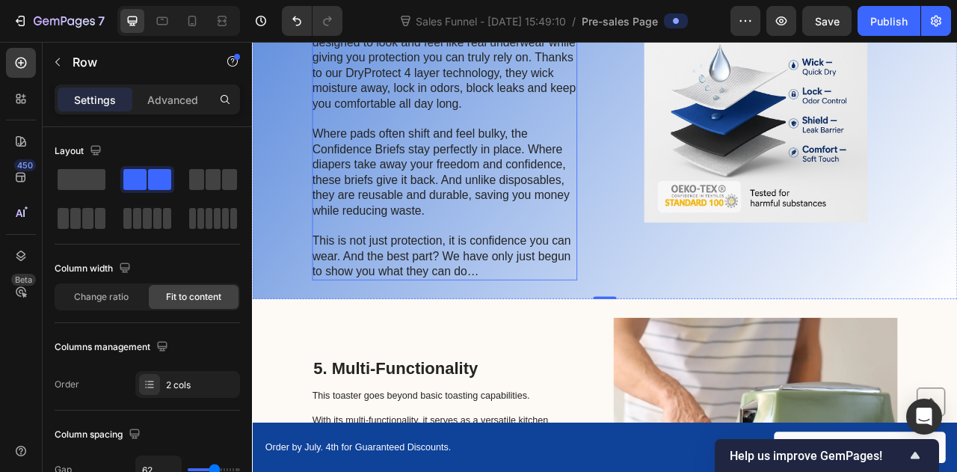
scroll to position [1636, 0]
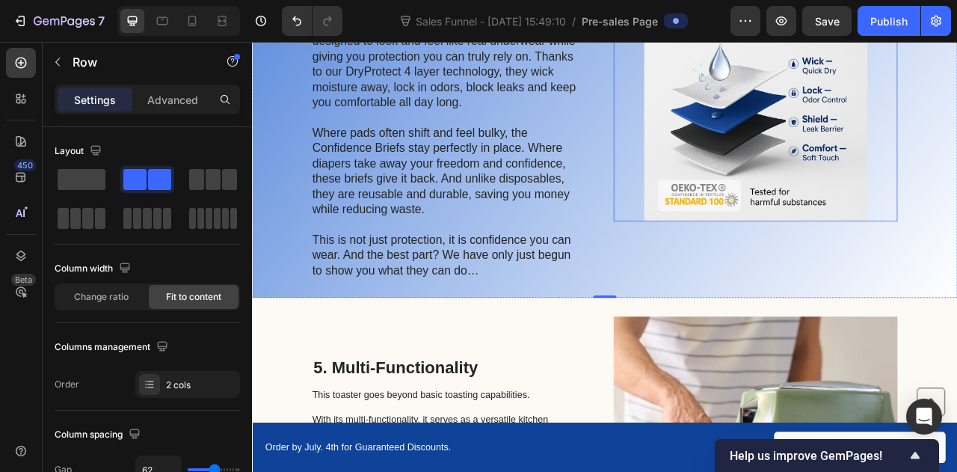
click at [908, 142] on img at bounding box center [892, 128] width 361 height 284
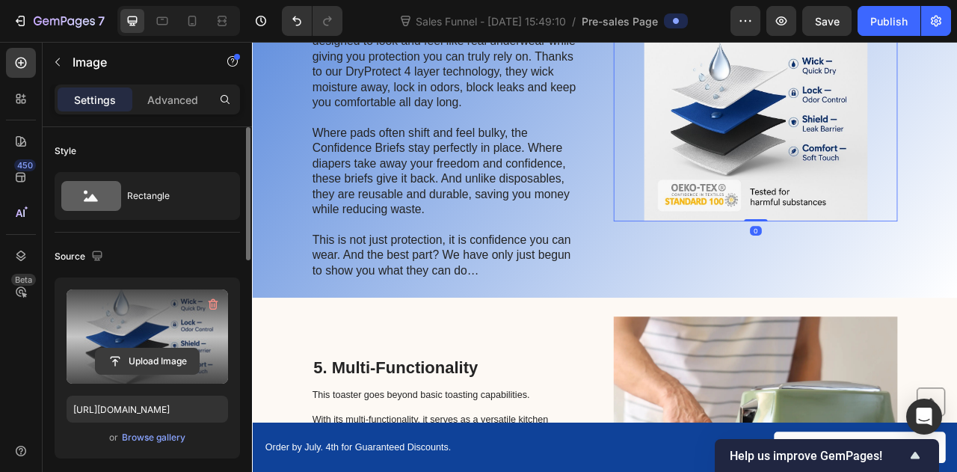
click at [139, 358] on input "file" at bounding box center [147, 360] width 103 height 25
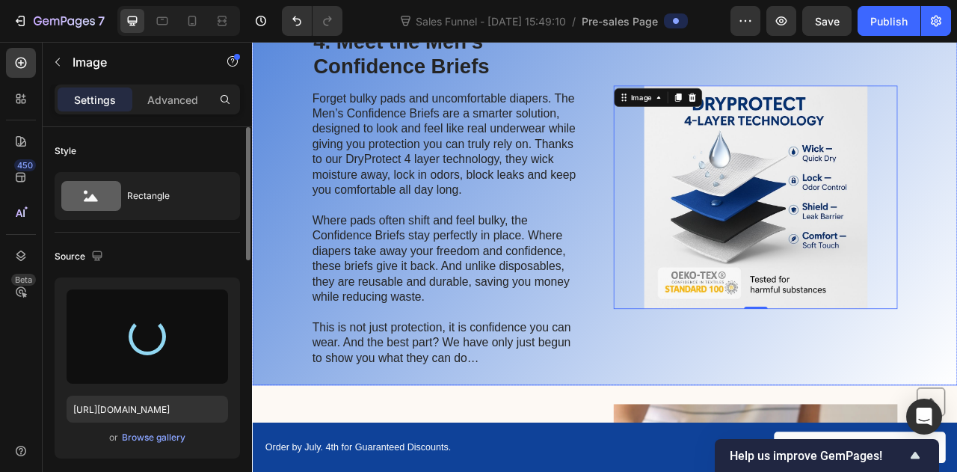
scroll to position [1523, 0]
type input "[URL][DOMAIN_NAME]"
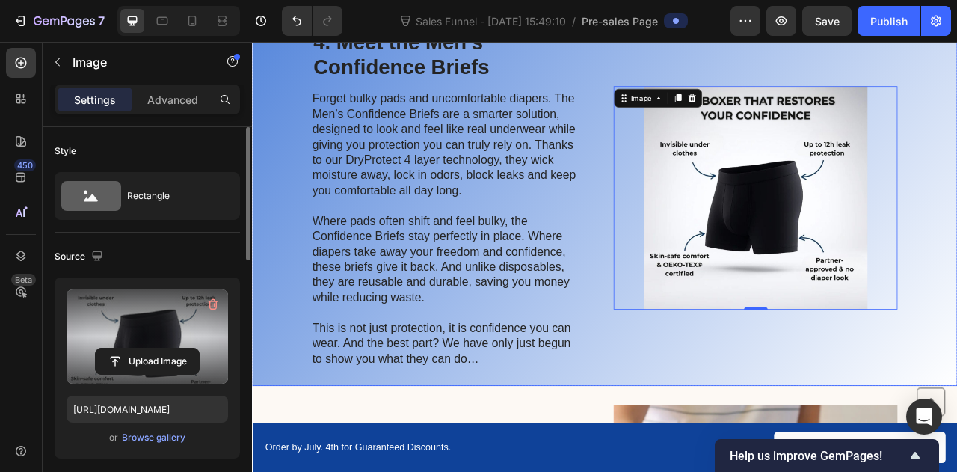
click at [921, 67] on div "Image 0" at bounding box center [892, 240] width 361 height 431
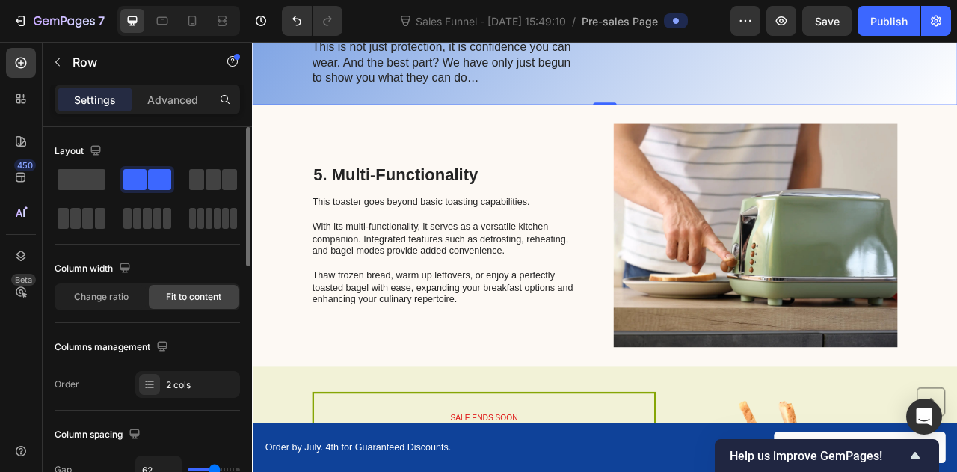
scroll to position [1882, 0]
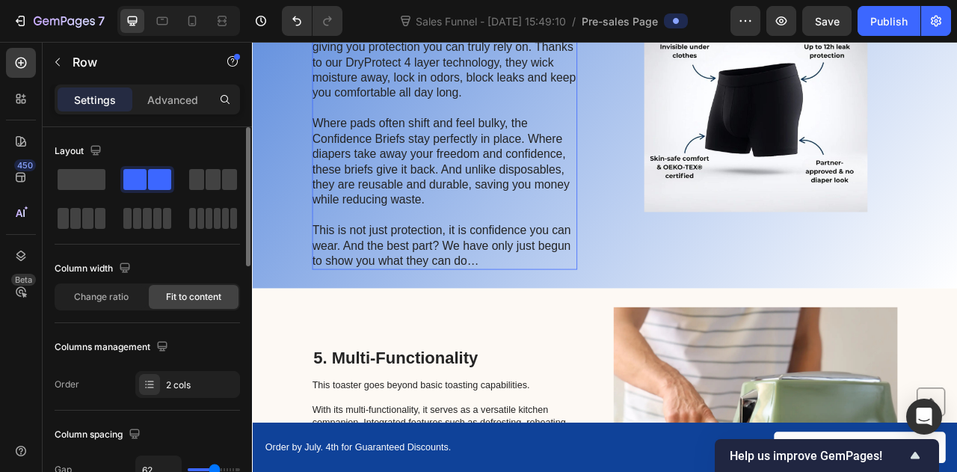
click at [458, 233] on p "Where pads often shift and feel bulky, the Confidence Briefs stay perfectly in …" at bounding box center [496, 193] width 336 height 117
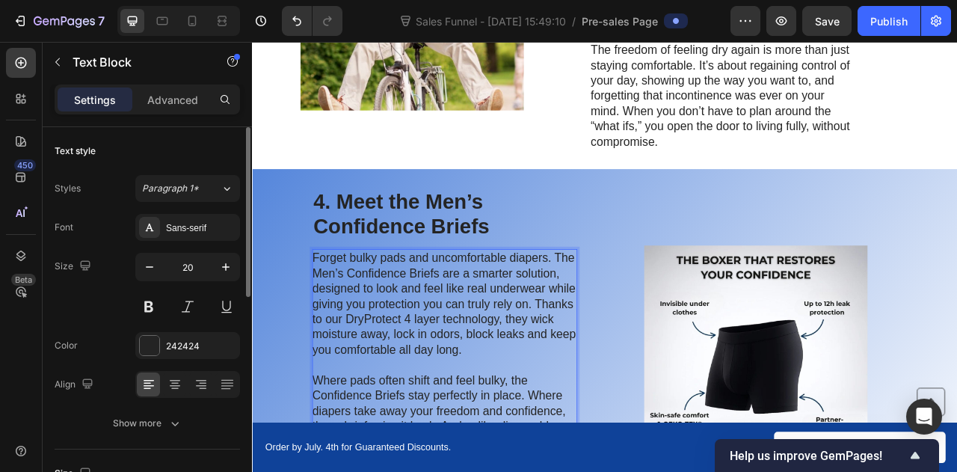
scroll to position [1550, 0]
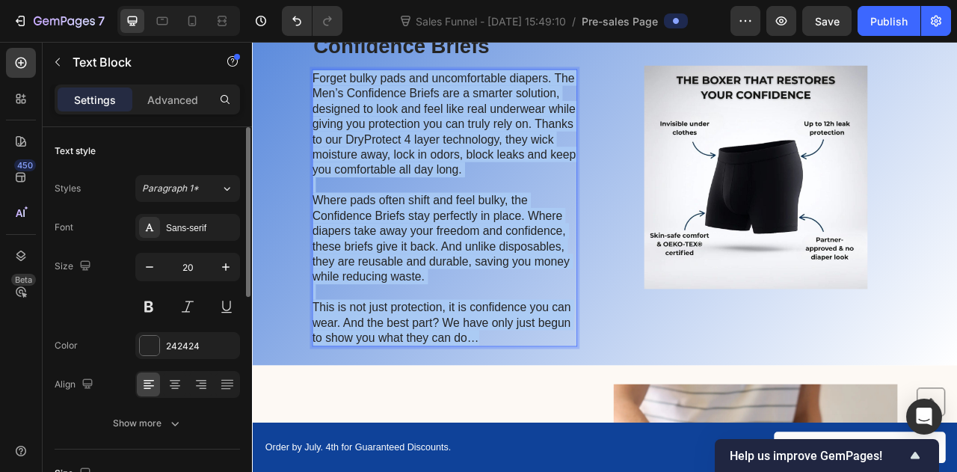
drag, startPoint x: 543, startPoint y: 416, endPoint x: 322, endPoint y: 81, distance: 401.1
click at [328, 81] on div "Forget bulky pads and uncomfortable diapers. The Men’s Confidence Briefs are a …" at bounding box center [496, 252] width 337 height 353
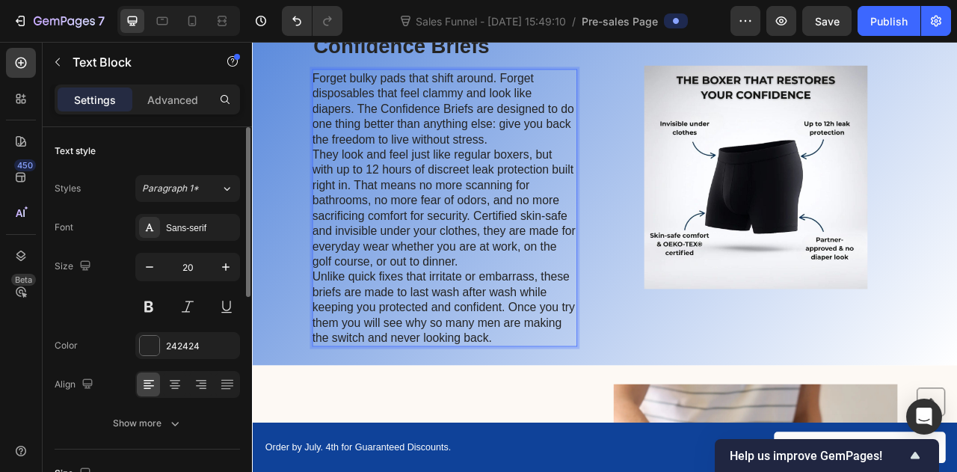
click at [548, 165] on p "Forget bulky pads that shift around. Forget disposables that feel clammy and lo…" at bounding box center [496, 126] width 336 height 97
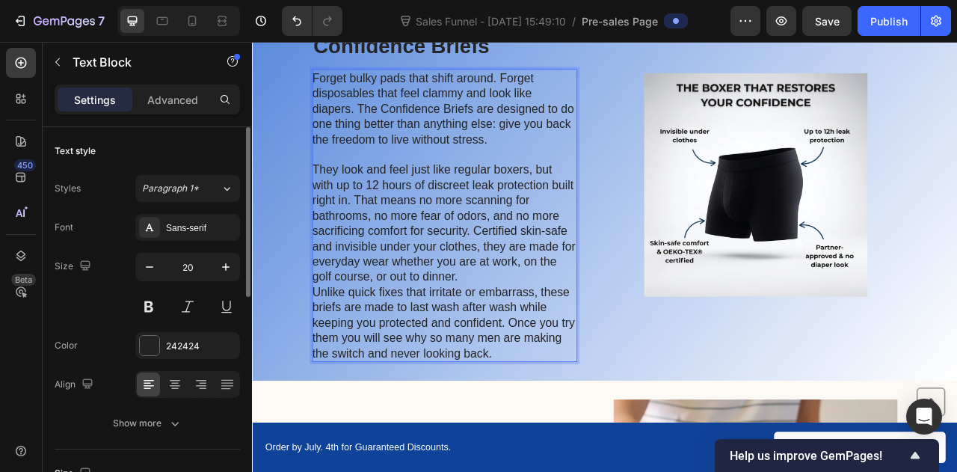
click at [512, 337] on p "They look and feel just like regular boxers, but with up to 12 hours of discree…" at bounding box center [496, 272] width 336 height 156
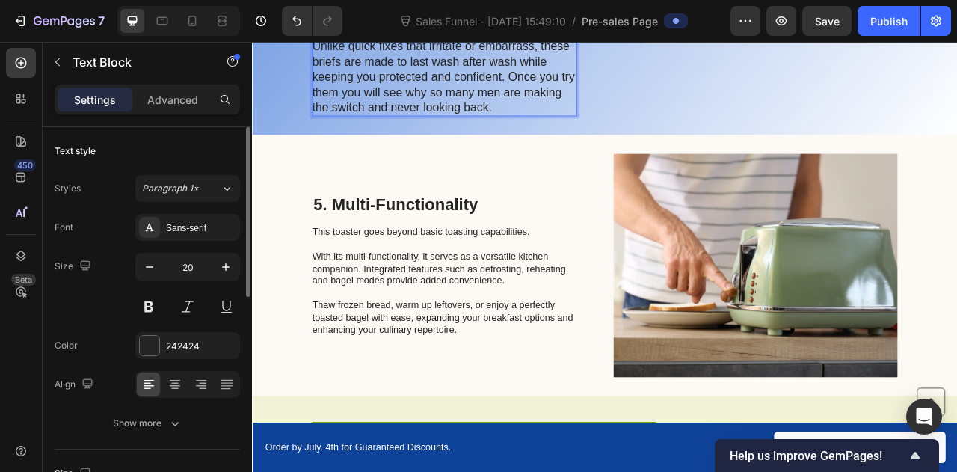
scroll to position [1889, 0]
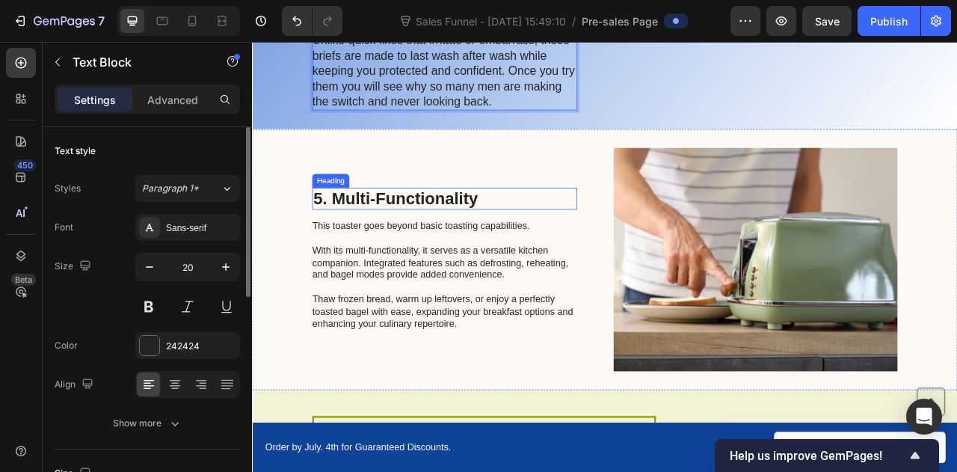
click at [439, 234] on h2 "5. Multi-Functionality" at bounding box center [496, 241] width 337 height 28
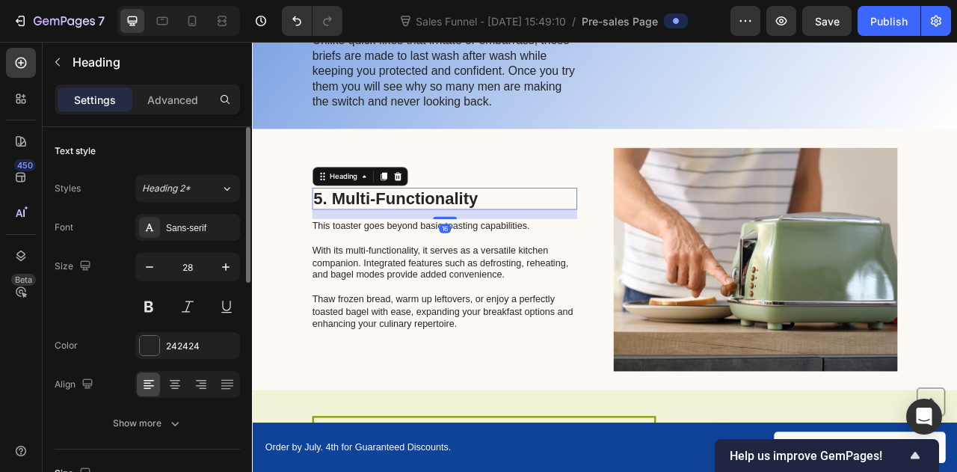
click at [439, 234] on h2 "5. Multi-Functionality" at bounding box center [496, 241] width 337 height 28
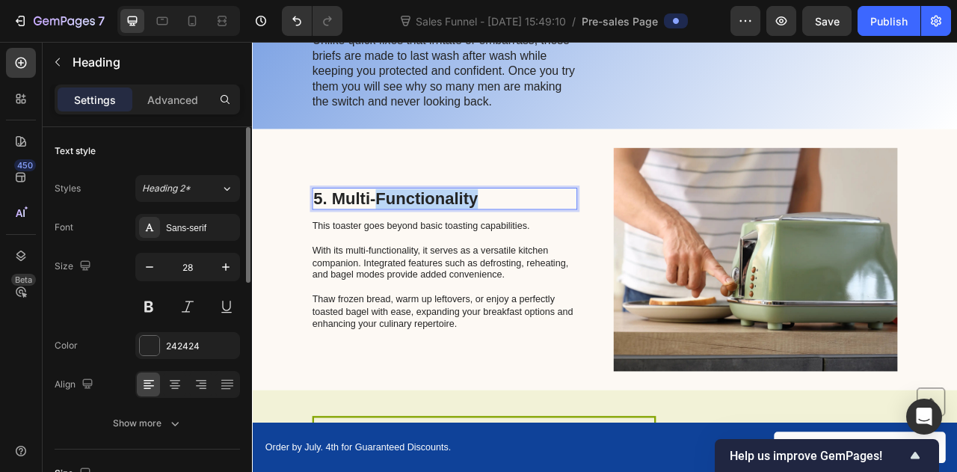
click at [439, 234] on p "5. Multi-Functionality" at bounding box center [497, 241] width 334 height 25
click at [352, 236] on p "5. Multi-Functionality" at bounding box center [497, 241] width 334 height 25
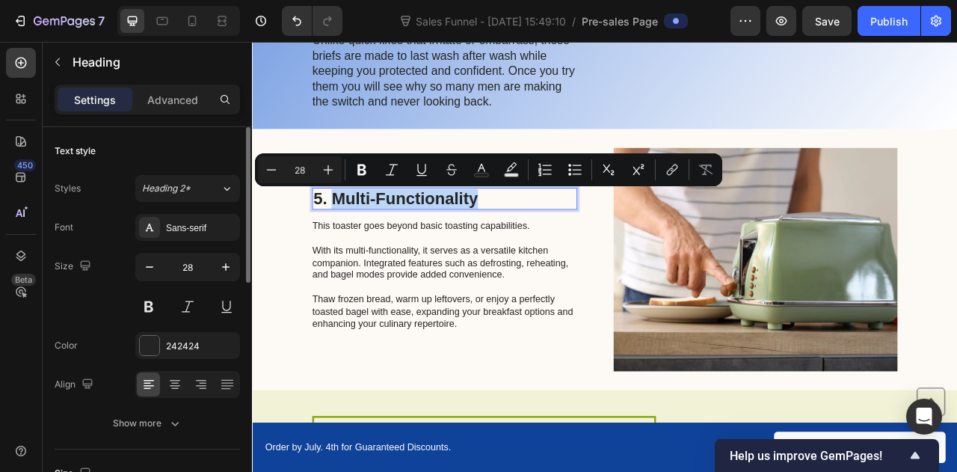
drag, startPoint x: 352, startPoint y: 236, endPoint x: 496, endPoint y: 237, distance: 143.6
click at [496, 237] on p "5. Multi-Functionality" at bounding box center [497, 241] width 334 height 25
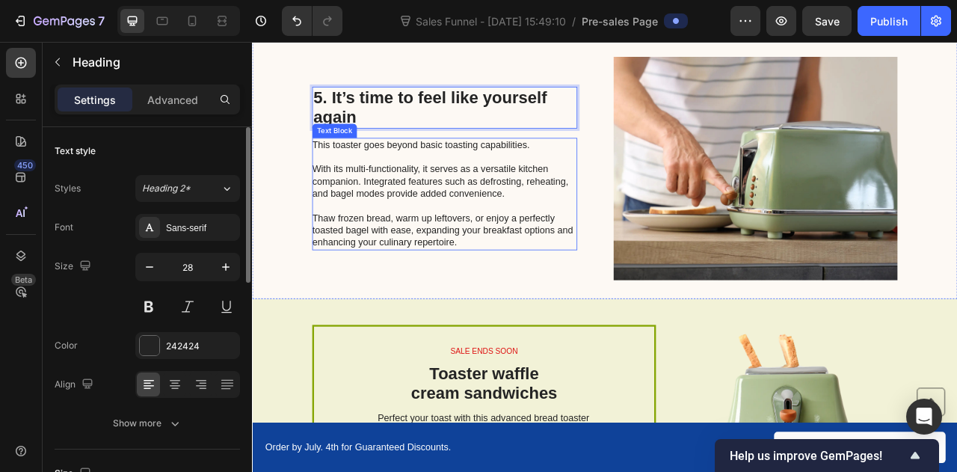
scroll to position [1976, 0]
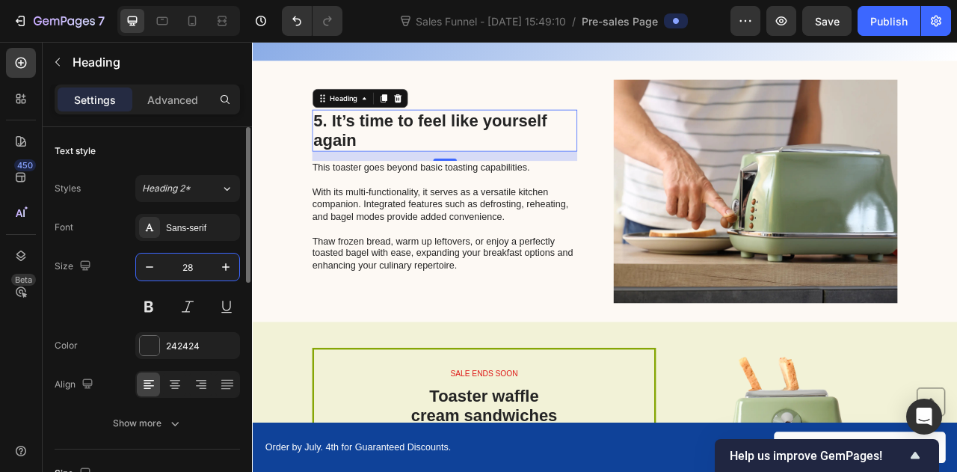
click at [205, 265] on input "28" at bounding box center [187, 267] width 49 height 27
type input "35"
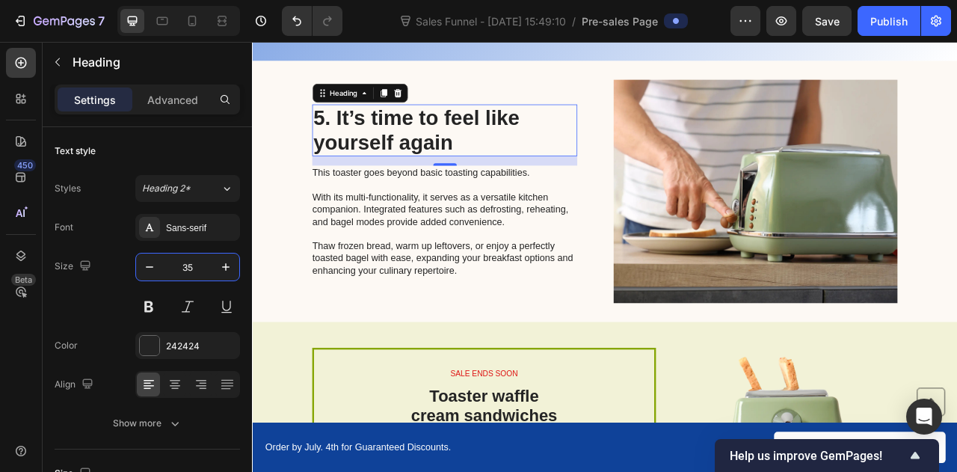
click at [402, 253] on p "This toaster goes beyond basic toasting capabilities. With its multi-functional…" at bounding box center [496, 270] width 336 height 140
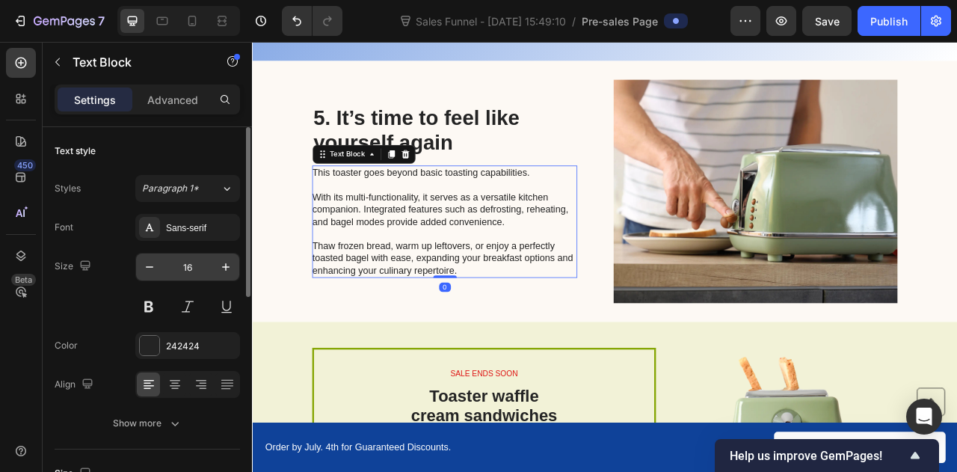
click at [200, 264] on input "16" at bounding box center [187, 267] width 49 height 27
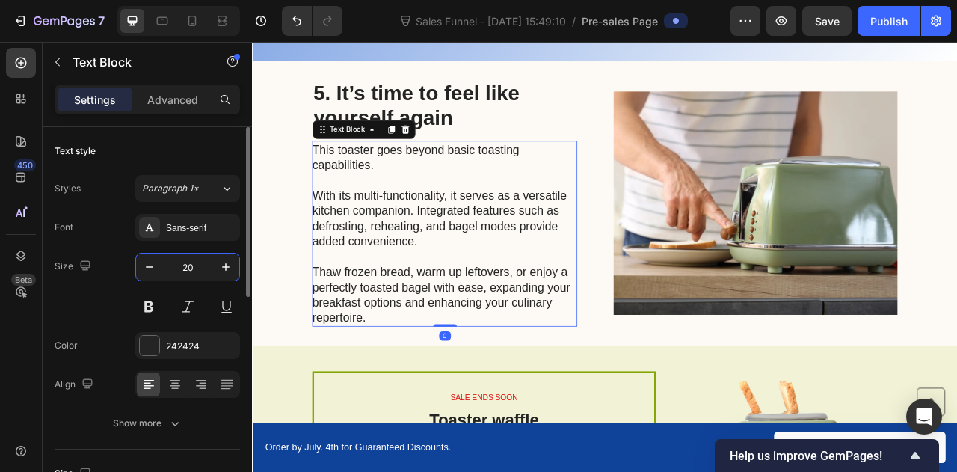
type input "20"
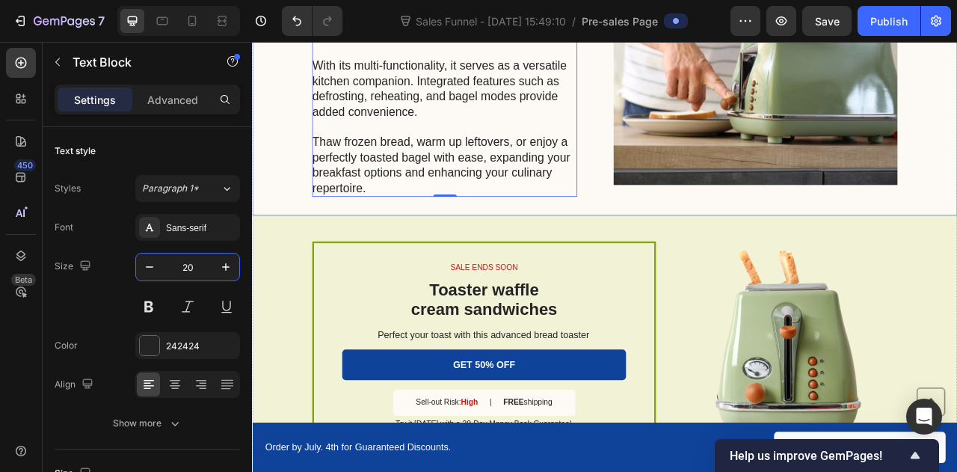
scroll to position [2147, 0]
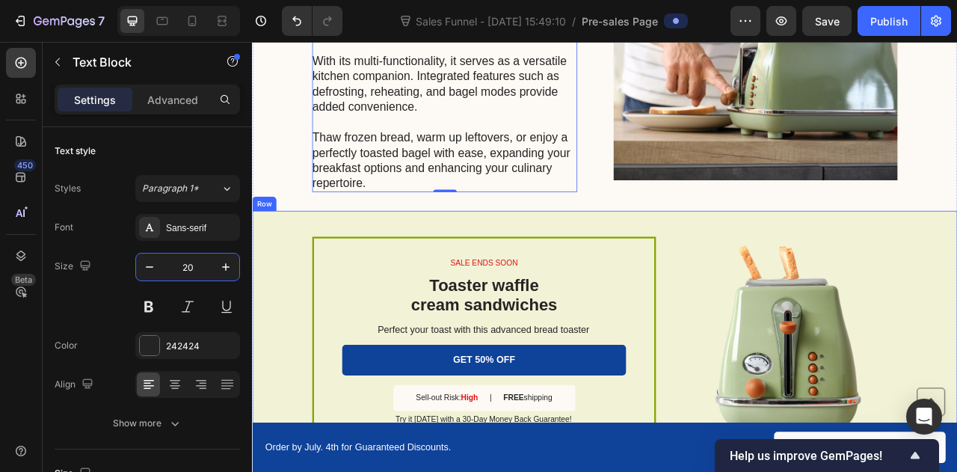
click at [277, 298] on div "SALE ENDS SOON Text Block Toaster waffle cream sandwiches Heading Perfect your …" at bounding box center [700, 423] width 897 height 333
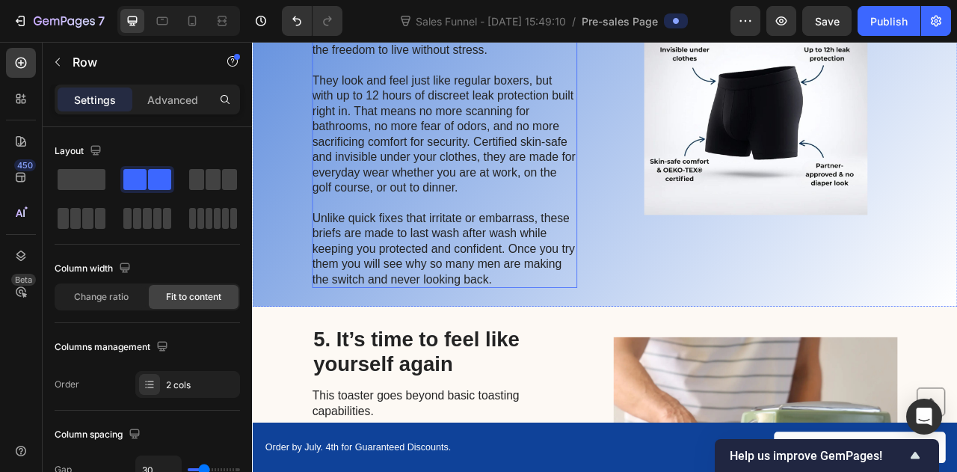
scroll to position [1661, 0]
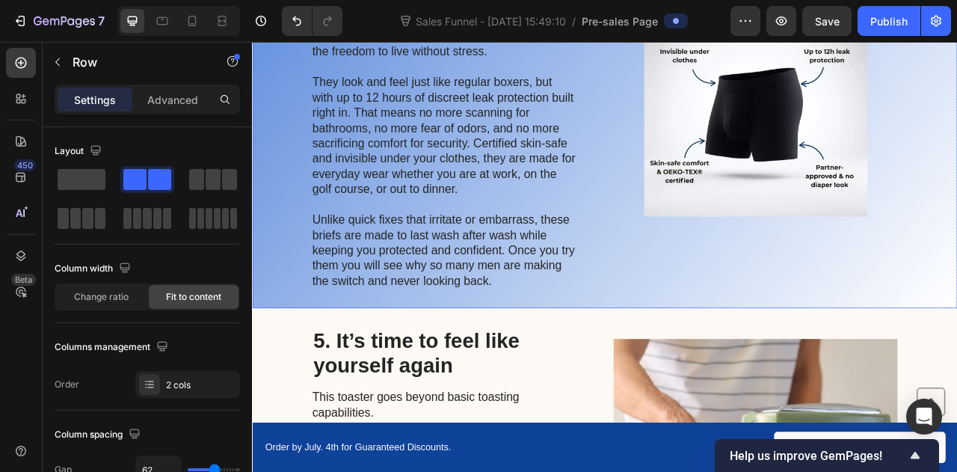
click at [293, 232] on div "4. Meet the Men’s Confidence Briefs Heading Forget bulky pads that shift around…" at bounding box center [700, 121] width 897 height 517
click at [299, 224] on div "4. Meet the Men’s Confidence Briefs Heading Forget bulky pads that shift around…" at bounding box center [700, 121] width 897 height 517
click at [743, 319] on div "Image" at bounding box center [892, 122] width 361 height 470
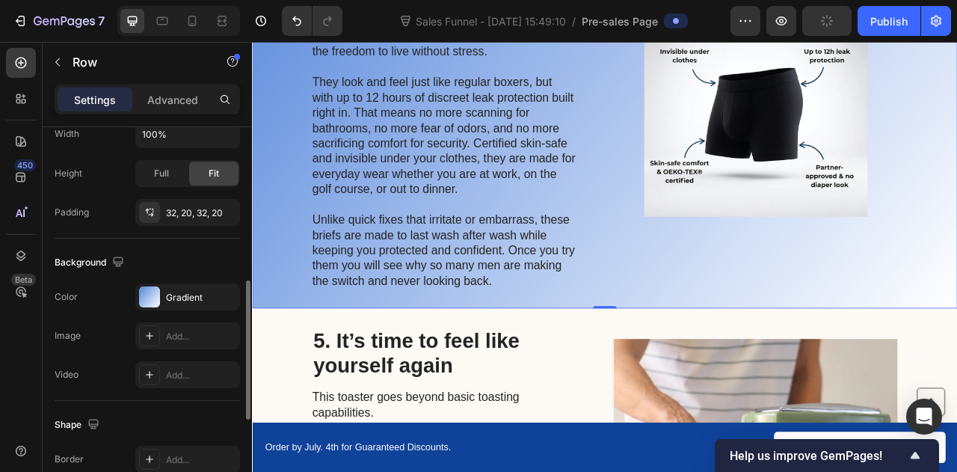
scroll to position [423, 0]
click at [168, 296] on div "Gradient" at bounding box center [187, 295] width 43 height 13
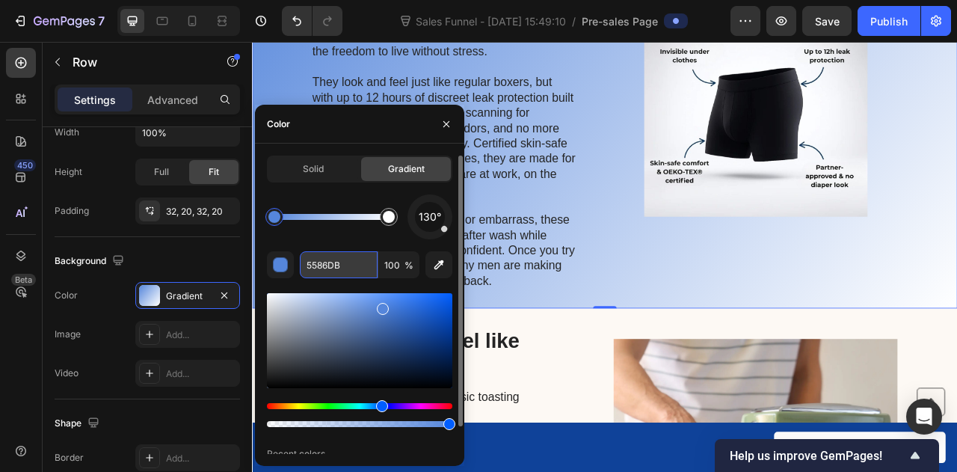
click at [331, 268] on input "5586DB" at bounding box center [339, 264] width 78 height 27
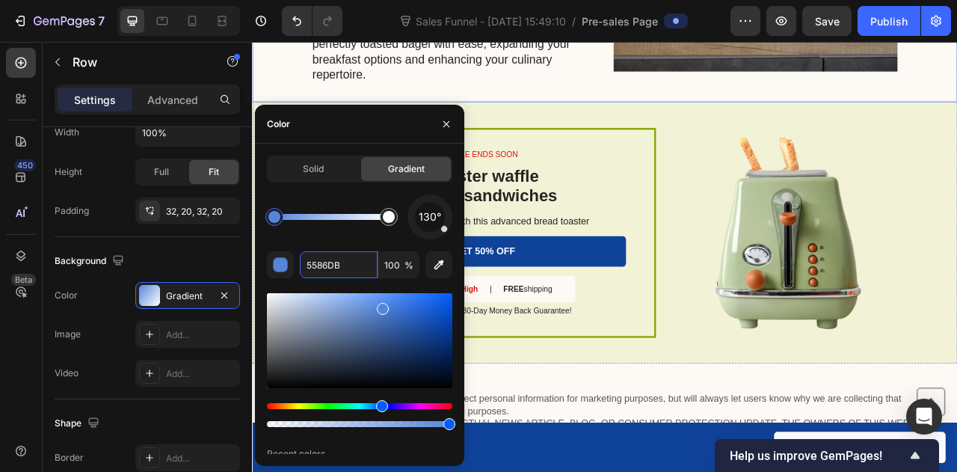
scroll to position [2355, 0]
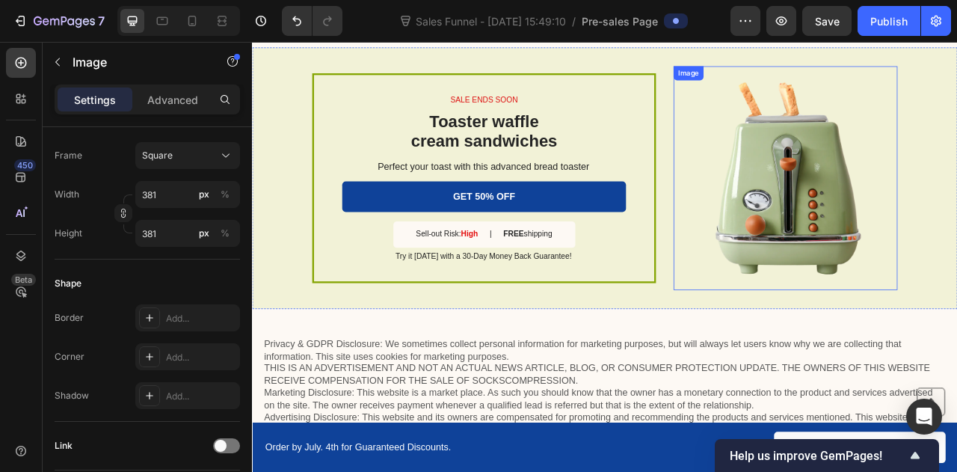
click at [796, 254] on img at bounding box center [930, 215] width 285 height 285
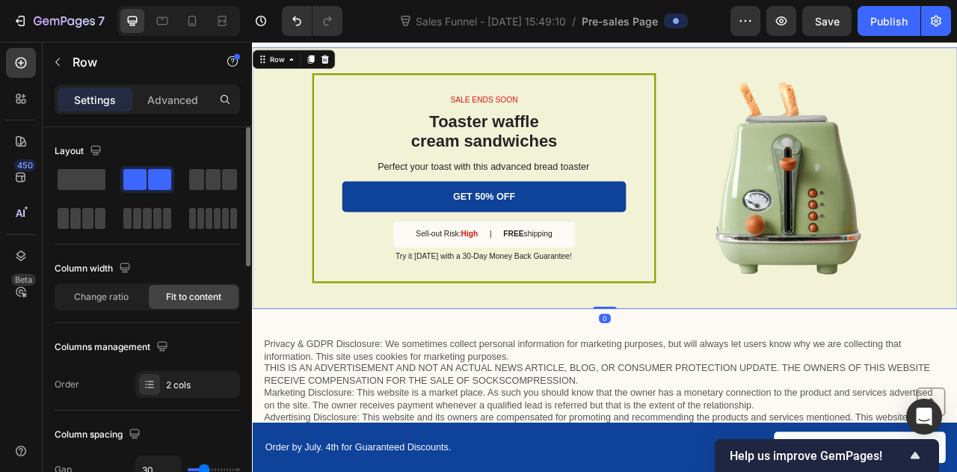
click at [777, 263] on div "SALE ENDS SOON Text Block Toaster waffle cream sandwiches Heading Perfect your …" at bounding box center [700, 215] width 897 height 333
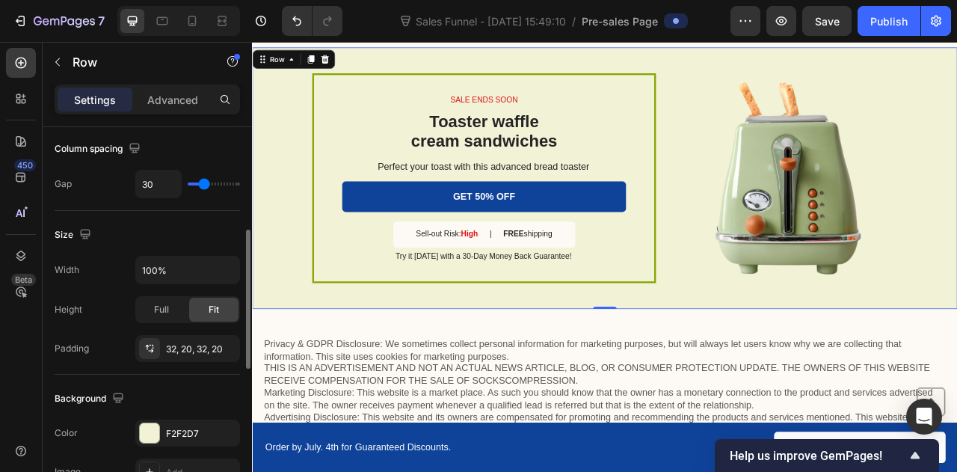
scroll to position [287, 0]
click at [168, 426] on div "F2F2D7" at bounding box center [187, 432] width 43 height 13
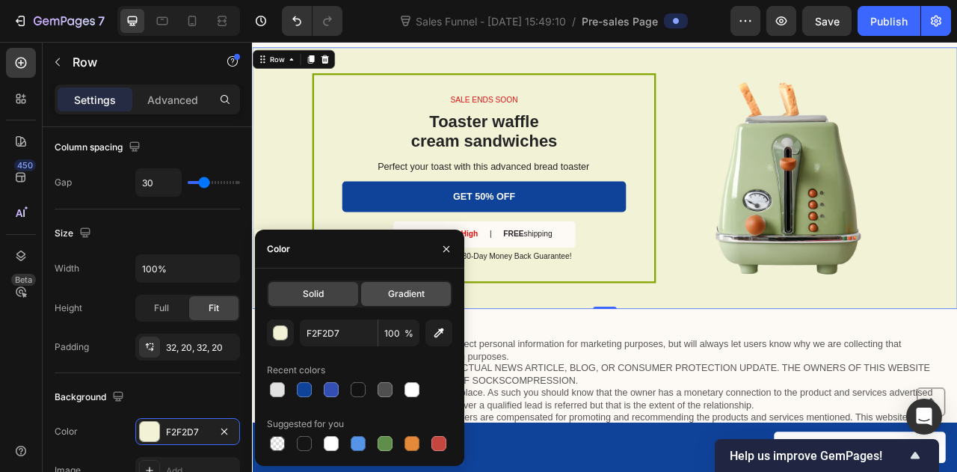
click at [385, 284] on div "Gradient" at bounding box center [406, 294] width 90 height 24
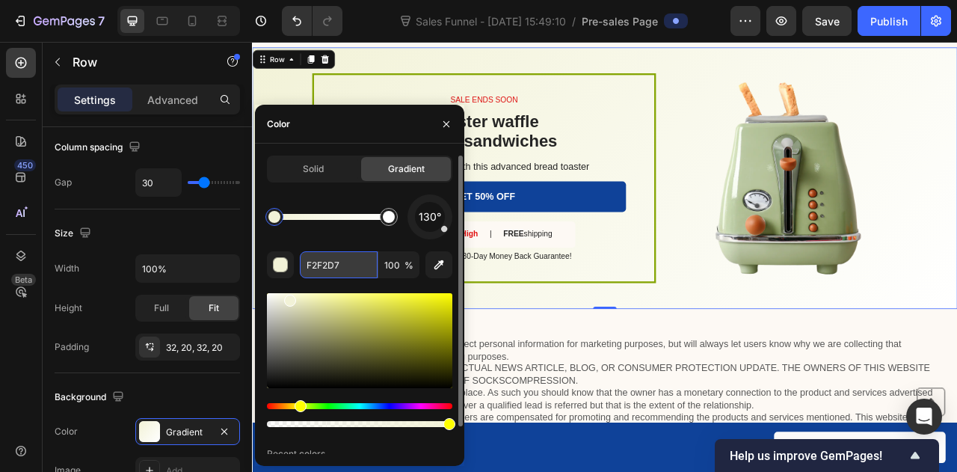
click at [329, 259] on input "F2F2D7" at bounding box center [339, 264] width 78 height 27
paste input "5586DB"
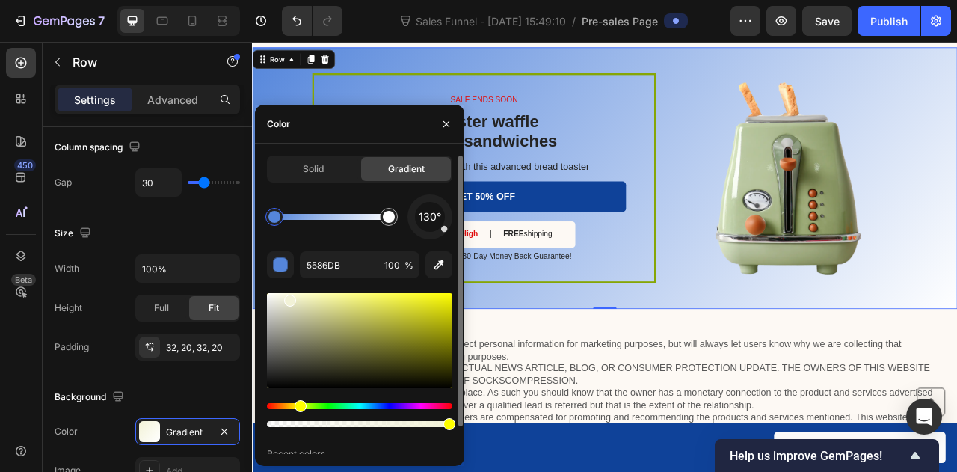
click at [322, 196] on div "130°" at bounding box center [359, 216] width 185 height 45
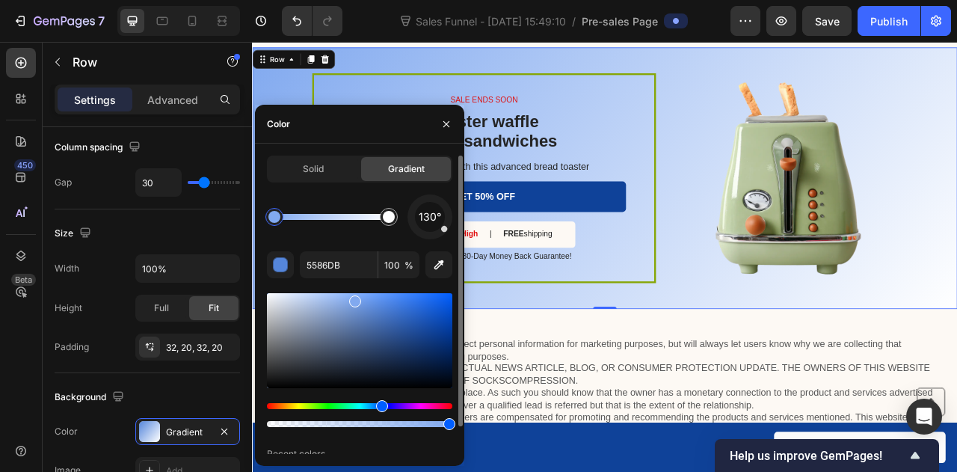
type input "81A9EF"
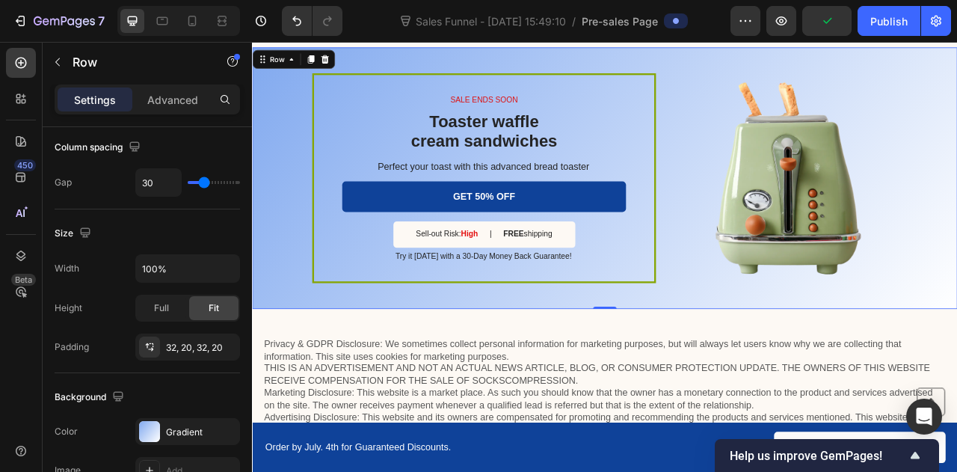
click at [710, 56] on div "SALE ENDS SOON Text Block Toaster waffle cream sandwiches Heading Perfect your …" at bounding box center [700, 215] width 897 height 333
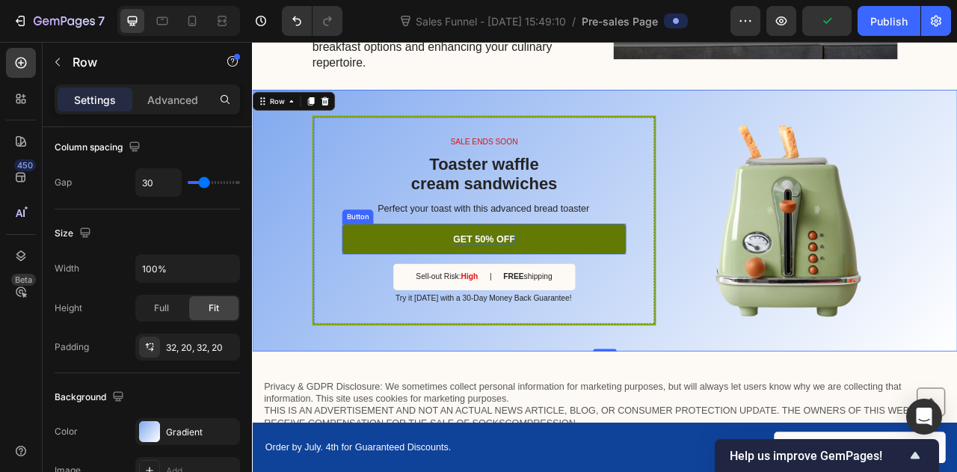
scroll to position [2300, 0]
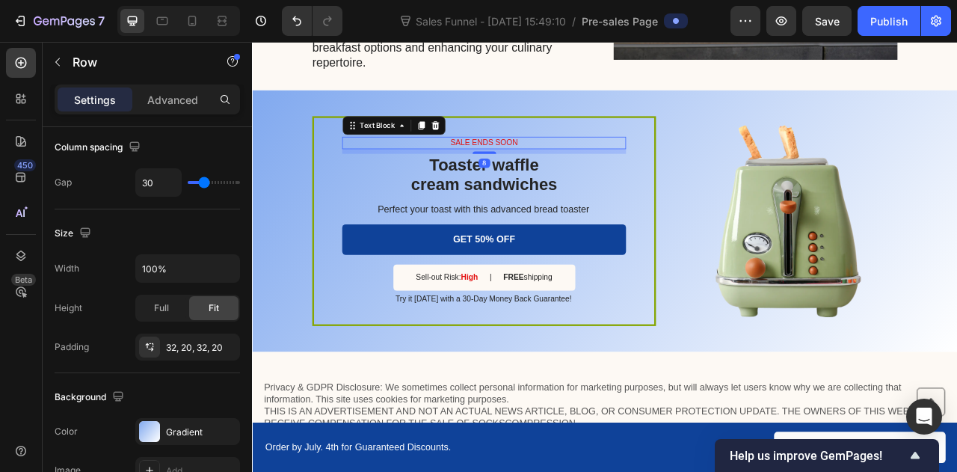
click at [540, 164] on p "SALE ENDS SOON" at bounding box center [547, 170] width 358 height 13
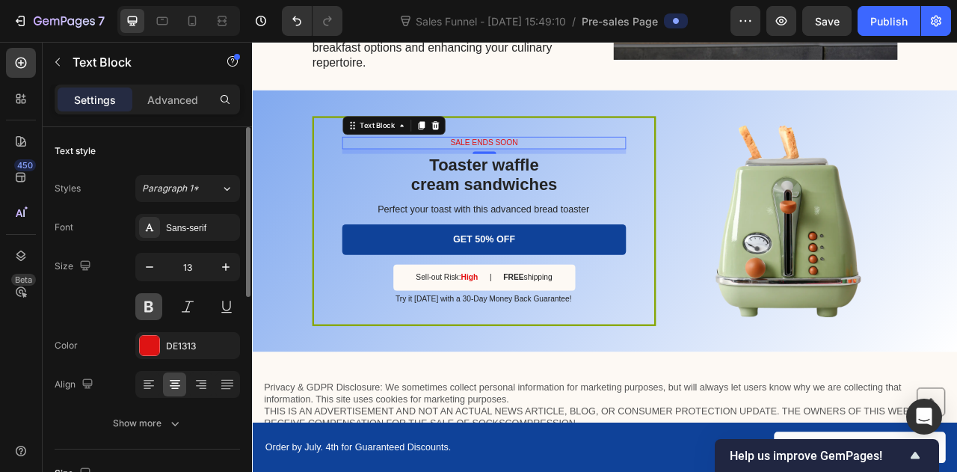
click at [139, 309] on button at bounding box center [148, 306] width 27 height 27
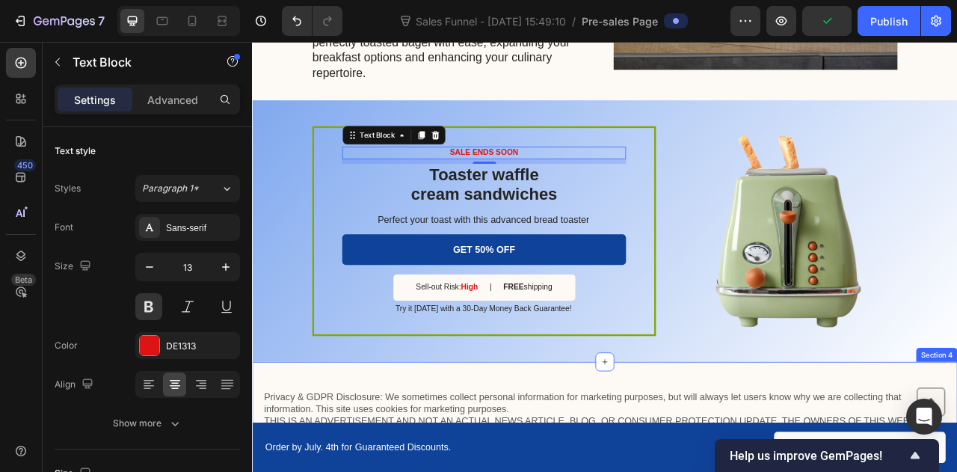
scroll to position [2288, 0]
click at [517, 379] on p "Try it [DATE] with a 30-Day Money Back Guarantee!" at bounding box center [546, 381] width 360 height 13
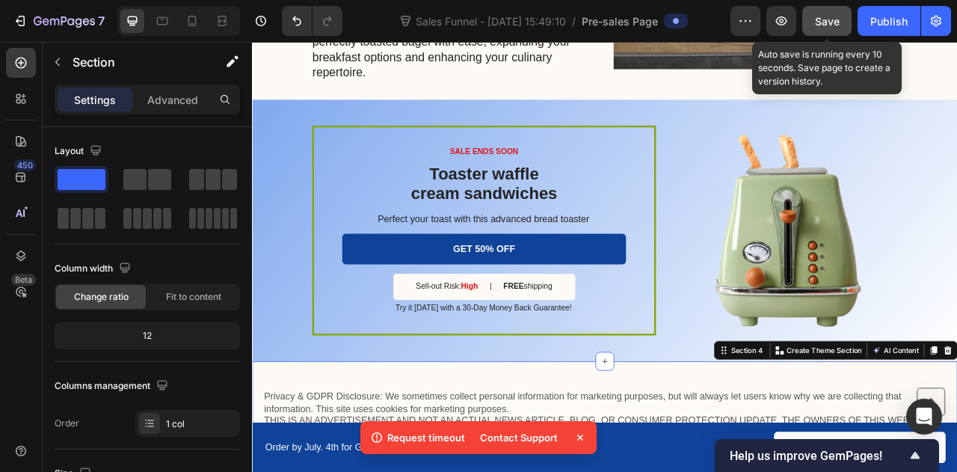
click at [830, 13] on div "Save" at bounding box center [827, 21] width 25 height 16
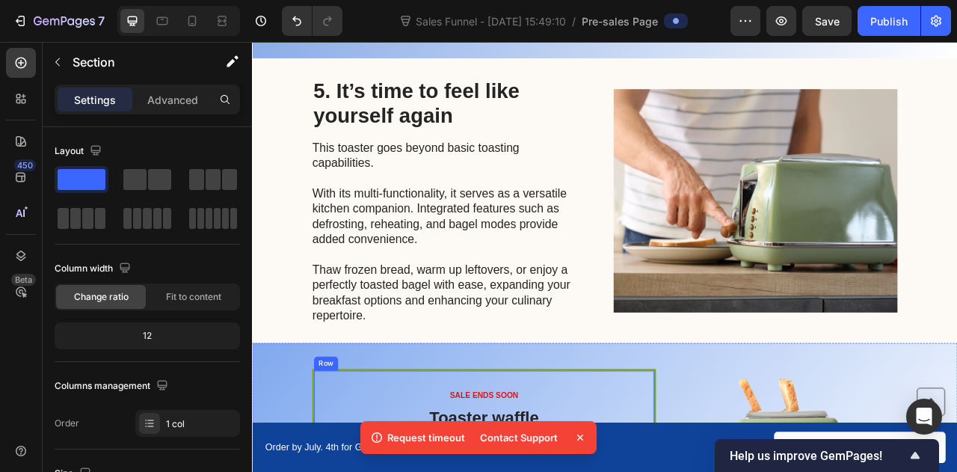
scroll to position [1972, 0]
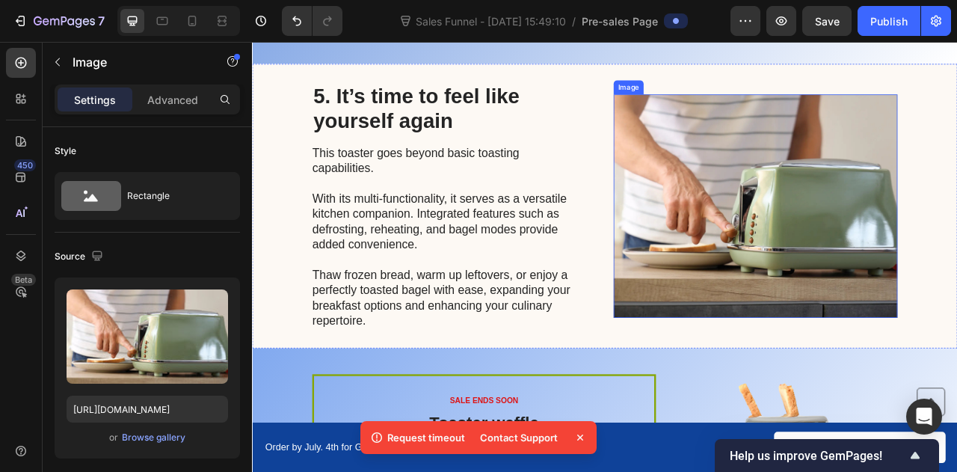
click at [737, 279] on img at bounding box center [892, 250] width 361 height 284
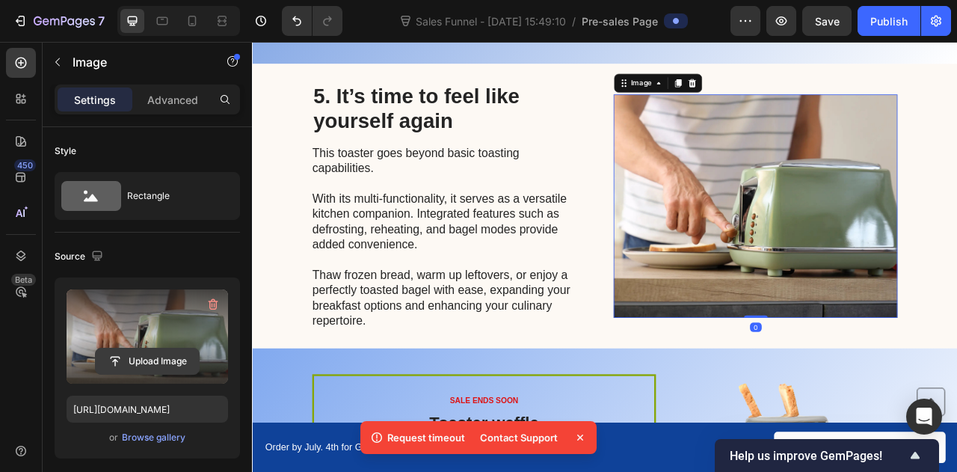
click at [130, 362] on input "file" at bounding box center [147, 360] width 103 height 25
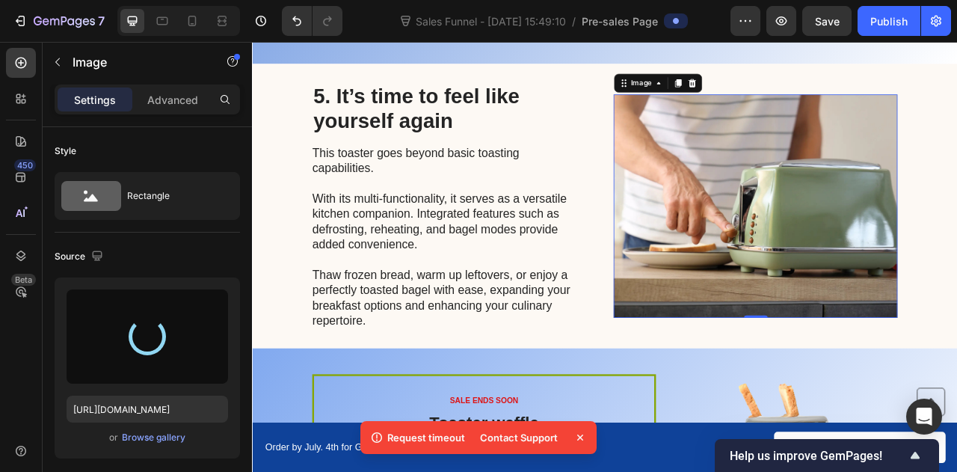
type input "[URL][DOMAIN_NAME]"
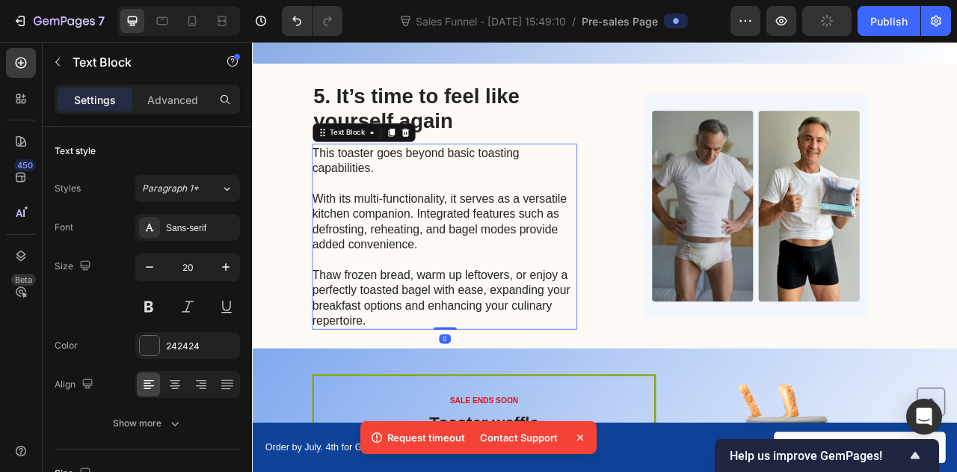
click at [446, 322] on p "This toaster goes beyond basic toasting capabilities. With its multi-functional…" at bounding box center [496, 289] width 336 height 233
click at [446, 327] on p "This toaster goes beyond basic toasting capabilities. With its multi-functional…" at bounding box center [496, 289] width 336 height 233
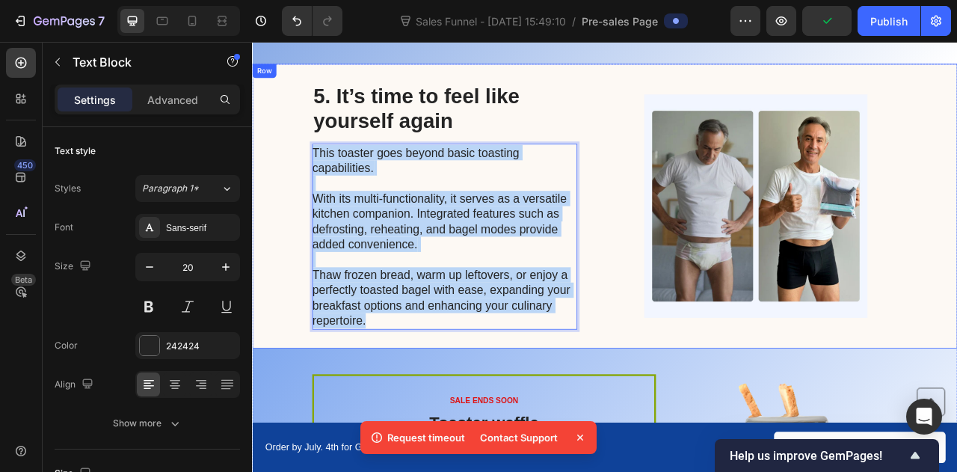
drag, startPoint x: 408, startPoint y: 399, endPoint x: 320, endPoint y: 183, distance: 233.4
click at [320, 183] on div "5. It’s time to feel like yourself again Heading This toaster goes beyond basic…" at bounding box center [700, 251] width 897 height 362
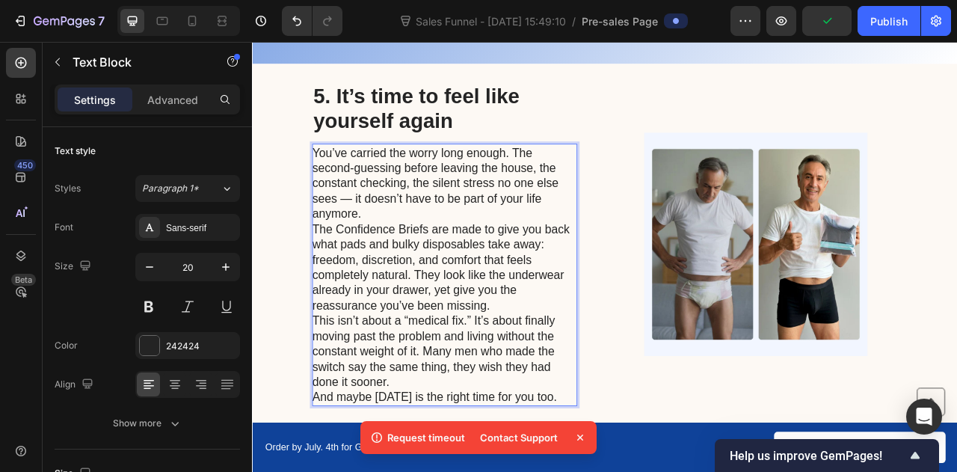
click at [405, 257] on p "You’ve carried the worry long enough. The second-guessing before leaving the ho…" at bounding box center [496, 221] width 336 height 97
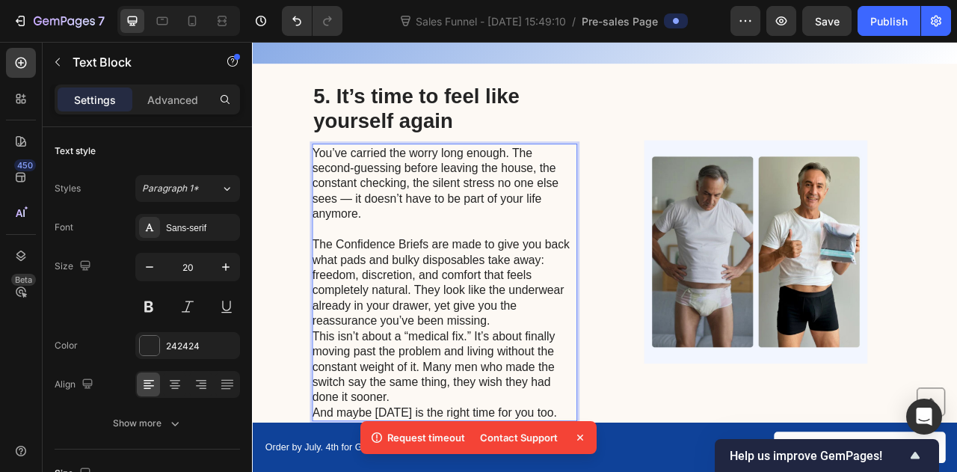
click at [551, 390] on p "The Confidence Briefs are made to give you back what pads and bulky disposables…" at bounding box center [496, 347] width 336 height 117
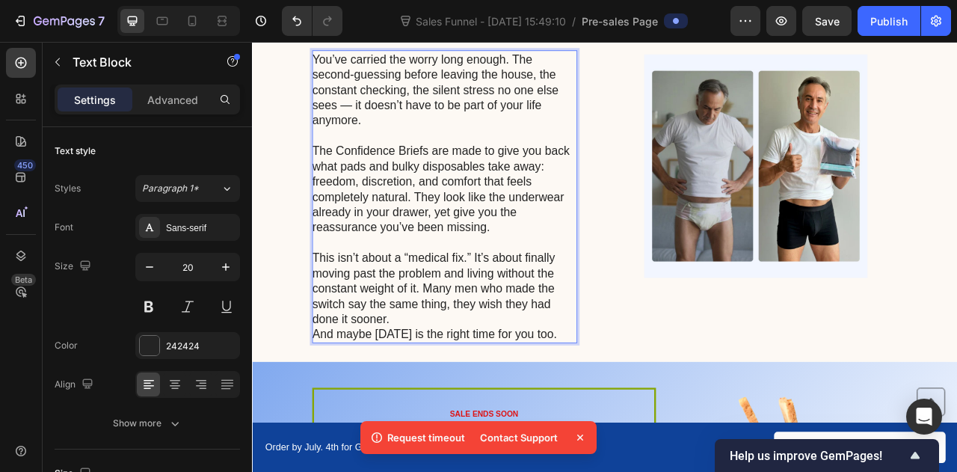
scroll to position [2092, 0]
click at [437, 391] on p "This isn’t about a “medical fix.” It’s about finally moving past the problem an…" at bounding box center [496, 353] width 336 height 97
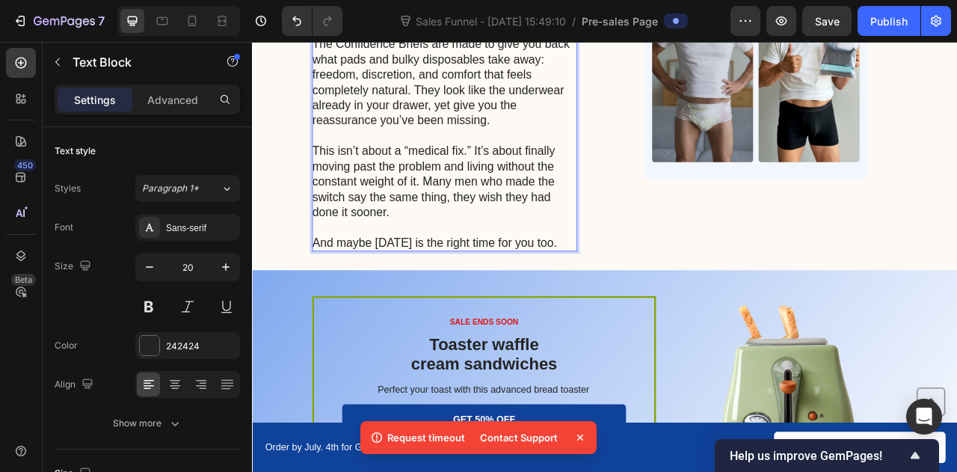
scroll to position [2401, 0]
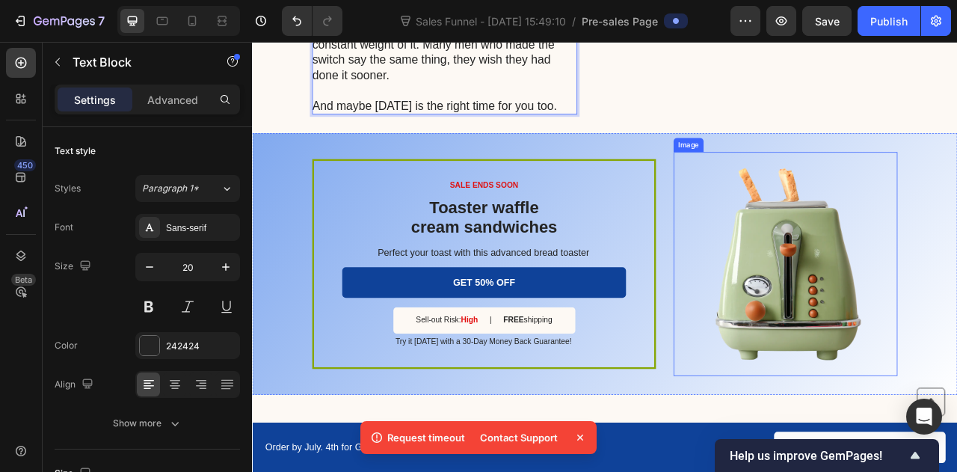
click at [930, 295] on img at bounding box center [930, 324] width 285 height 285
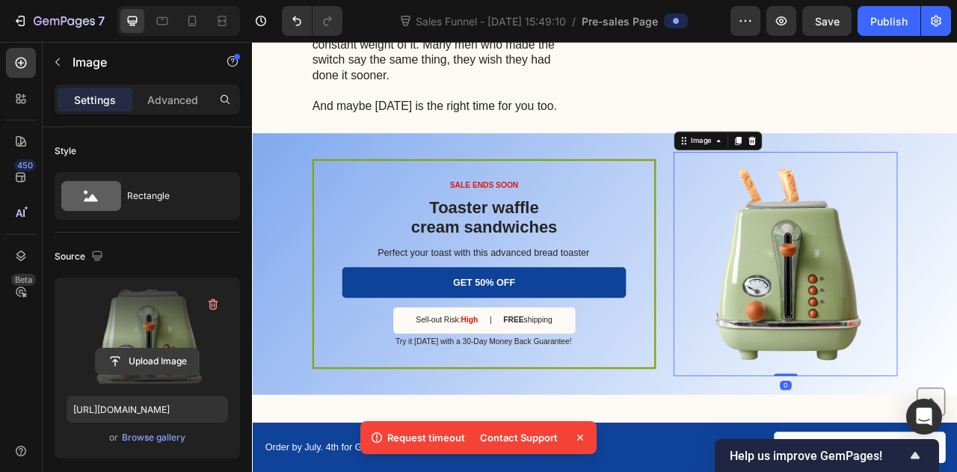
click at [121, 360] on input "file" at bounding box center [147, 360] width 103 height 25
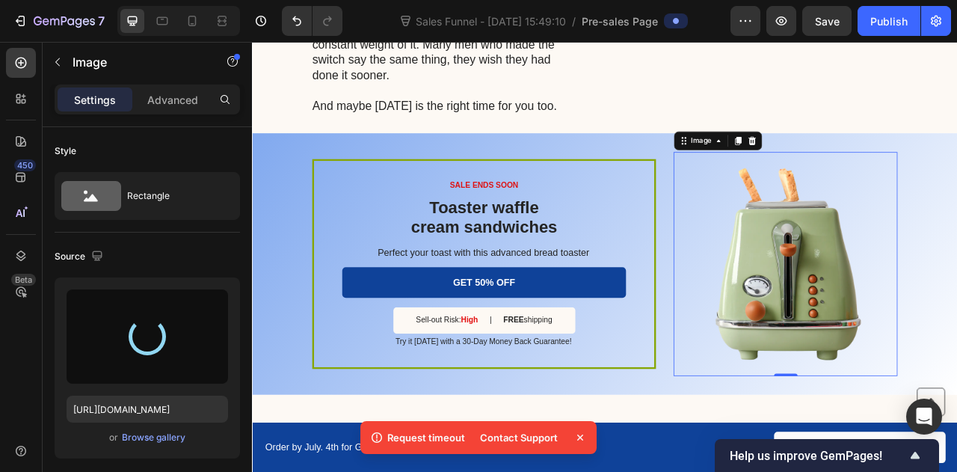
type input "[URL][DOMAIN_NAME]"
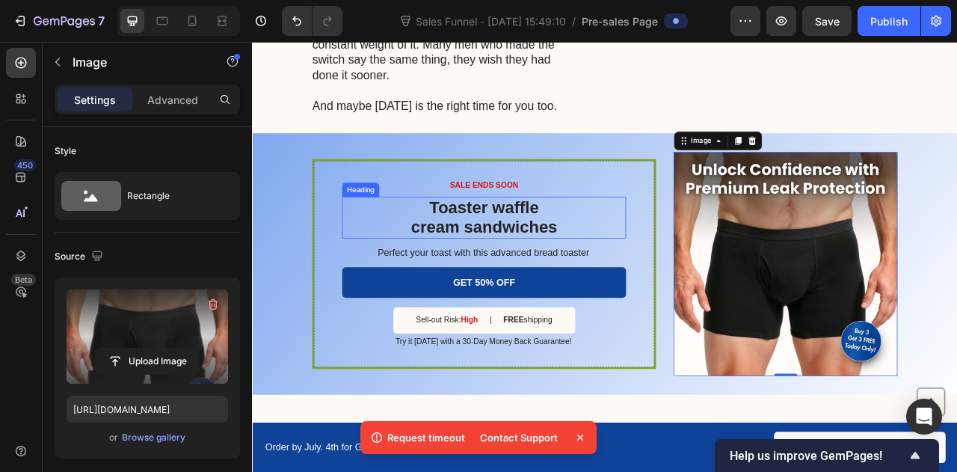
click at [506, 270] on h2 "Toaster waffle cream sandwiches" at bounding box center [546, 265] width 361 height 53
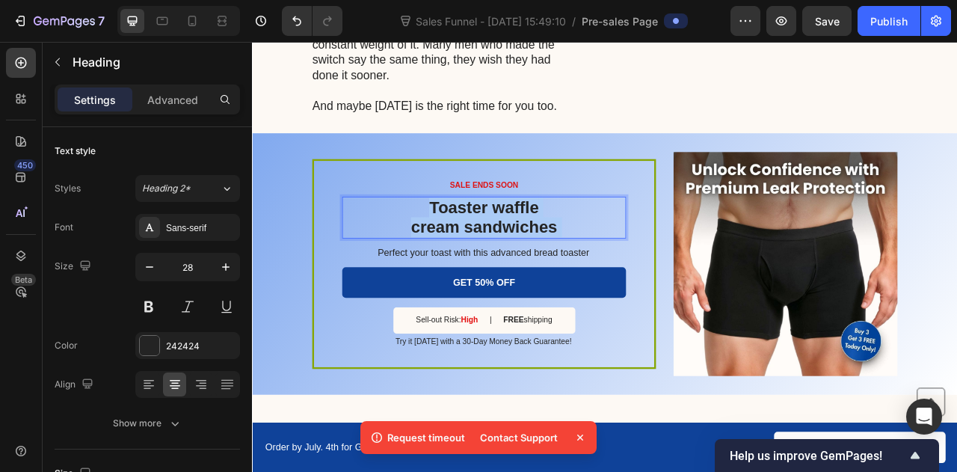
scroll to position [2392, 0]
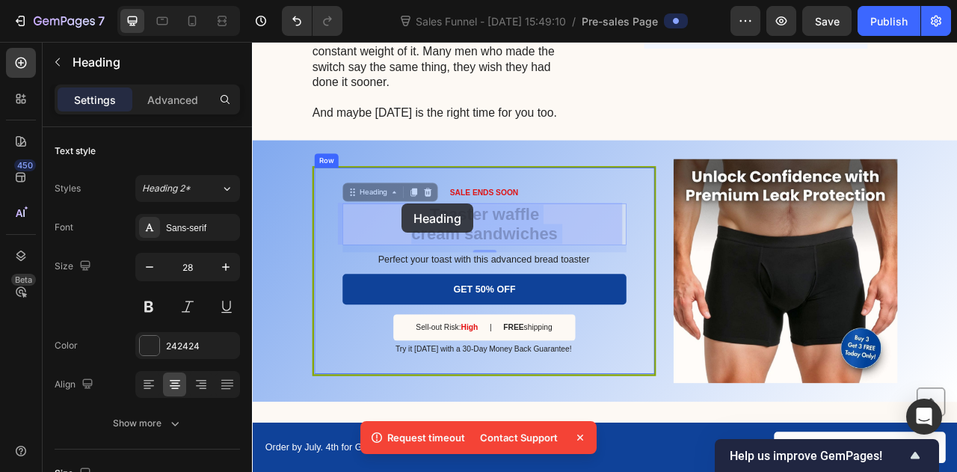
drag, startPoint x: 647, startPoint y: 274, endPoint x: 444, endPoint y: 249, distance: 204.2
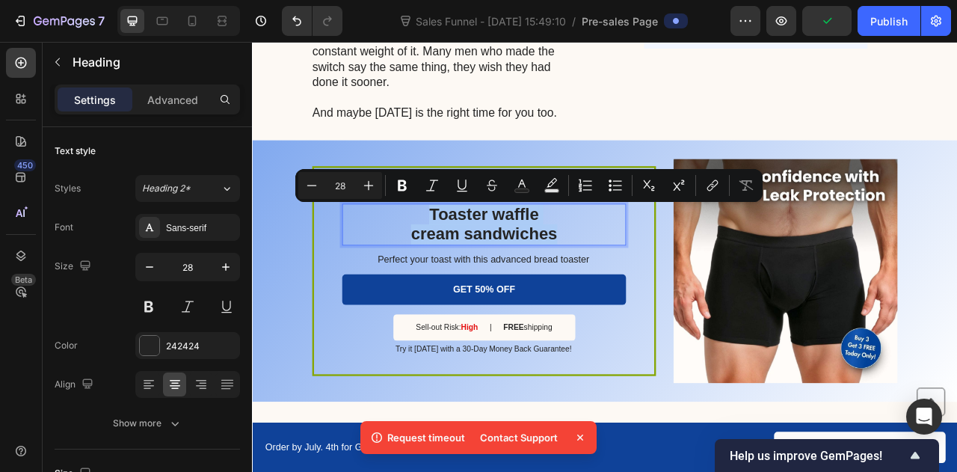
drag, startPoint x: 470, startPoint y: 259, endPoint x: 641, endPoint y: 283, distance: 172.3
click at [641, 283] on p "Toaster waffle cream sandwiches" at bounding box center [547, 274] width 358 height 50
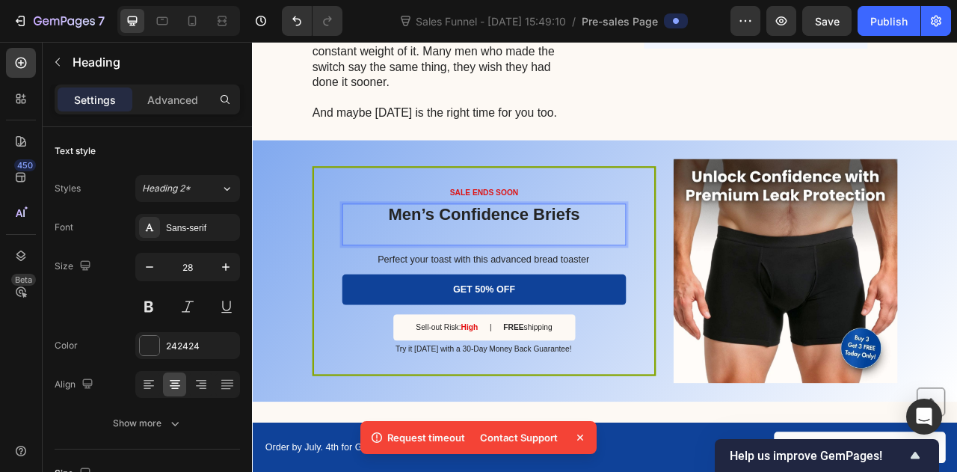
scroll to position [2405, 0]
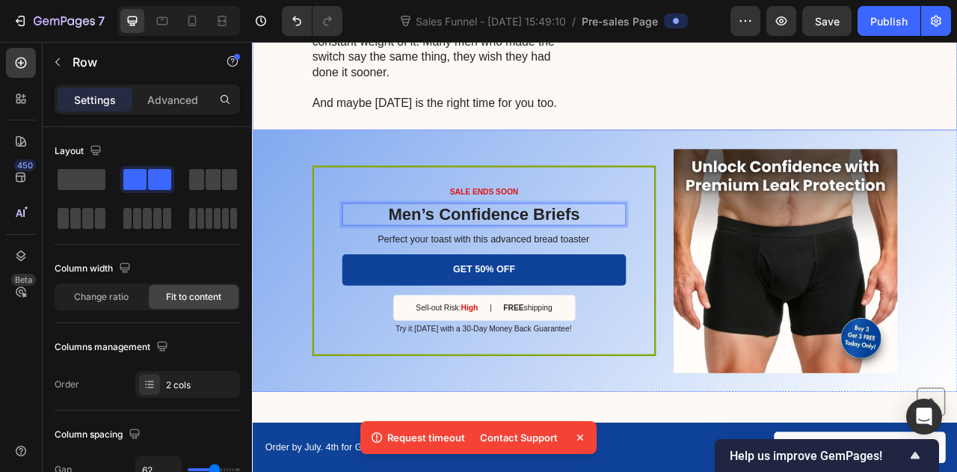
click at [527, 298] on p "Perfect your toast with this advanced bread toaster" at bounding box center [546, 294] width 360 height 16
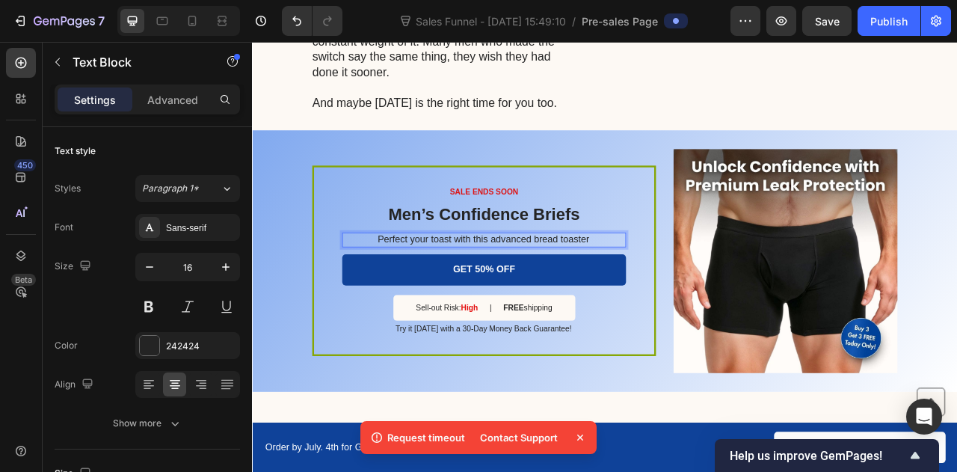
click at [521, 288] on p "Perfect your toast with this advanced bread toaster" at bounding box center [546, 294] width 360 height 16
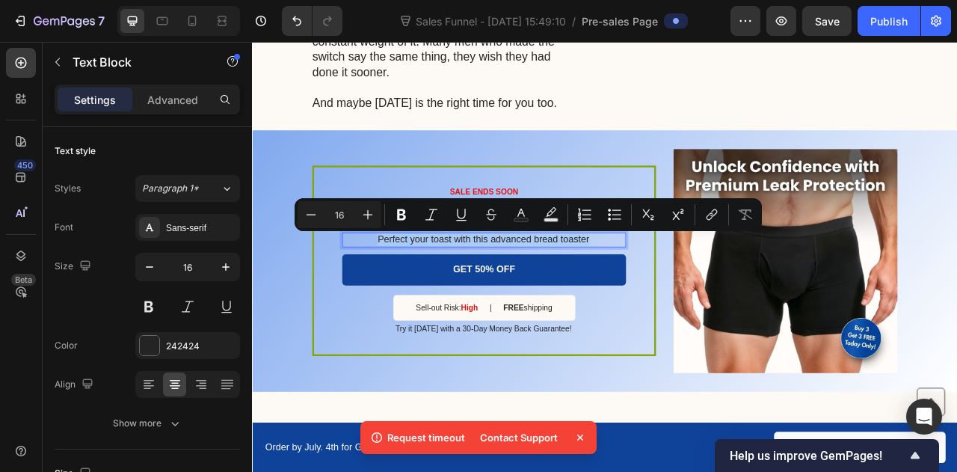
click at [521, 288] on p "Perfect your toast with this advanced bread toaster" at bounding box center [546, 294] width 360 height 16
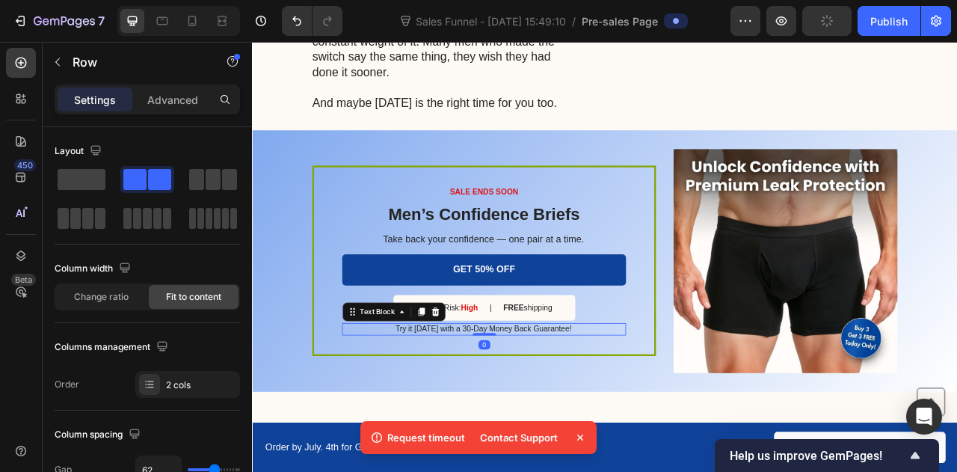
click at [517, 404] on p "Try it [DATE] with a 30-Day Money Back Guarantee!" at bounding box center [546, 407] width 360 height 13
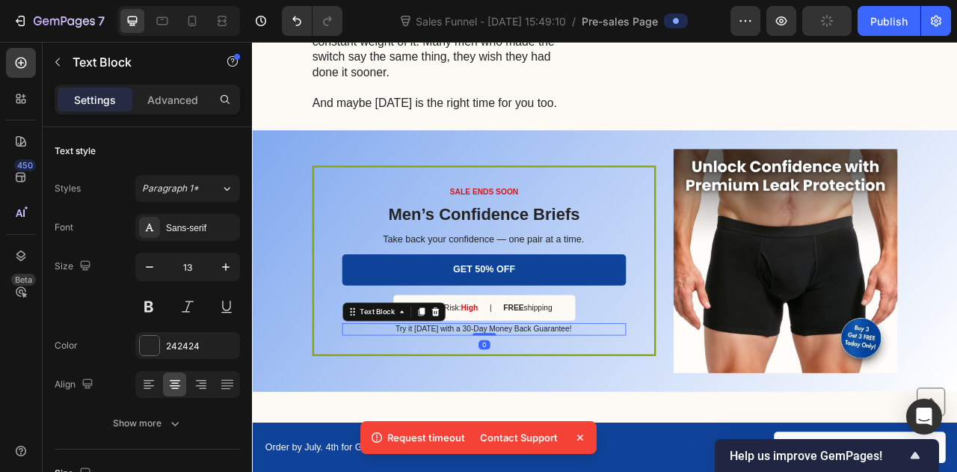
click at [517, 404] on p "Try it [DATE] with a 30-Day Money Back Guarantee!" at bounding box center [546, 407] width 360 height 13
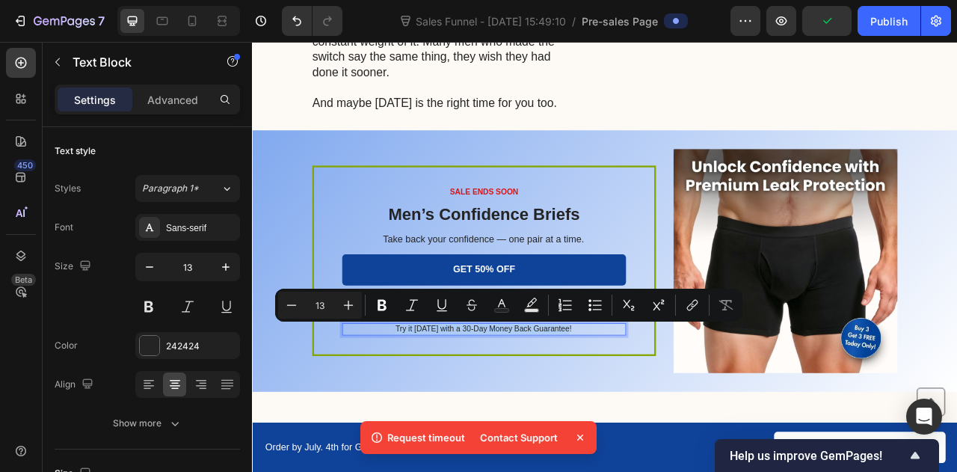
click at [517, 404] on p "Try it [DATE] with a 30-Day Money Back Guarantee!" at bounding box center [546, 407] width 360 height 13
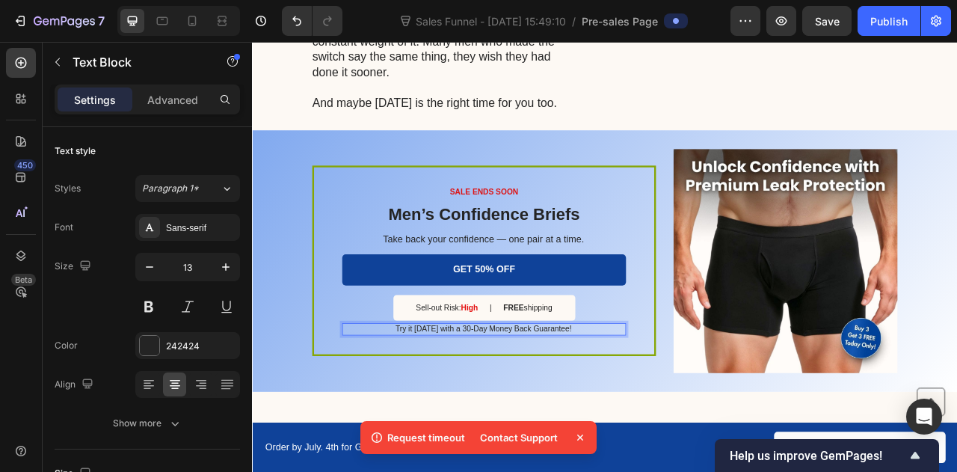
click at [517, 404] on p "Try it [DATE] with a 30-Day Money Back Guarantee!" at bounding box center [546, 407] width 360 height 13
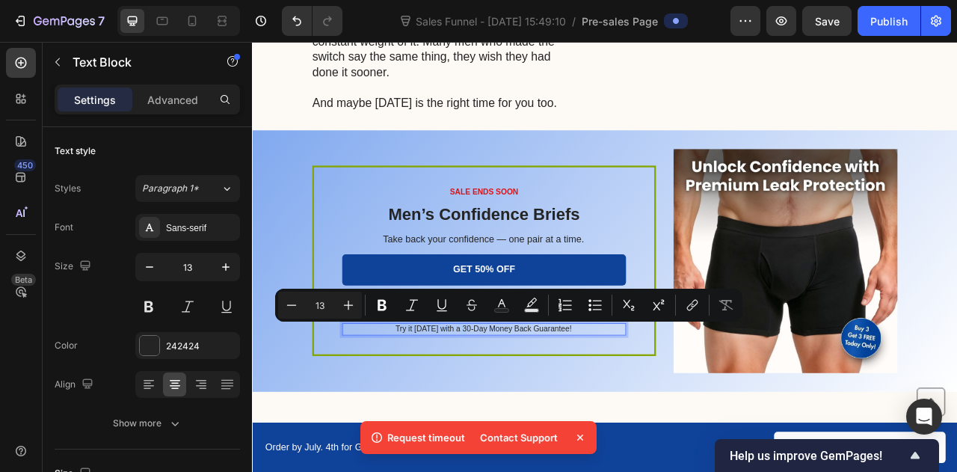
click at [517, 404] on p "Try it [DATE] with a 30-Day Money Back Guarantee!" at bounding box center [546, 407] width 360 height 13
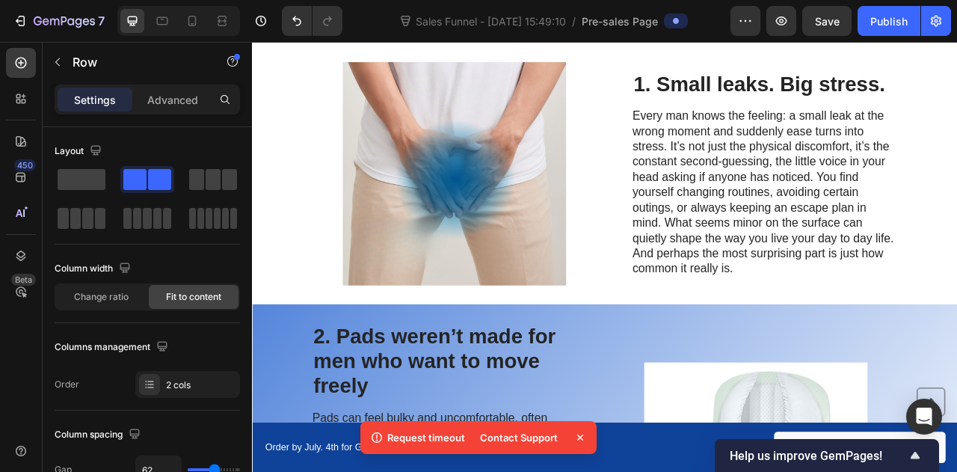
scroll to position [0, 0]
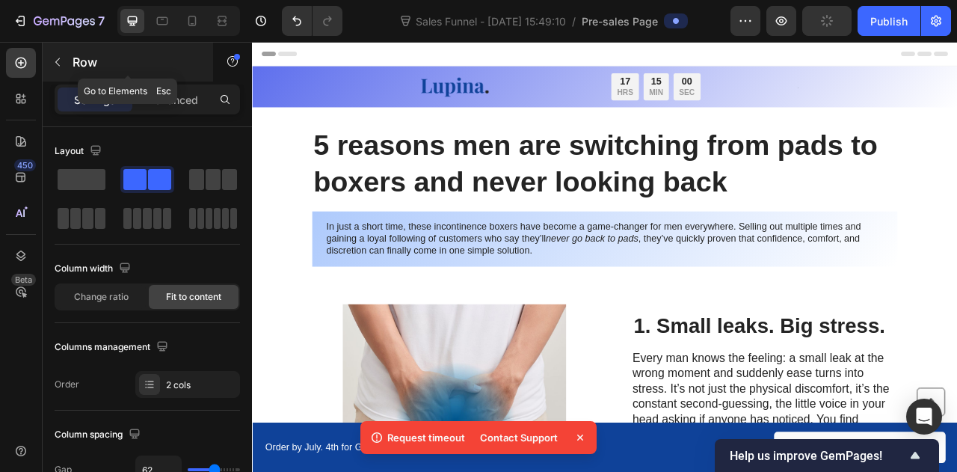
click at [58, 65] on icon "button" at bounding box center [58, 62] width 12 height 12
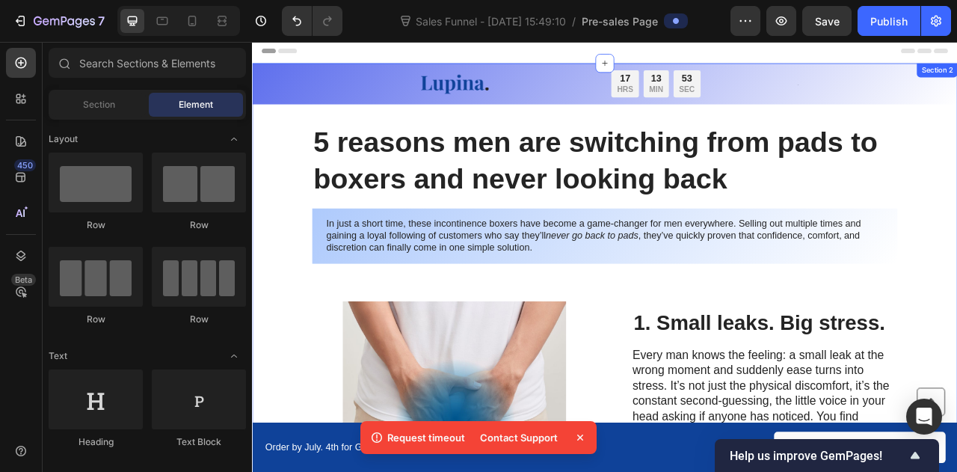
scroll to position [3, 0]
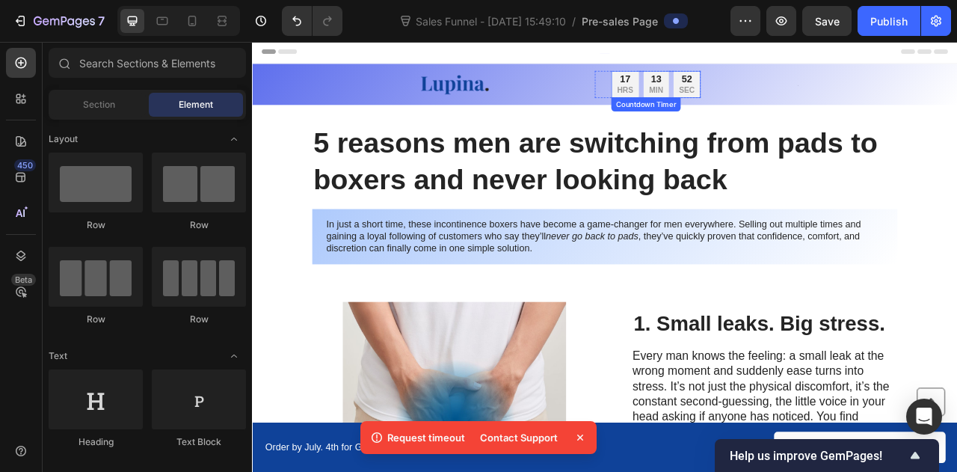
click at [795, 89] on div "52" at bounding box center [805, 90] width 20 height 16
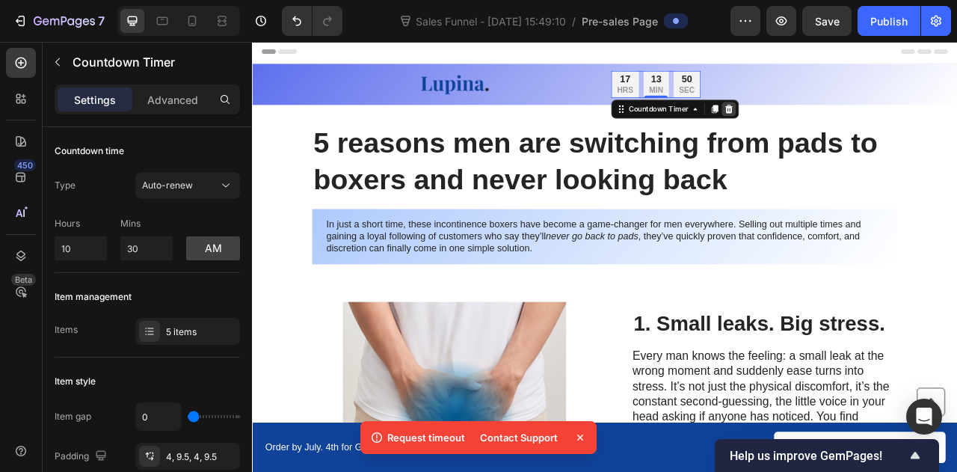
click at [853, 126] on icon at bounding box center [859, 127] width 12 height 12
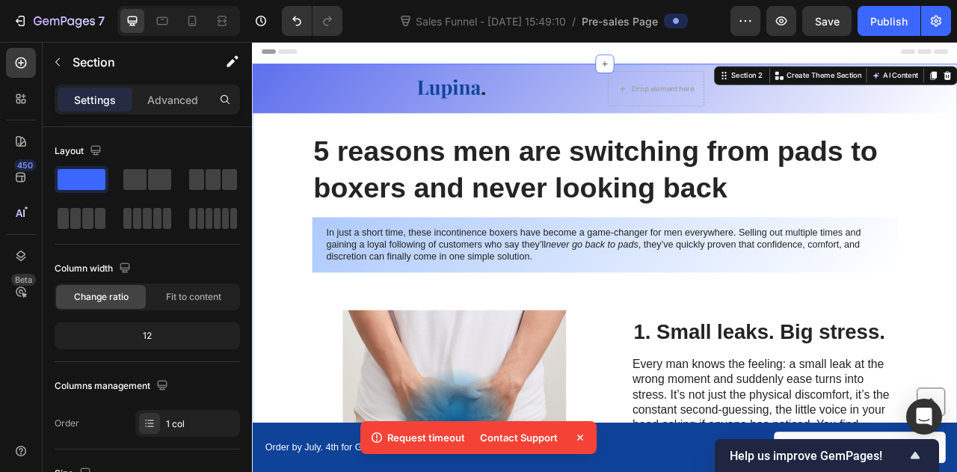
click at [743, 101] on div "Drop element here" at bounding box center [774, 101] width 79 height 12
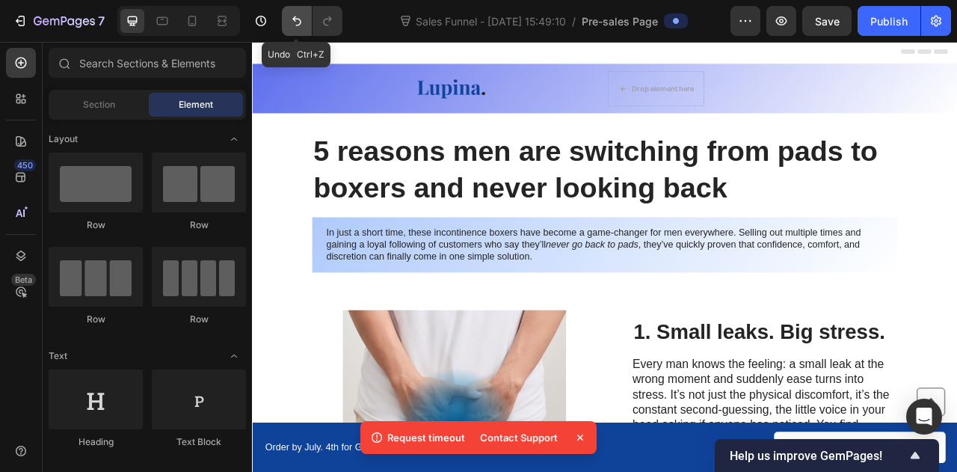
click at [298, 24] on icon "Undo/Redo" at bounding box center [296, 20] width 15 height 15
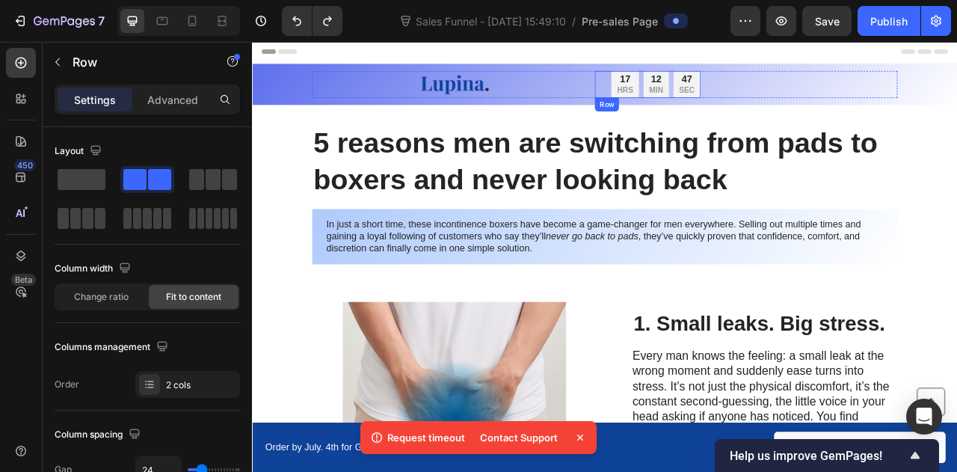
click at [689, 89] on div "Text Block 17 HRS 12 MIN 47 SEC Countdown Timer Row" at bounding box center [755, 96] width 134 height 34
click at [775, 126] on icon at bounding box center [780, 127] width 10 height 10
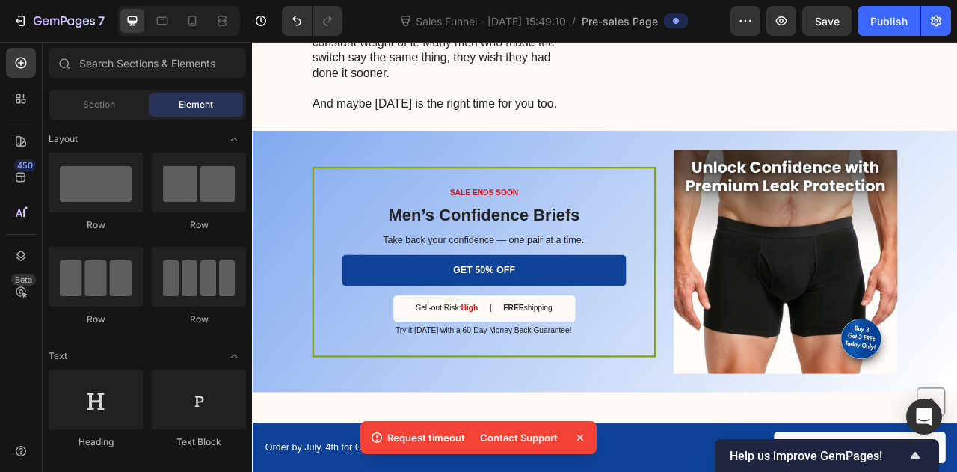
scroll to position [2433, 0]
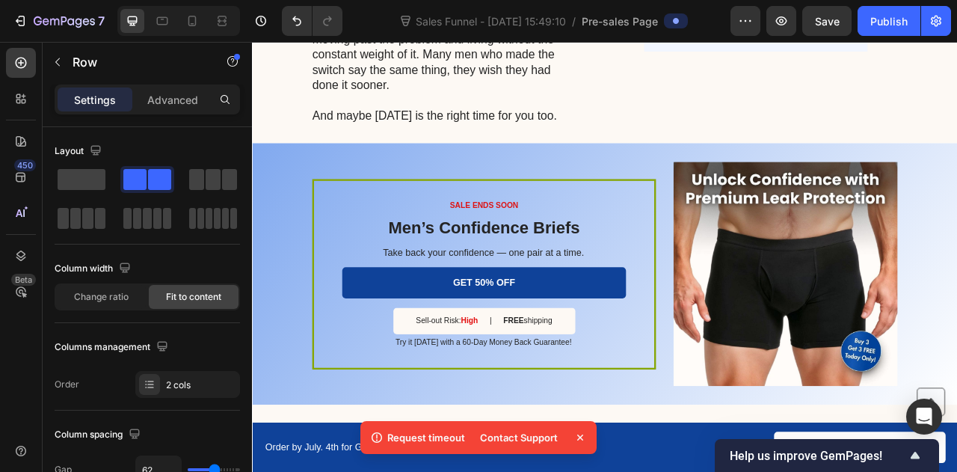
scroll to position [2469, 0]
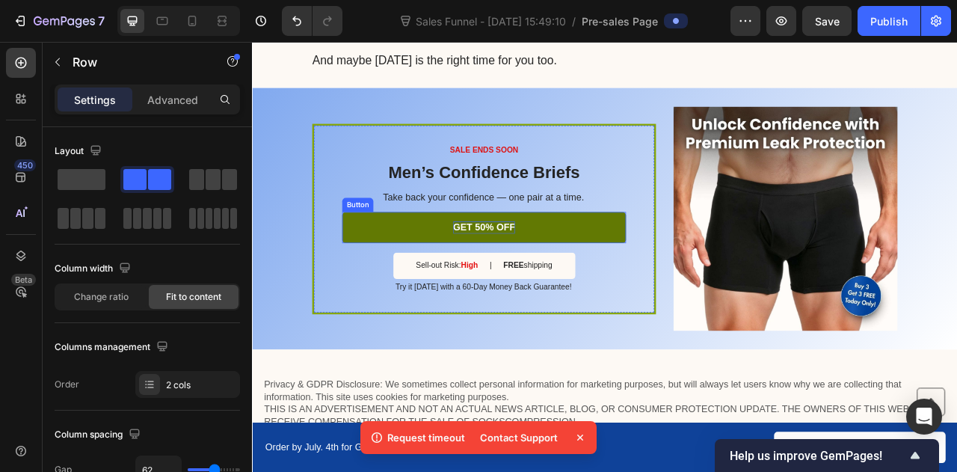
click at [529, 270] on p "GET 50% OFF" at bounding box center [547, 278] width 79 height 16
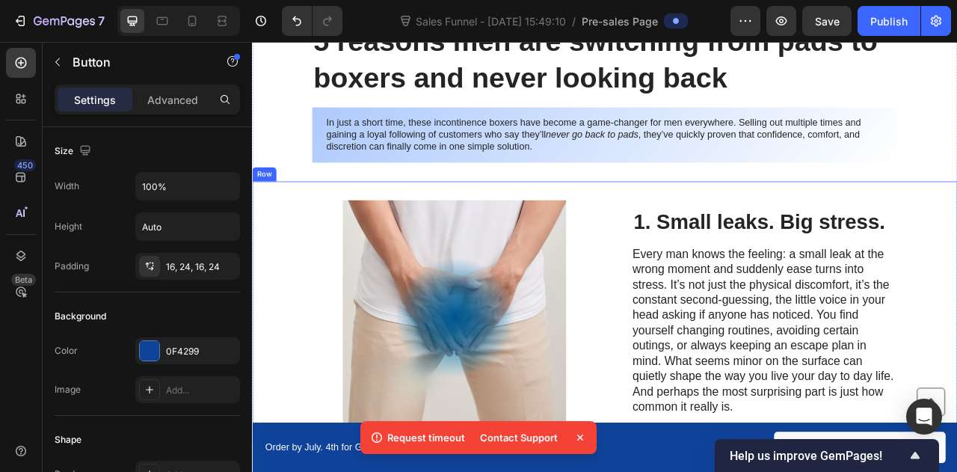
scroll to position [144, 0]
